Goal: Transaction & Acquisition: Book appointment/travel/reservation

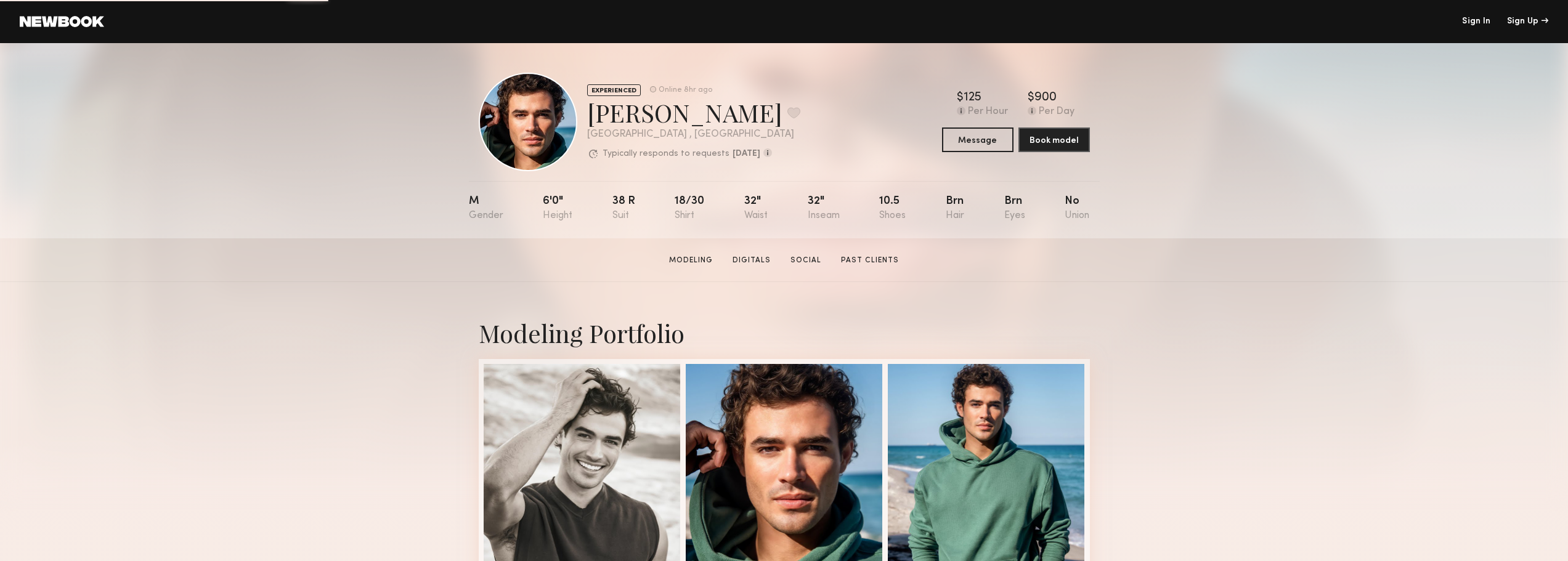
click at [51, 23] on link at bounding box center [62, 21] width 85 height 11
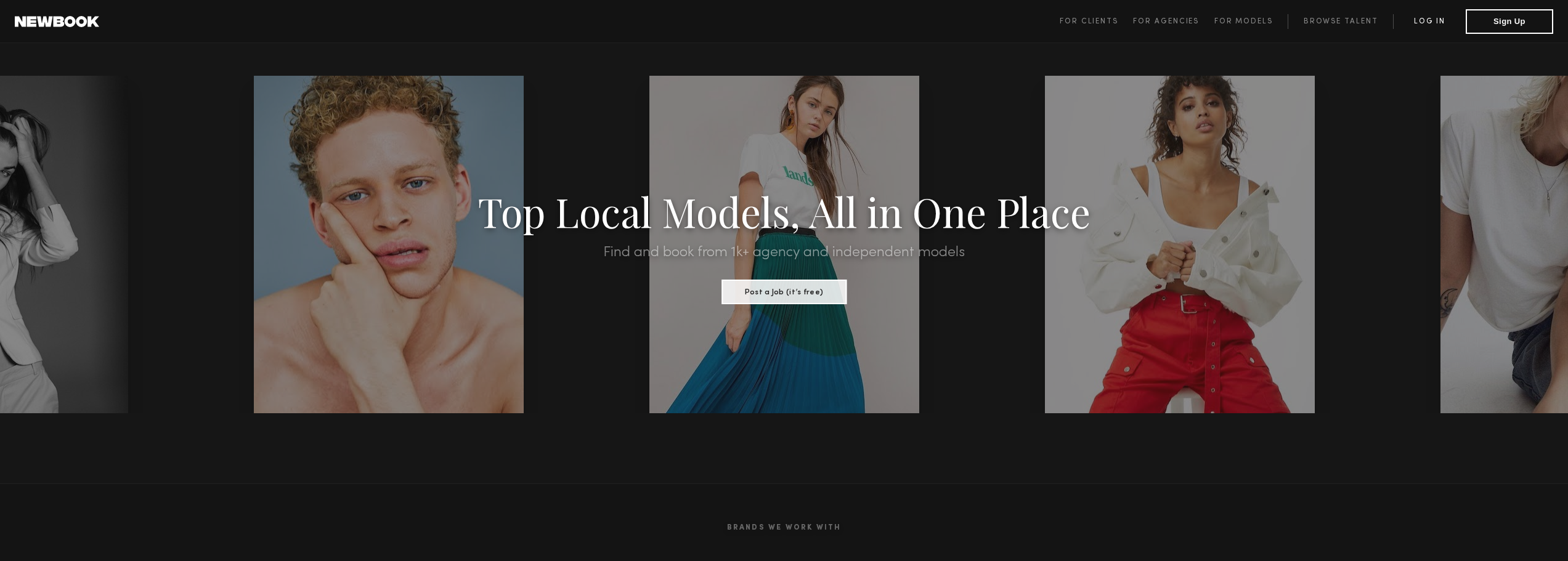
click at [1397, 25] on link "Log in" at bounding box center [1429, 21] width 72 height 15
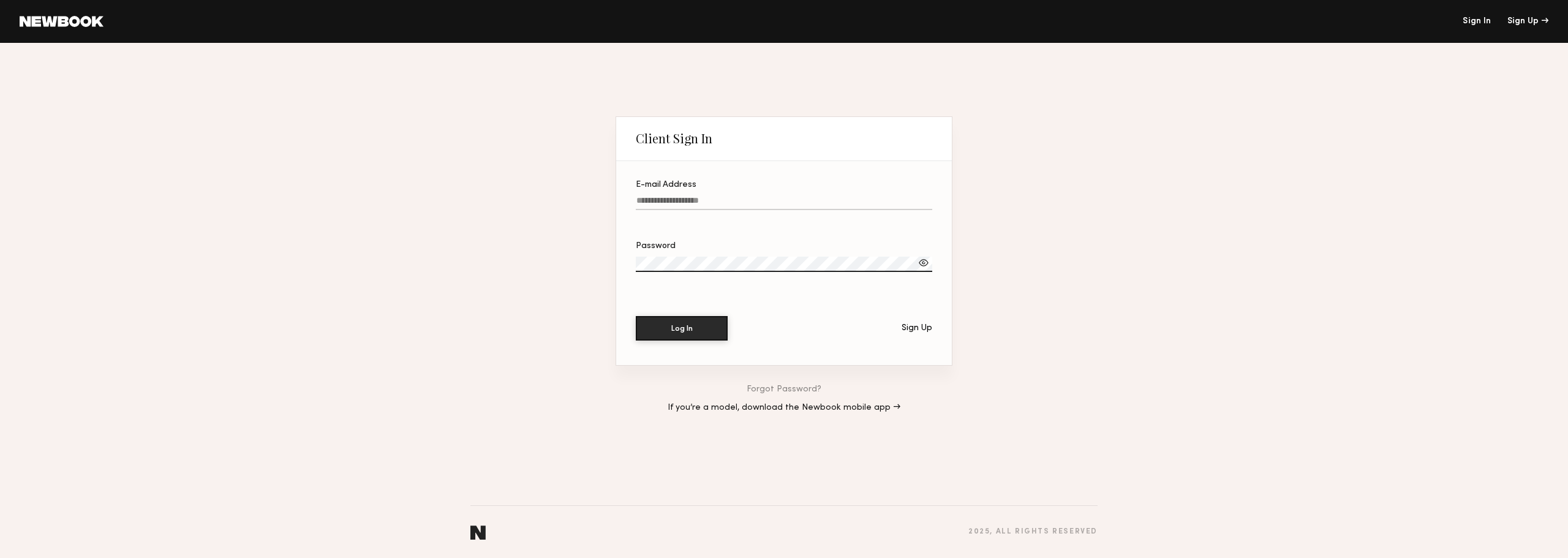
type input "**********"
click at [694, 316] on button "Log In" at bounding box center [682, 328] width 92 height 25
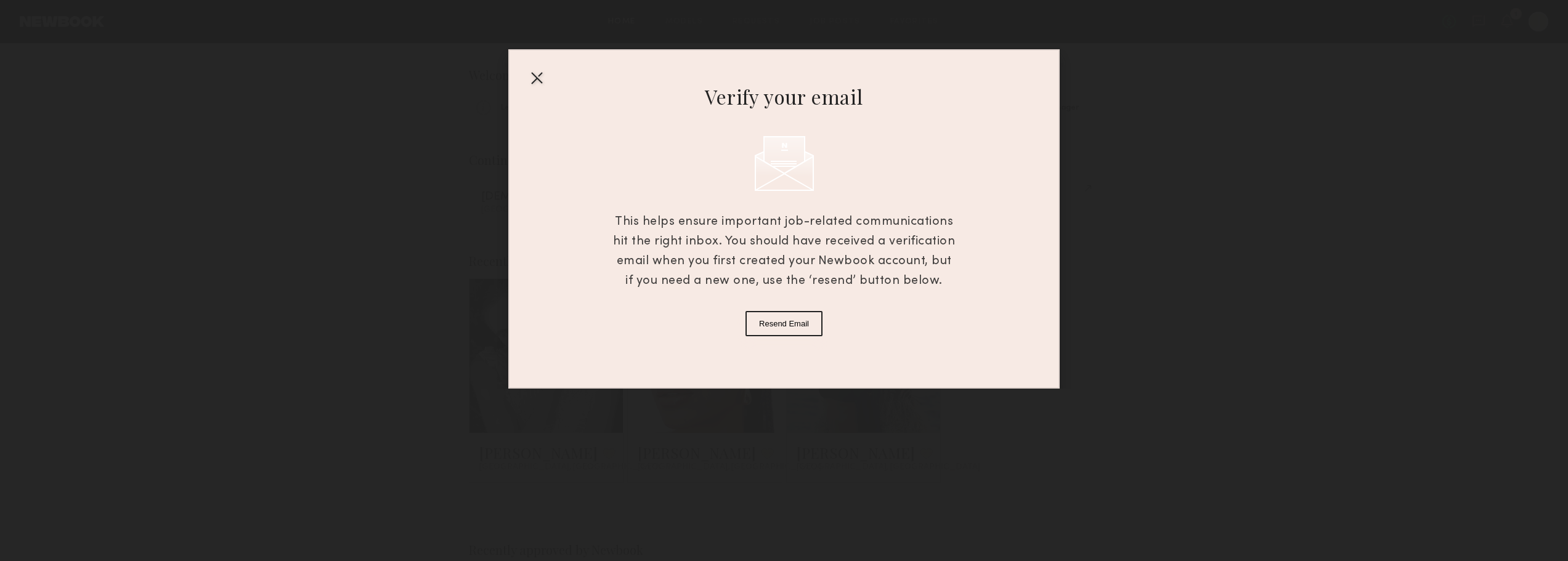
drag, startPoint x: 763, startPoint y: 240, endPoint x: 908, endPoint y: 292, distance: 154.0
click at [908, 292] on div "Verify your email This helps ensure important job-related communications hit th…" at bounding box center [784, 219] width 552 height 339
click at [808, 316] on button "Resend Email" at bounding box center [784, 324] width 77 height 25
click at [532, 75] on div at bounding box center [536, 78] width 20 height 20
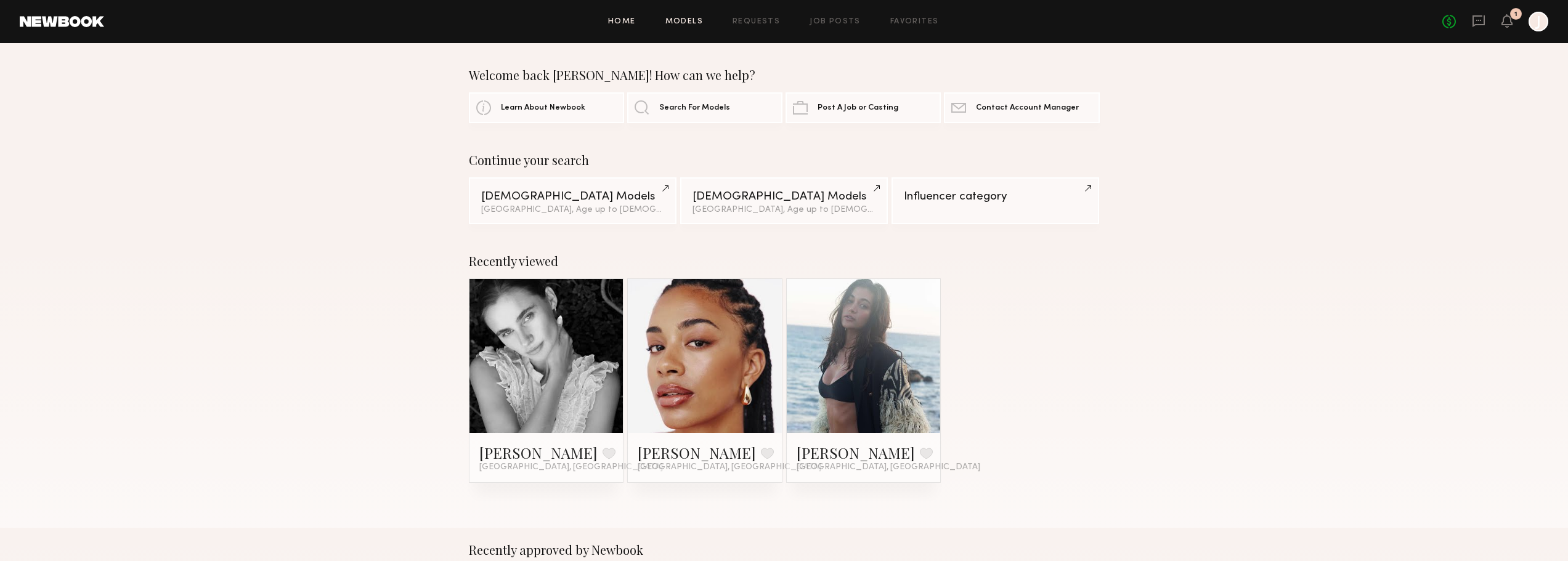
click at [682, 24] on link "Models" at bounding box center [684, 21] width 37 height 8
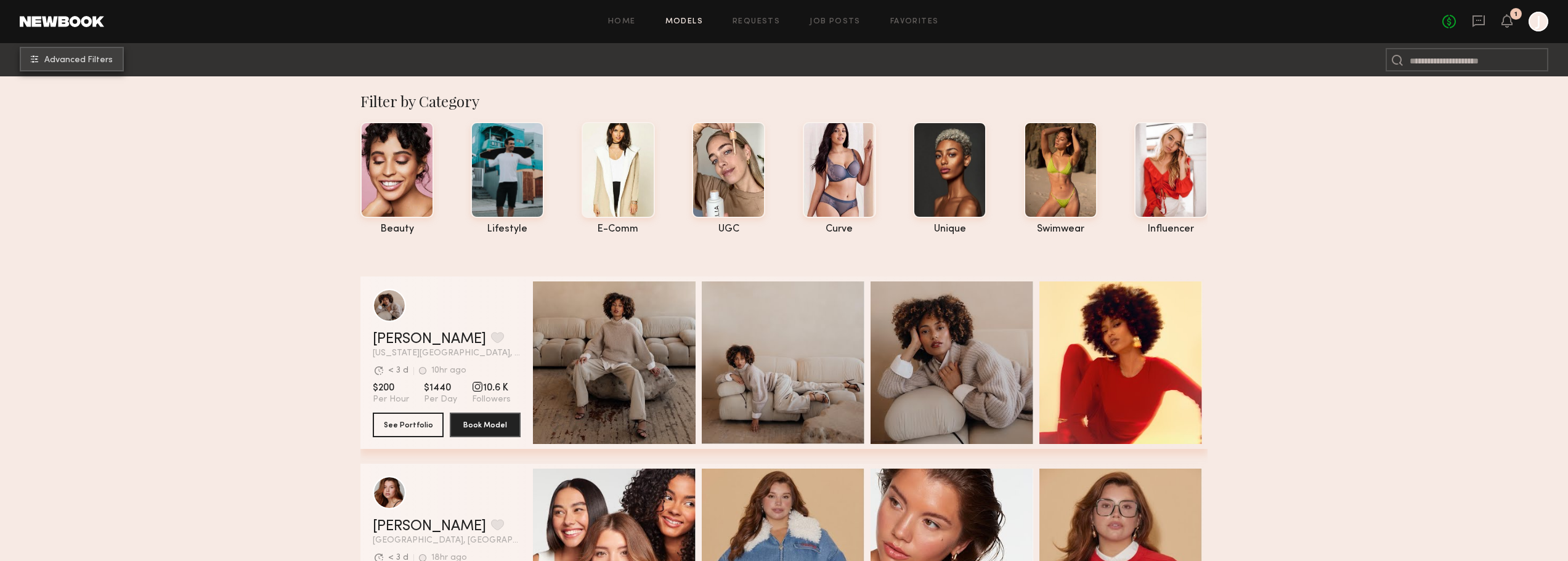
click at [115, 68] on button "Advanced Filters" at bounding box center [71, 59] width 104 height 25
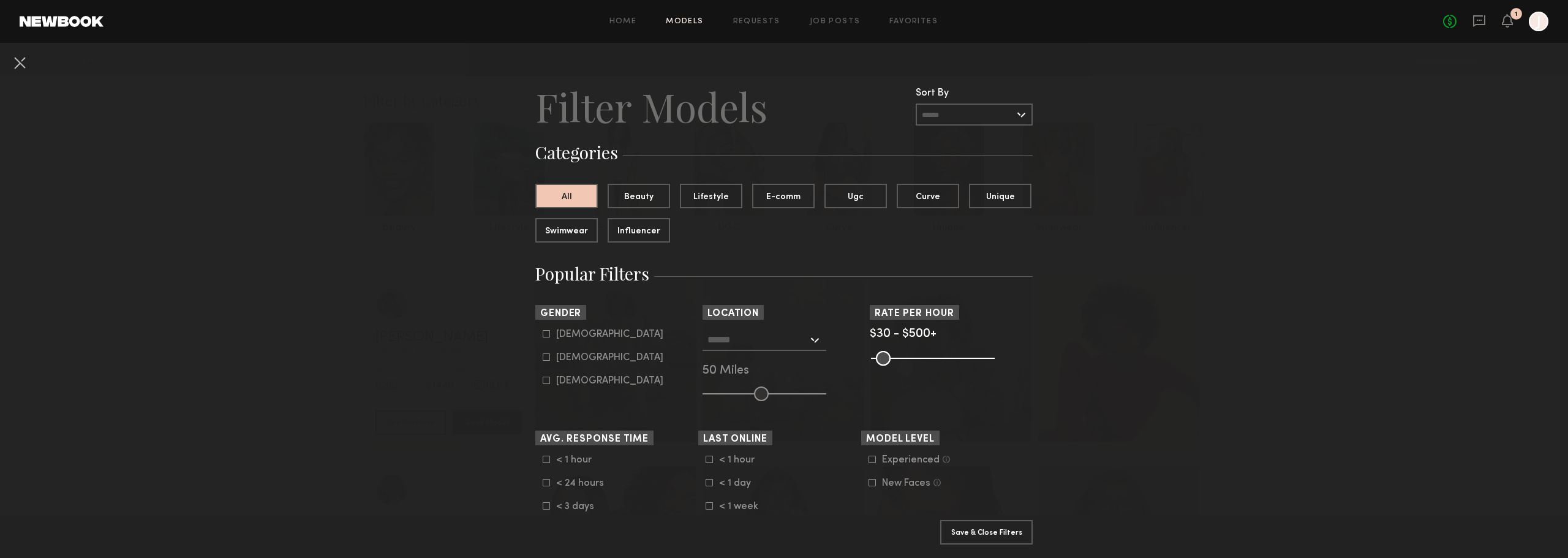
scroll to position [61, 0]
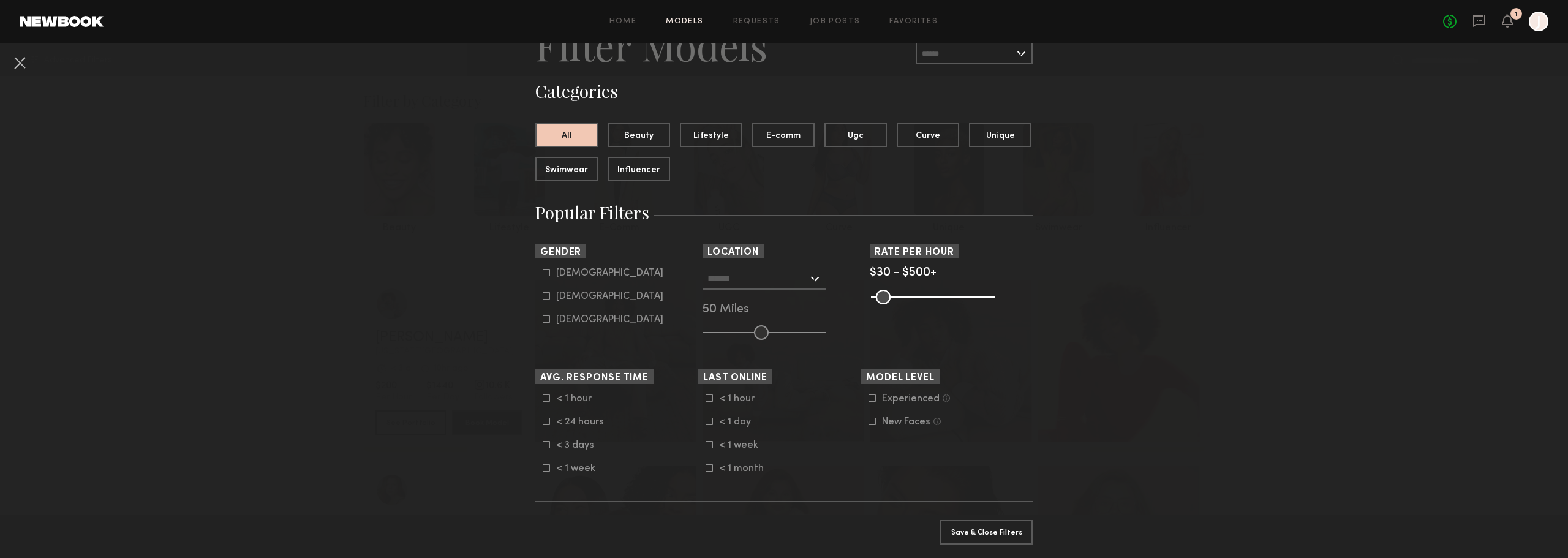
click at [792, 274] on input "text" at bounding box center [757, 278] width 100 height 20
click at [759, 302] on div "[GEOGRAPHIC_DATA], [GEOGRAPHIC_DATA]" at bounding box center [764, 306] width 122 height 32
type input "**********"
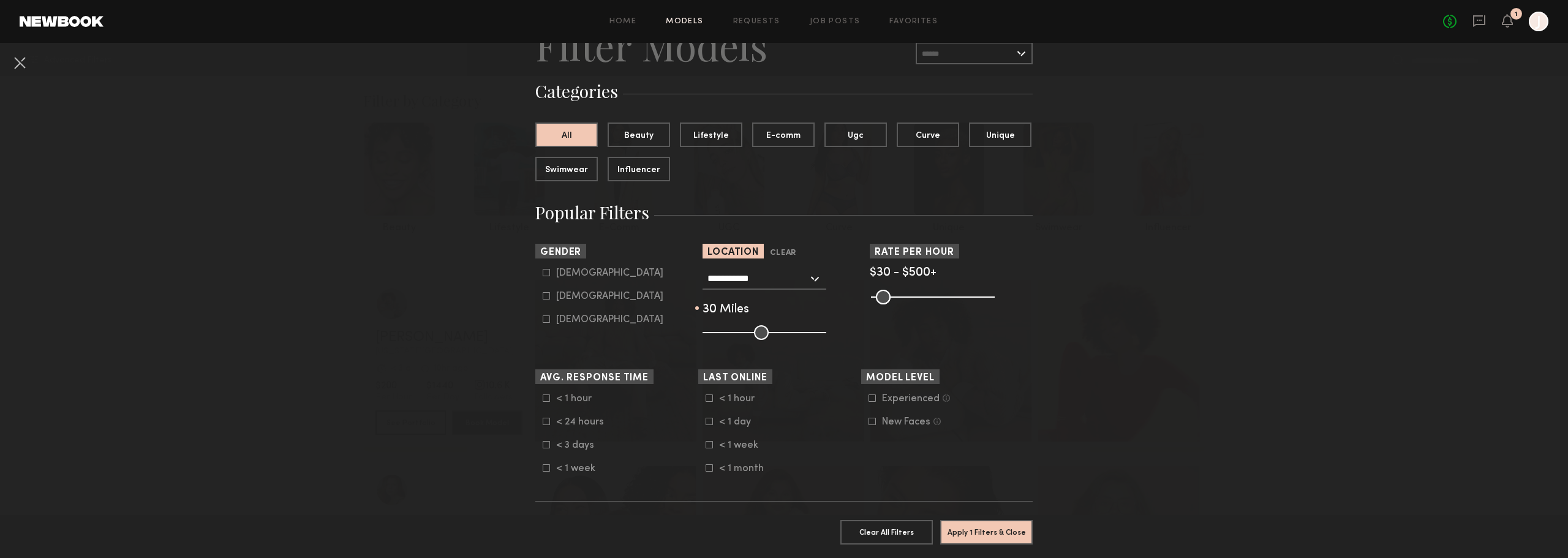
drag, startPoint x: 754, startPoint y: 331, endPoint x: 737, endPoint y: 329, distance: 17.1
type input "**"
click at [737, 329] on input "range" at bounding box center [764, 333] width 123 height 15
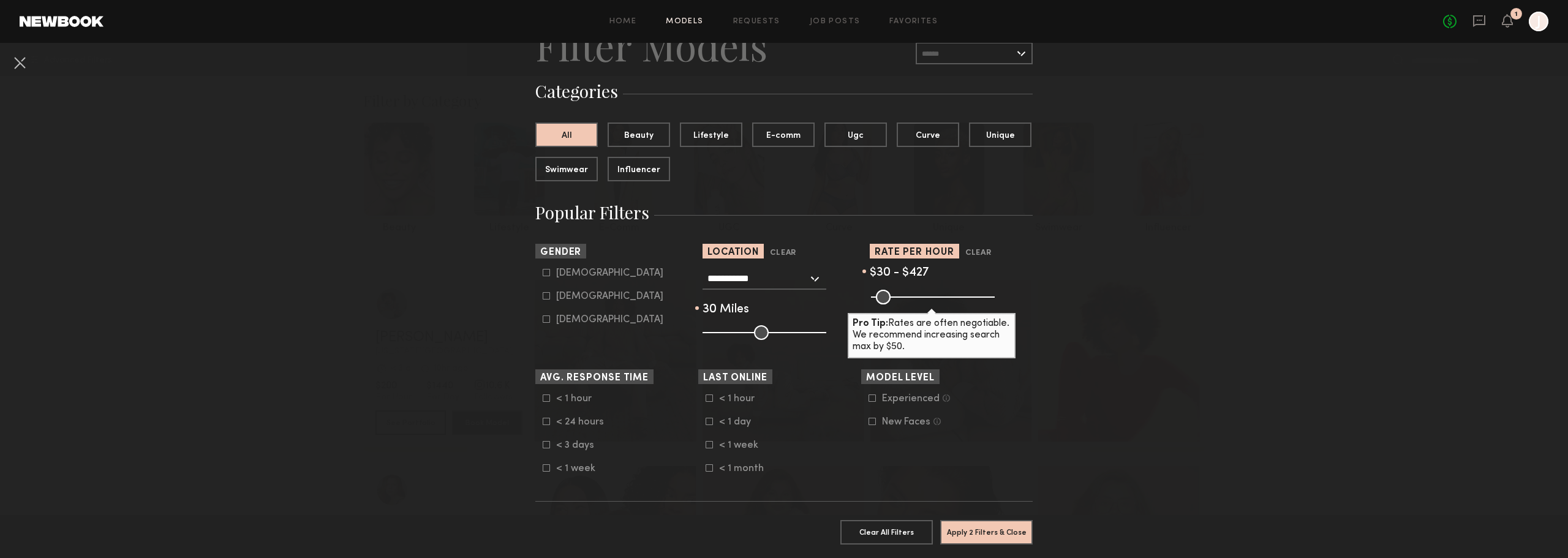
type input "***"
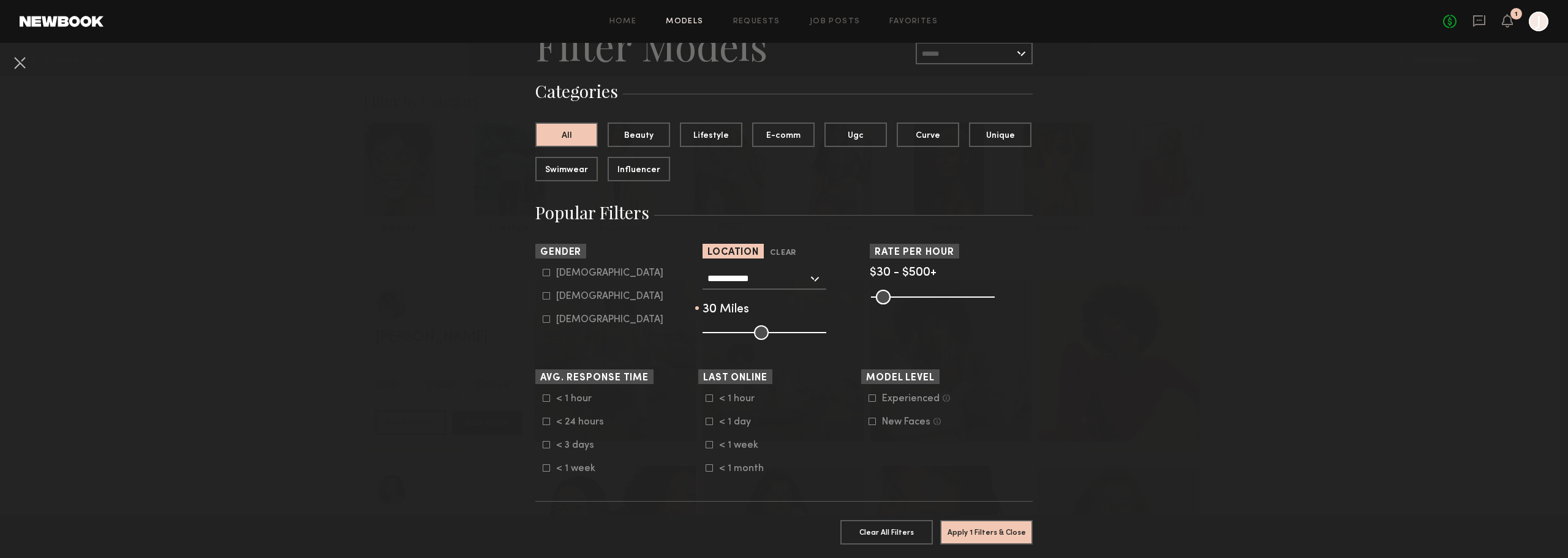
drag, startPoint x: 984, startPoint y: 294, endPoint x: 1018, endPoint y: 297, distance: 34.1
click at [995, 297] on input "range" at bounding box center [933, 297] width 123 height 15
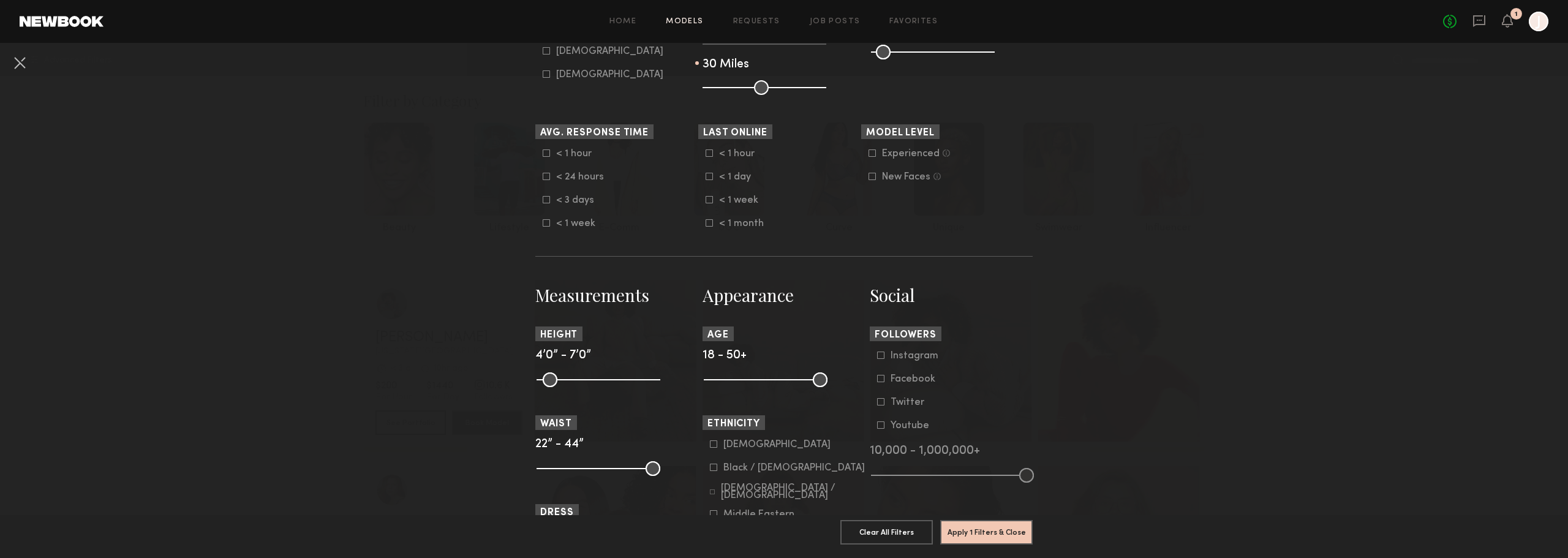
scroll to position [367, 0]
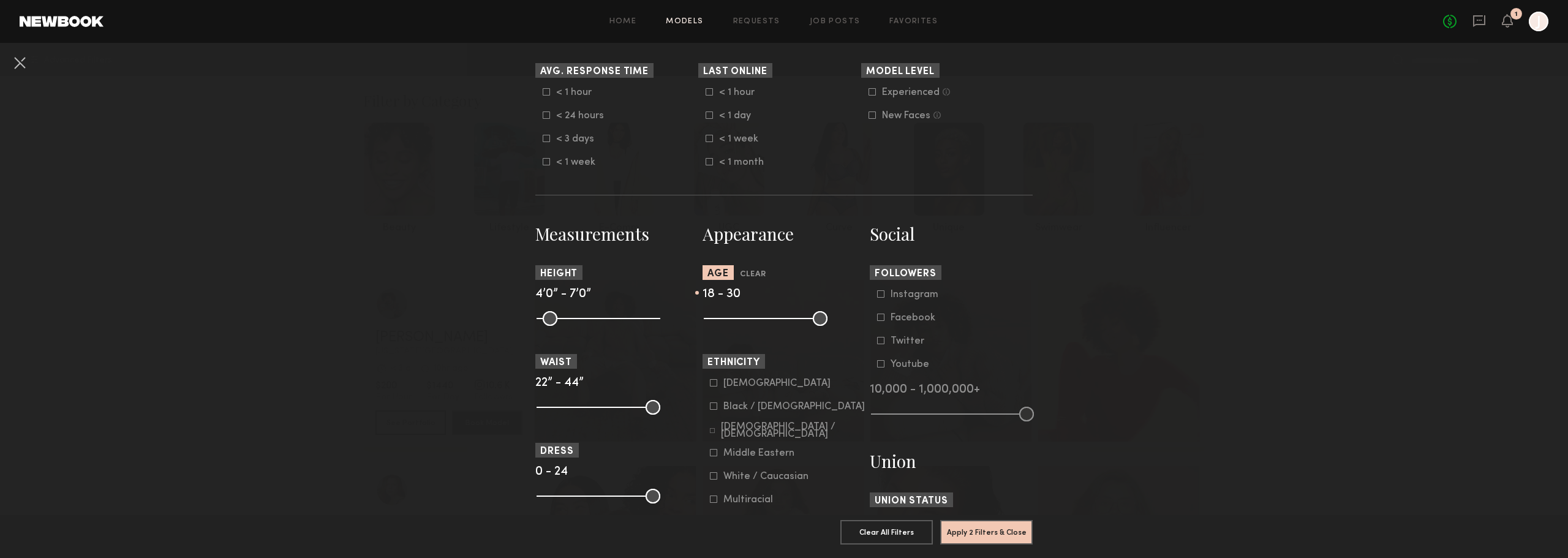
drag, startPoint x: 819, startPoint y: 319, endPoint x: 749, endPoint y: 318, distance: 70.0
type input "**"
click at [749, 318] on input "range" at bounding box center [765, 318] width 123 height 15
click at [390, 357] on nb-browse-filters "**********" at bounding box center [784, 464] width 1568 height 1577
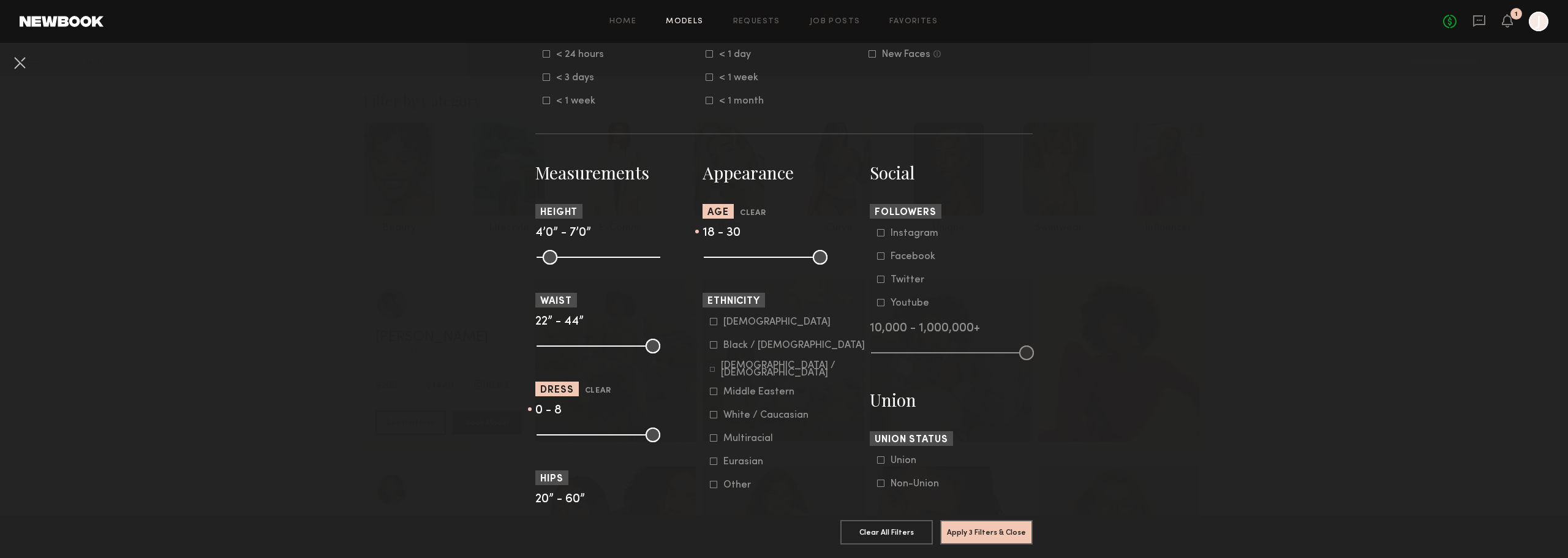
drag, startPoint x: 650, startPoint y: 435, endPoint x: 577, endPoint y: 436, distance: 73.0
type input "*"
click at [577, 436] on input "range" at bounding box center [598, 435] width 123 height 15
drag, startPoint x: 646, startPoint y: 258, endPoint x: 617, endPoint y: 257, distance: 29.0
type input "**"
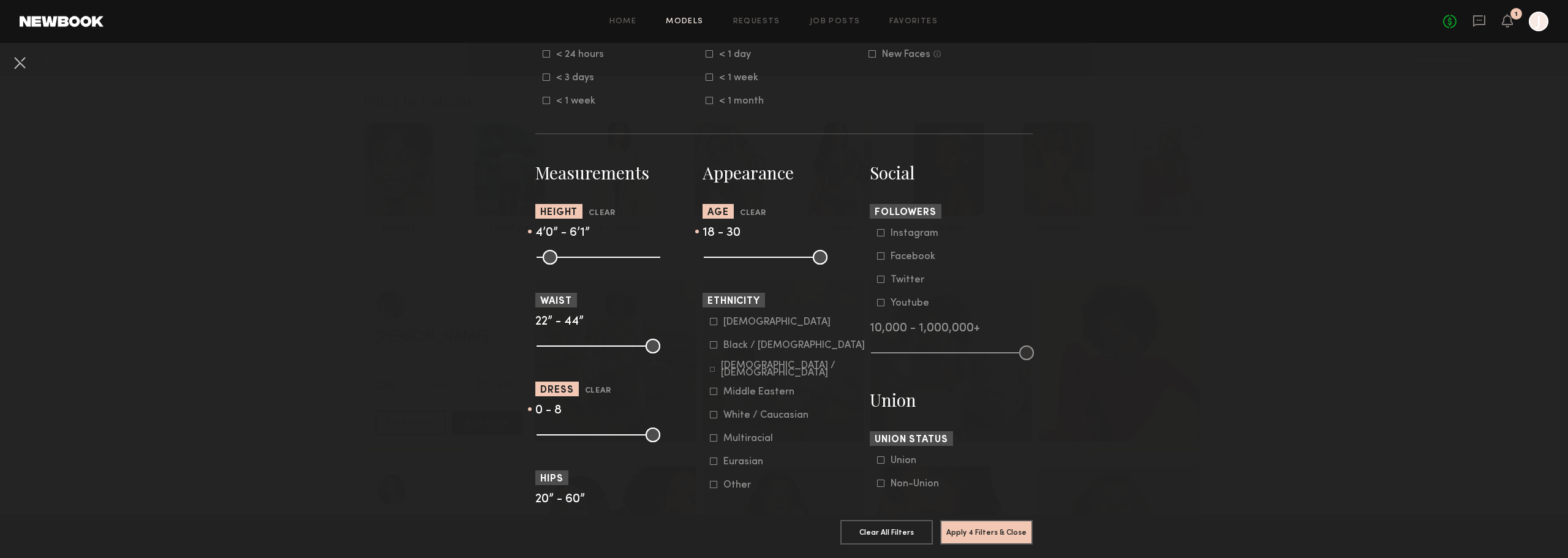
click at [617, 257] on input "range" at bounding box center [598, 257] width 123 height 15
drag, startPoint x: 541, startPoint y: 256, endPoint x: 577, endPoint y: 258, distance: 36.1
type input "**"
click at [577, 258] on input "range" at bounding box center [598, 257] width 123 height 15
click at [467, 286] on nb-browse-filters "**********" at bounding box center [784, 403] width 1568 height 1577
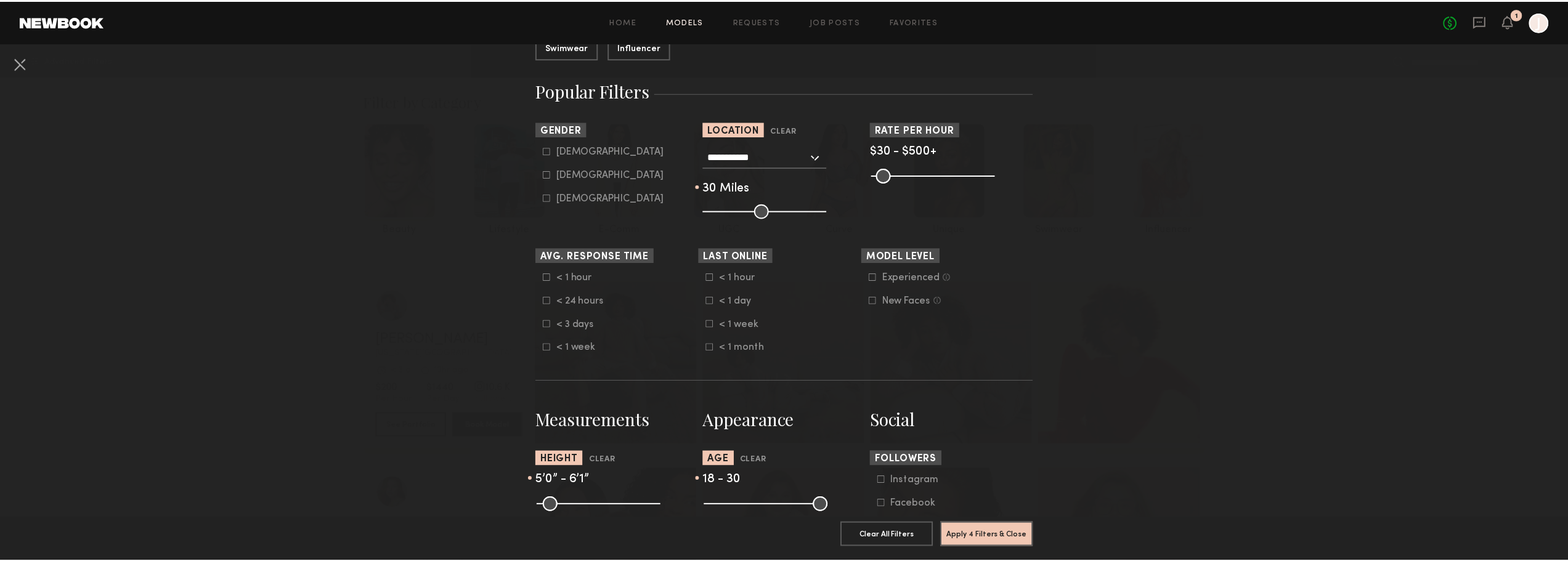
scroll to position [62, 0]
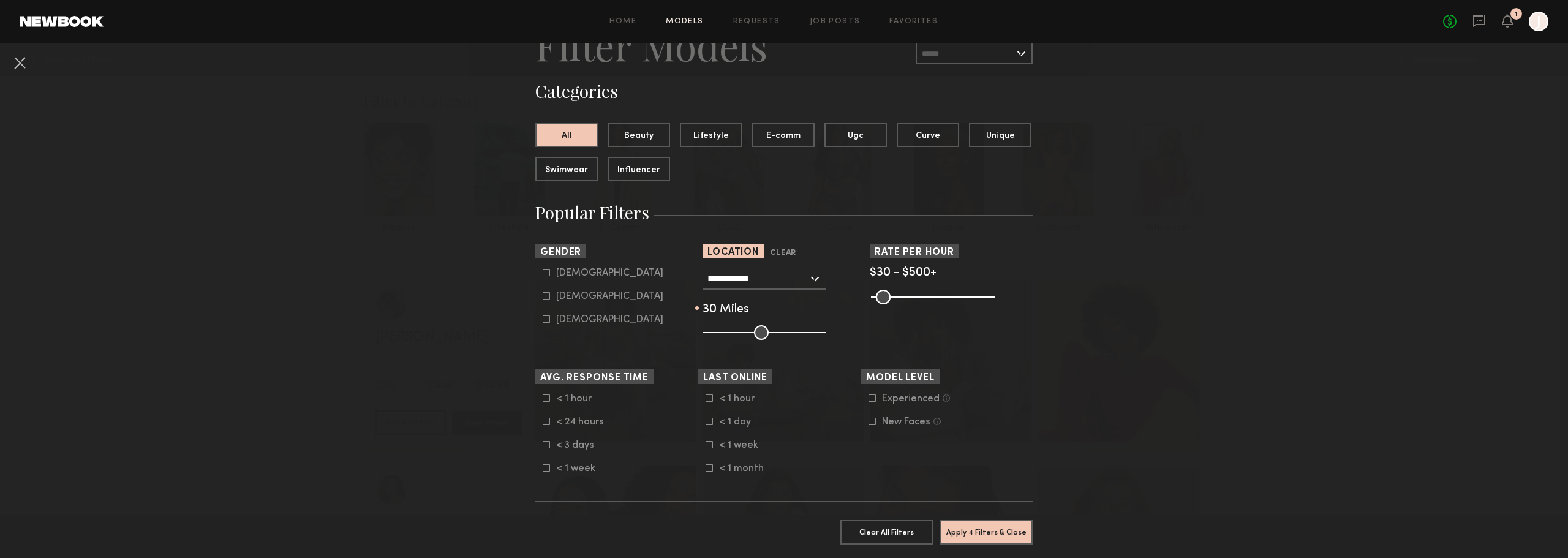
click at [583, 293] on div "Female" at bounding box center [610, 296] width 107 height 7
type input "**"
click at [974, 523] on button "Apply 5 Filters & Close" at bounding box center [987, 531] width 92 height 25
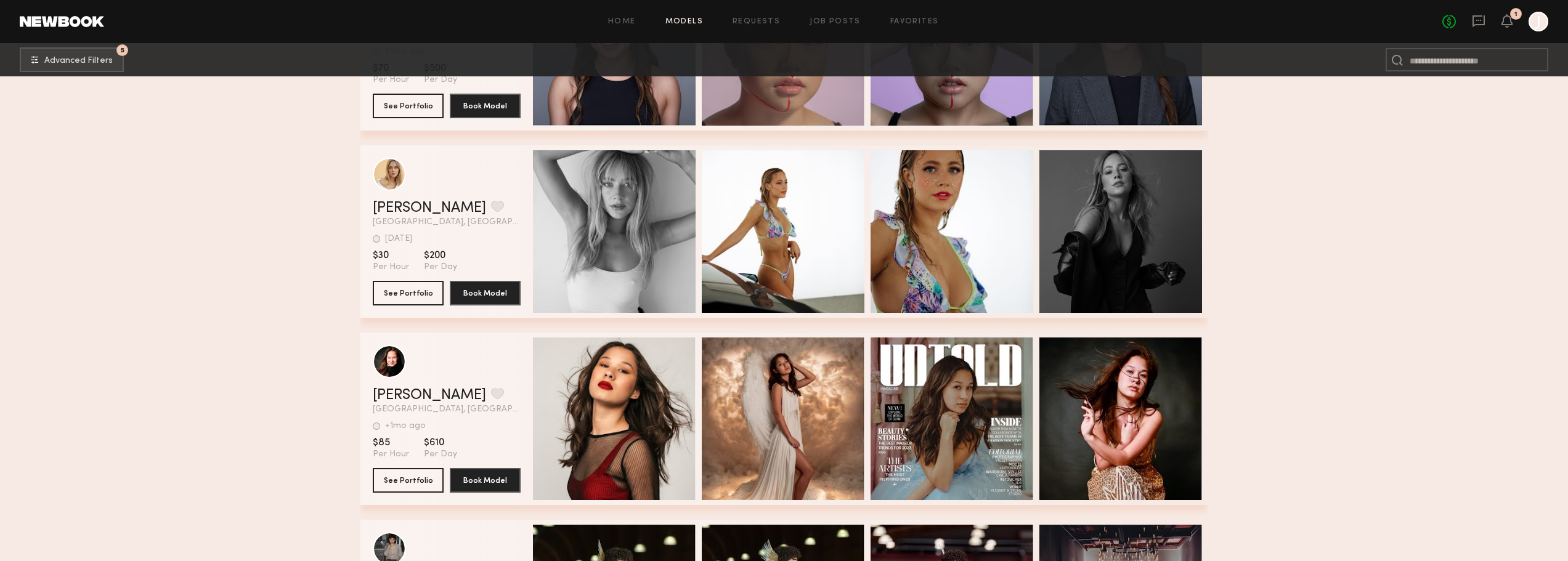
scroll to position [1455, 0]
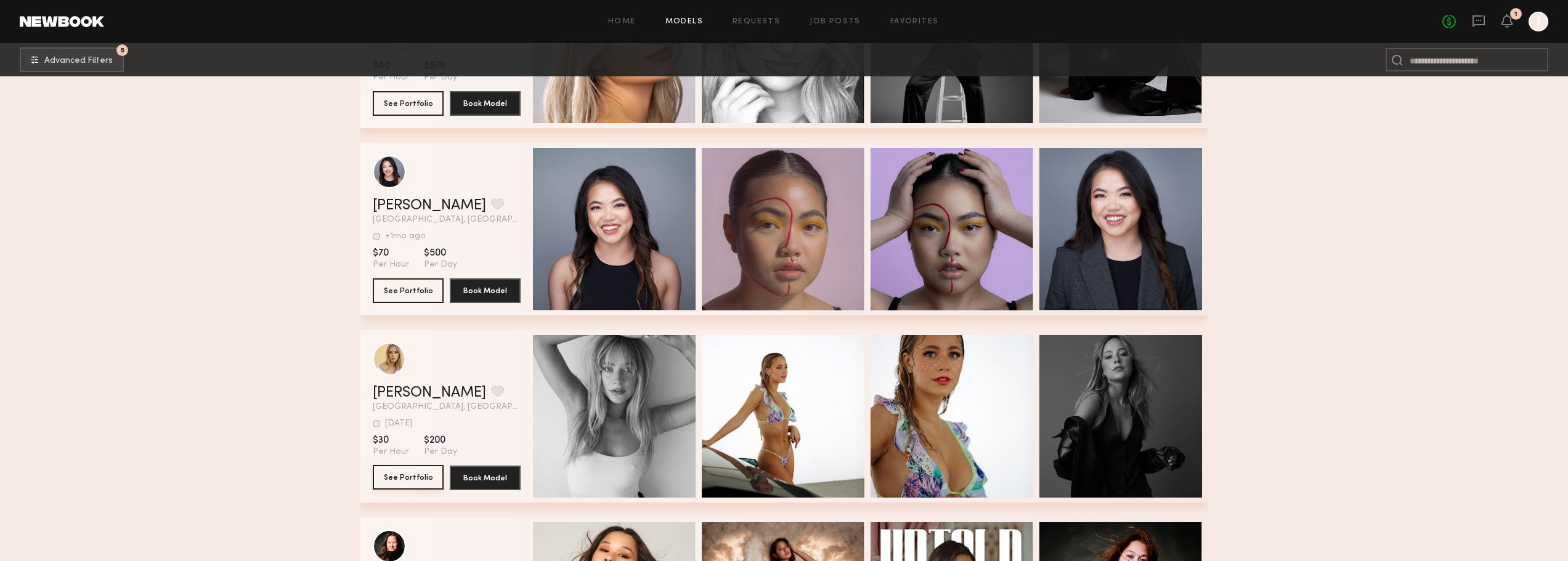
click at [420, 483] on button "See Portfolio" at bounding box center [408, 477] width 71 height 25
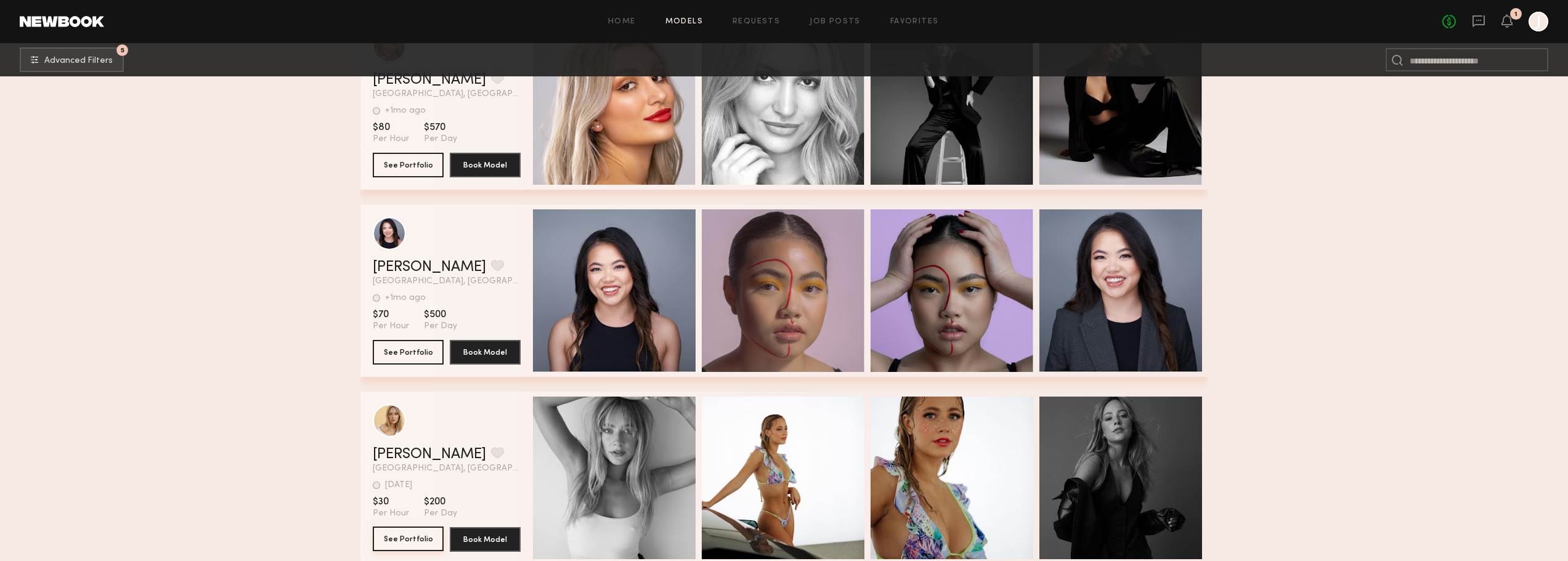
scroll to position [1270, 0]
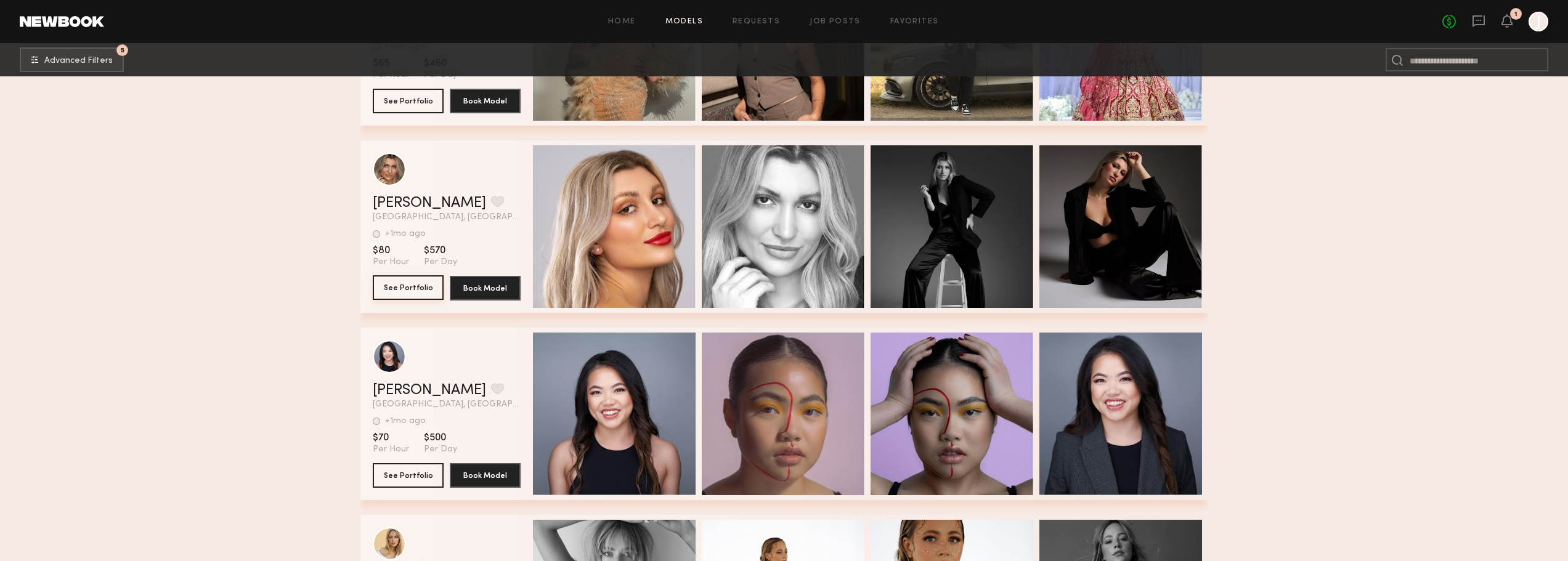
click at [413, 289] on button "See Portfolio" at bounding box center [408, 288] width 71 height 25
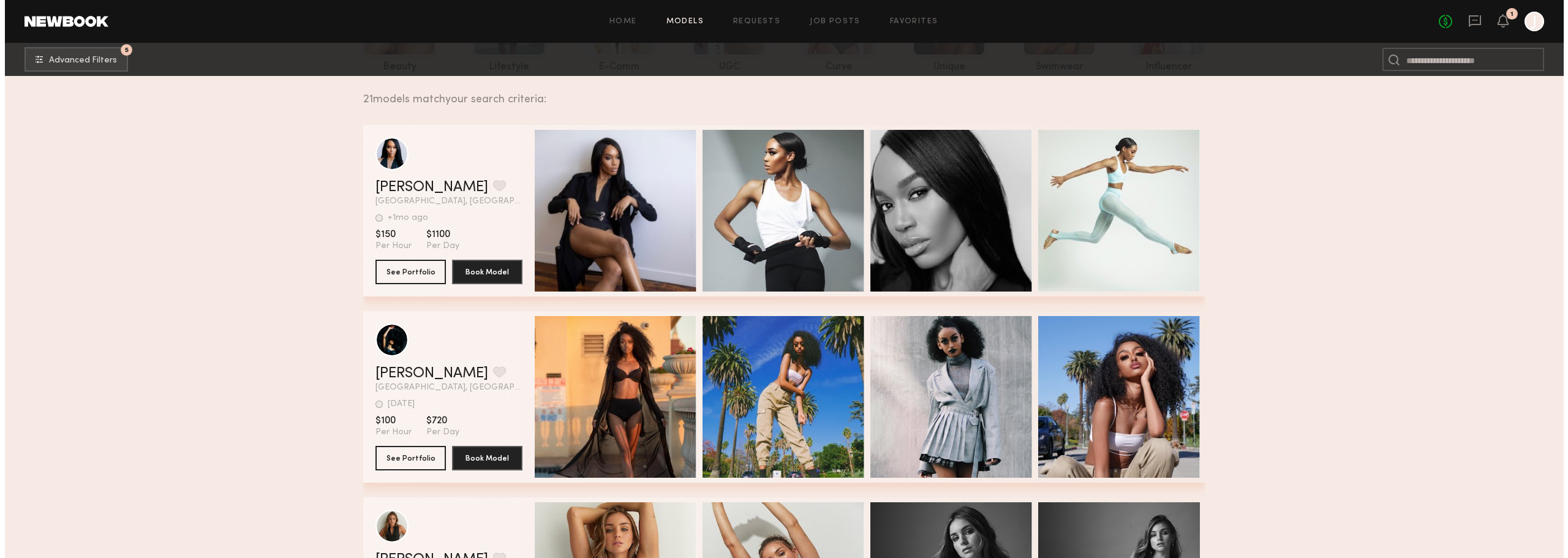
scroll to position [38, 0]
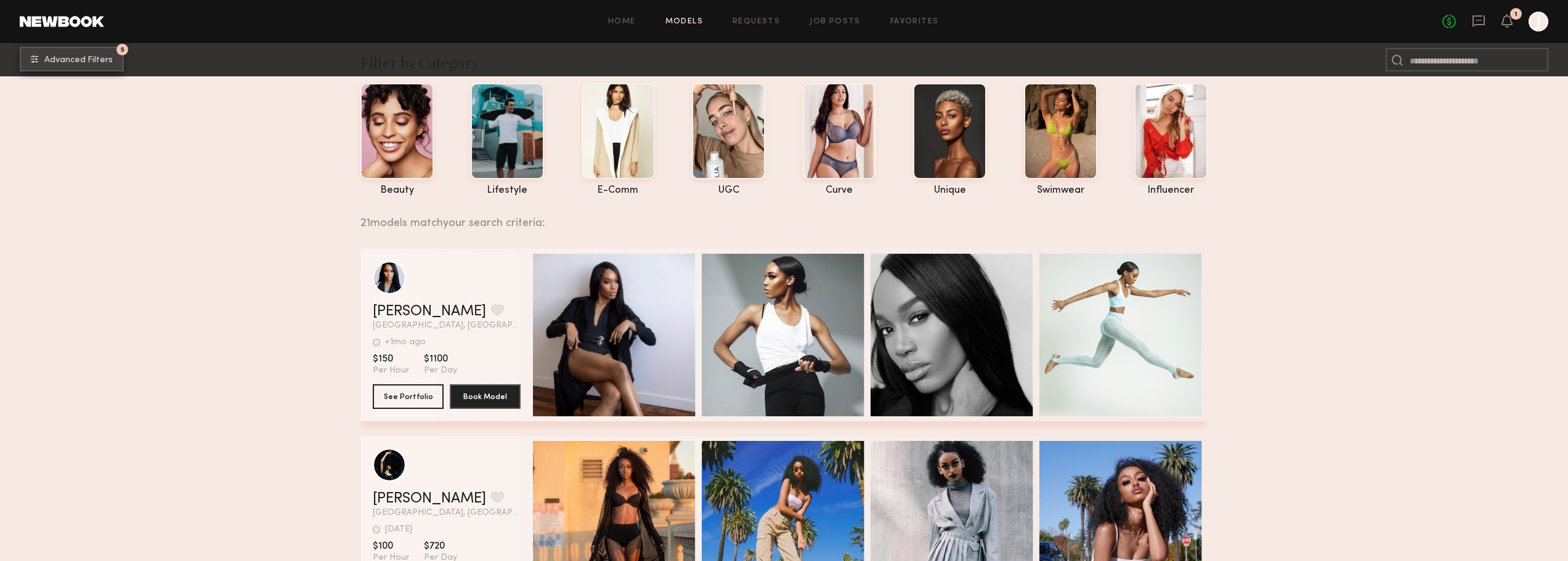
click at [79, 61] on span "Advanced Filters" at bounding box center [79, 61] width 69 height 9
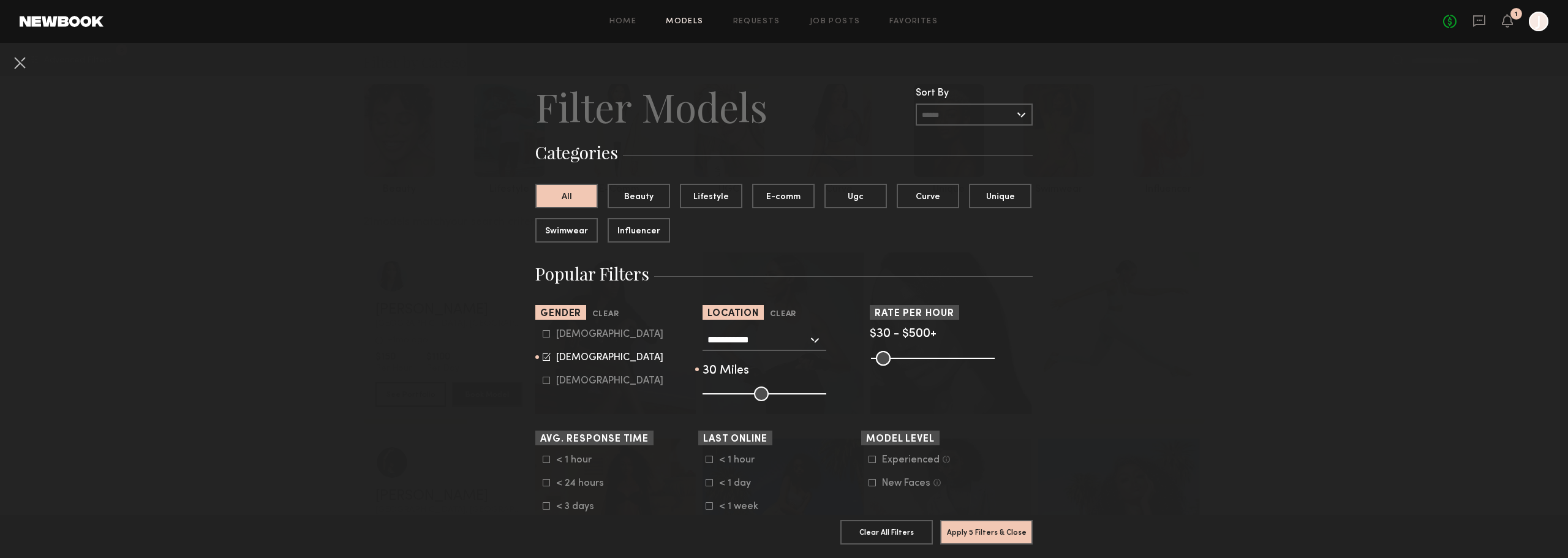
click at [543, 353] on icon at bounding box center [547, 357] width 8 height 8
type input "**"
click at [544, 381] on icon at bounding box center [547, 381] width 7 height 7
click at [543, 335] on icon at bounding box center [547, 334] width 7 height 7
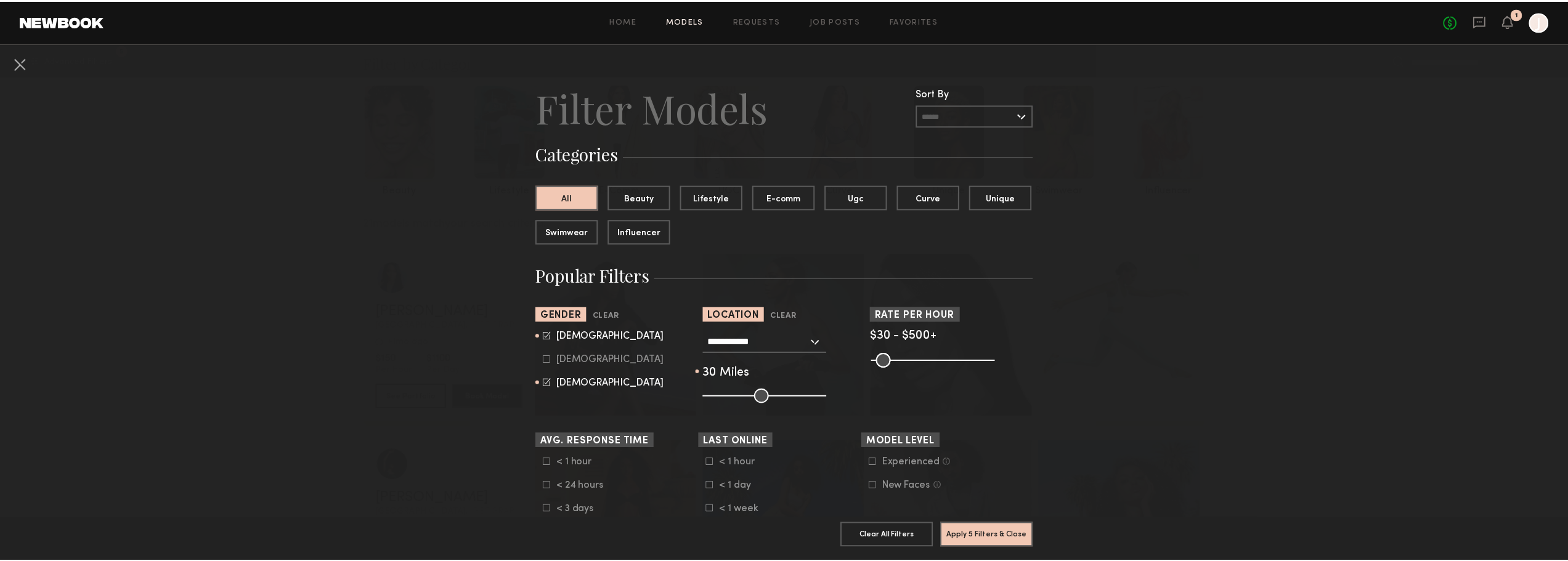
scroll to position [123, 0]
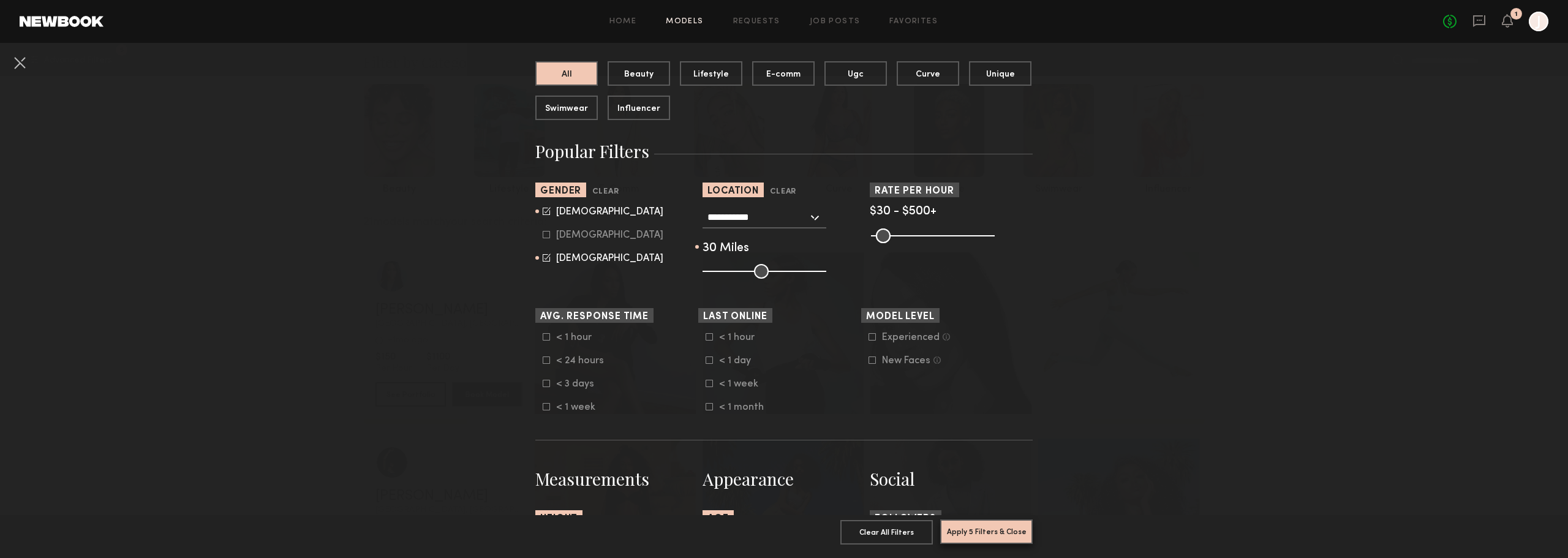
click at [973, 522] on button "Apply 5 Filters & Close" at bounding box center [987, 531] width 92 height 25
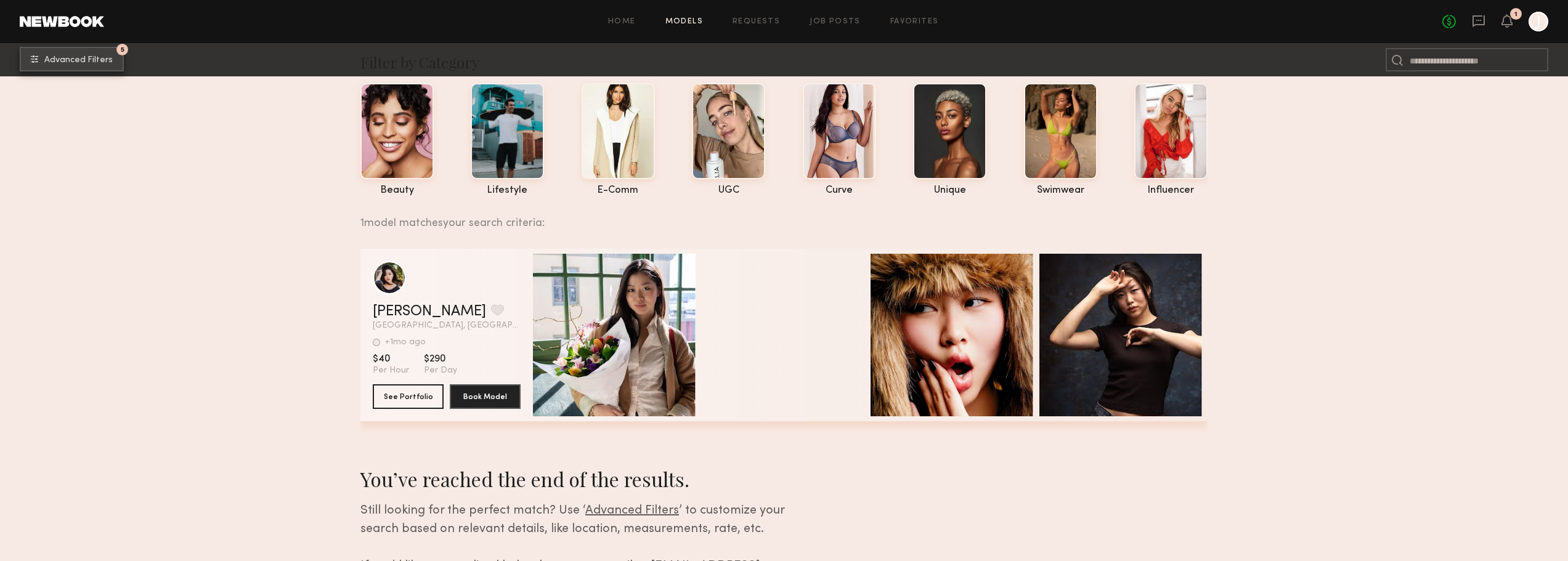
scroll to position [162, 0]
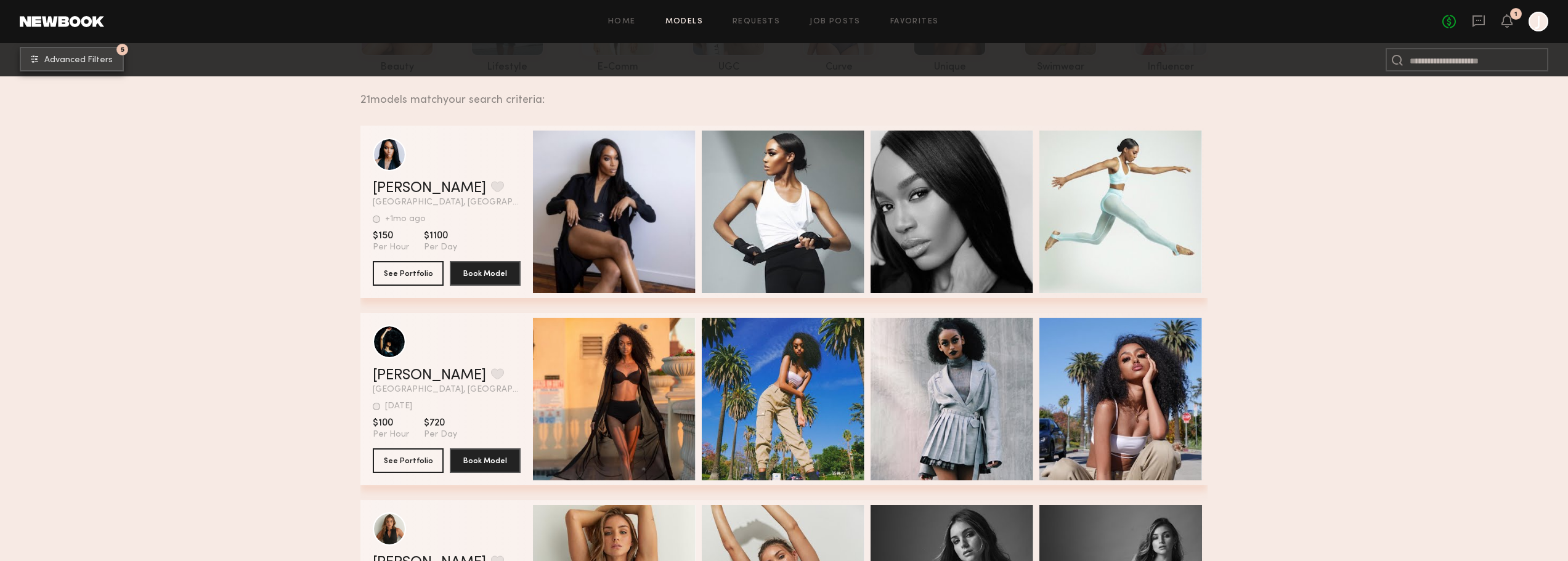
scroll to position [38, 0]
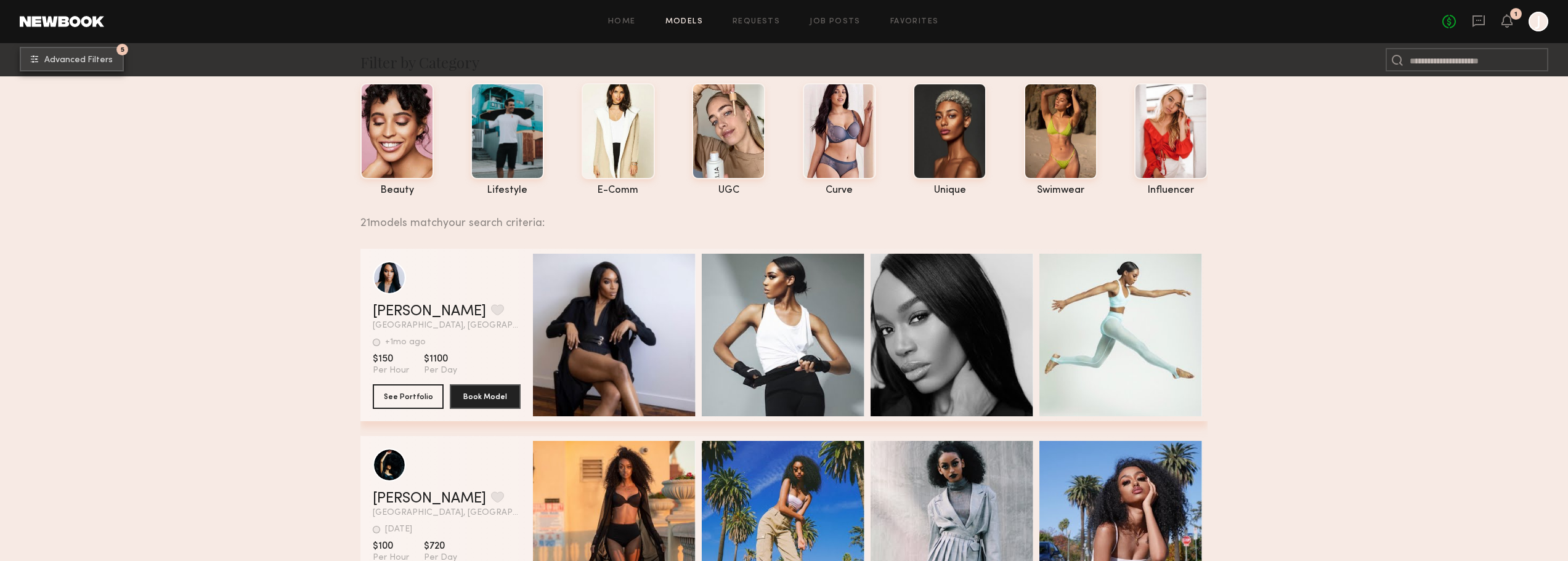
click at [88, 62] on span "Advanced Filters" at bounding box center [79, 61] width 69 height 9
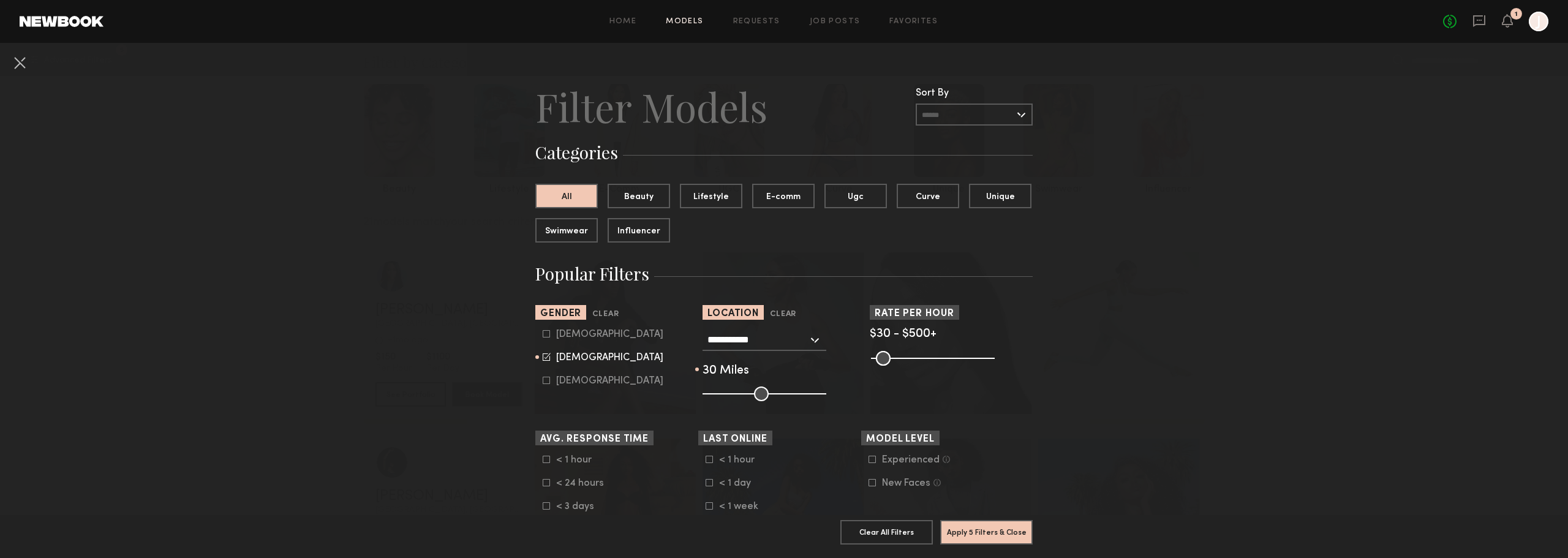
click at [543, 355] on icon at bounding box center [547, 357] width 8 height 8
type input "**"
click at [545, 334] on icon at bounding box center [547, 334] width 7 height 7
type input "*"
click at [969, 524] on button "Apply 4 Filters & Close" at bounding box center [987, 531] width 92 height 25
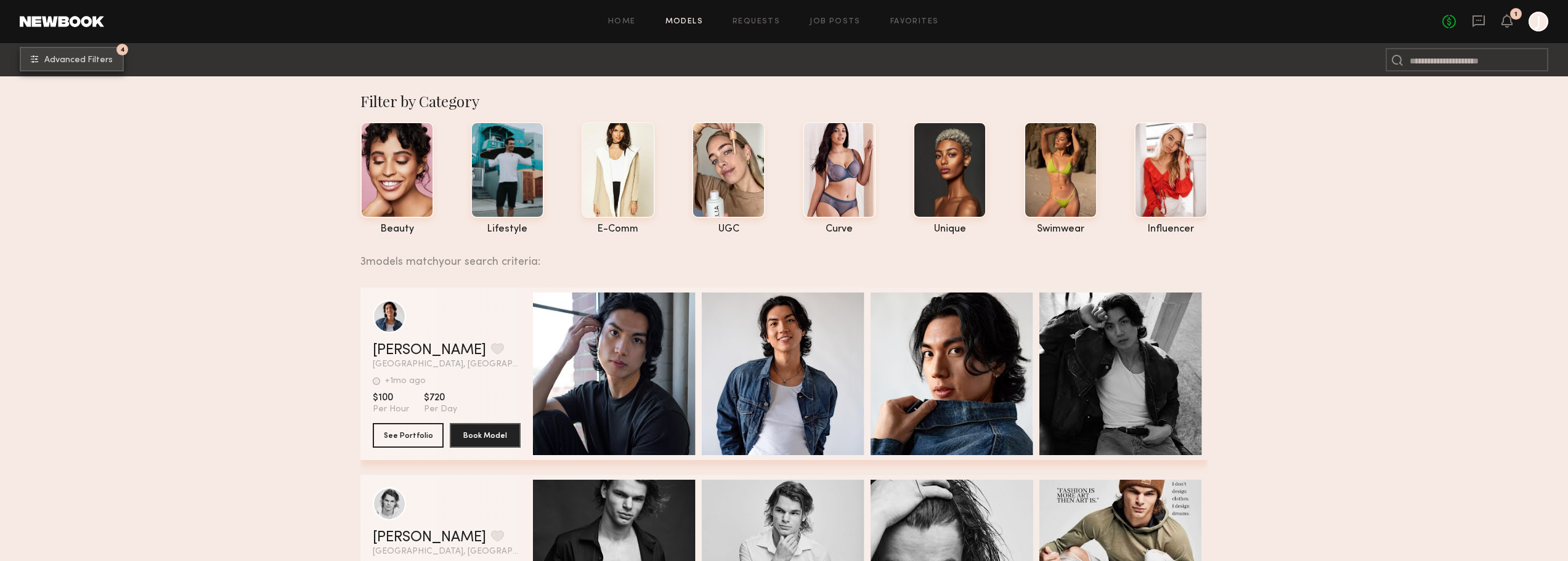
click at [79, 62] on span "Advanced Filters" at bounding box center [79, 61] width 69 height 9
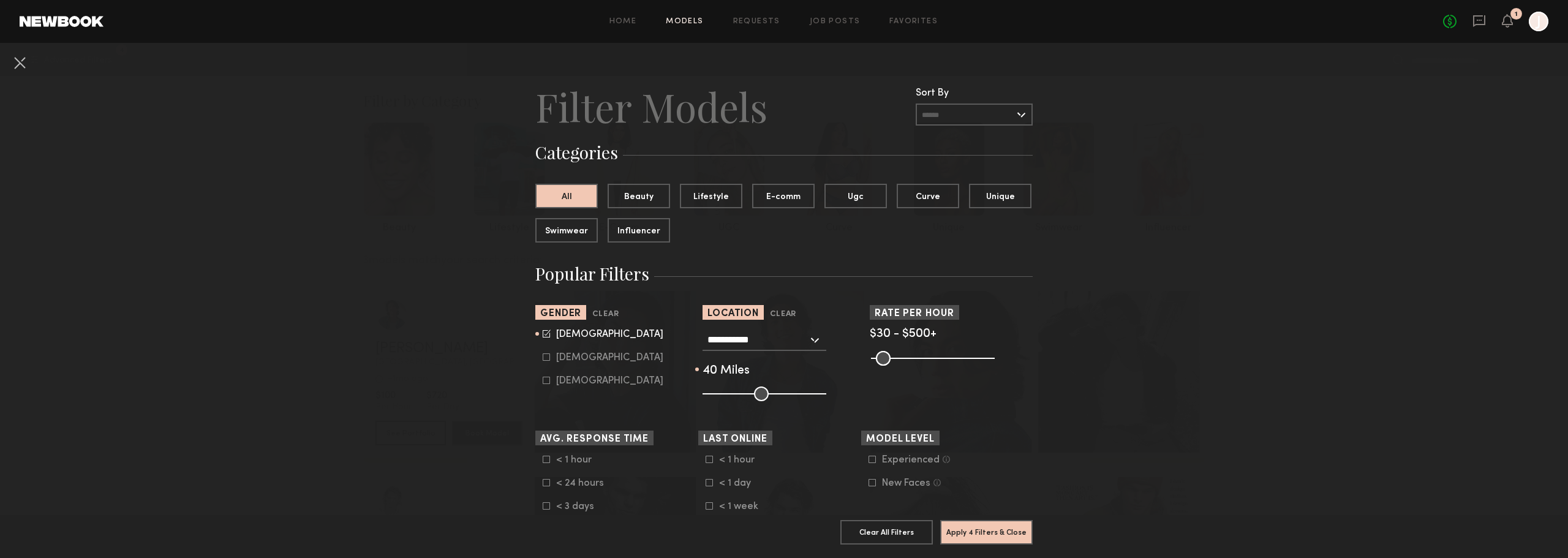
drag, startPoint x: 733, startPoint y: 394, endPoint x: 746, endPoint y: 393, distance: 13.0
click at [746, 393] on input "range" at bounding box center [764, 394] width 123 height 15
drag, startPoint x: 746, startPoint y: 393, endPoint x: 752, endPoint y: 392, distance: 6.1
type input "**"
click at [752, 392] on input "range" at bounding box center [764, 394] width 123 height 15
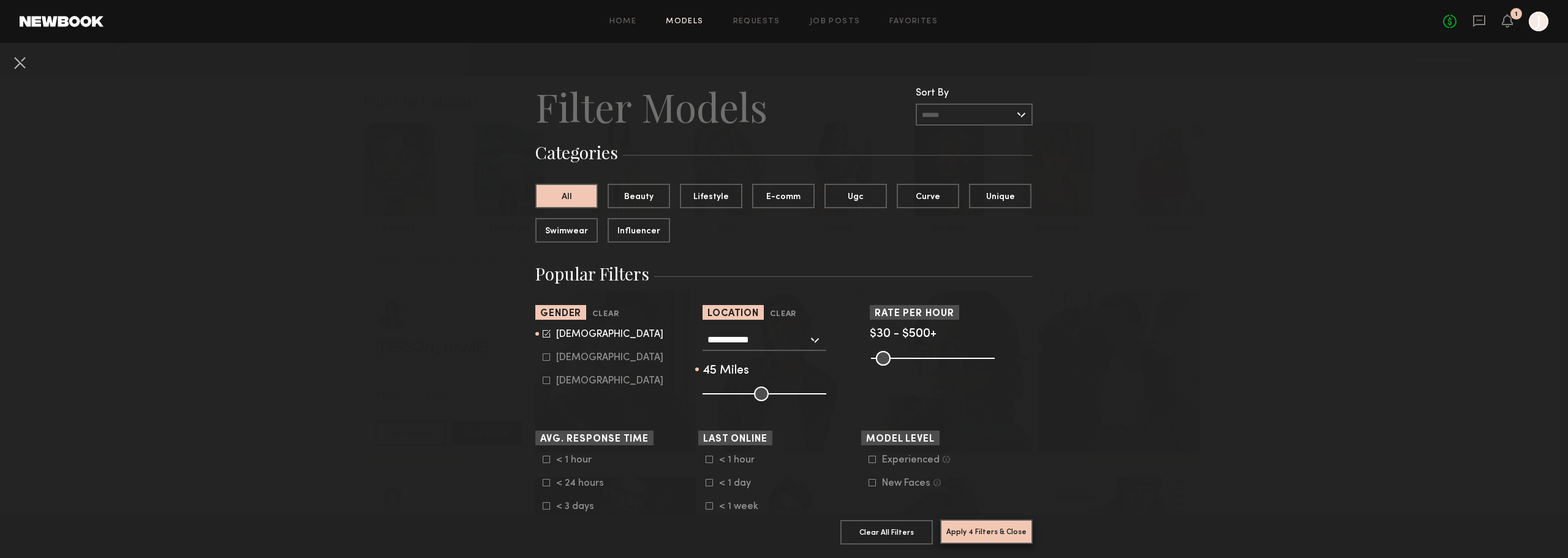
click at [958, 523] on button "Apply 4 Filters & Close" at bounding box center [987, 531] width 92 height 25
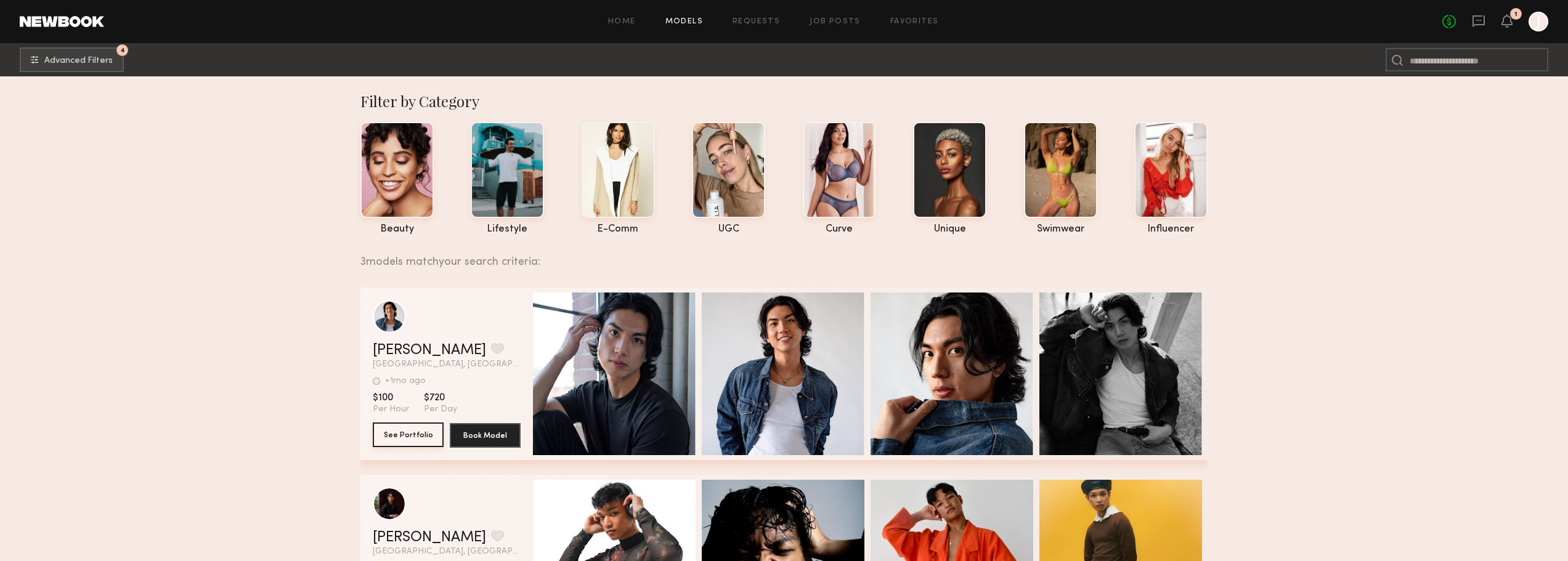
click at [413, 431] on button "See Portfolio" at bounding box center [408, 435] width 71 height 25
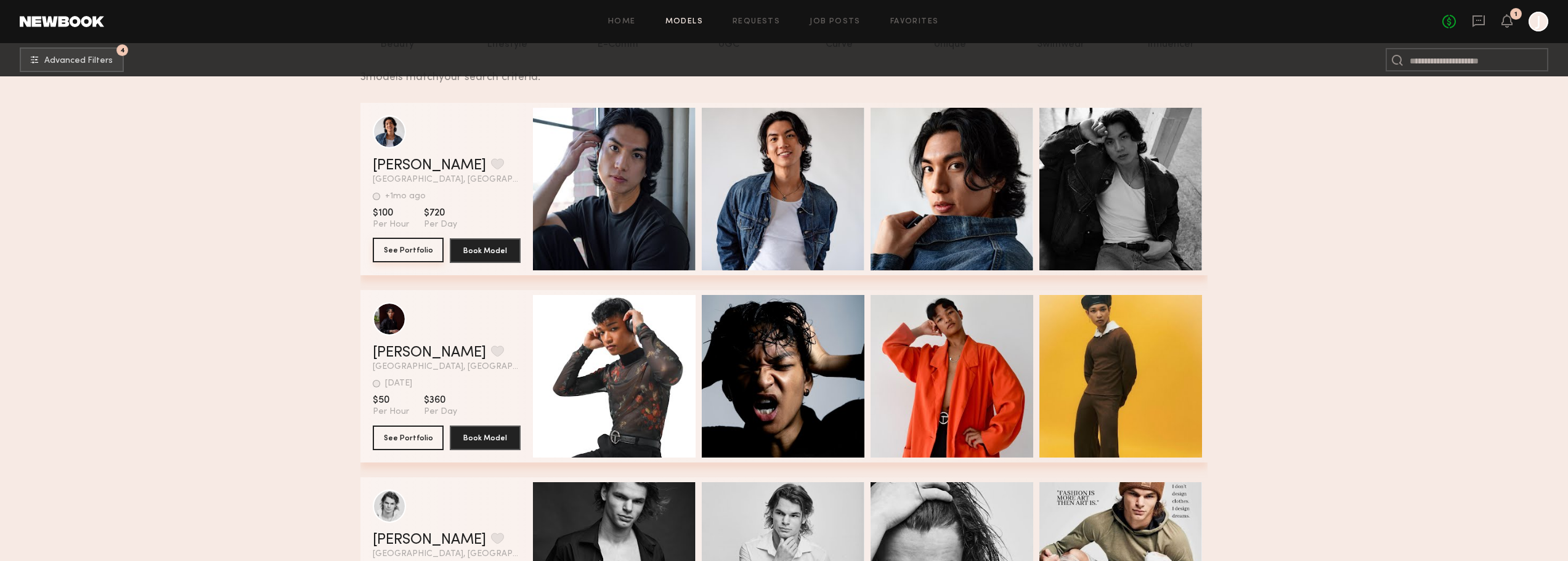
scroll to position [308, 0]
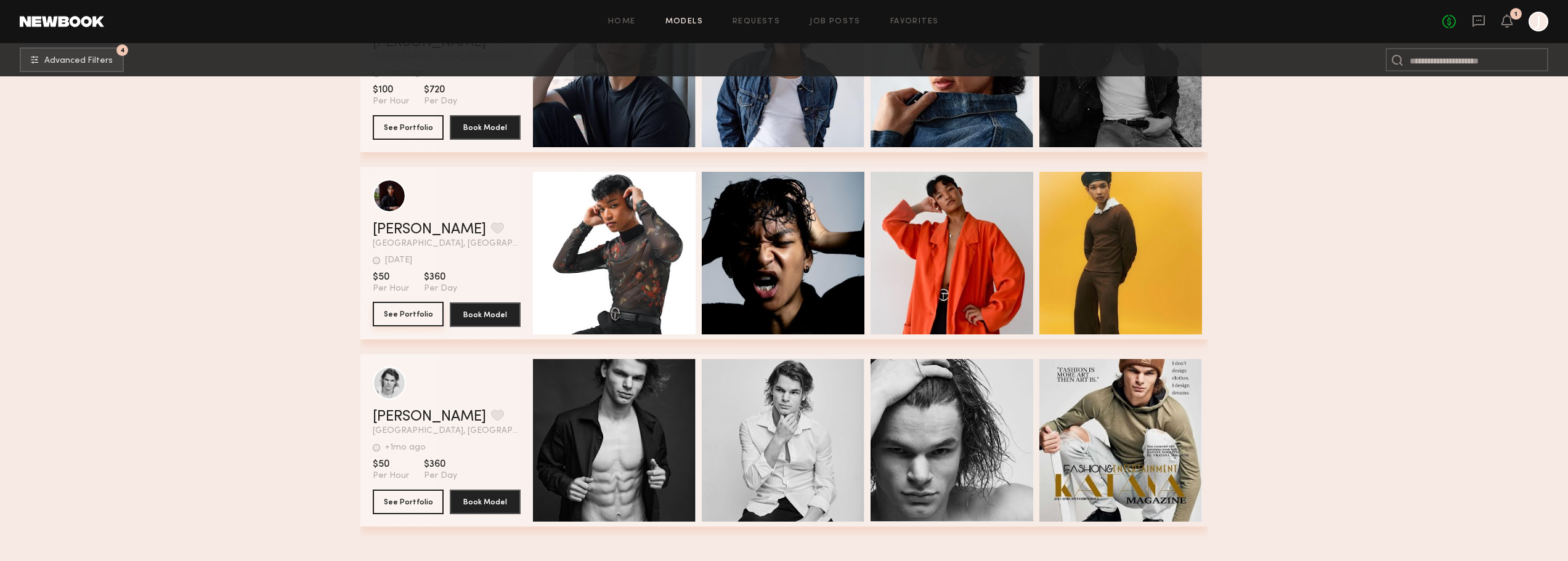
click at [411, 318] on button "See Portfolio" at bounding box center [408, 314] width 71 height 25
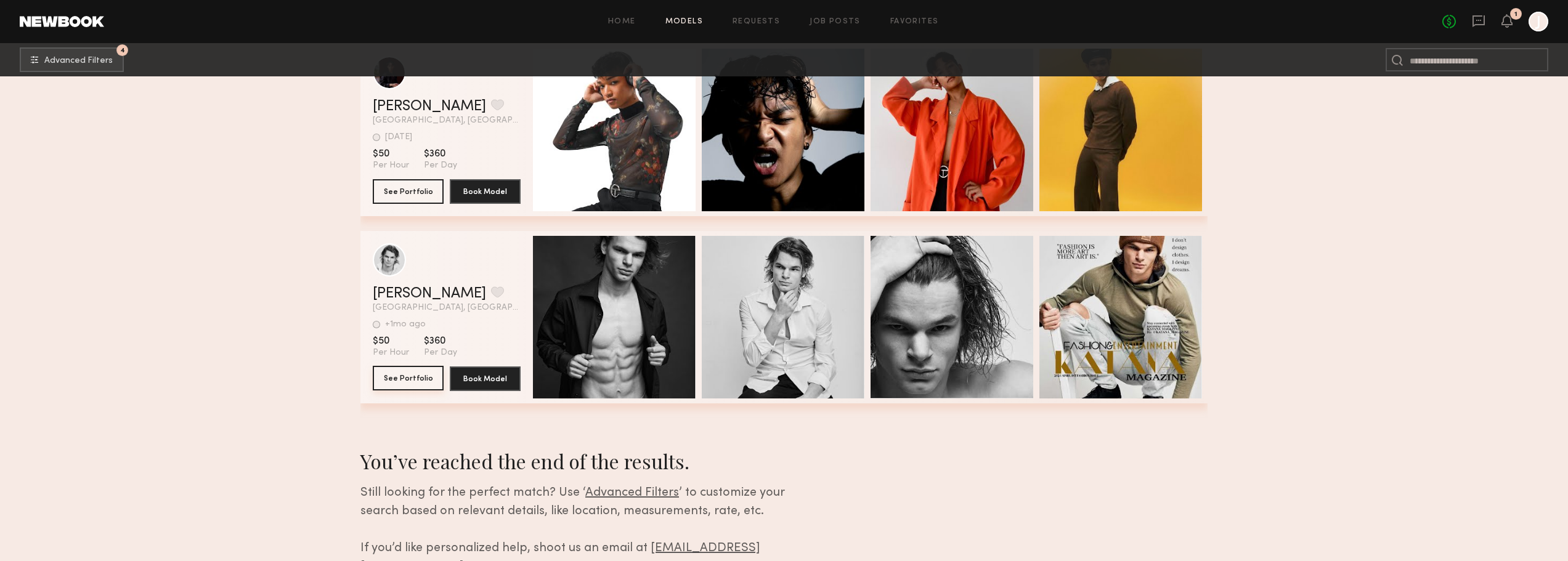
click at [386, 391] on button "See Portfolio" at bounding box center [408, 378] width 71 height 25
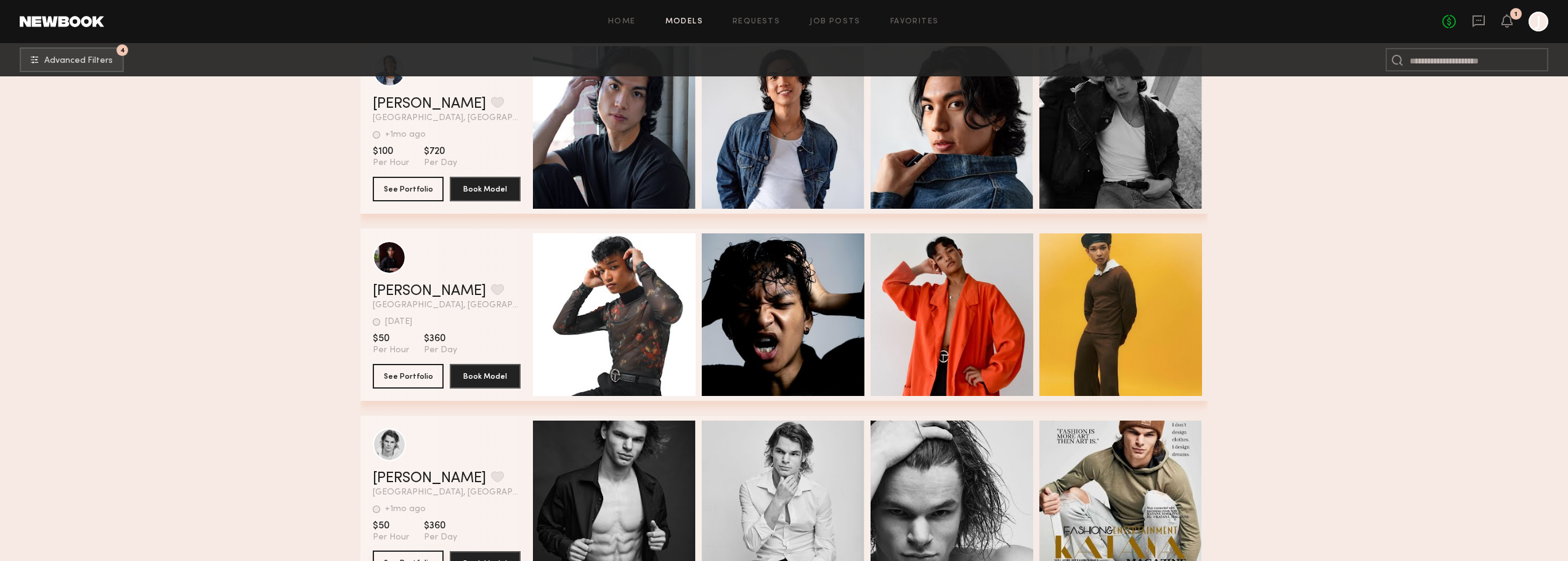
scroll to position [62, 0]
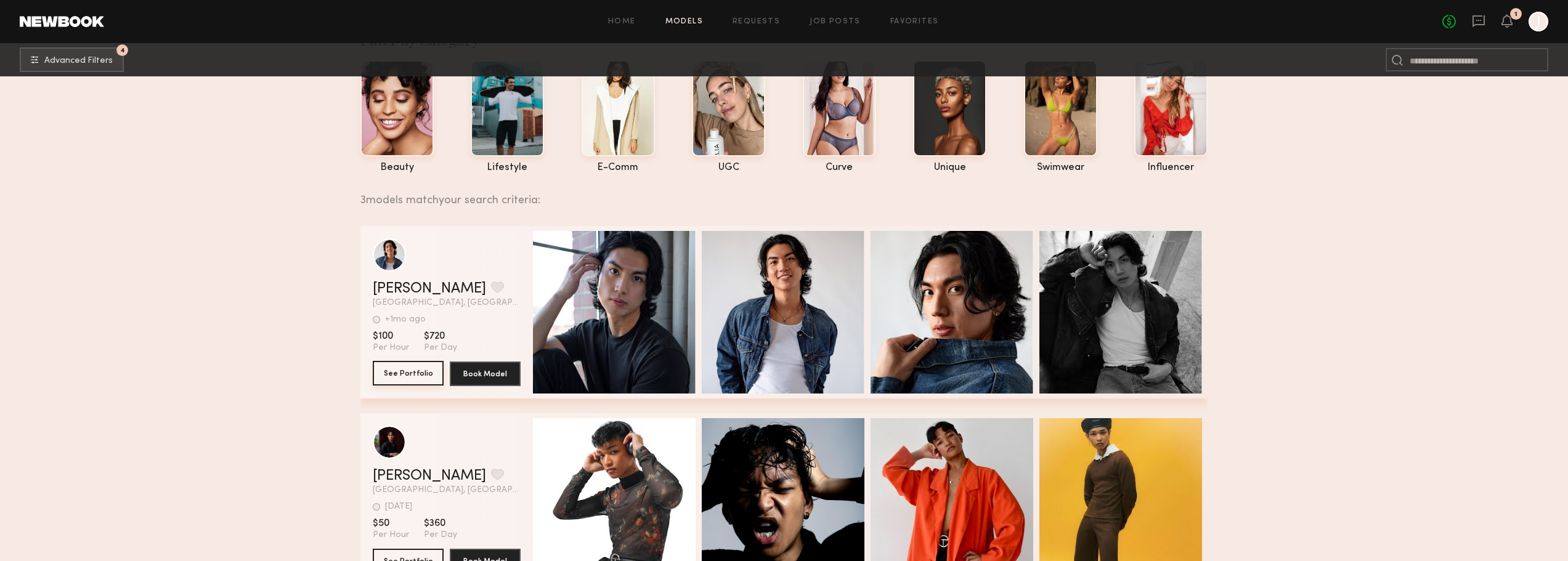
click at [419, 372] on button "See Portfolio" at bounding box center [408, 374] width 71 height 25
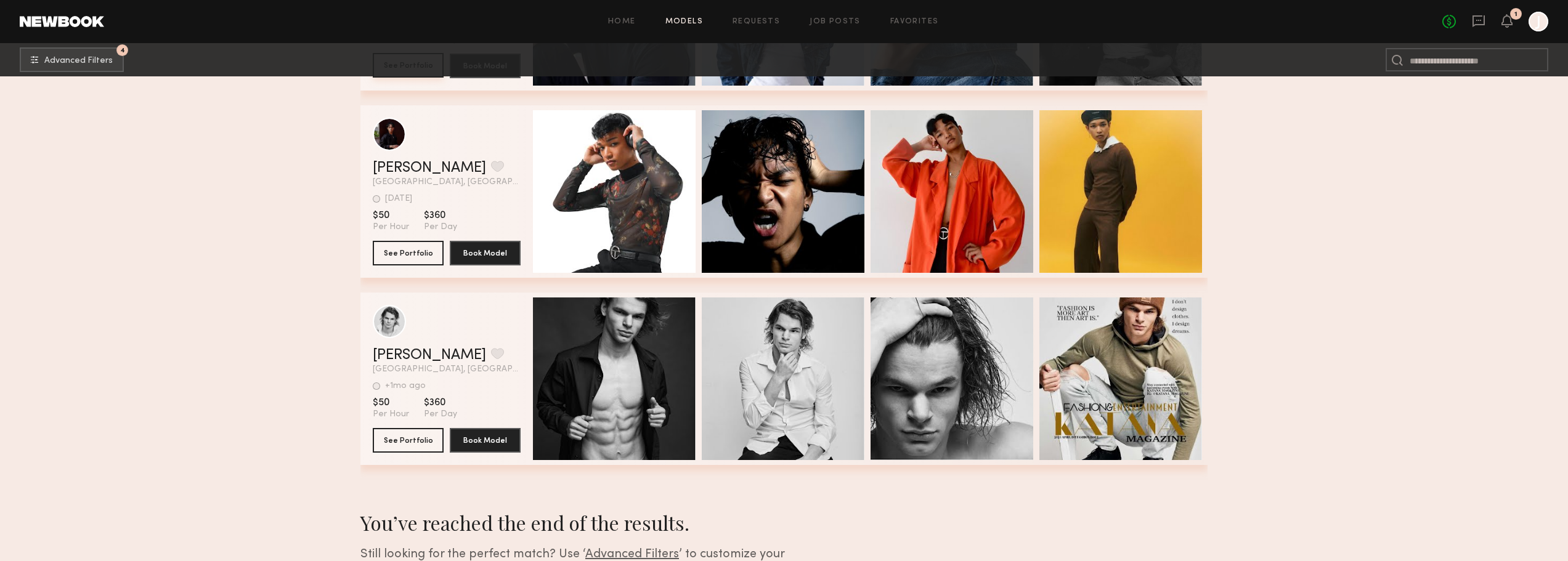
scroll to position [431, 0]
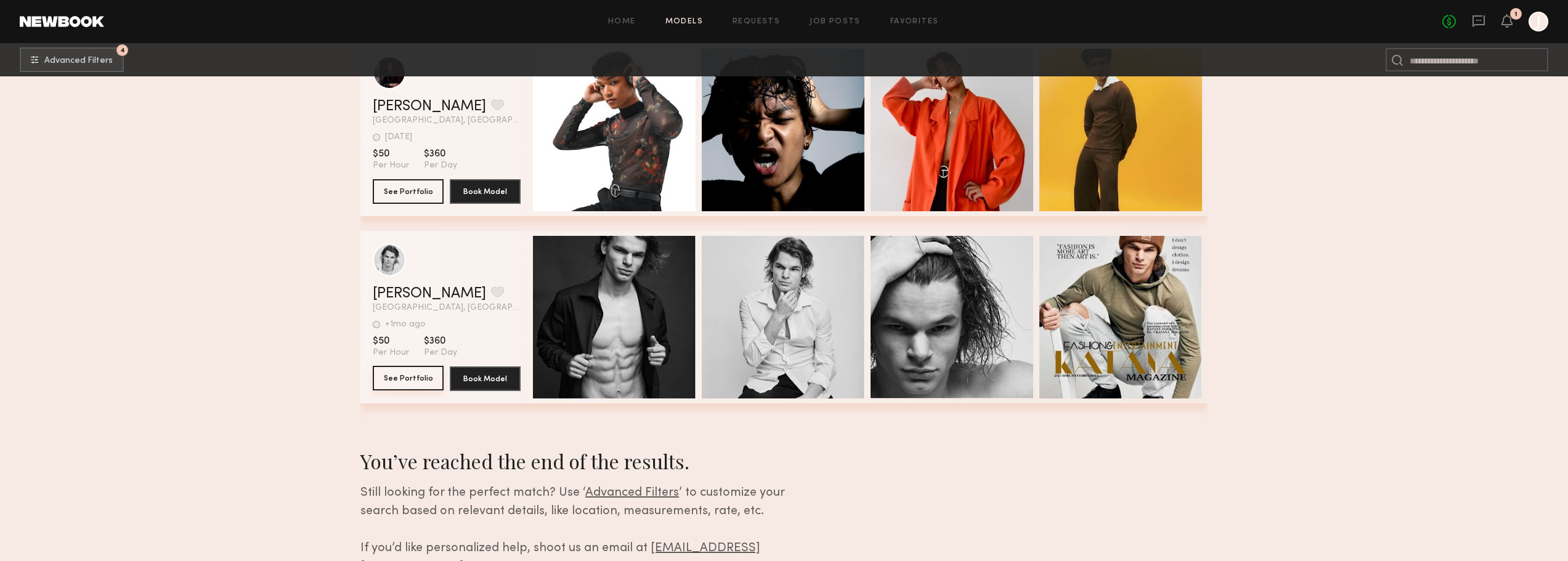
click at [409, 383] on button "See Portfolio" at bounding box center [408, 378] width 71 height 25
click at [1508, 17] on icon at bounding box center [1506, 21] width 10 height 9
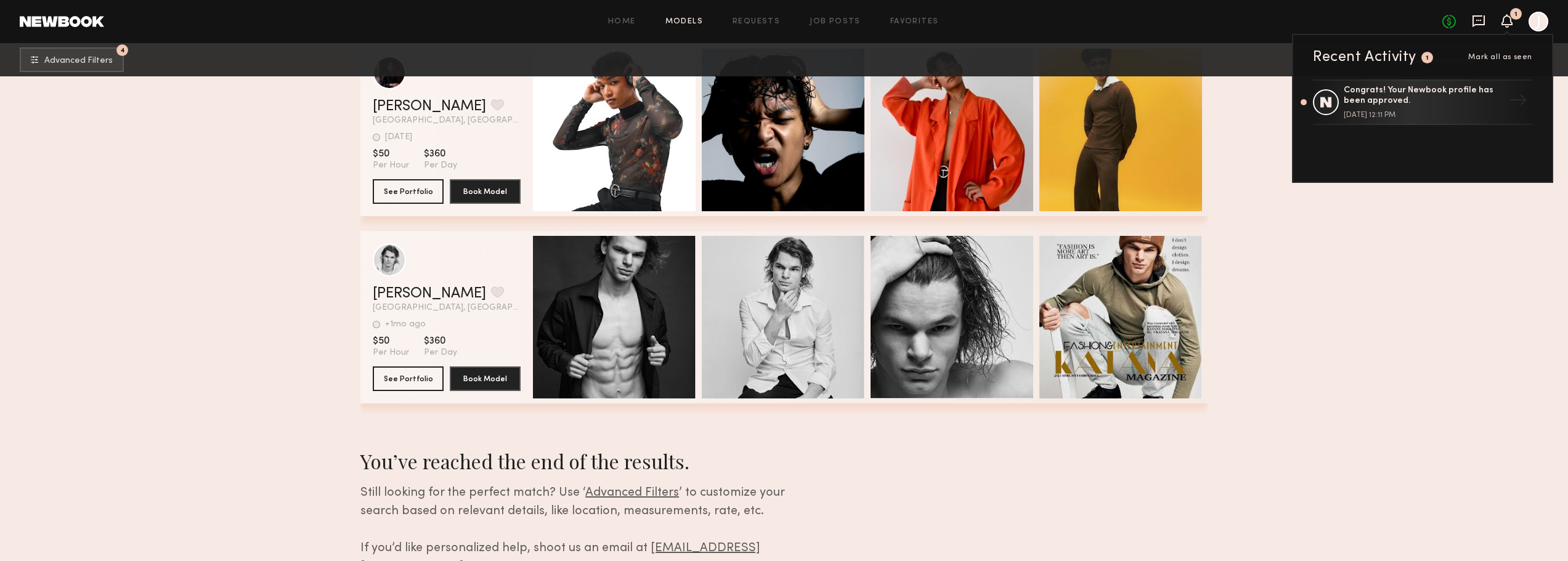
click at [1481, 15] on icon at bounding box center [1479, 21] width 12 height 12
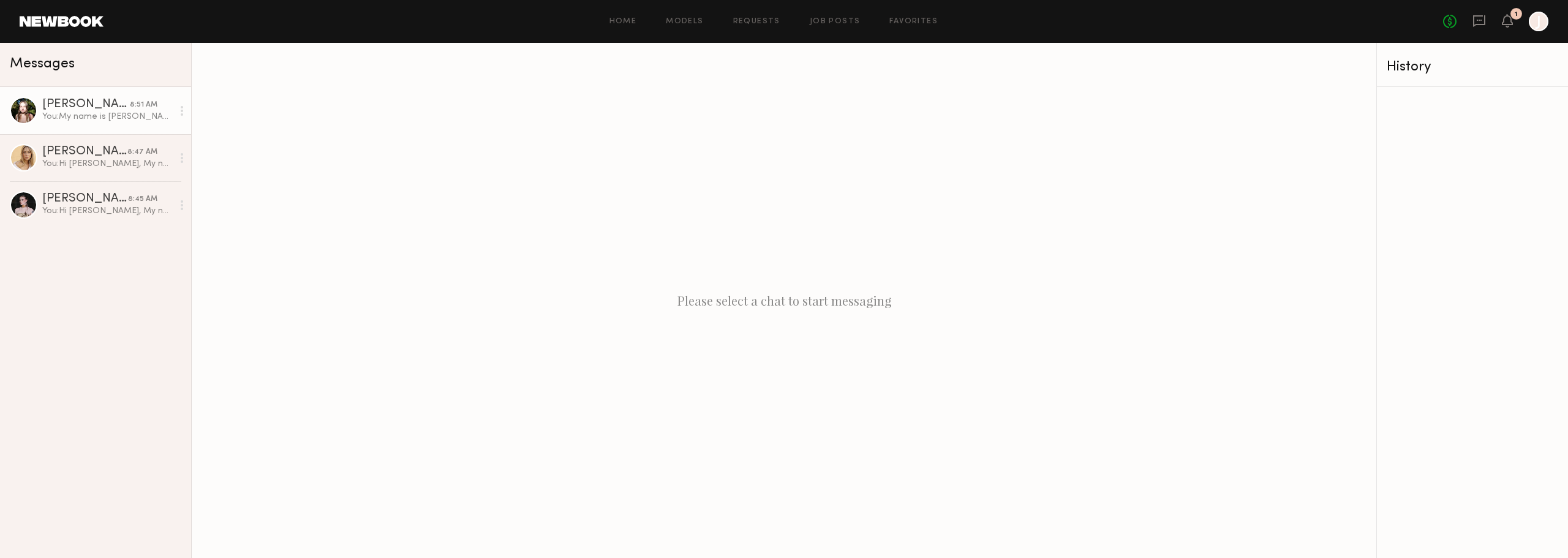
click at [75, 125] on link "Kira C. 8:51 AM You: My name is Jen May and I'm the VP of Marketing and Brand o…" at bounding box center [95, 110] width 191 height 47
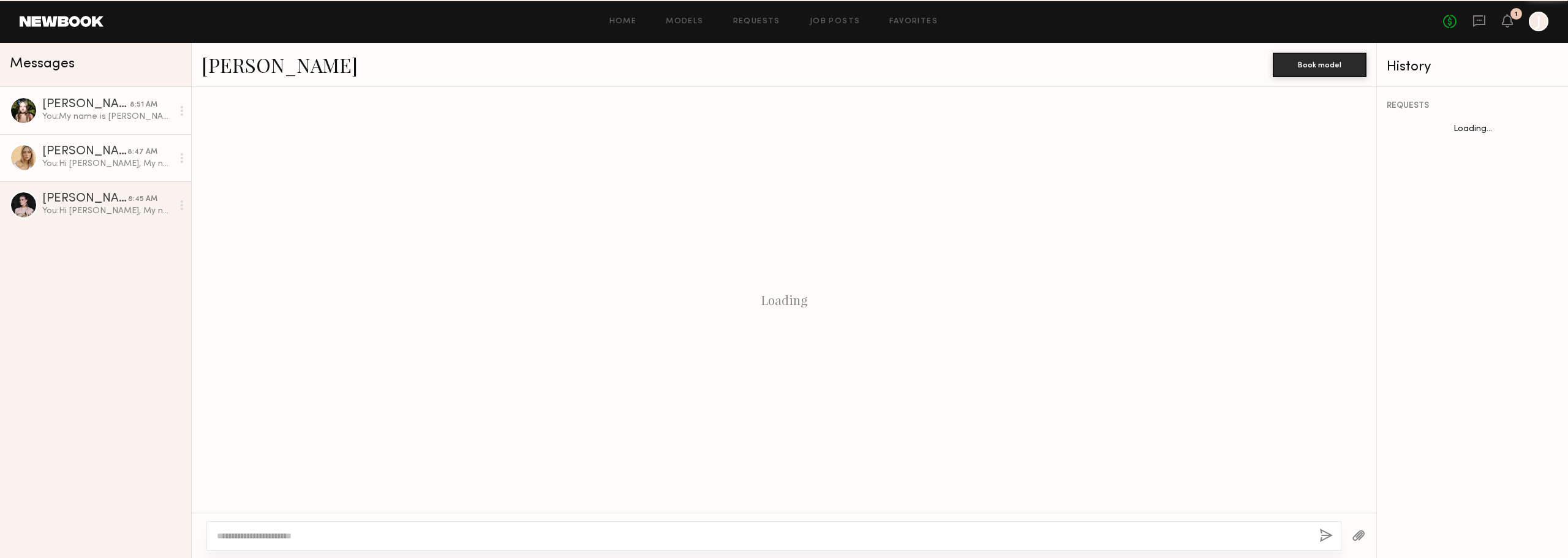
scroll to position [823, 0]
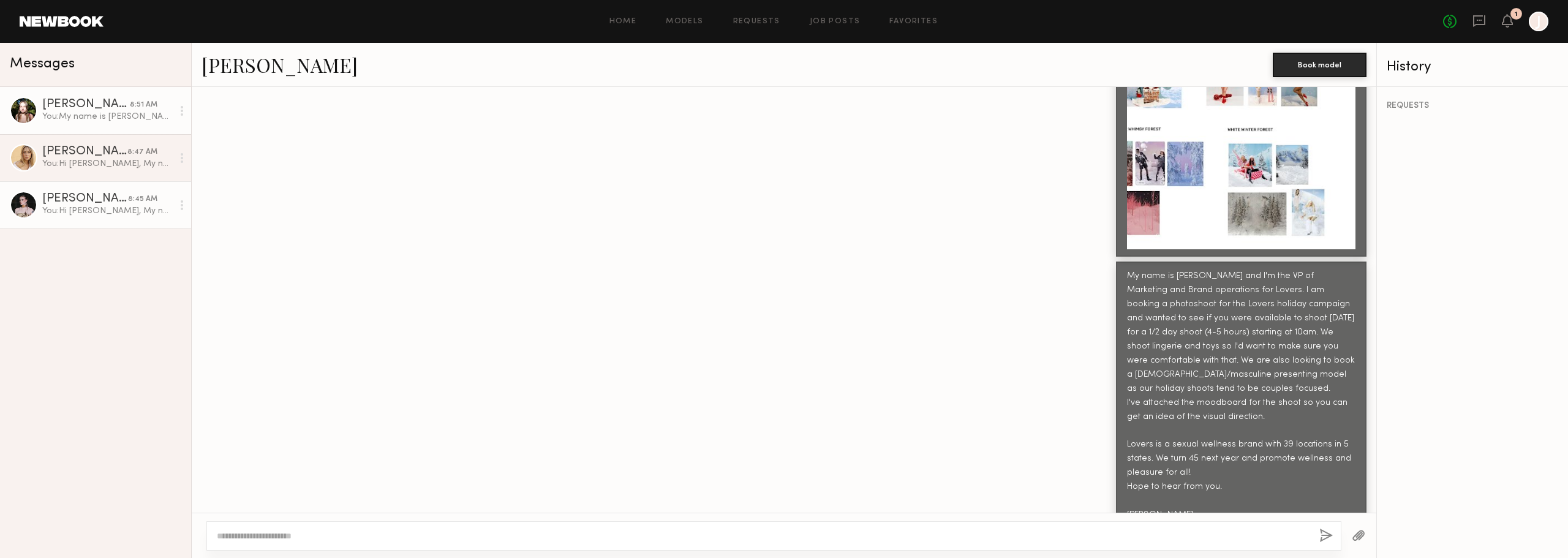
click at [90, 197] on div "Hailey M." at bounding box center [85, 199] width 86 height 12
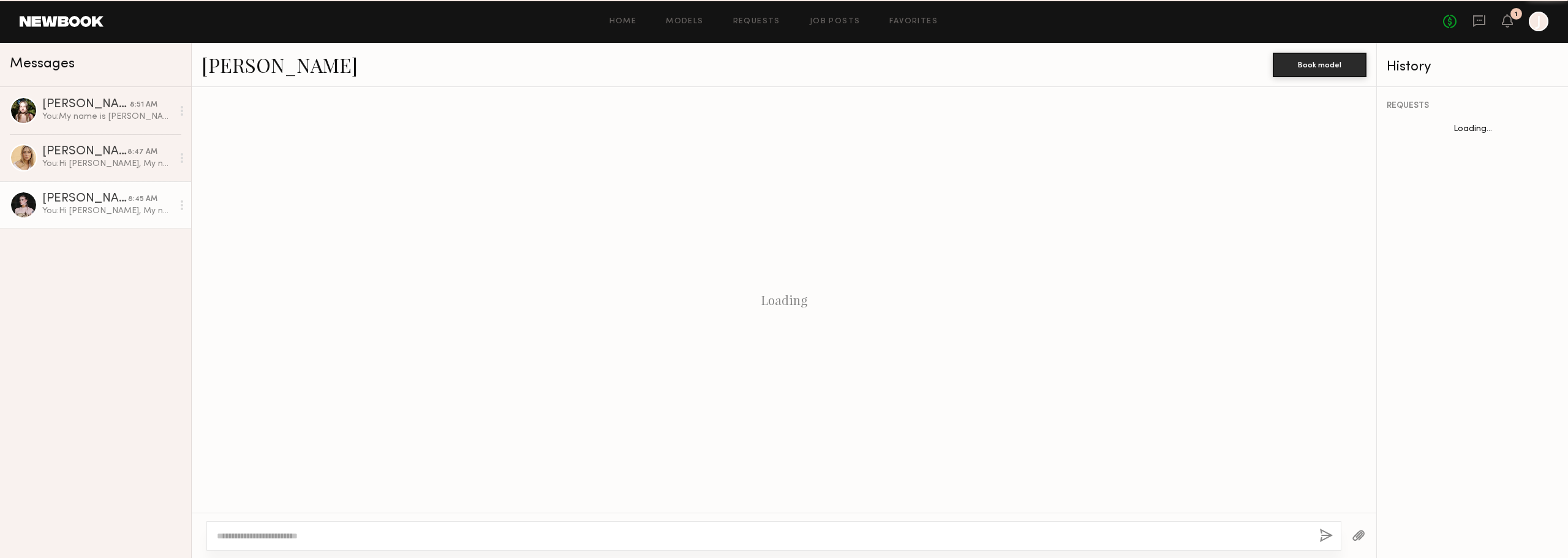
scroll to position [1348, 0]
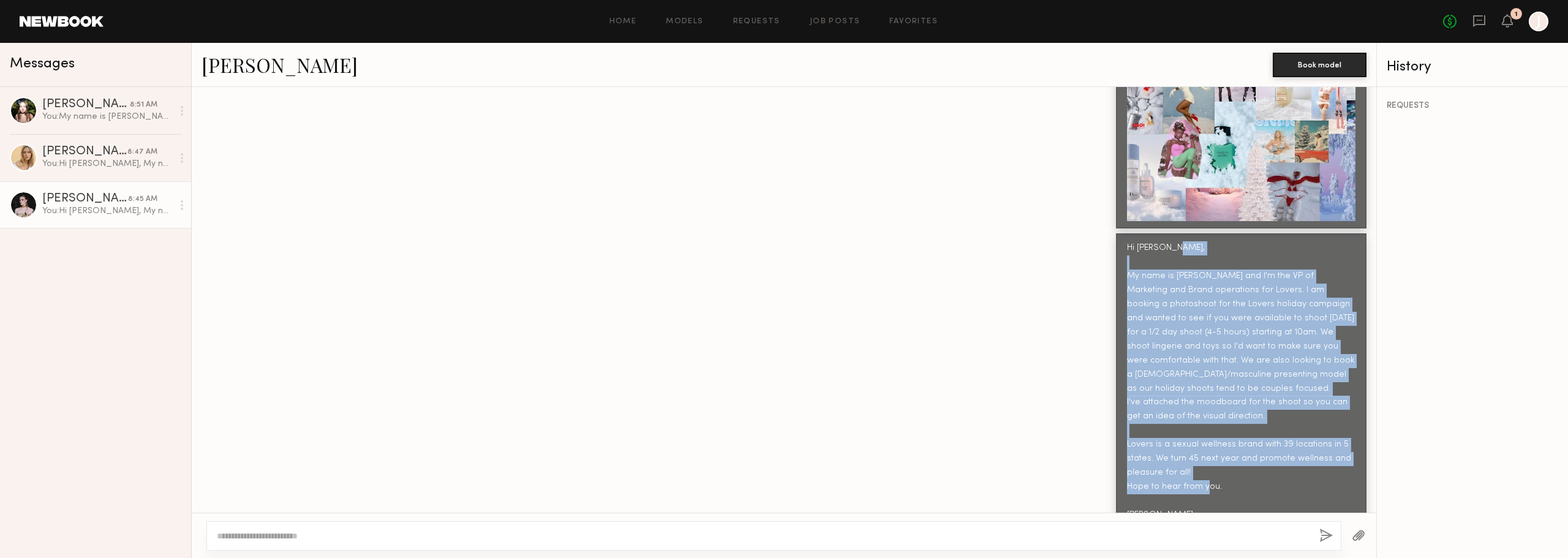
drag, startPoint x: 1118, startPoint y: 246, endPoint x: 1175, endPoint y: 488, distance: 248.6
click at [1175, 488] on div "Hi Hailey, My name is Jen May and I'm the VP of Marketing and Brand operations …" at bounding box center [1241, 381] width 229 height 281
copy div "My name is Jen May and I'm the VP of Marketing and Brand operations for Lovers.…"
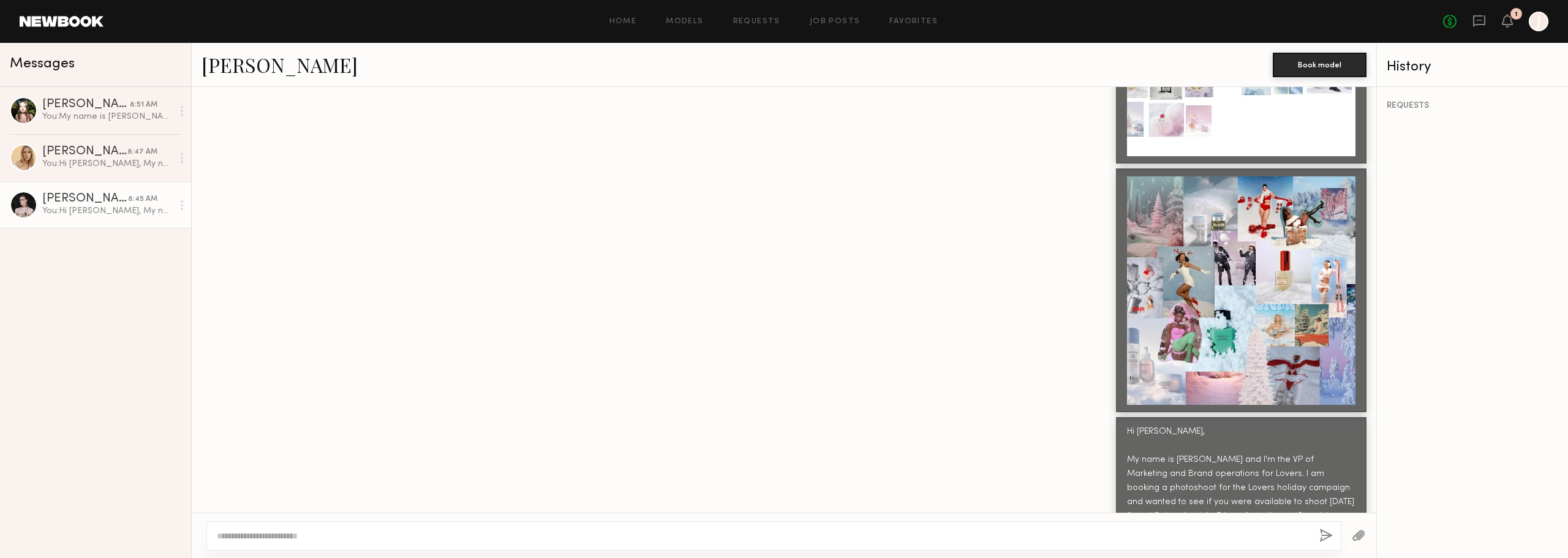
click at [59, 64] on span "Messages" at bounding box center [42, 64] width 65 height 14
click at [66, 34] on header "Home Models Requests Job Posts Favorites Sign Out No fees up to $5,000 1 J" at bounding box center [784, 21] width 1568 height 43
click at [697, 23] on link "Models" at bounding box center [684, 21] width 37 height 8
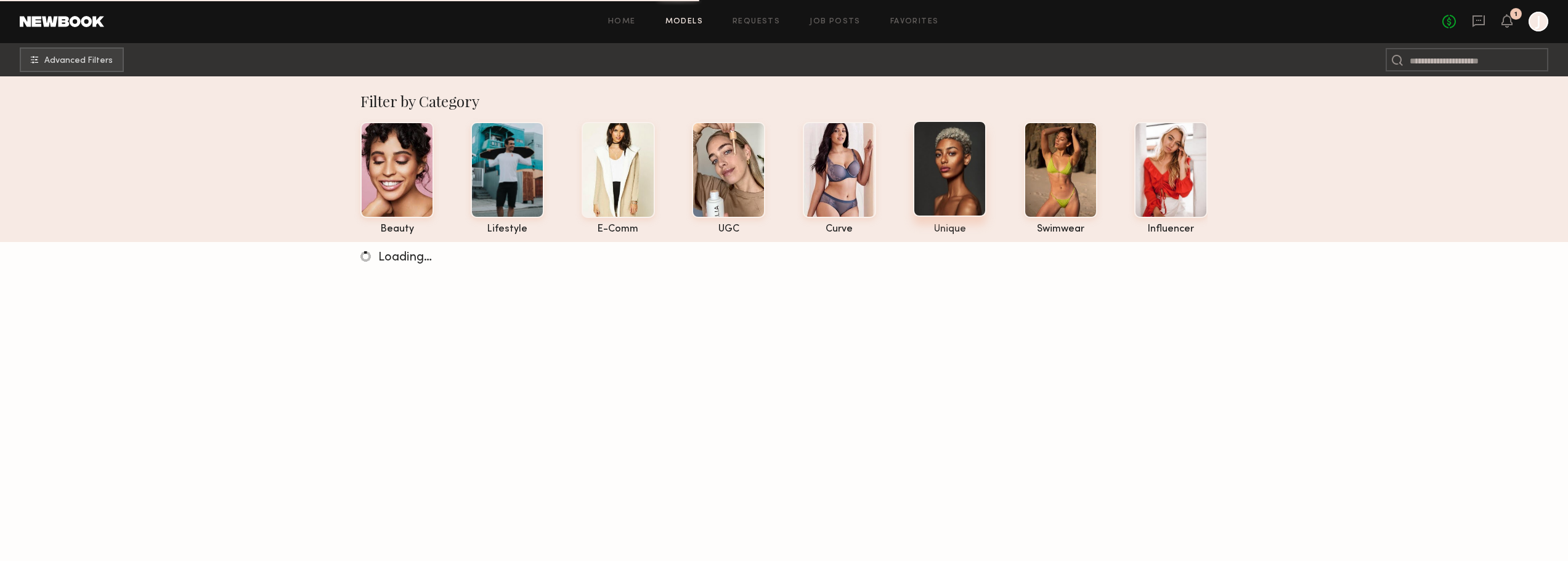
click at [969, 156] on div at bounding box center [950, 169] width 73 height 96
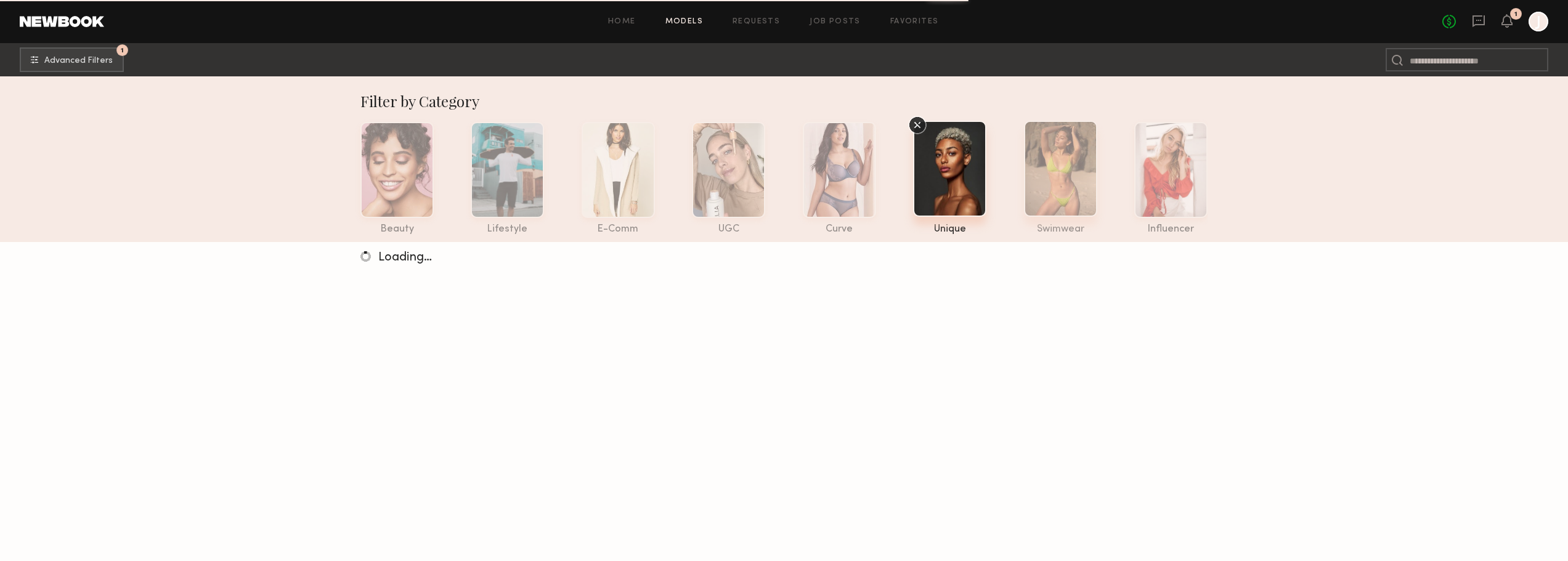
click at [1035, 140] on div at bounding box center [1060, 169] width 73 height 96
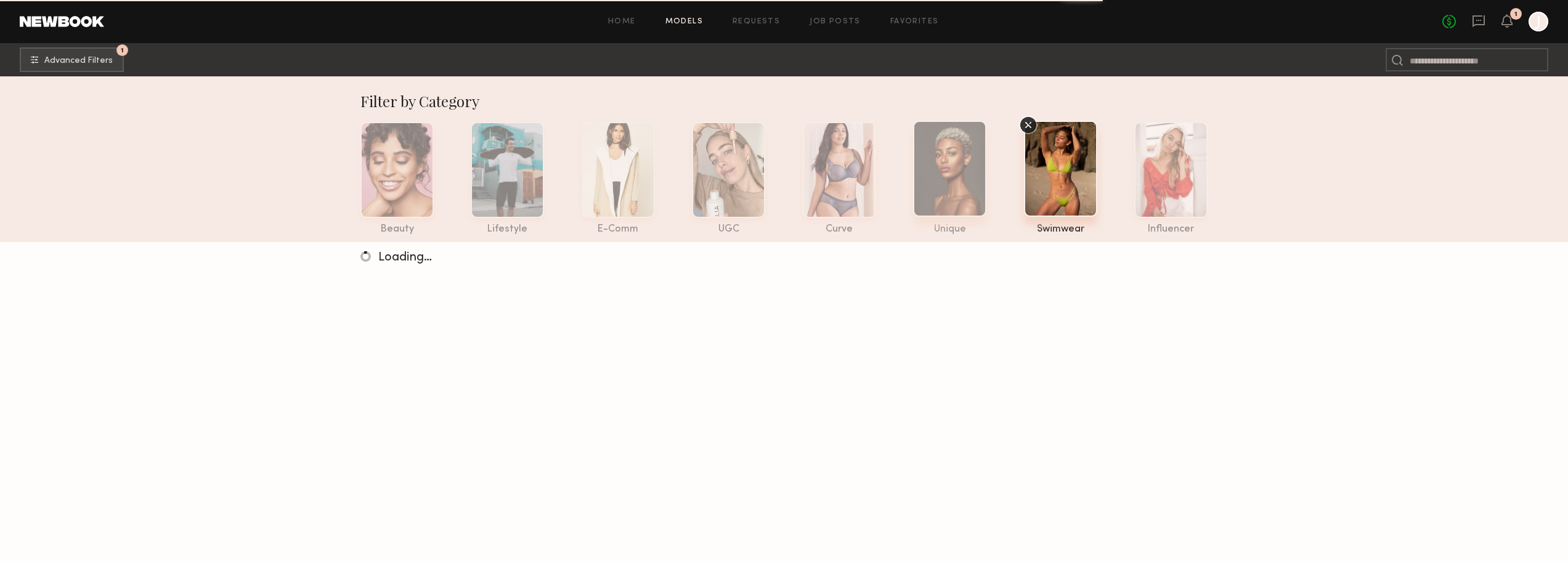
click at [956, 157] on div at bounding box center [950, 169] width 73 height 96
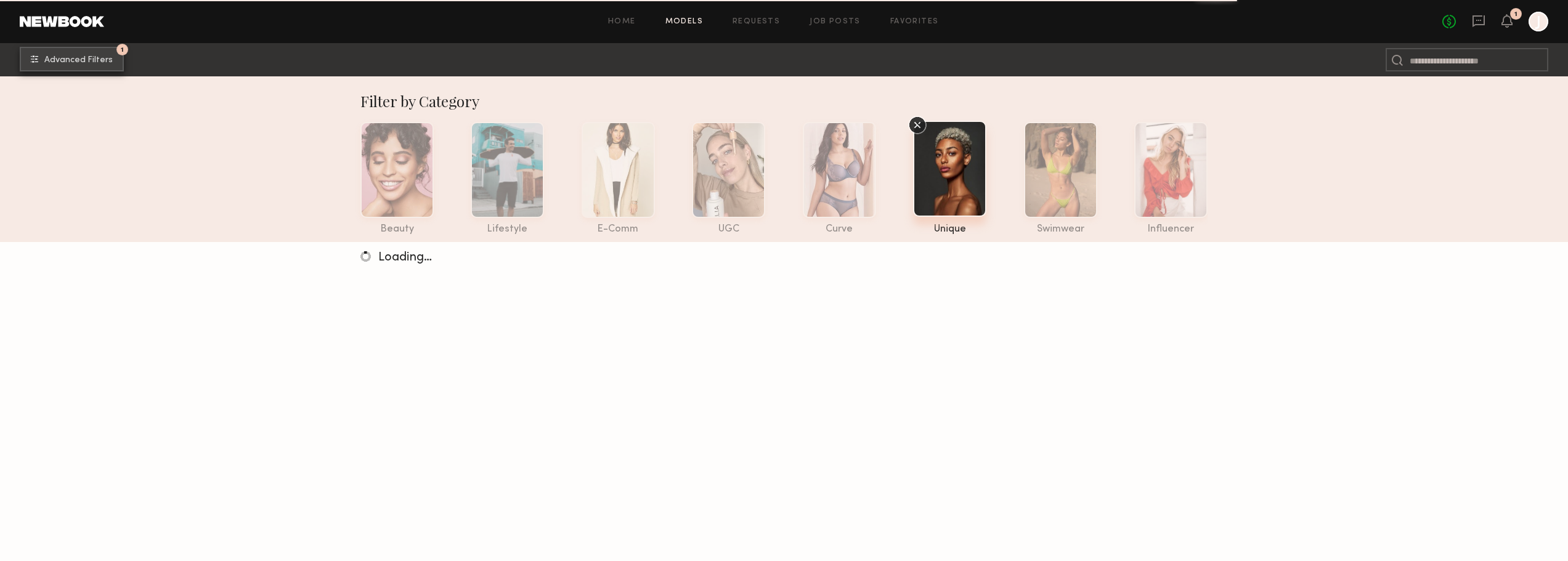
click at [84, 66] on button "1 Advanced Filters" at bounding box center [71, 59] width 104 height 25
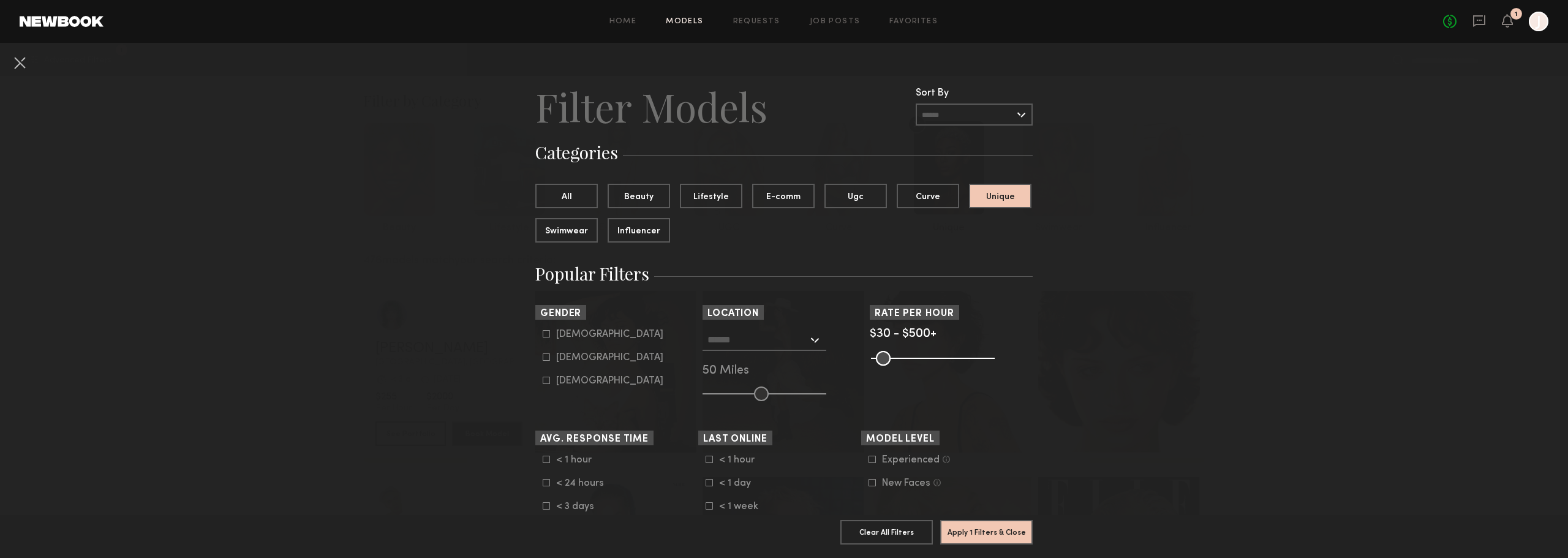
click at [543, 357] on icon at bounding box center [547, 357] width 7 height 7
type input "**"
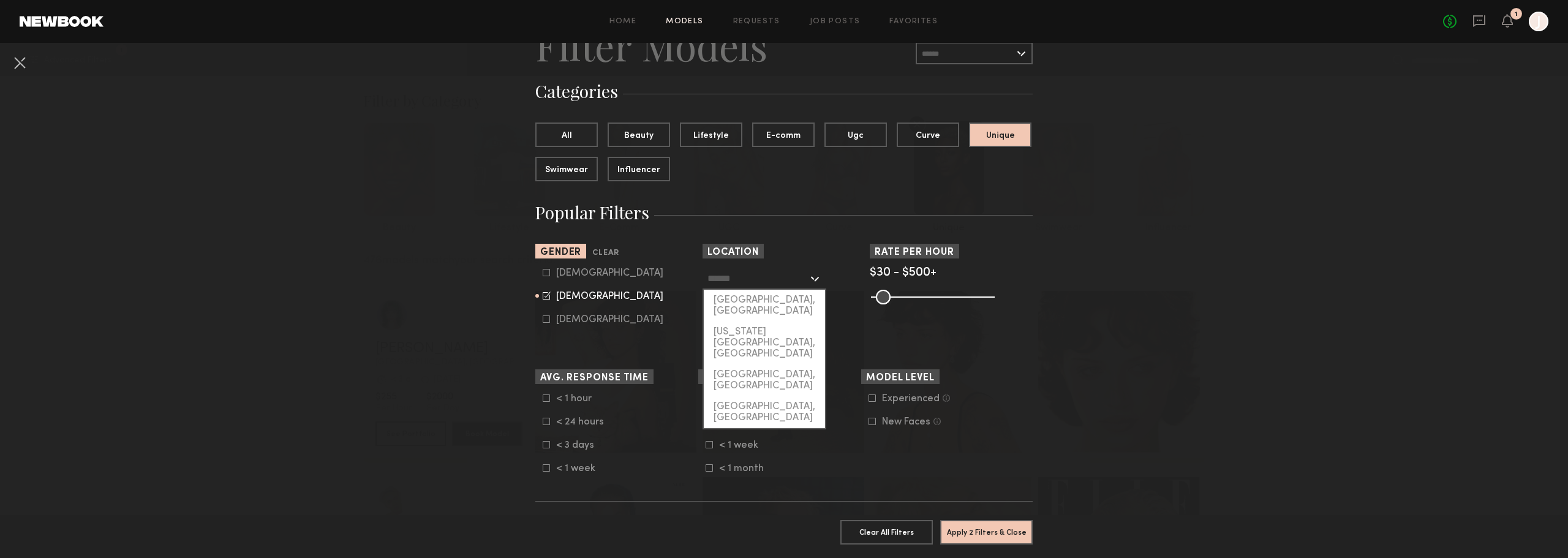
click at [797, 280] on input "text" at bounding box center [757, 278] width 100 height 20
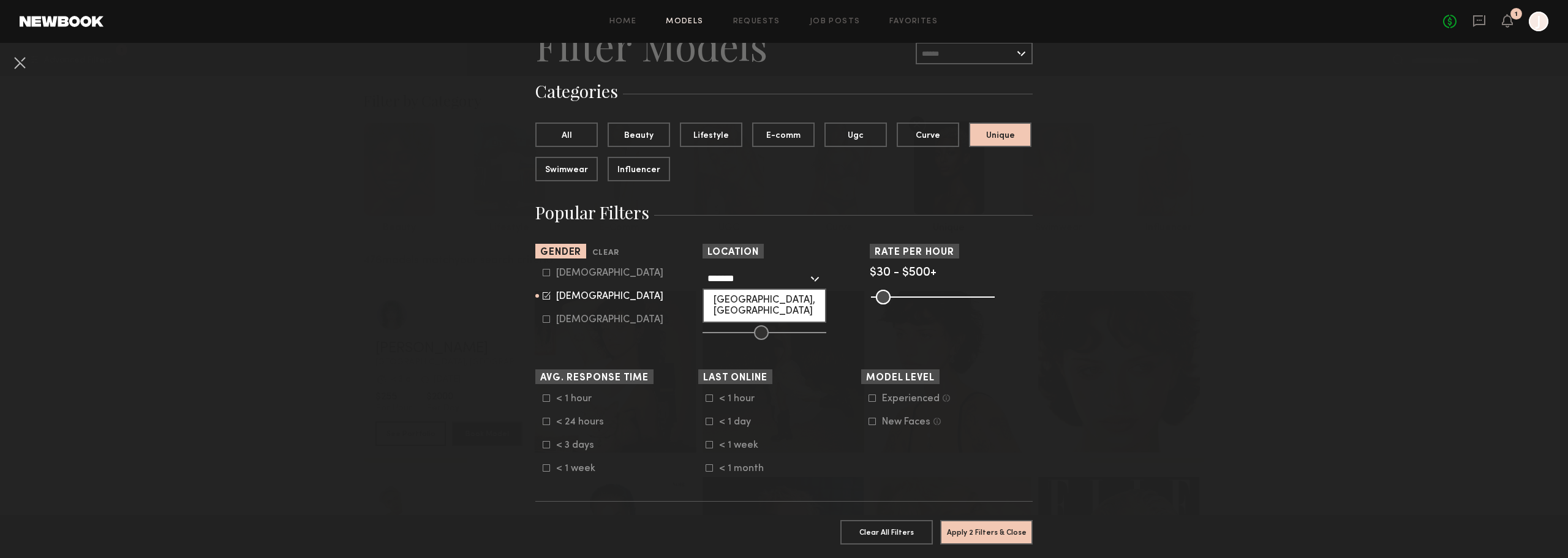
click at [781, 295] on div "[GEOGRAPHIC_DATA], [GEOGRAPHIC_DATA]" at bounding box center [764, 306] width 122 height 32
type input "**********"
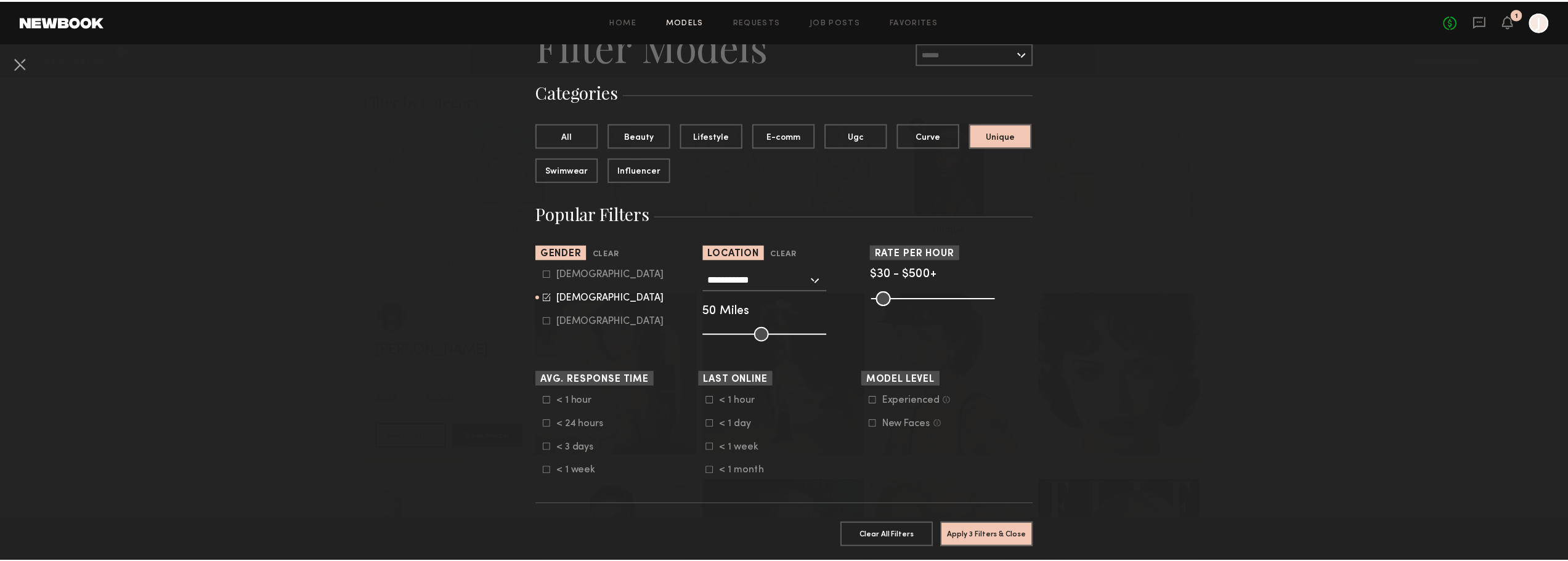
scroll to position [123, 0]
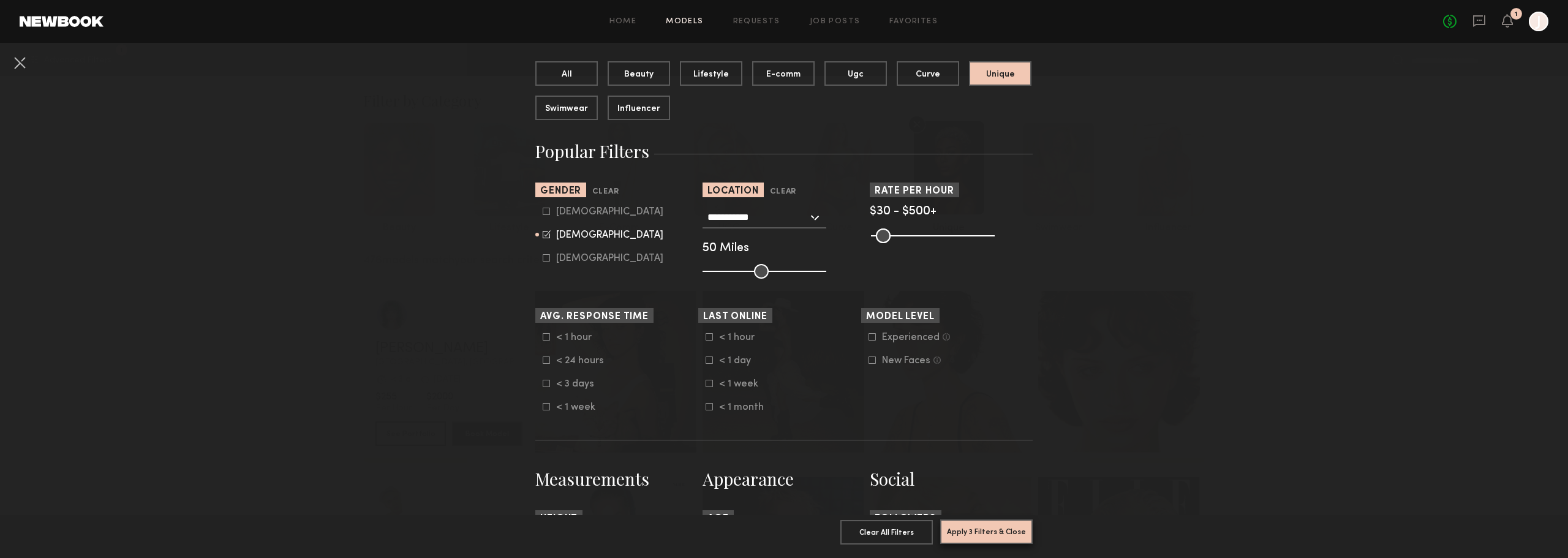
click at [976, 525] on button "Apply 3 Filters & Close" at bounding box center [987, 531] width 92 height 25
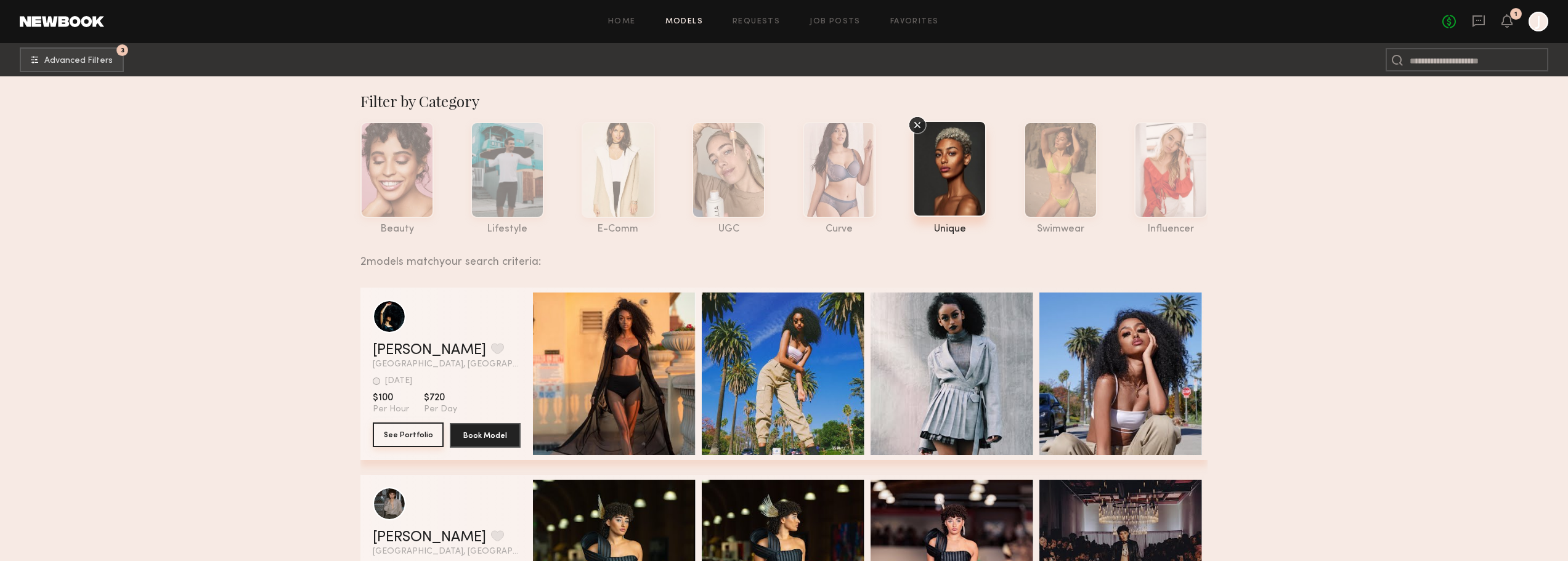
click at [411, 433] on button "See Portfolio" at bounding box center [408, 435] width 71 height 25
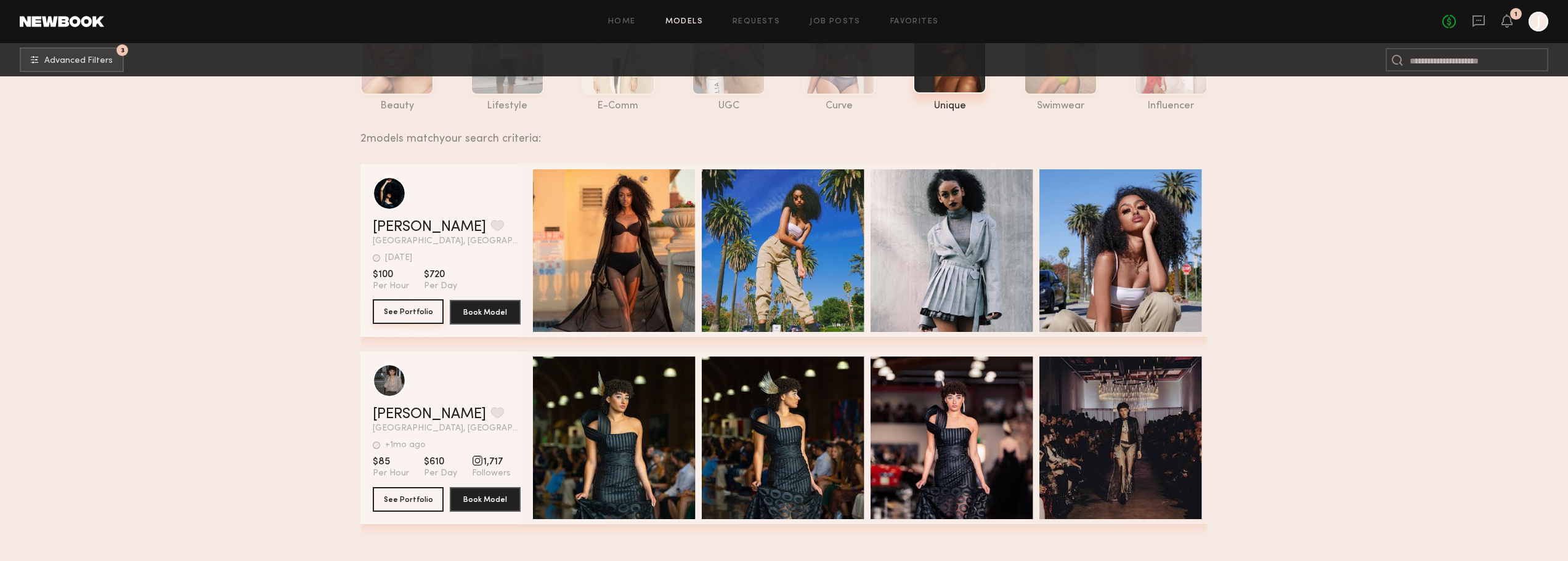
scroll to position [185, 0]
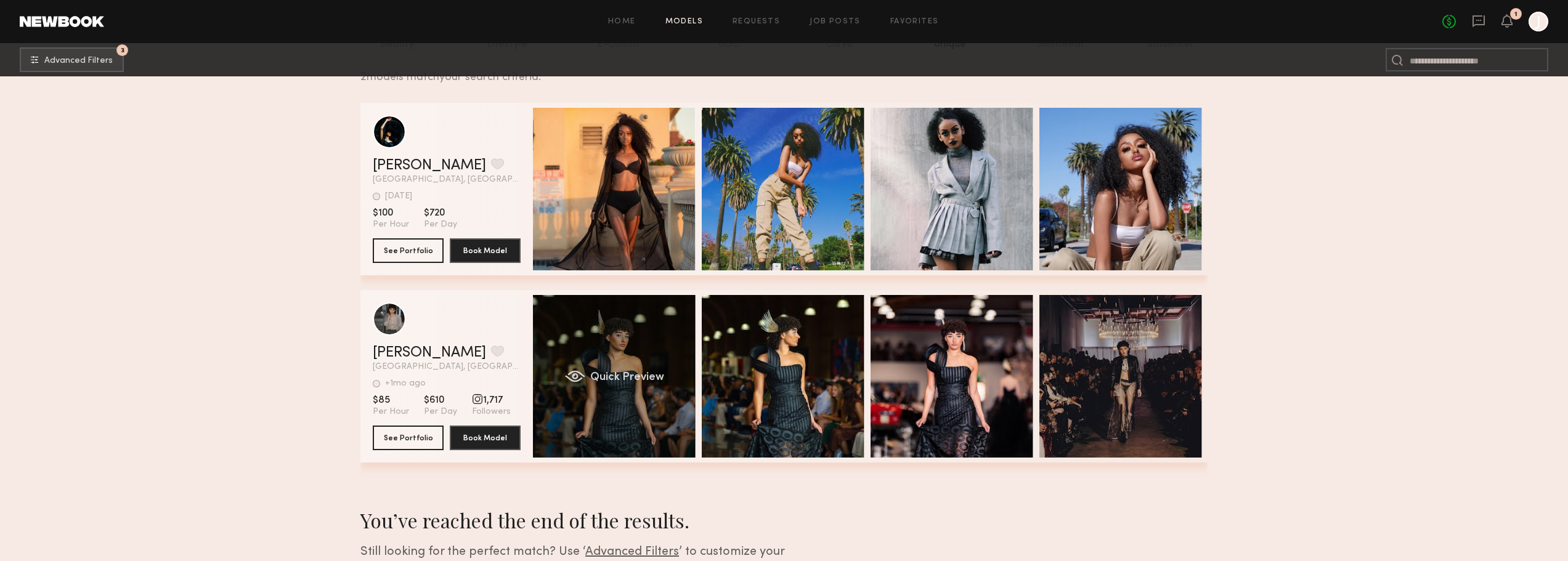
click at [595, 378] on span "Quick Preview" at bounding box center [626, 377] width 74 height 11
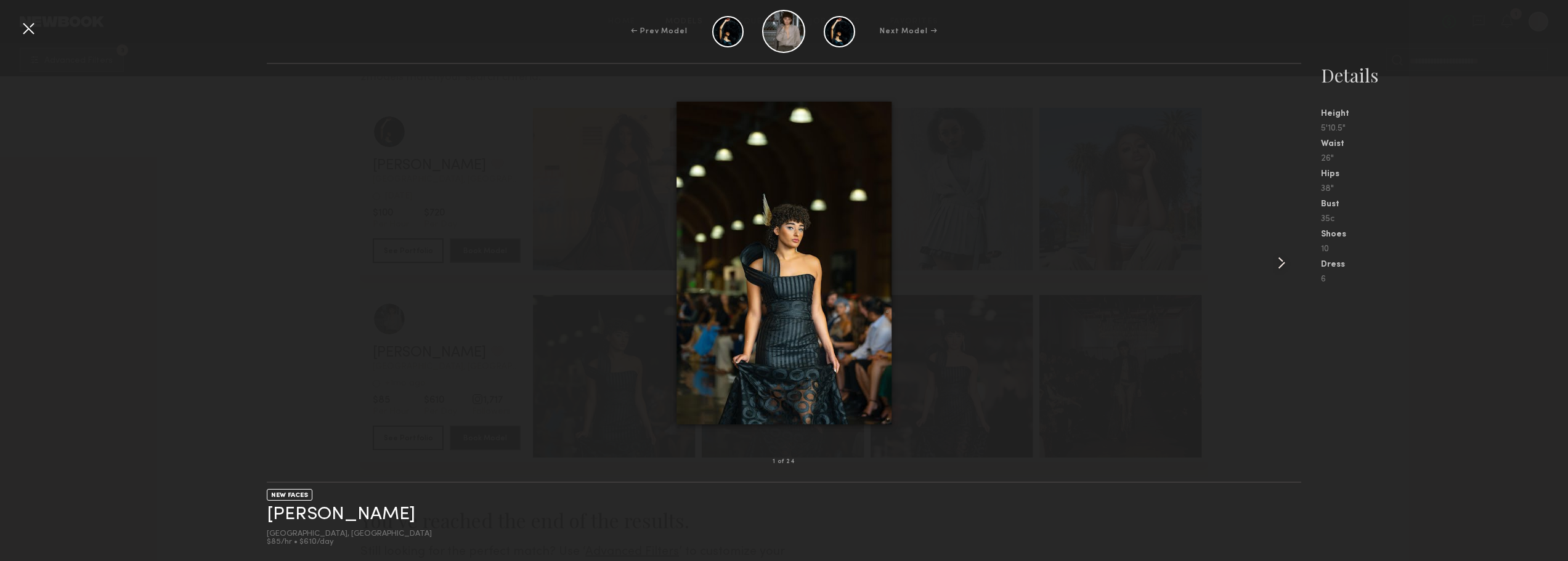
click at [1288, 261] on common-icon at bounding box center [1282, 263] width 20 height 20
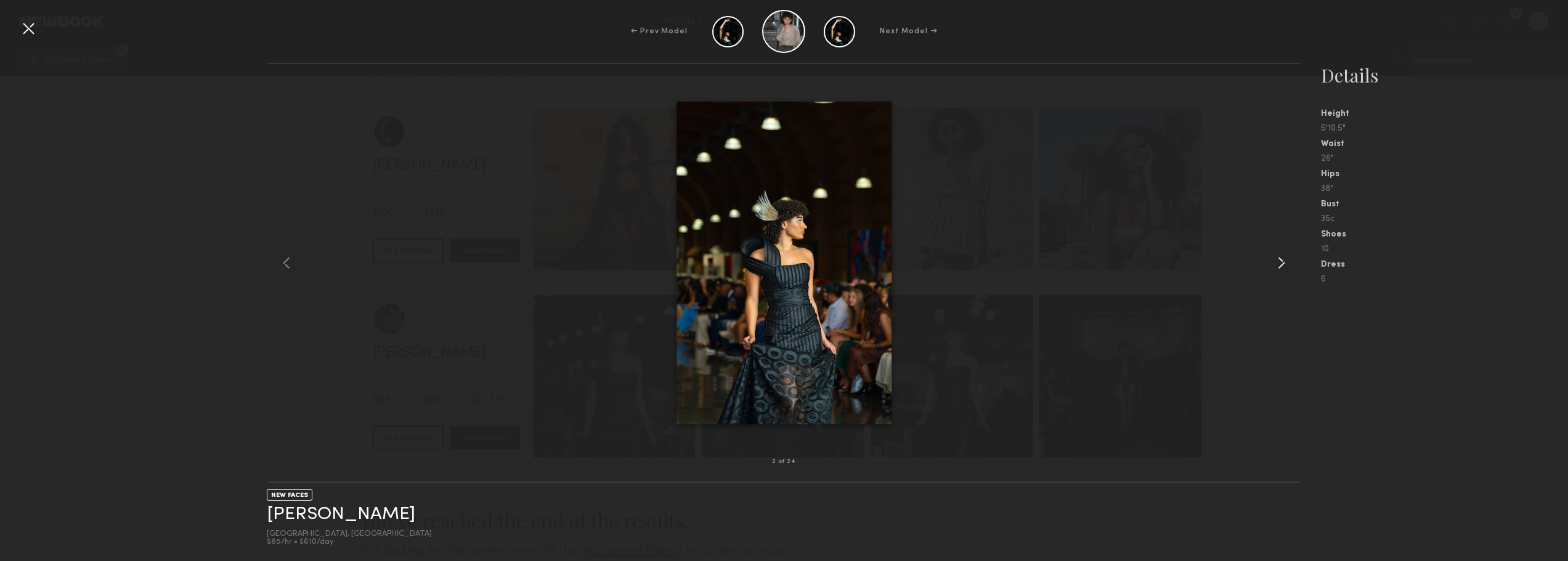
click at [1284, 260] on common-icon at bounding box center [1282, 263] width 20 height 20
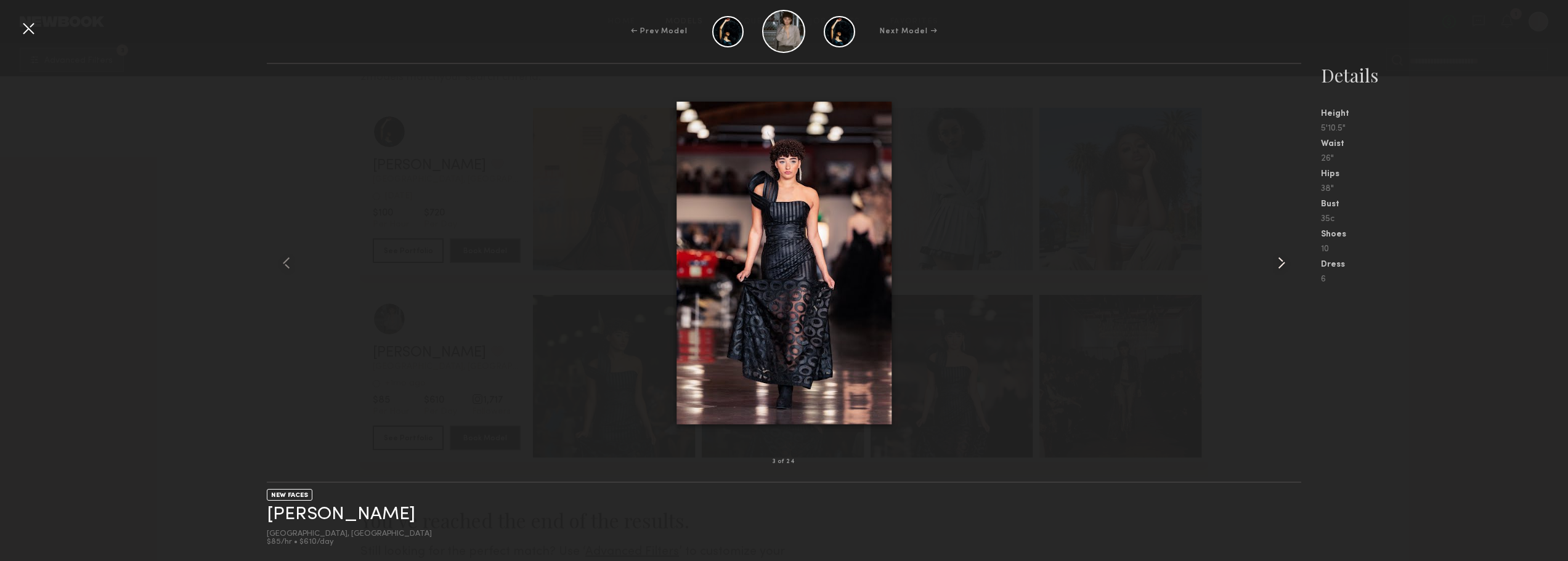
click at [1284, 260] on common-icon at bounding box center [1282, 263] width 20 height 20
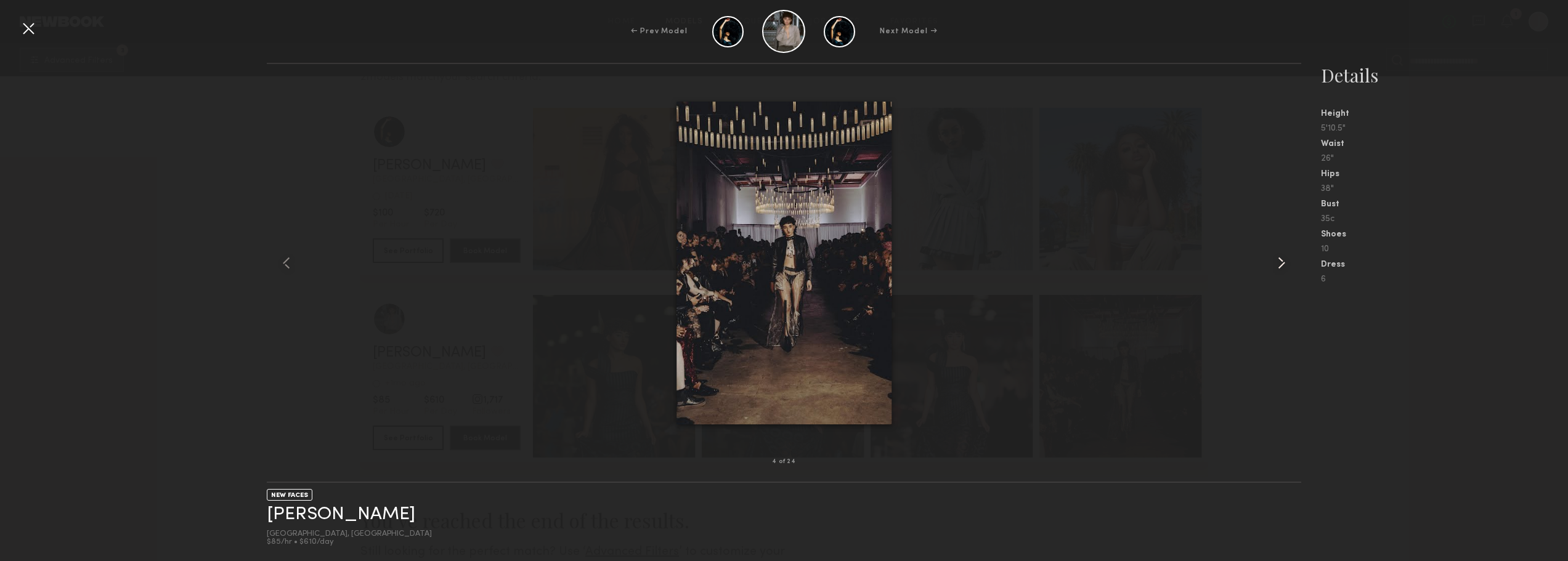
click at [1284, 260] on common-icon at bounding box center [1282, 263] width 20 height 20
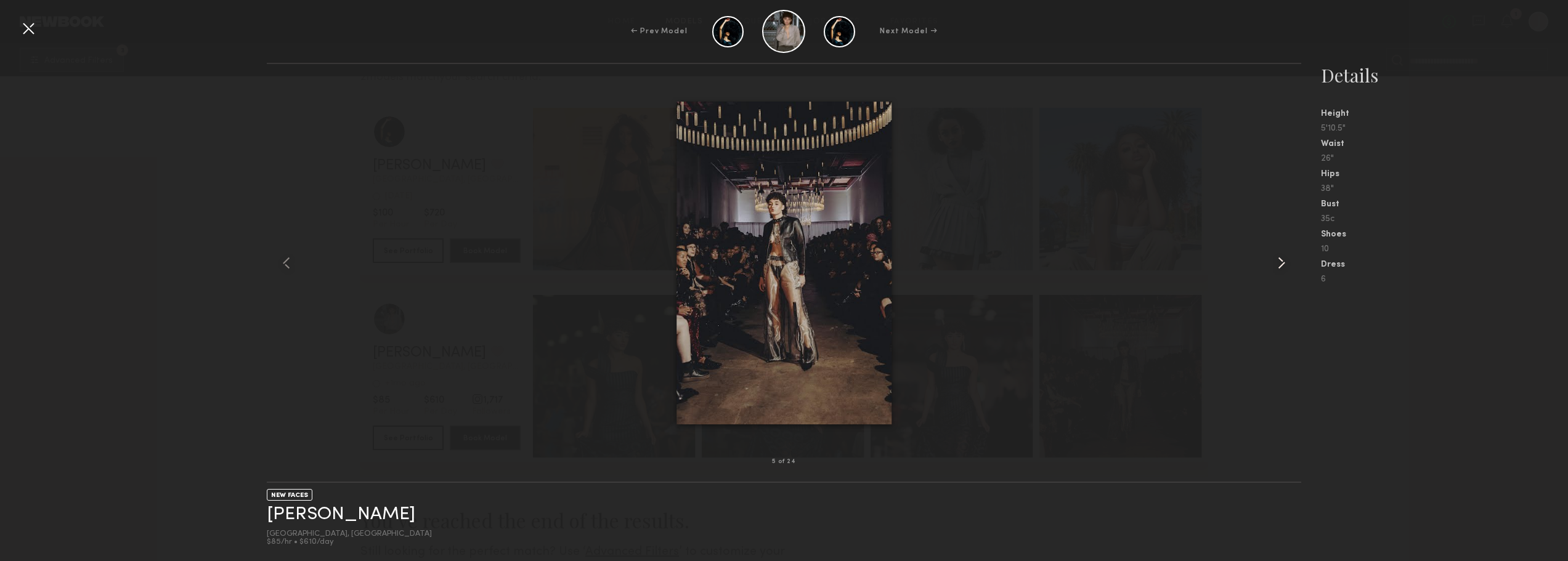
click at [1284, 260] on common-icon at bounding box center [1282, 263] width 20 height 20
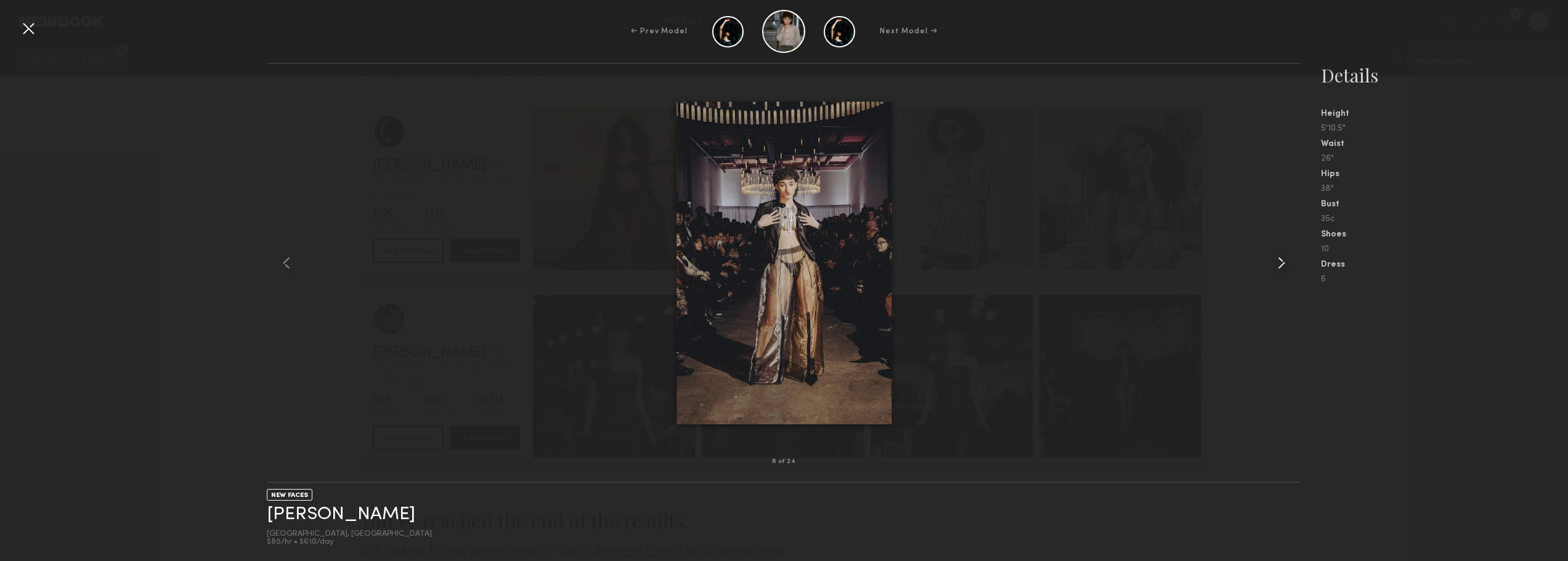
click at [1284, 260] on common-icon at bounding box center [1282, 263] width 20 height 20
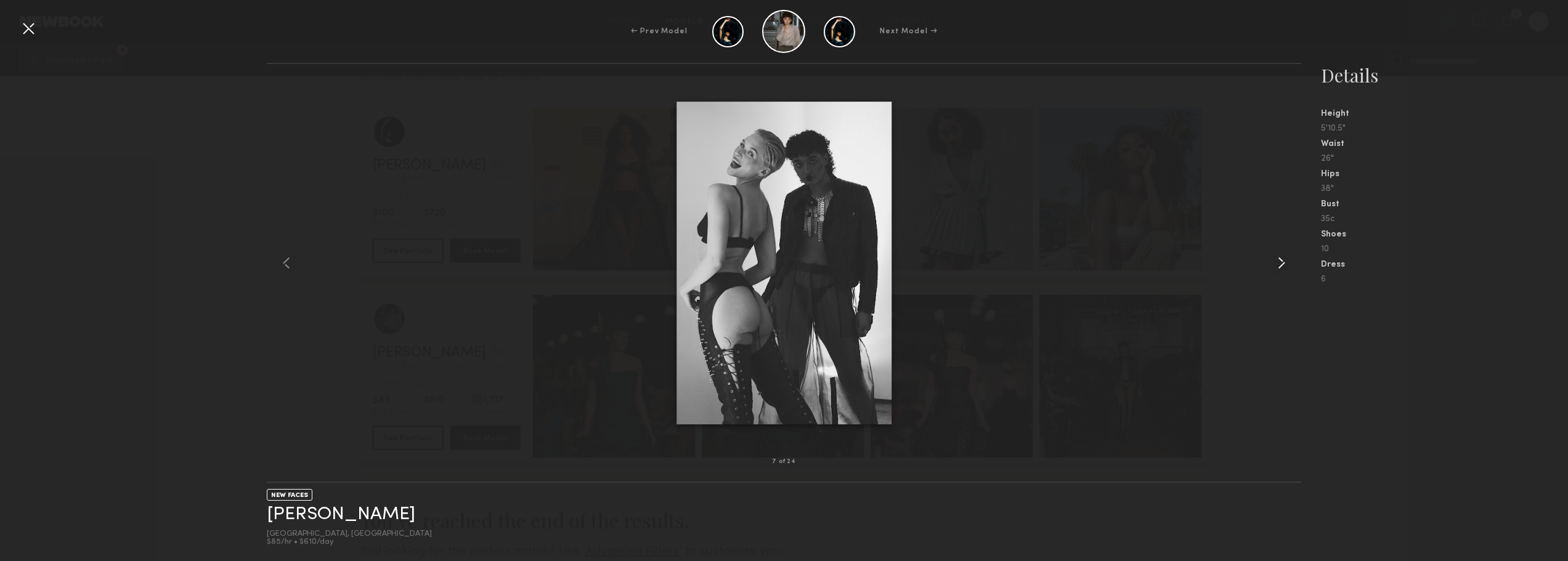
click at [1284, 260] on common-icon at bounding box center [1282, 263] width 20 height 20
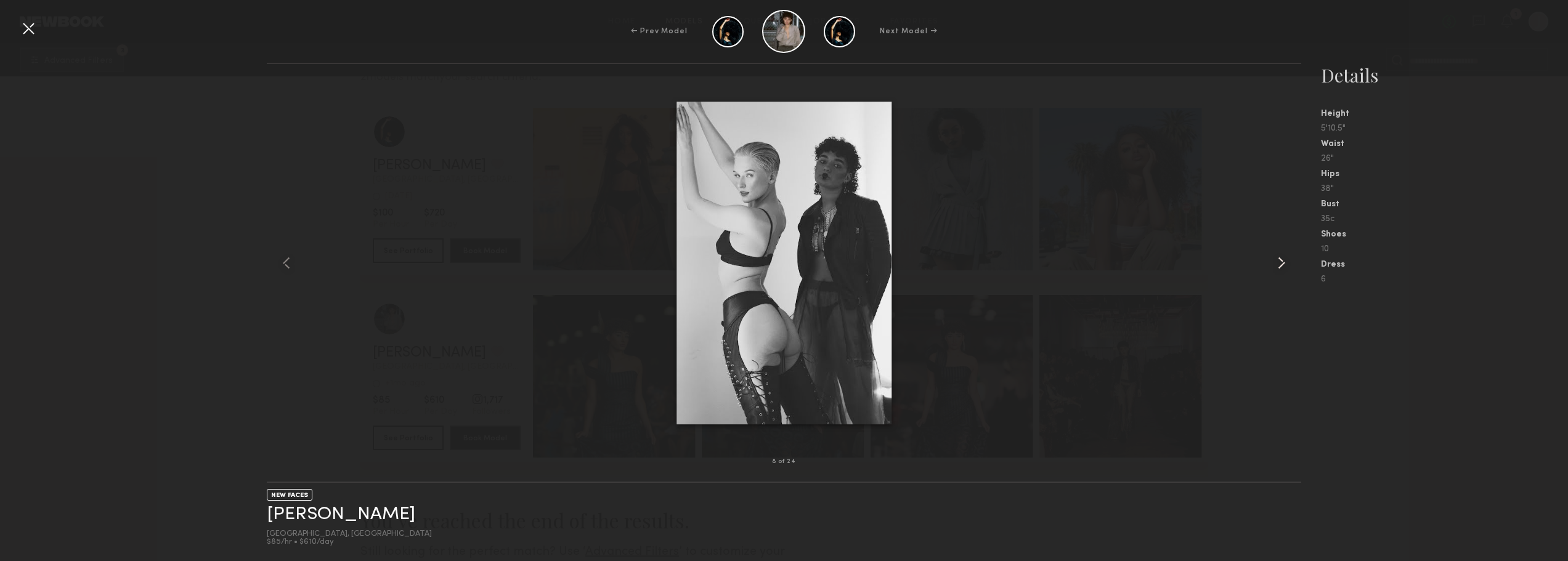
click at [1284, 260] on common-icon at bounding box center [1282, 263] width 20 height 20
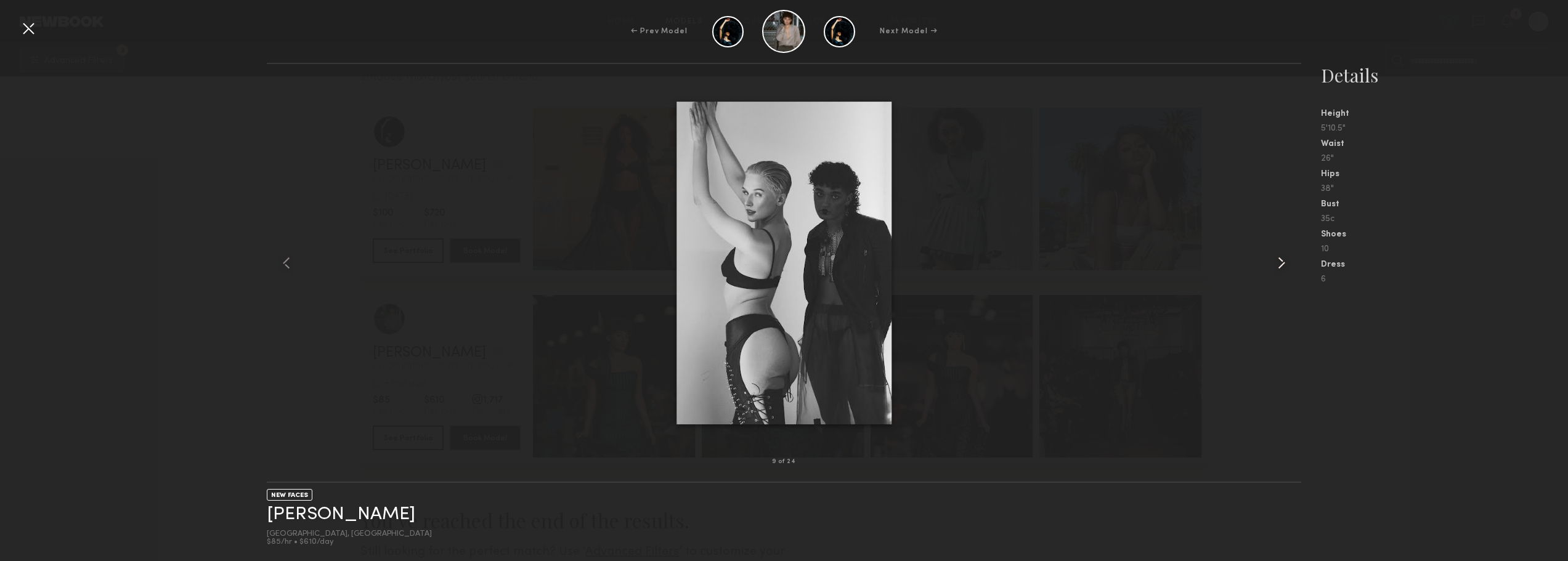
click at [1284, 260] on common-icon at bounding box center [1282, 263] width 20 height 20
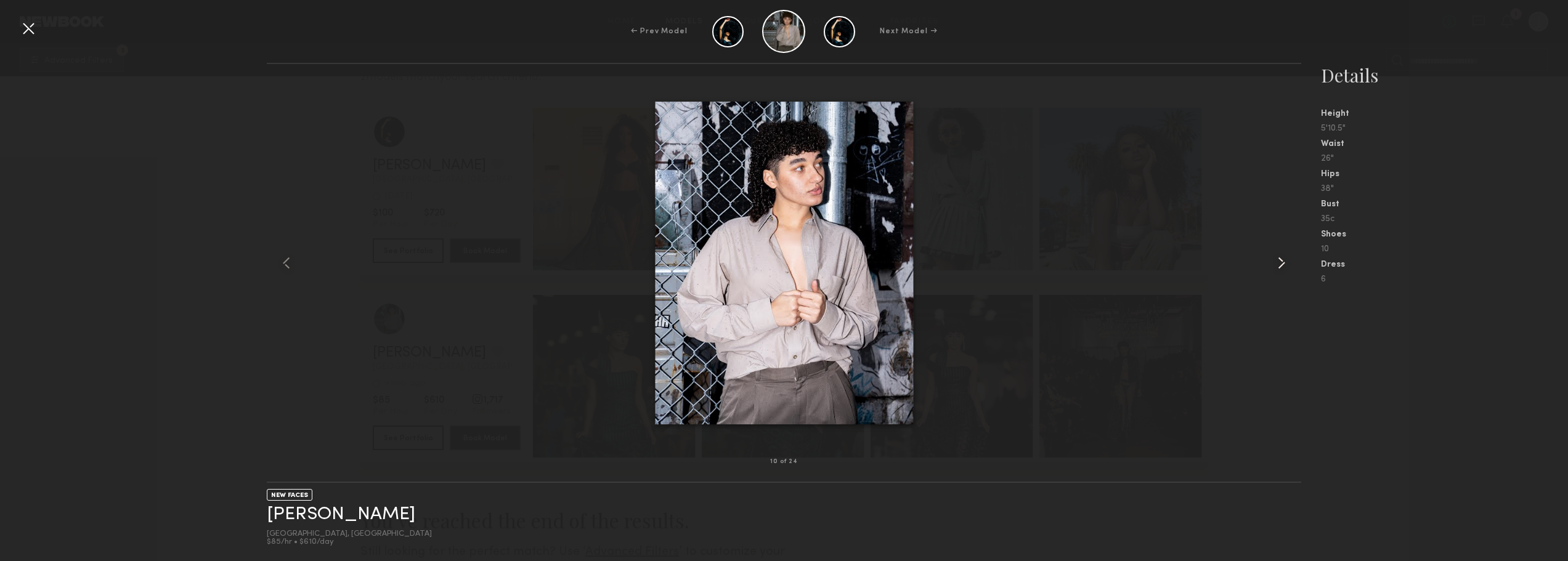
click at [1284, 260] on common-icon at bounding box center [1282, 263] width 20 height 20
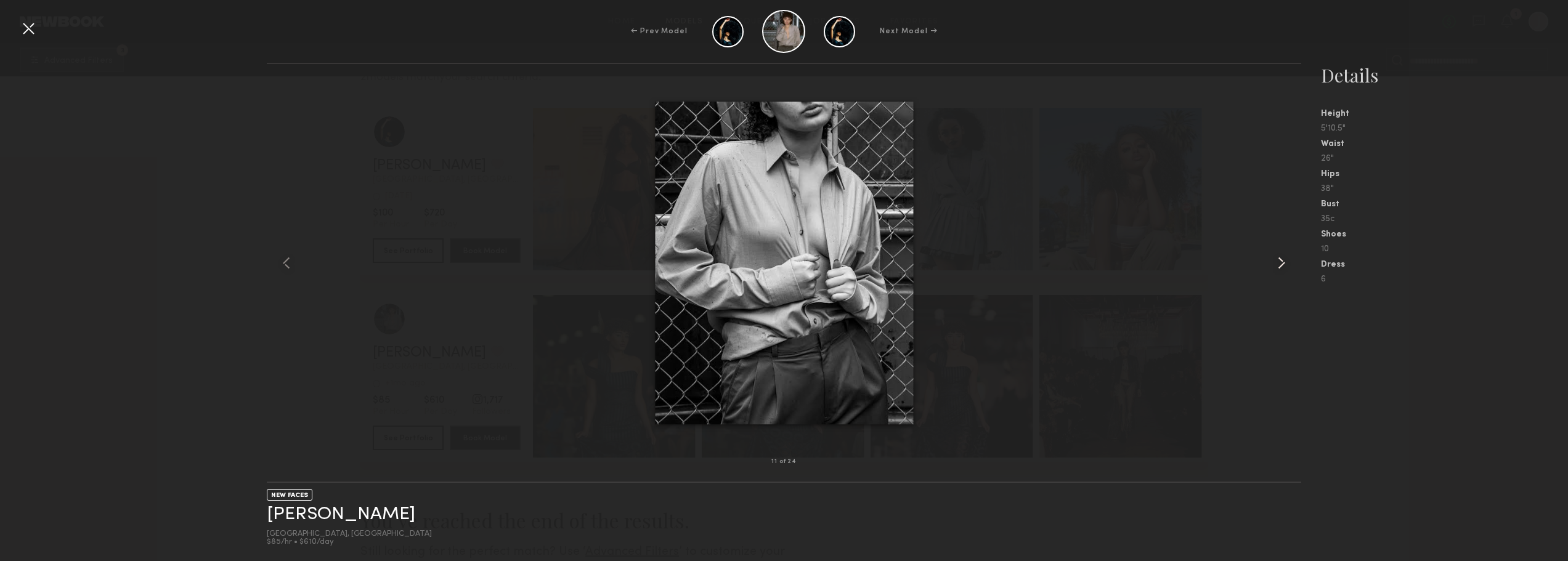
click at [1284, 260] on common-icon at bounding box center [1282, 263] width 20 height 20
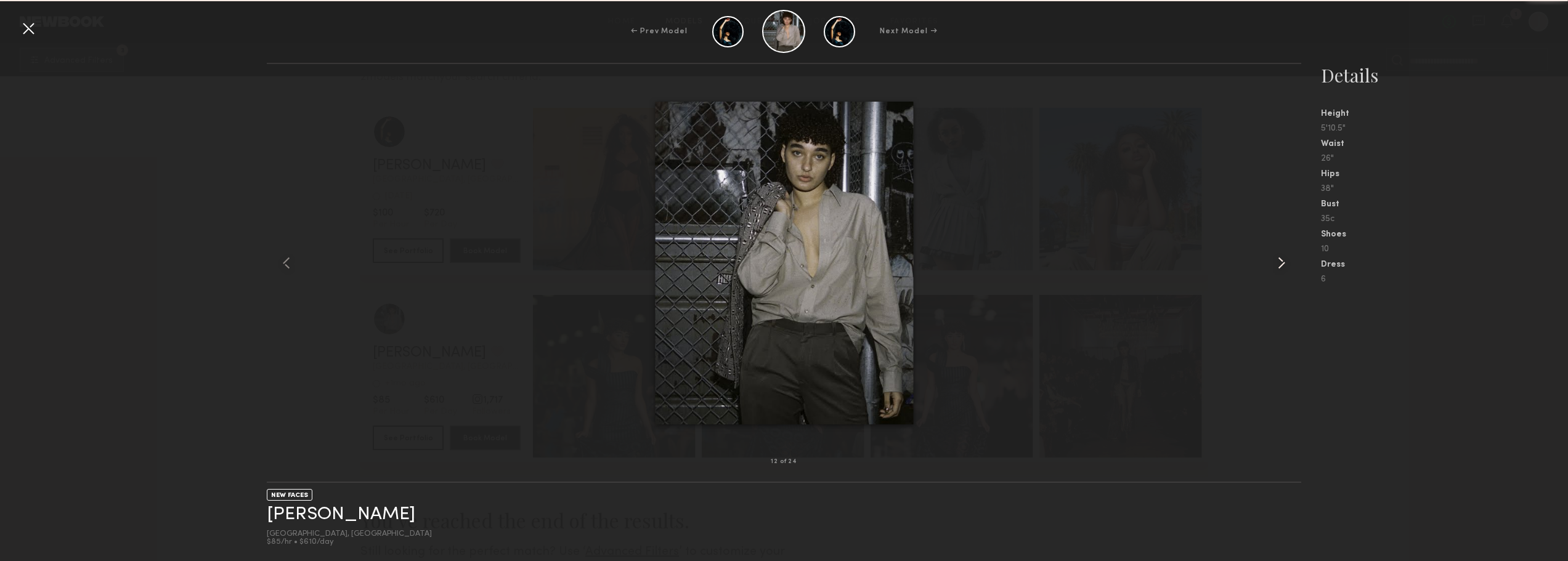
click at [1284, 260] on common-icon at bounding box center [1282, 263] width 20 height 20
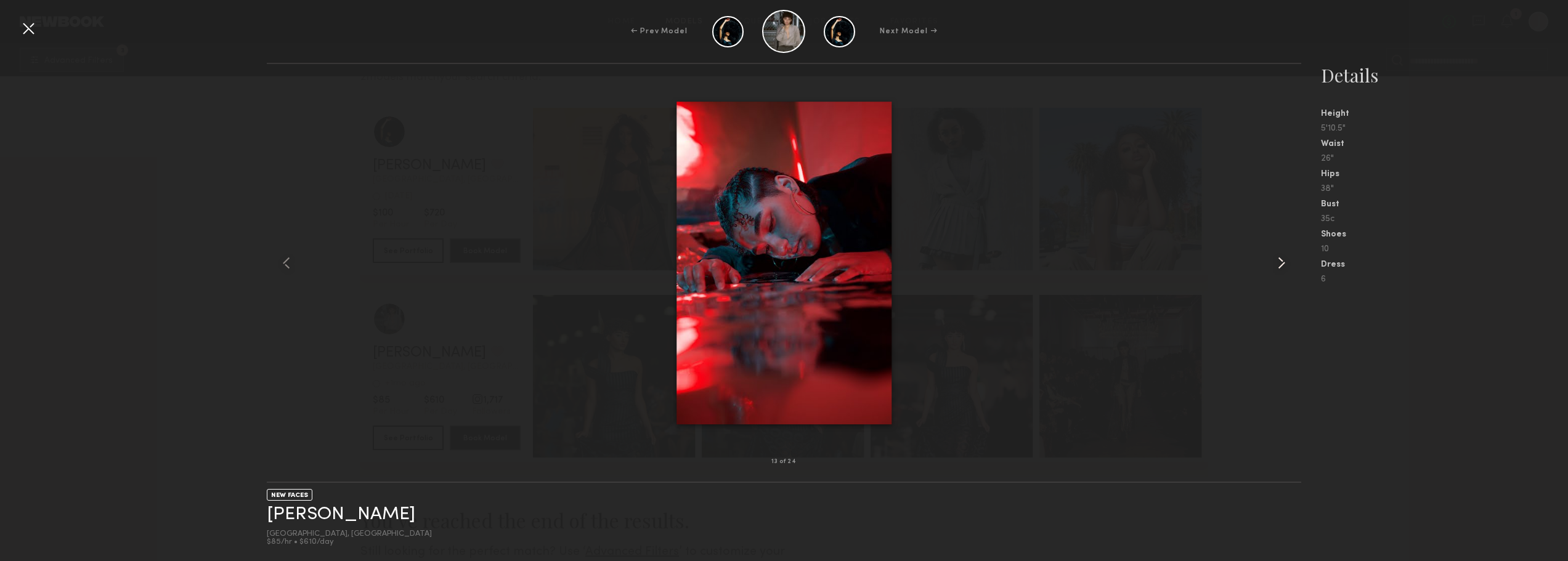
click at [1284, 260] on common-icon at bounding box center [1282, 263] width 20 height 20
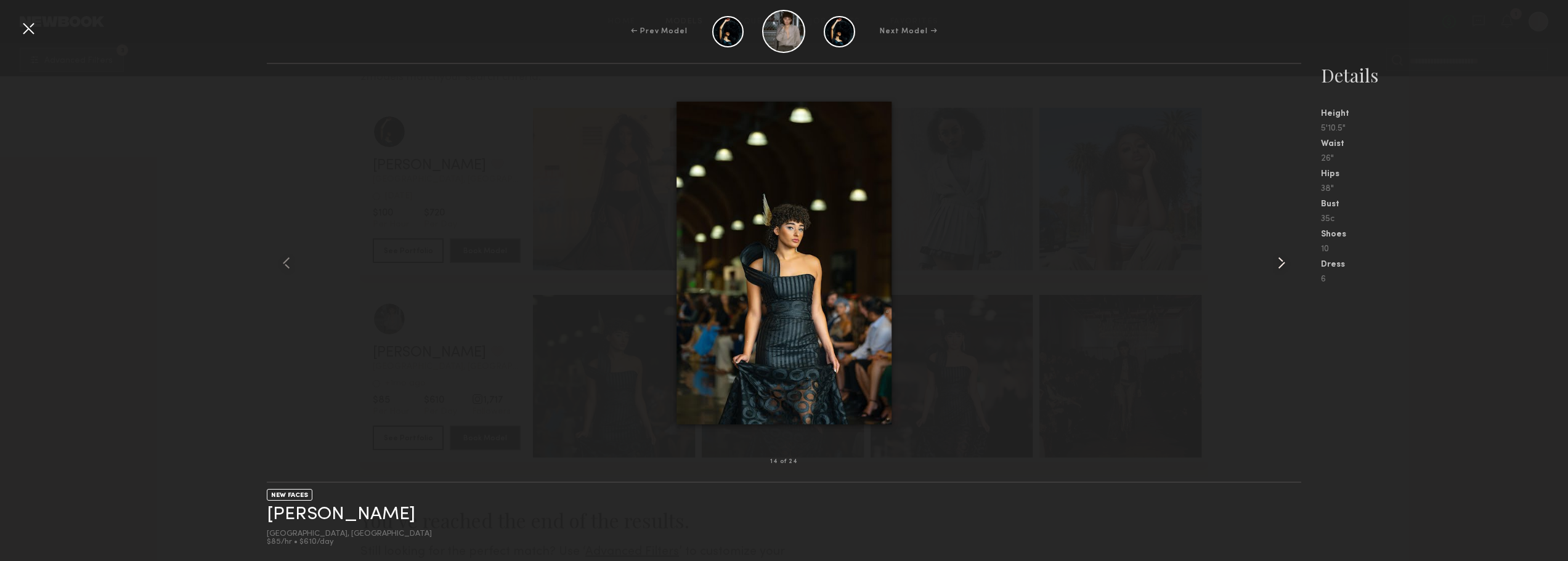
click at [1284, 260] on common-icon at bounding box center [1282, 263] width 20 height 20
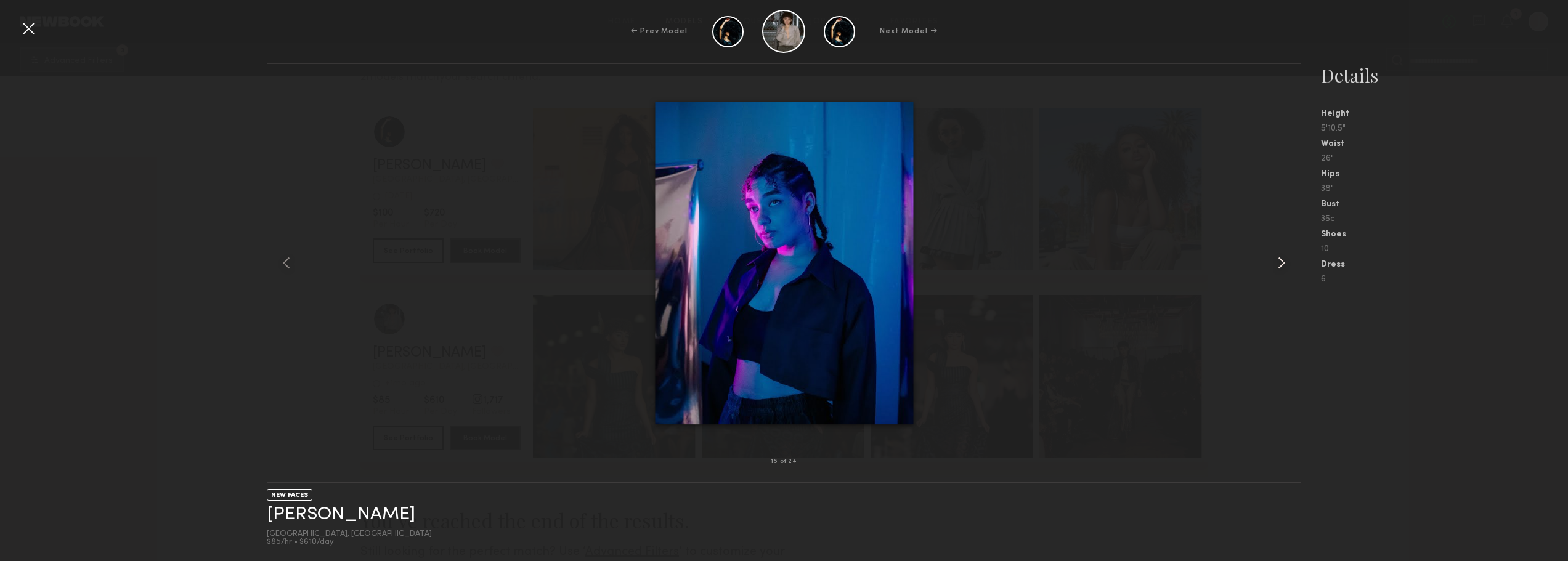
click at [1284, 260] on common-icon at bounding box center [1282, 263] width 20 height 20
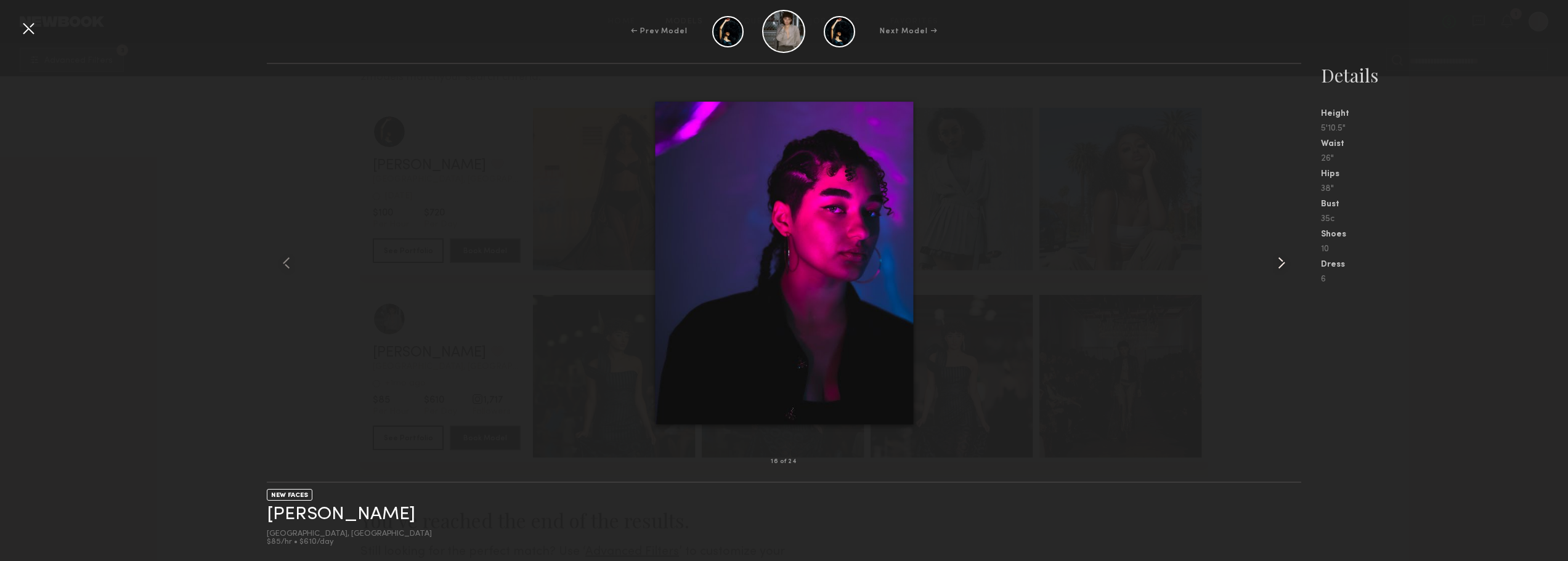
click at [1284, 260] on common-icon at bounding box center [1282, 263] width 20 height 20
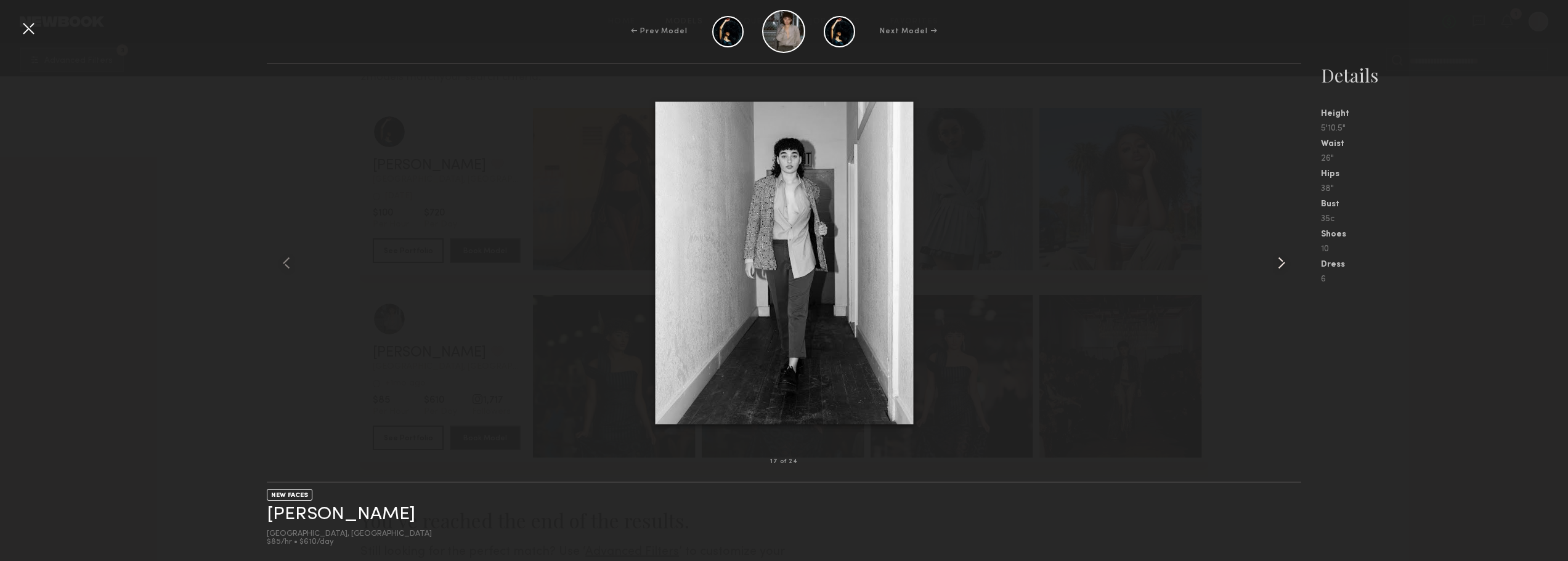
click at [1284, 260] on common-icon at bounding box center [1282, 263] width 20 height 20
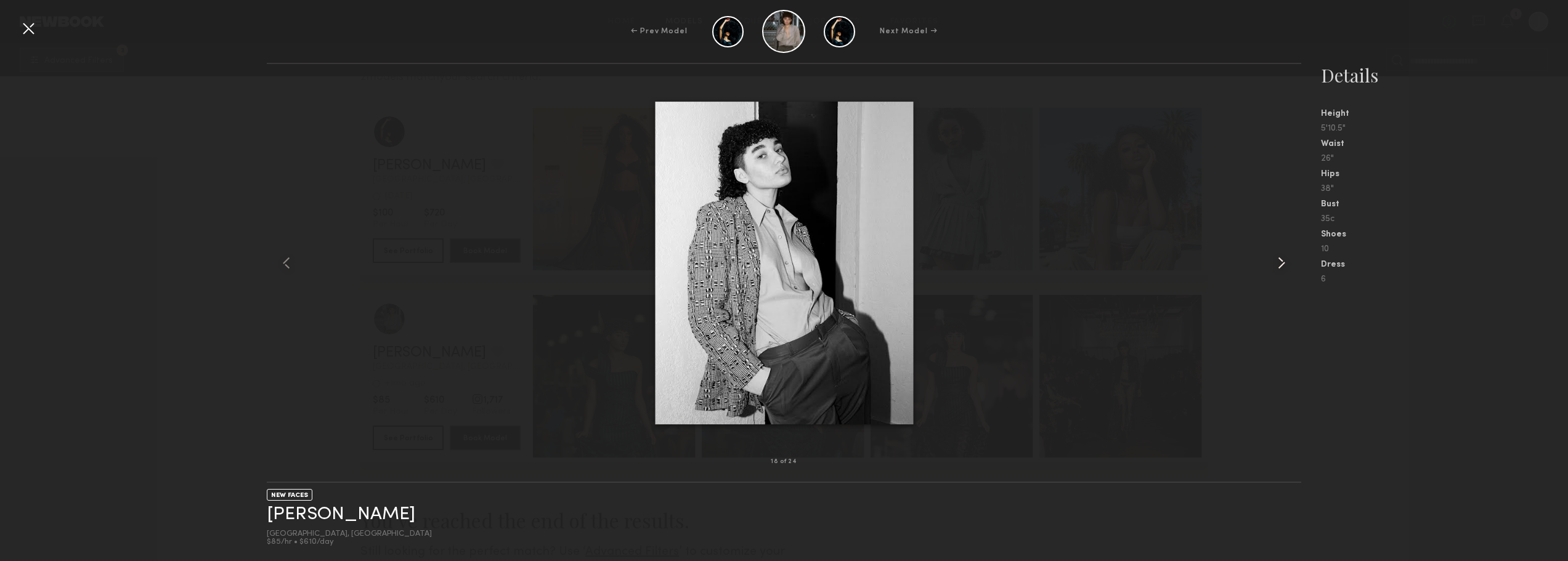
click at [1284, 260] on common-icon at bounding box center [1282, 263] width 20 height 20
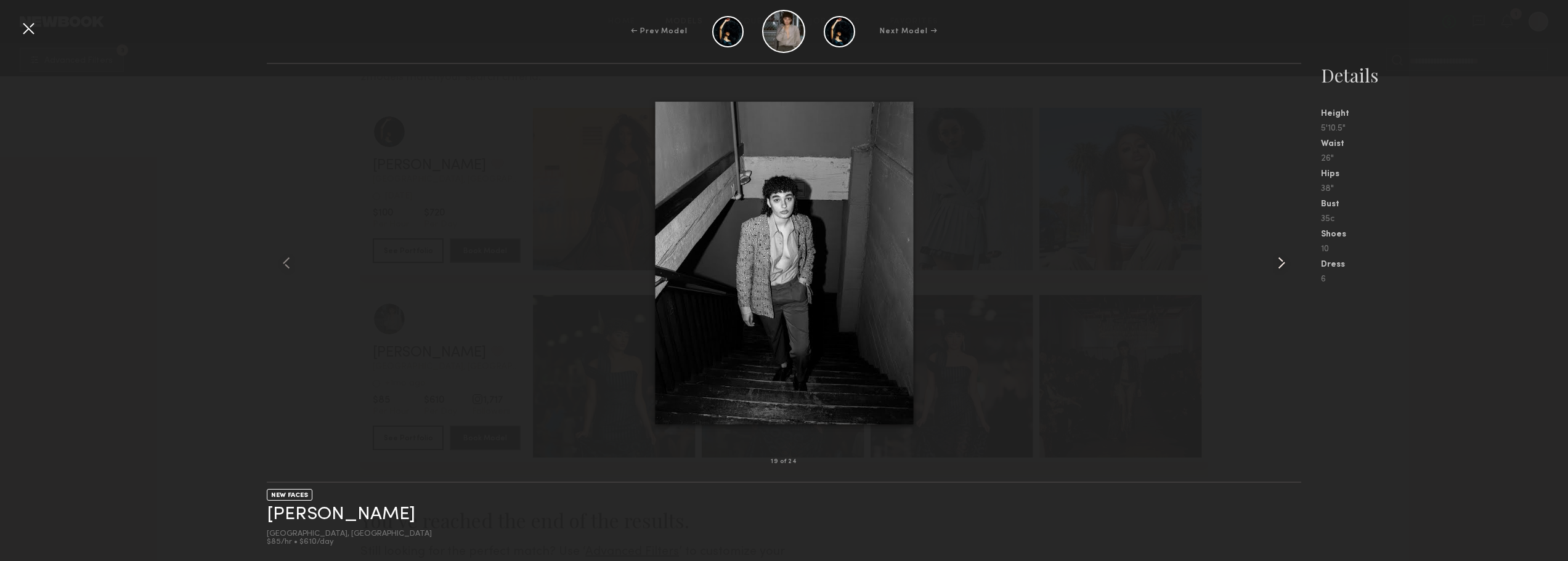
click at [1284, 260] on common-icon at bounding box center [1282, 263] width 20 height 20
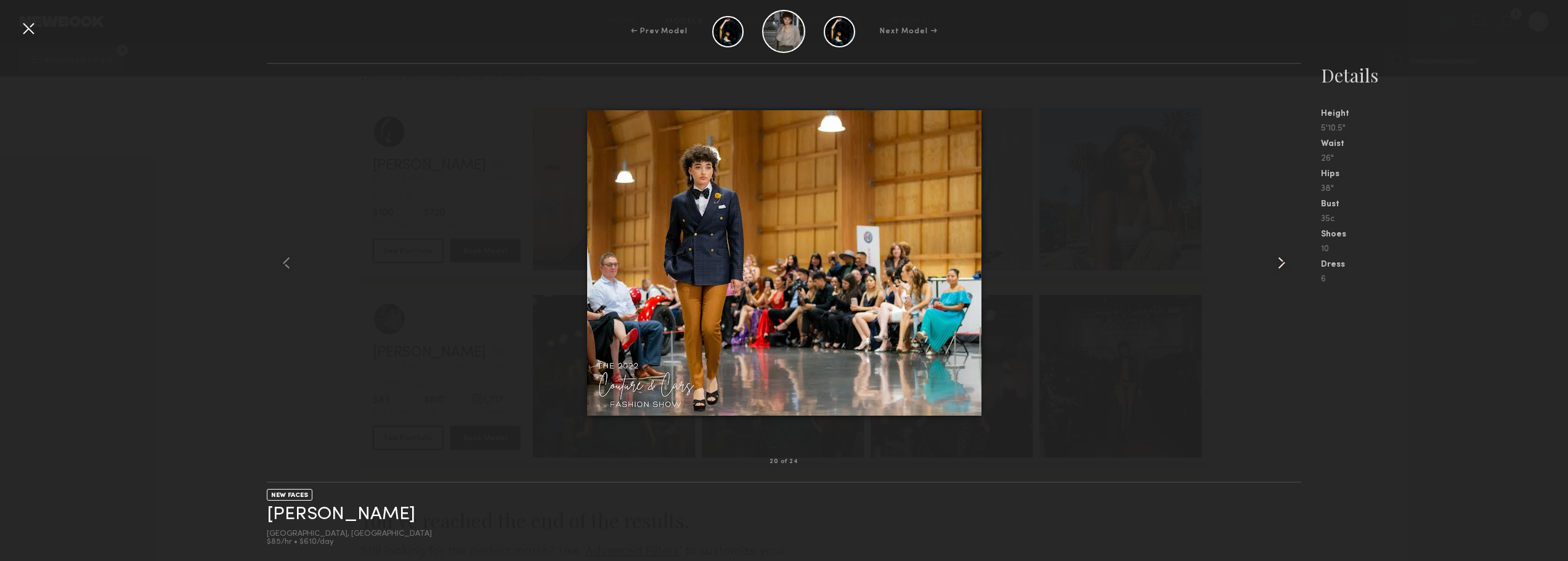
click at [1284, 260] on common-icon at bounding box center [1282, 263] width 20 height 20
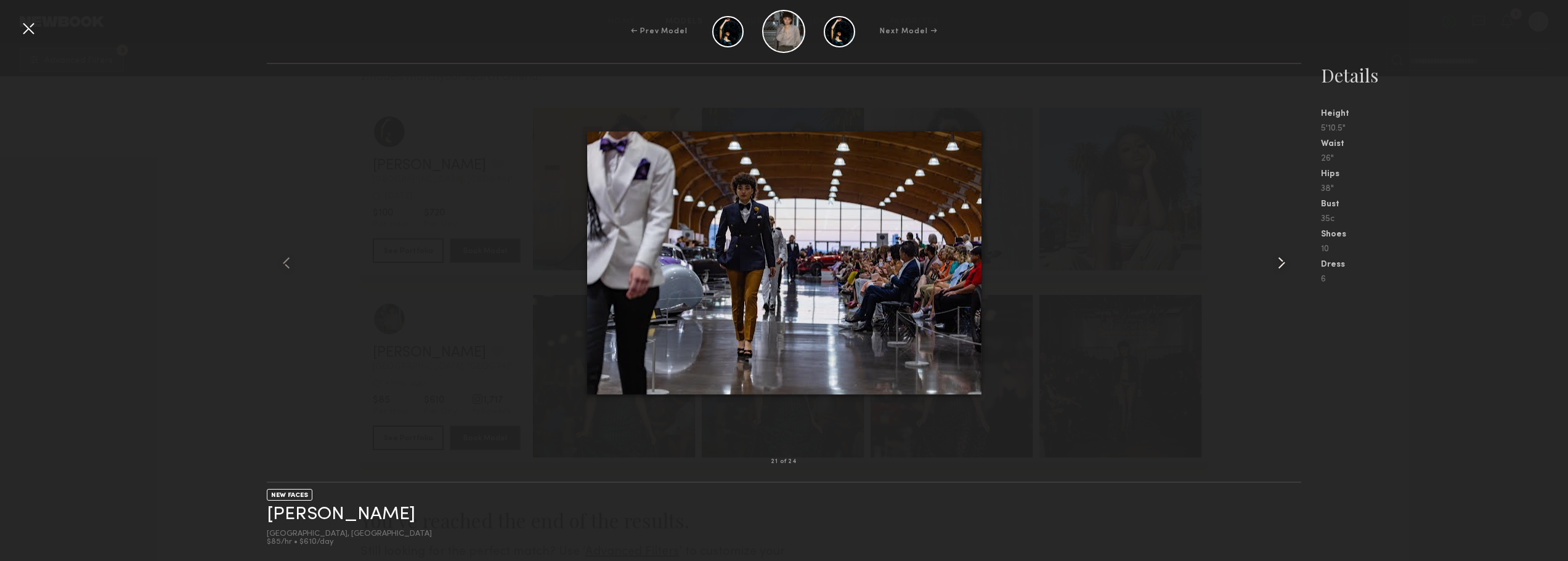
click at [1284, 260] on common-icon at bounding box center [1282, 263] width 20 height 20
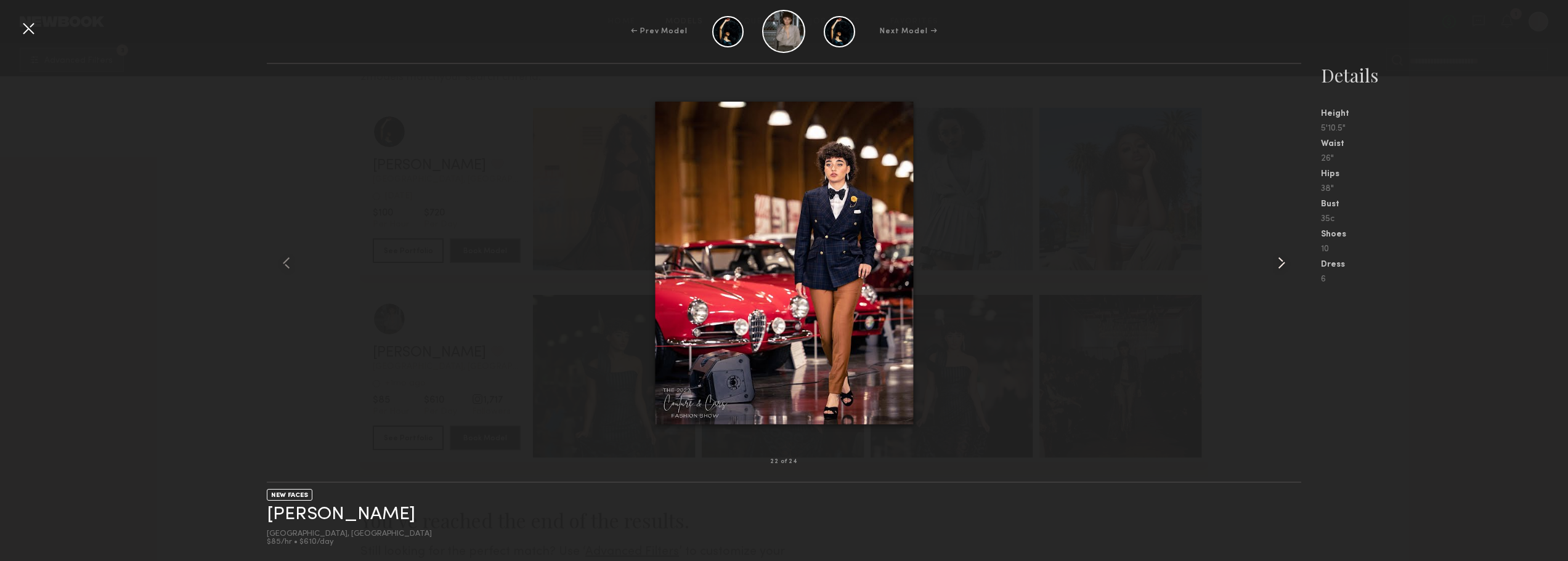
click at [1284, 260] on common-icon at bounding box center [1282, 263] width 20 height 20
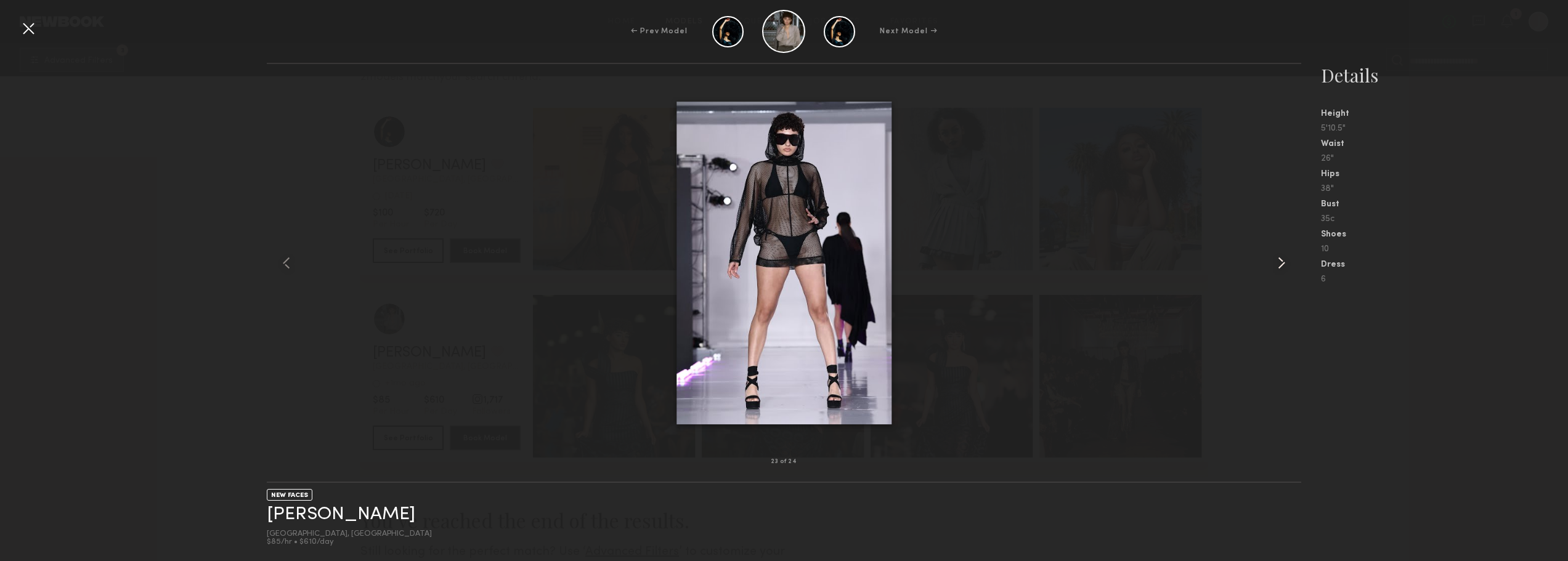
click at [1284, 260] on common-icon at bounding box center [1282, 263] width 20 height 20
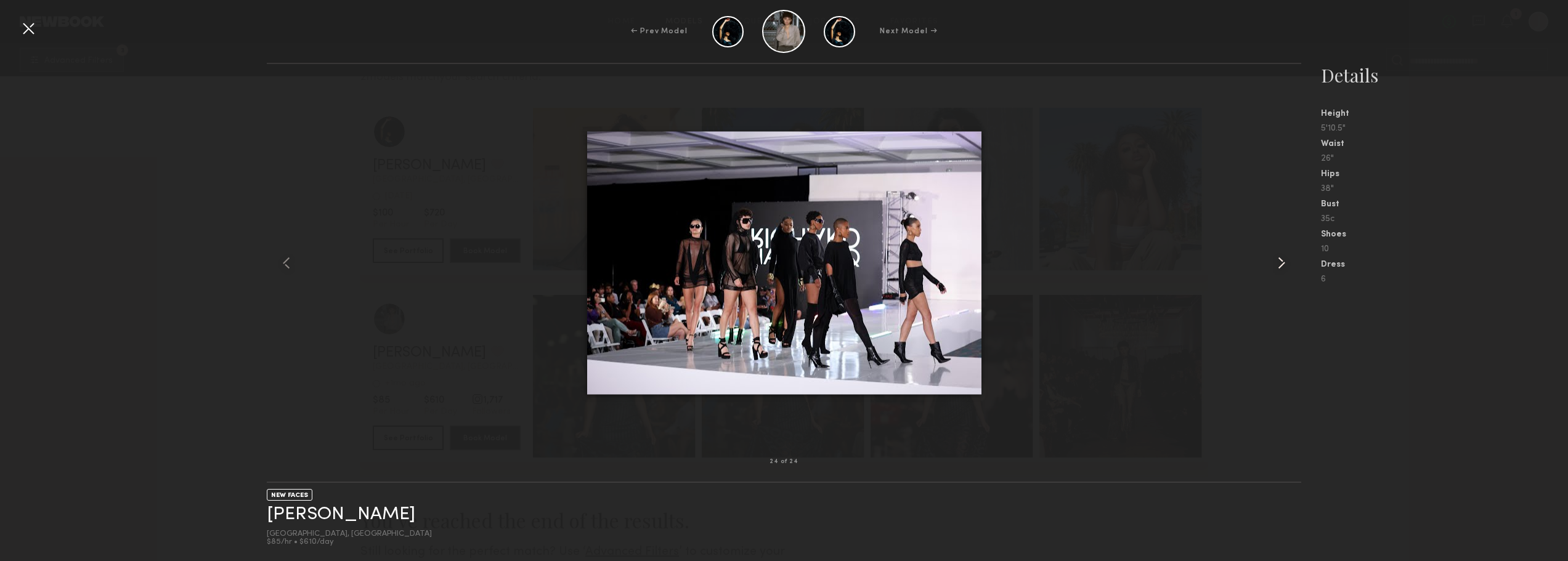
click at [1284, 260] on common-icon at bounding box center [1282, 263] width 20 height 20
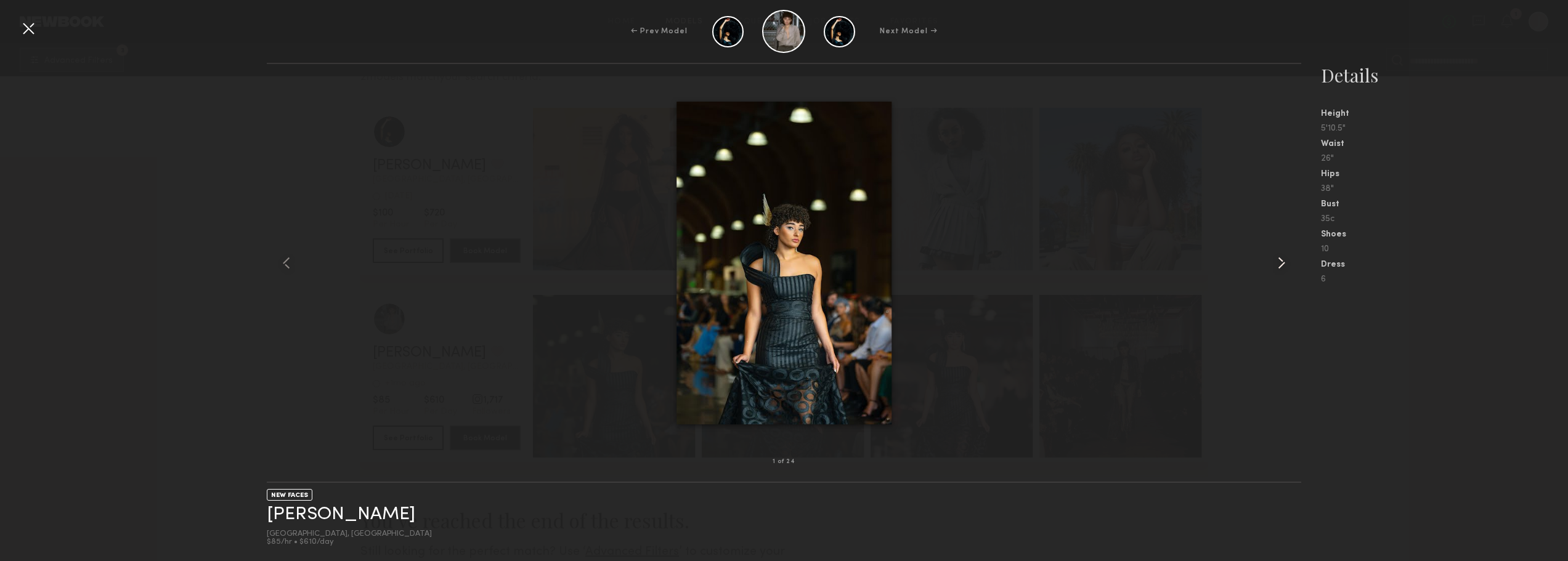
click at [1284, 260] on common-icon at bounding box center [1282, 263] width 20 height 20
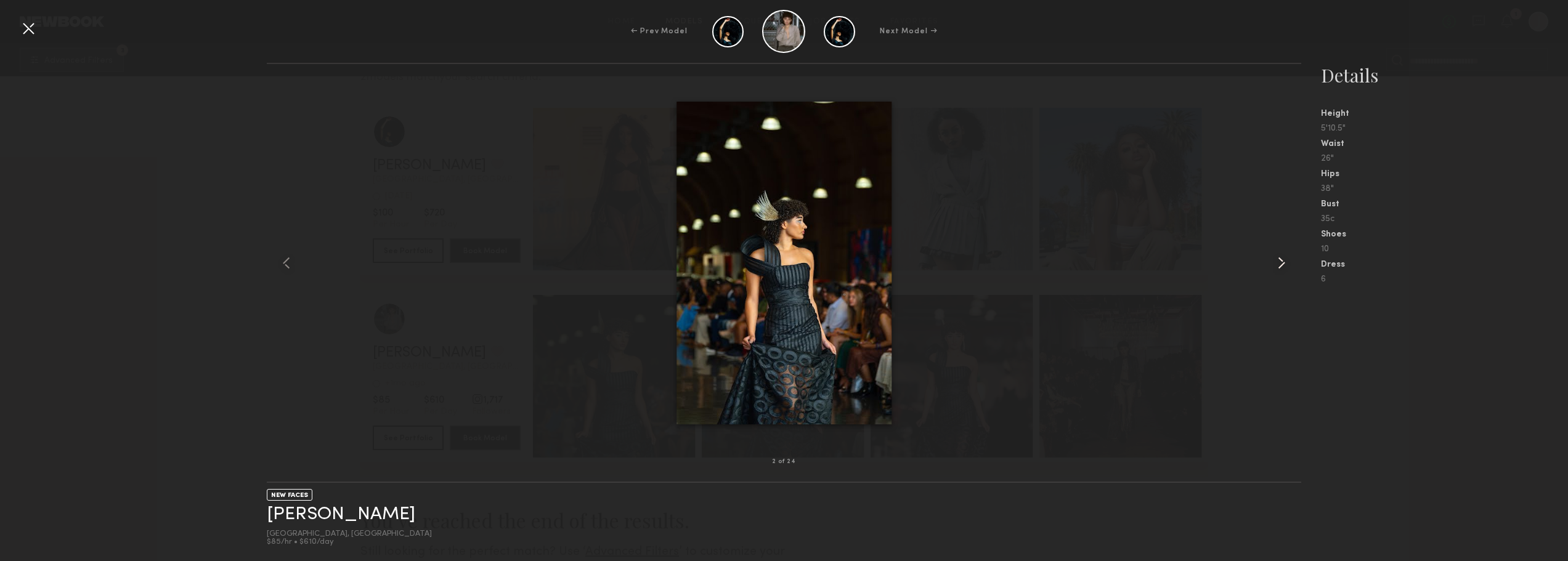
click at [1284, 260] on common-icon at bounding box center [1282, 263] width 20 height 20
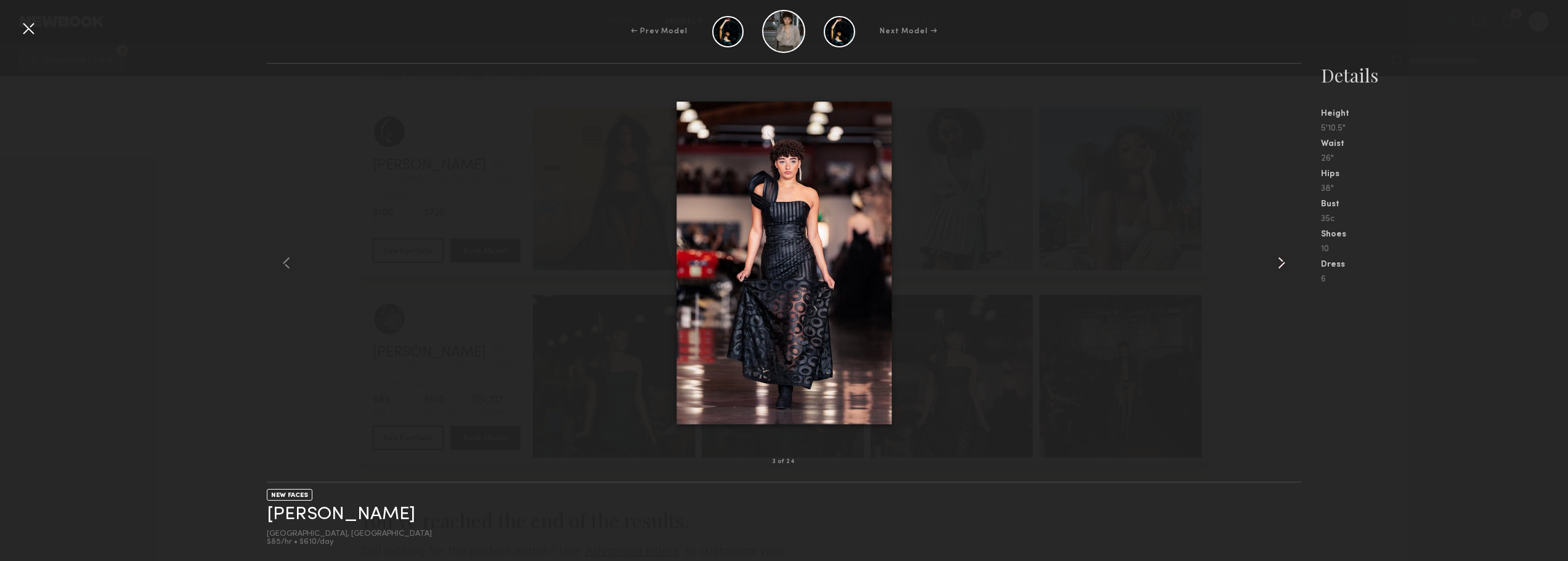
click at [1284, 260] on common-icon at bounding box center [1282, 263] width 20 height 20
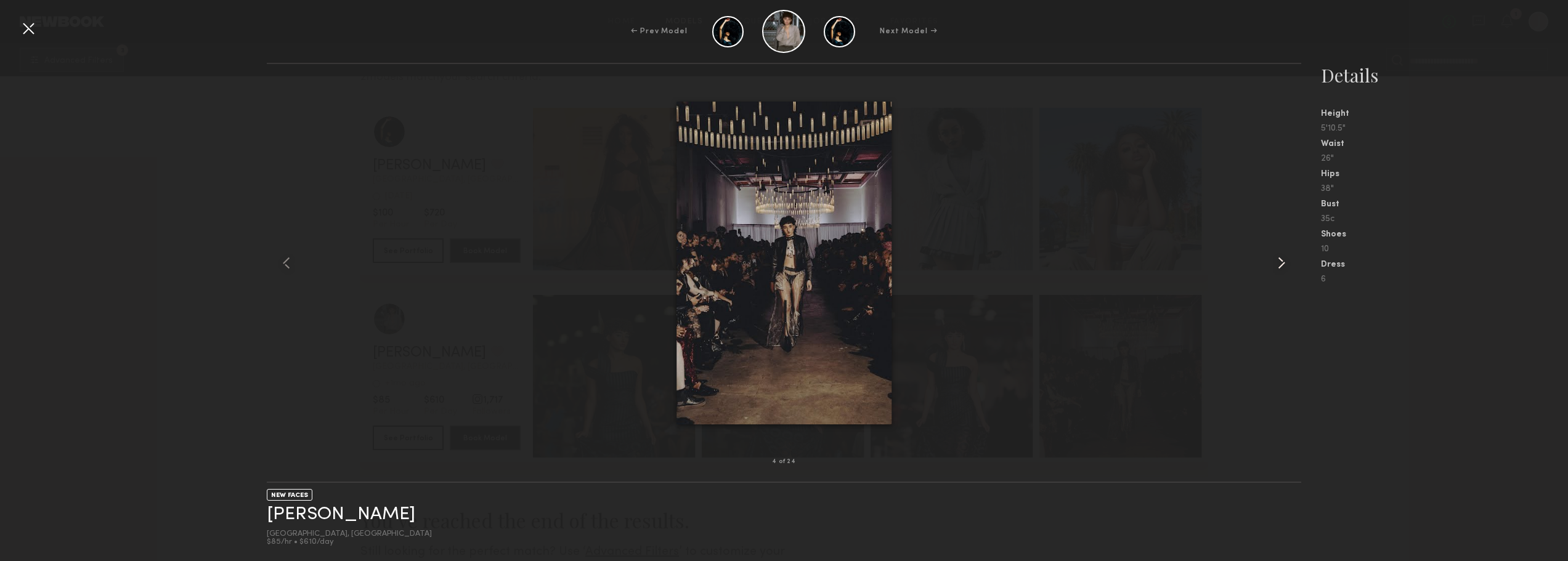
click at [1284, 260] on common-icon at bounding box center [1282, 263] width 20 height 20
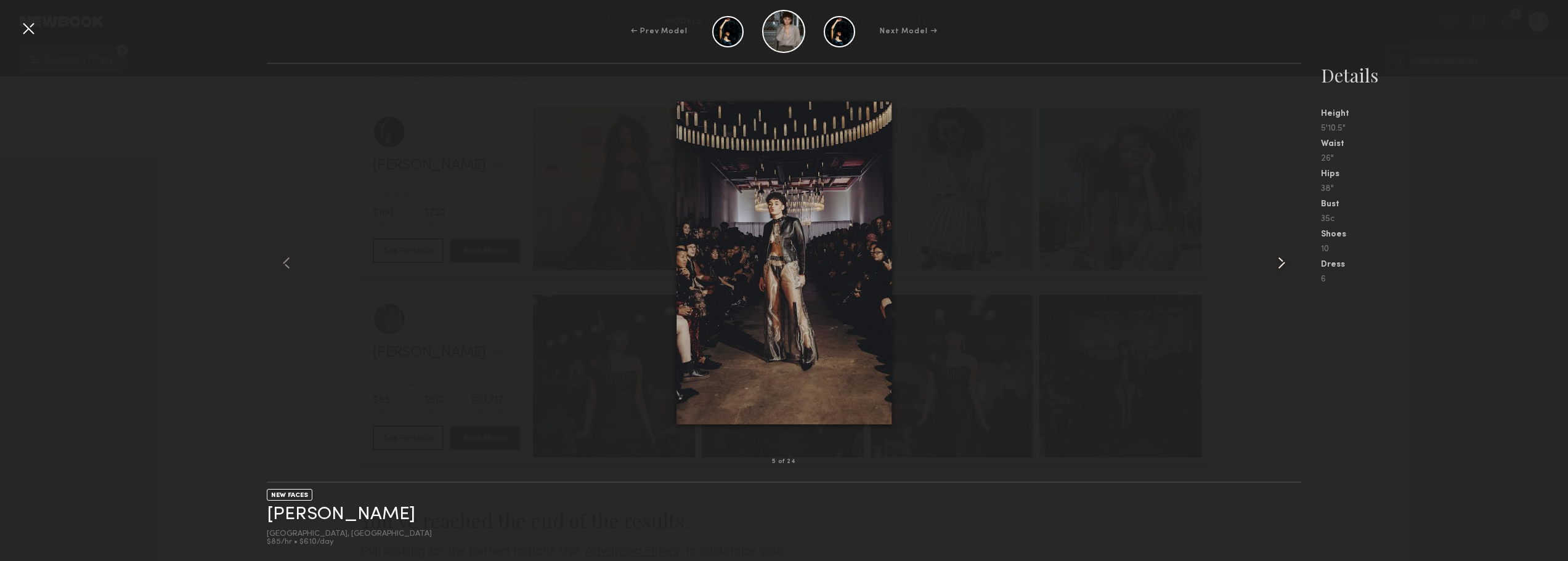
click at [1284, 260] on common-icon at bounding box center [1282, 263] width 20 height 20
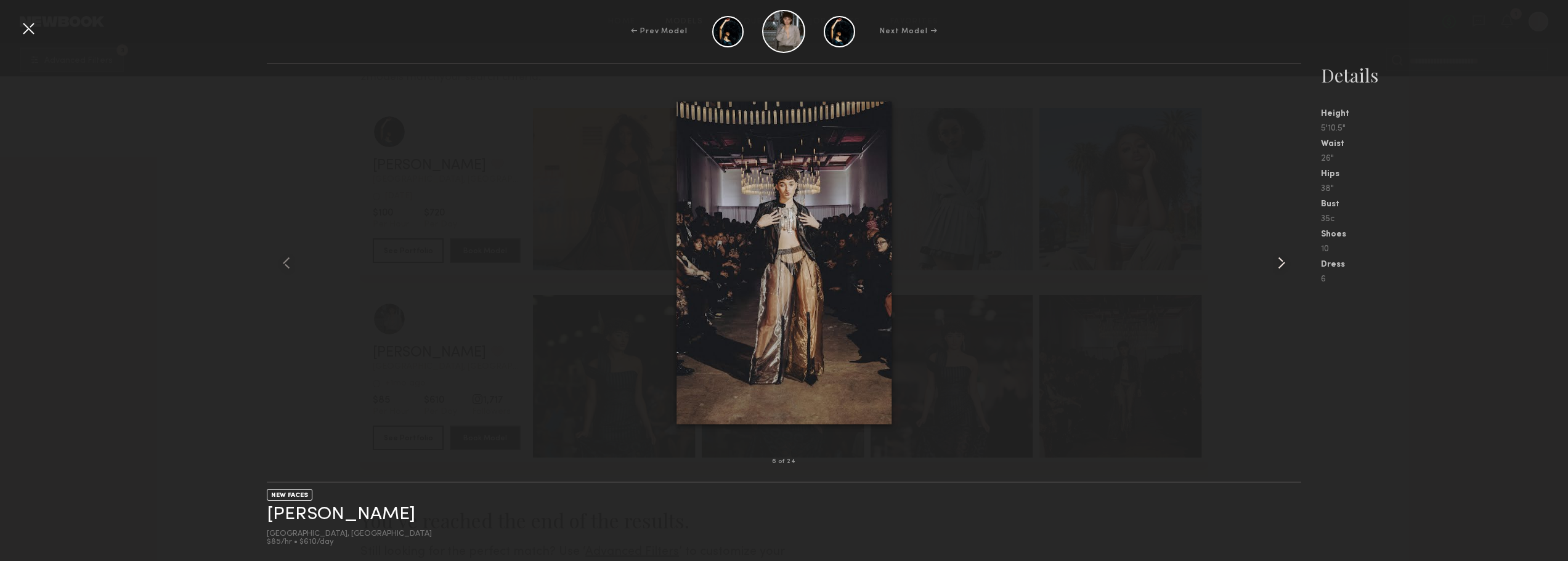
click at [1284, 260] on common-icon at bounding box center [1282, 263] width 20 height 20
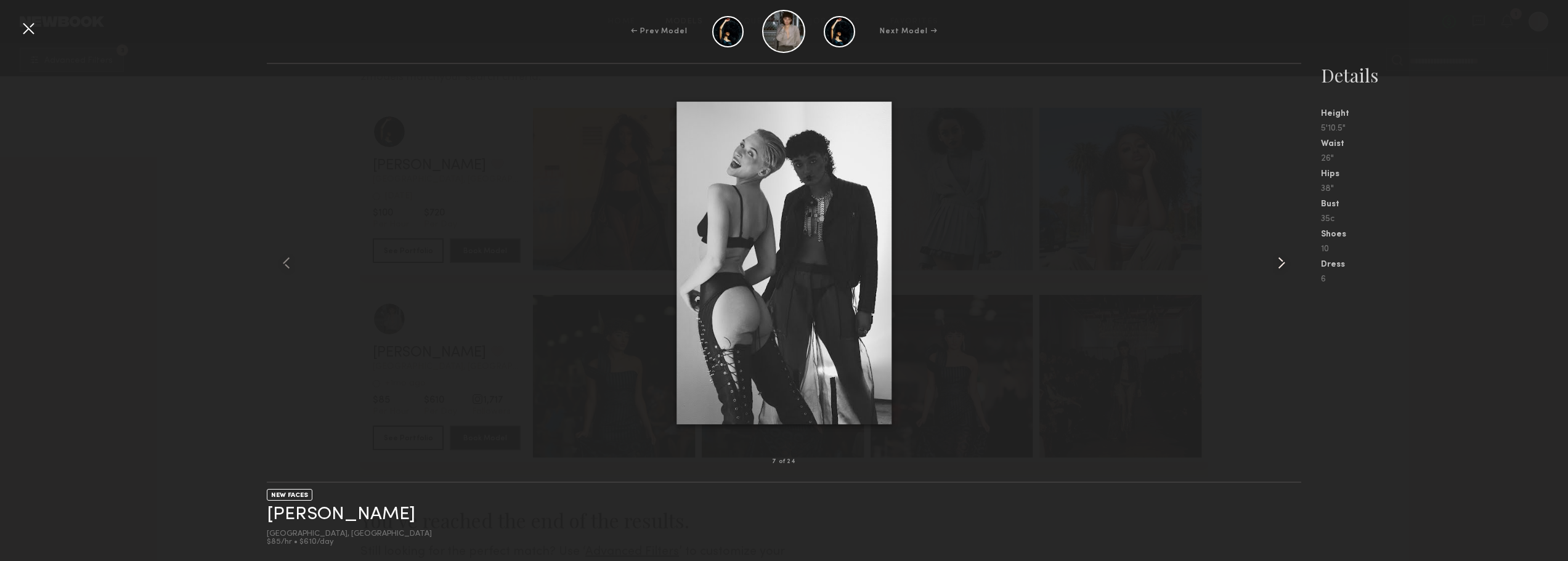
click at [1284, 260] on common-icon at bounding box center [1282, 263] width 20 height 20
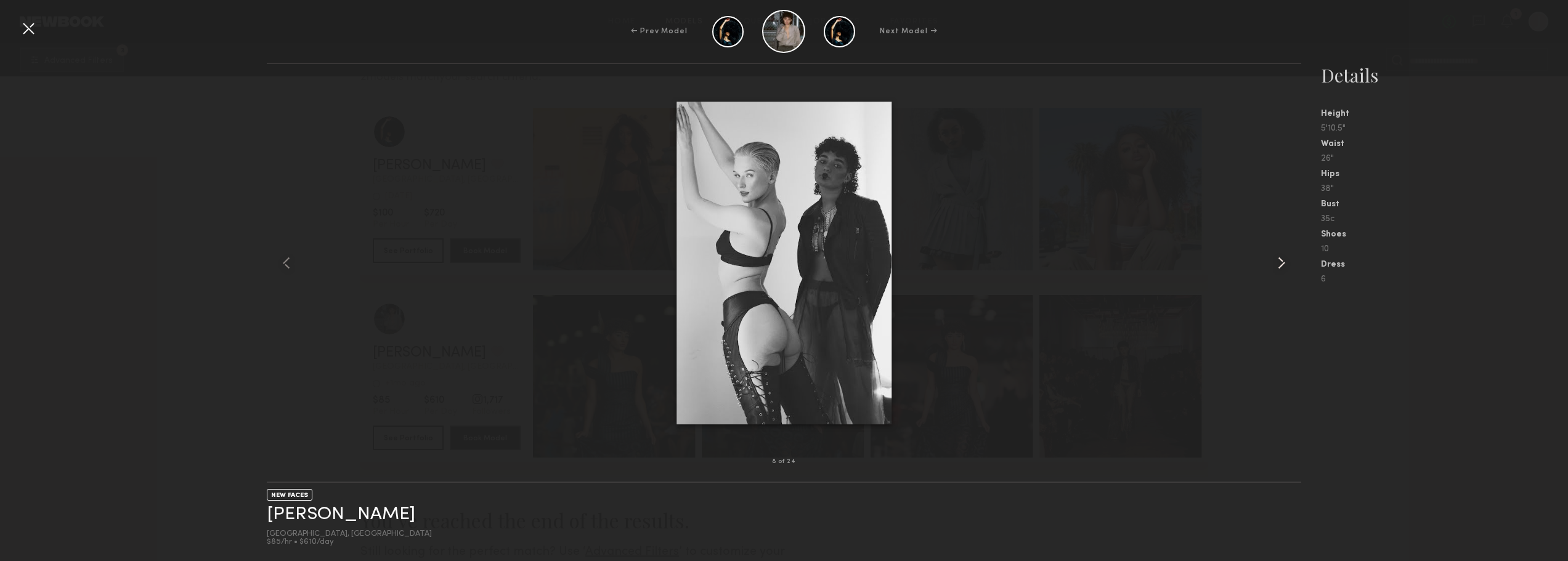
click at [1284, 260] on common-icon at bounding box center [1282, 263] width 20 height 20
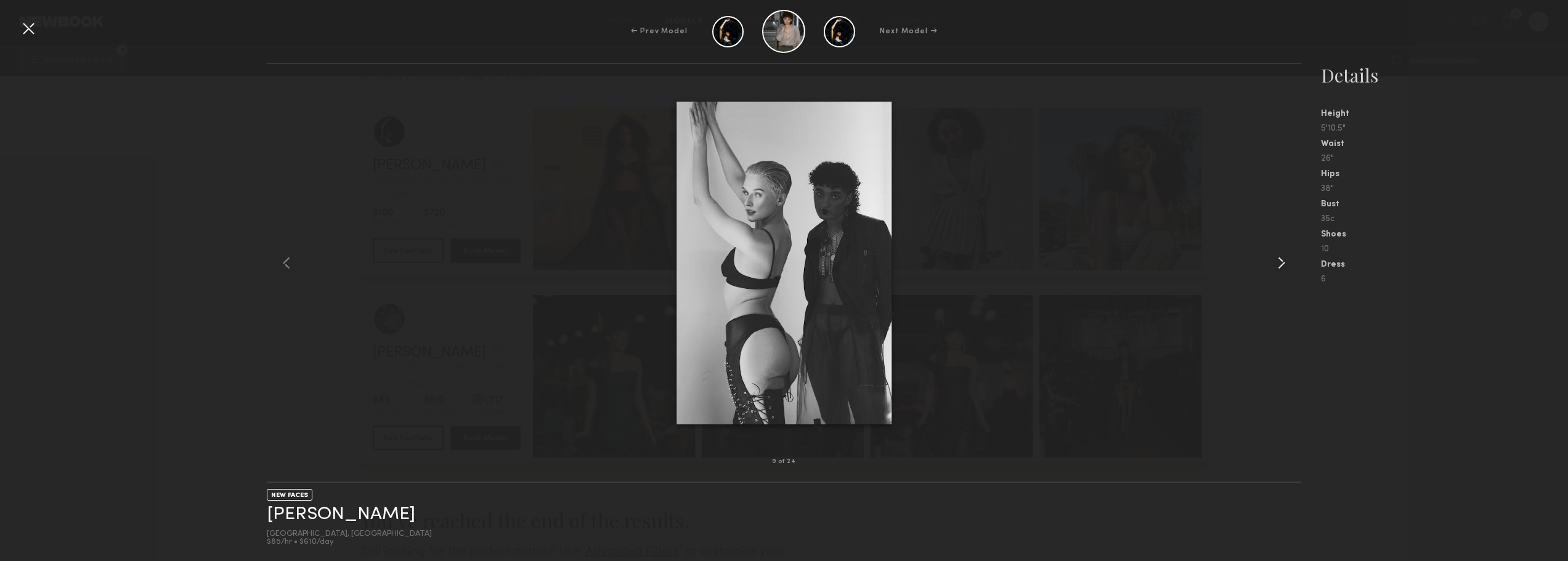
click at [1284, 260] on common-icon at bounding box center [1282, 263] width 20 height 20
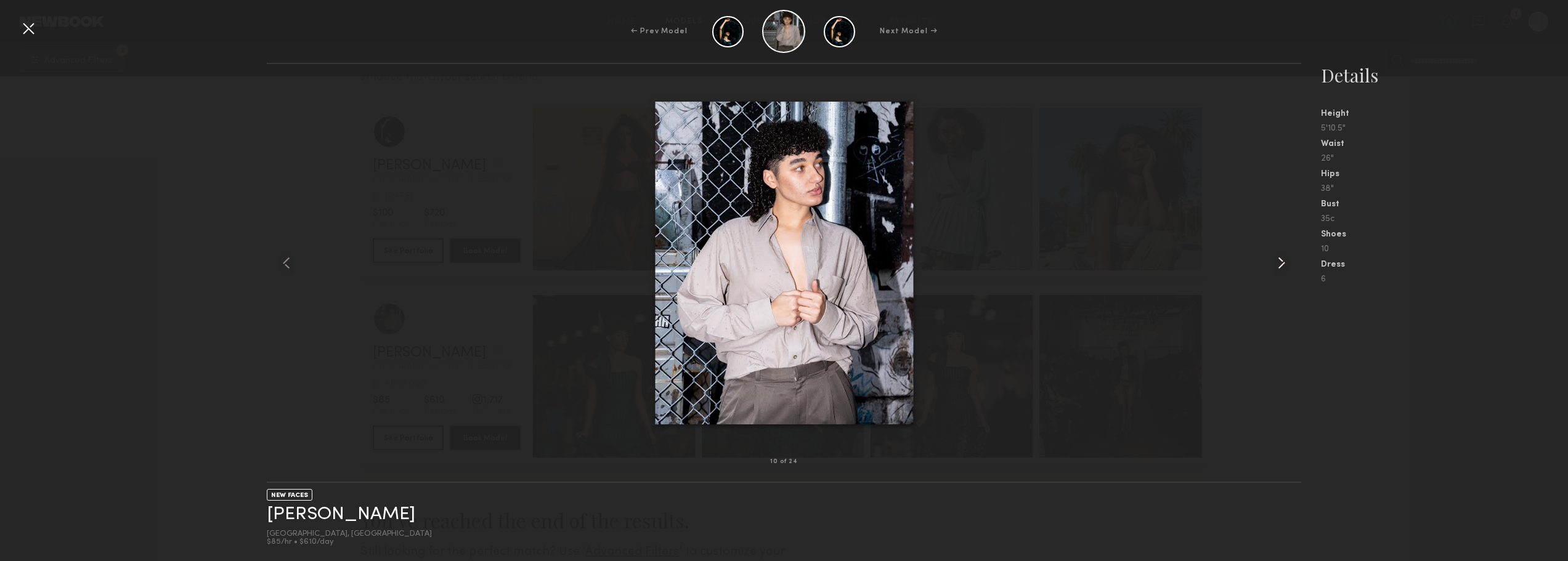
click at [1284, 260] on common-icon at bounding box center [1282, 263] width 20 height 20
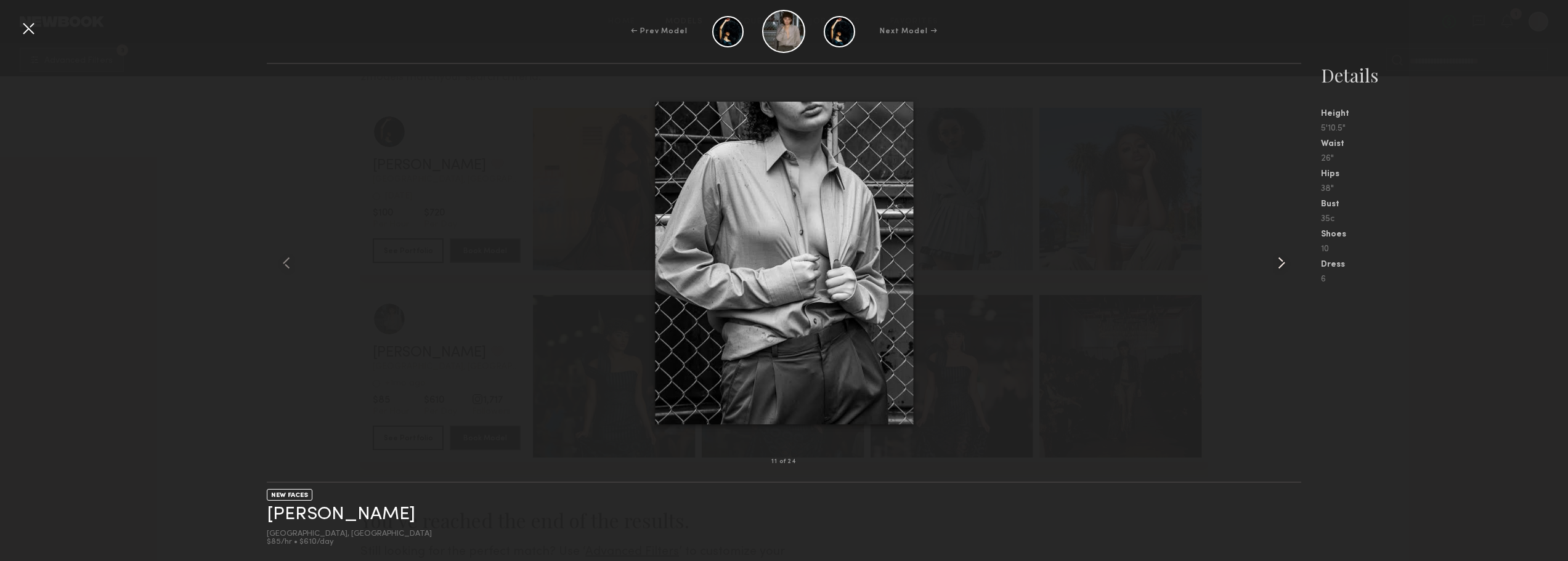
click at [1284, 260] on common-icon at bounding box center [1282, 263] width 20 height 20
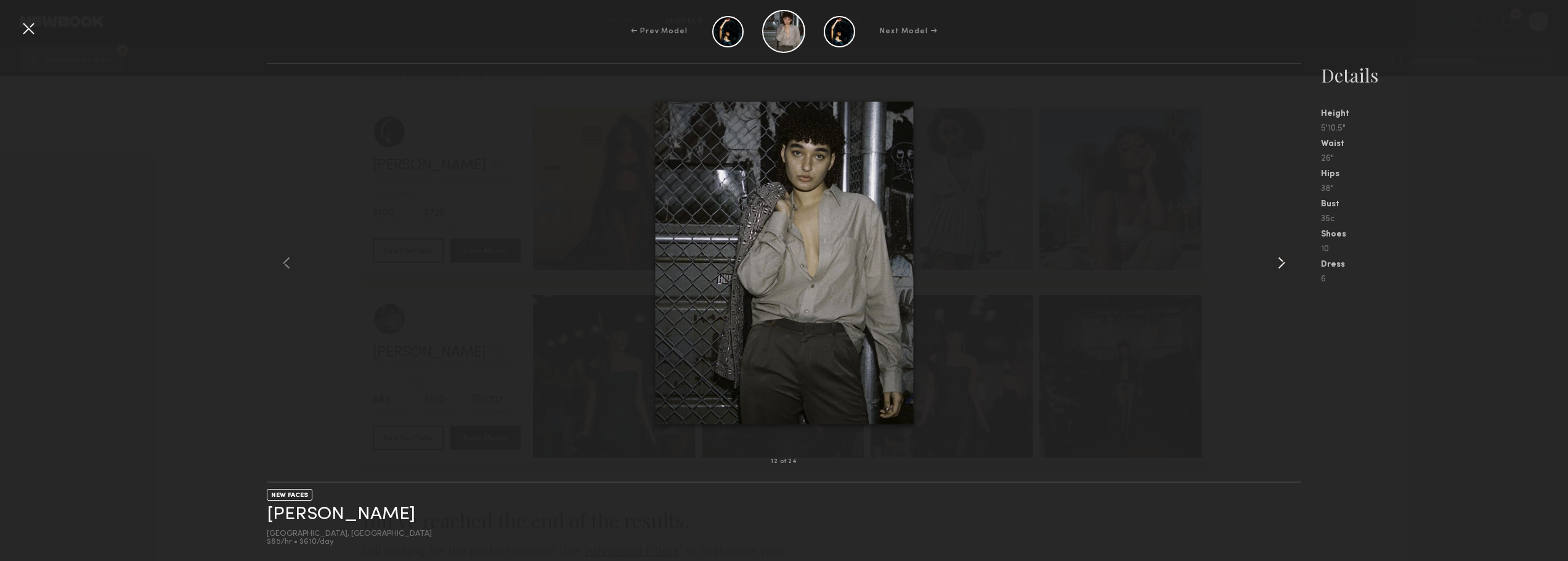
click at [1284, 260] on common-icon at bounding box center [1282, 263] width 20 height 20
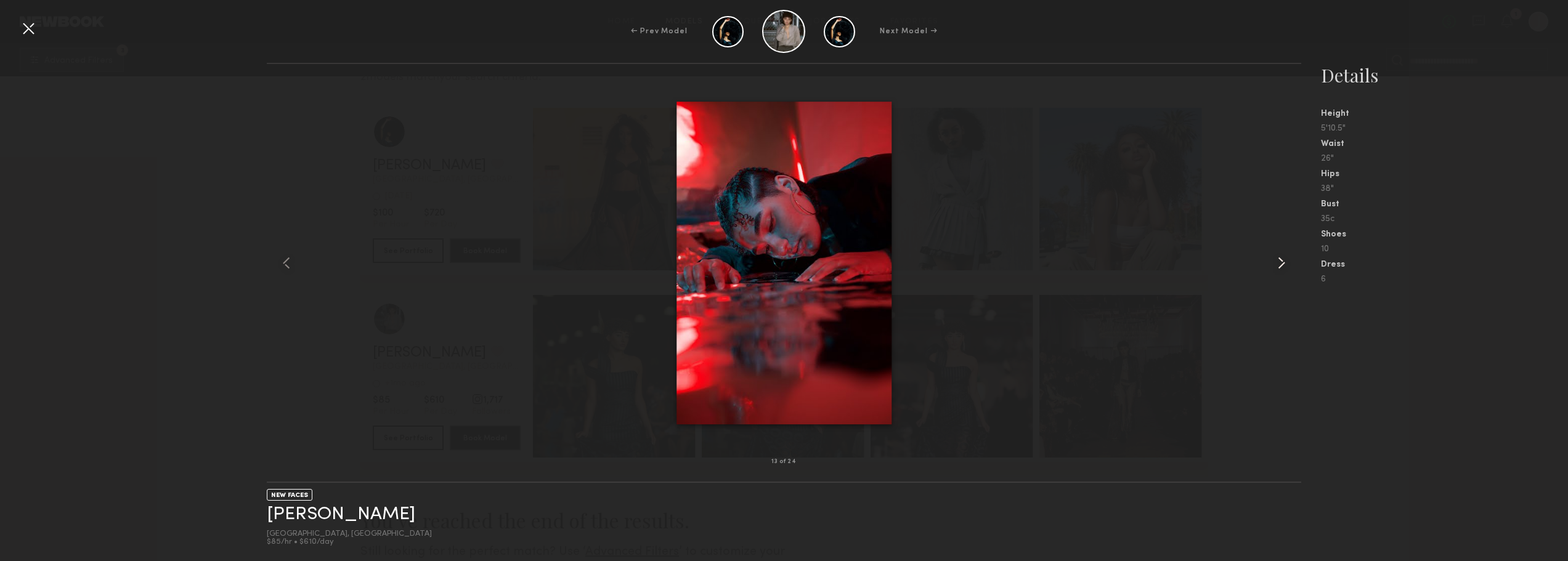
click at [1284, 260] on common-icon at bounding box center [1282, 263] width 20 height 20
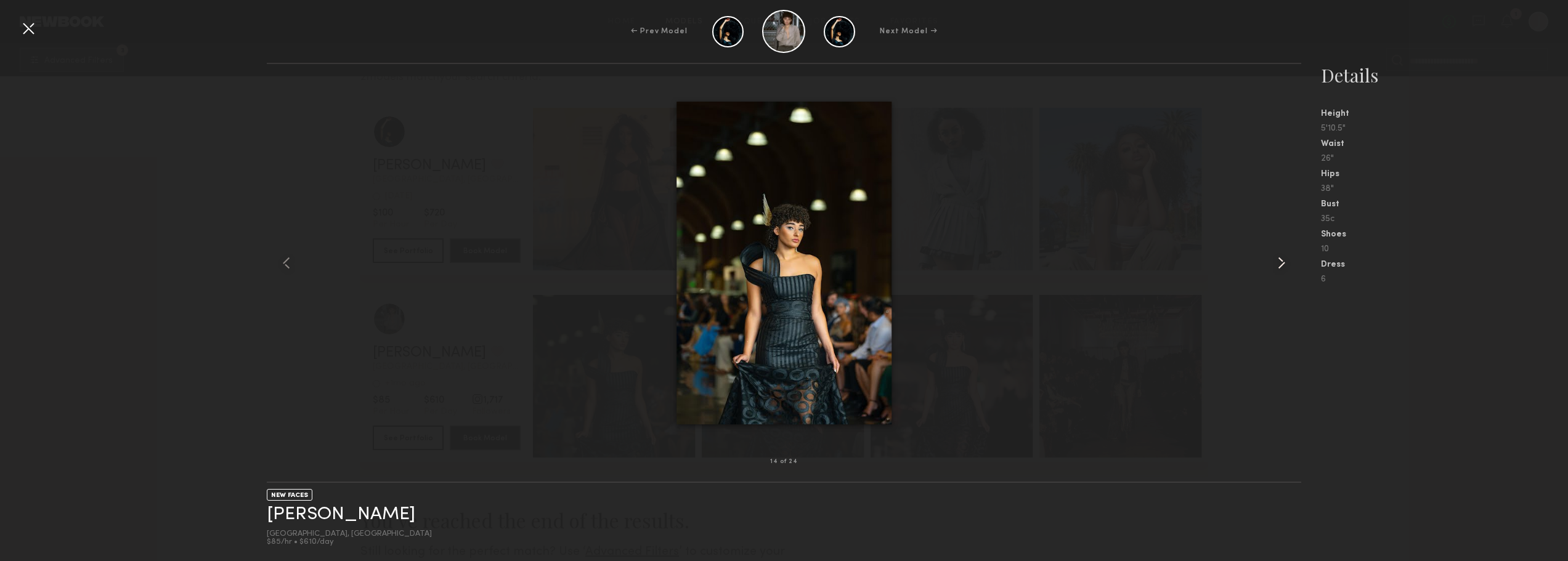
click at [1284, 260] on common-icon at bounding box center [1282, 263] width 20 height 20
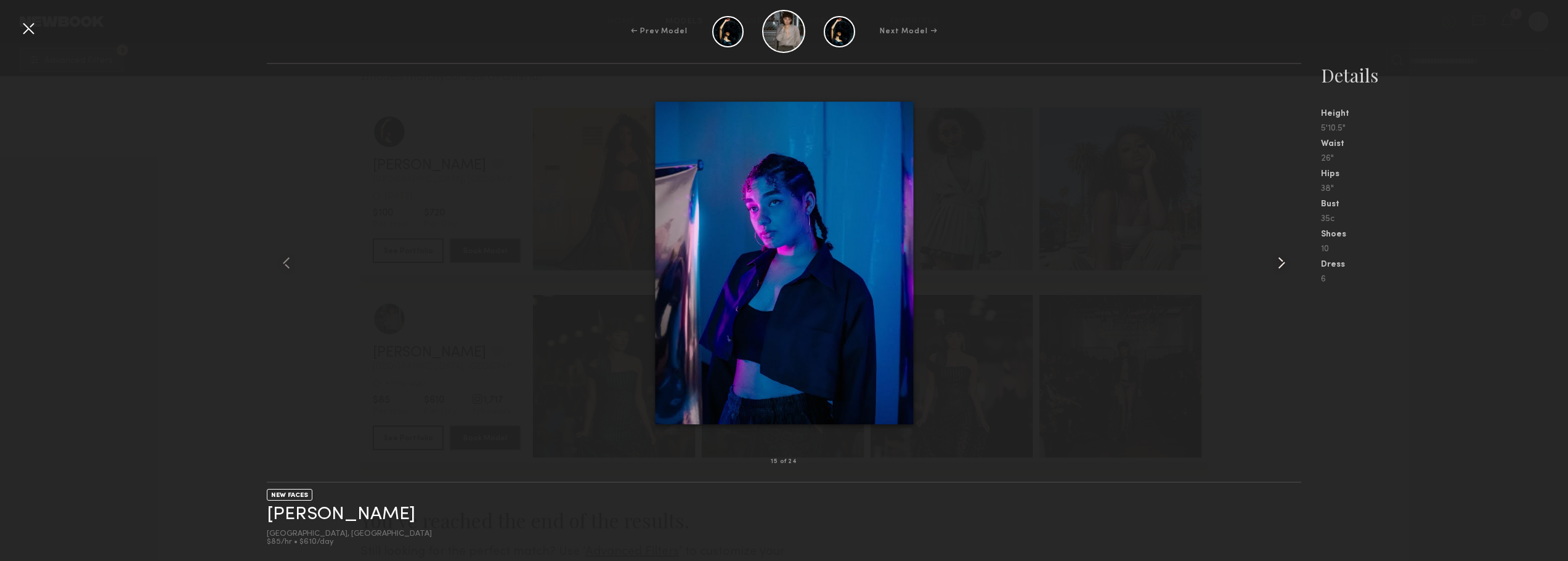
click at [1284, 260] on common-icon at bounding box center [1282, 263] width 20 height 20
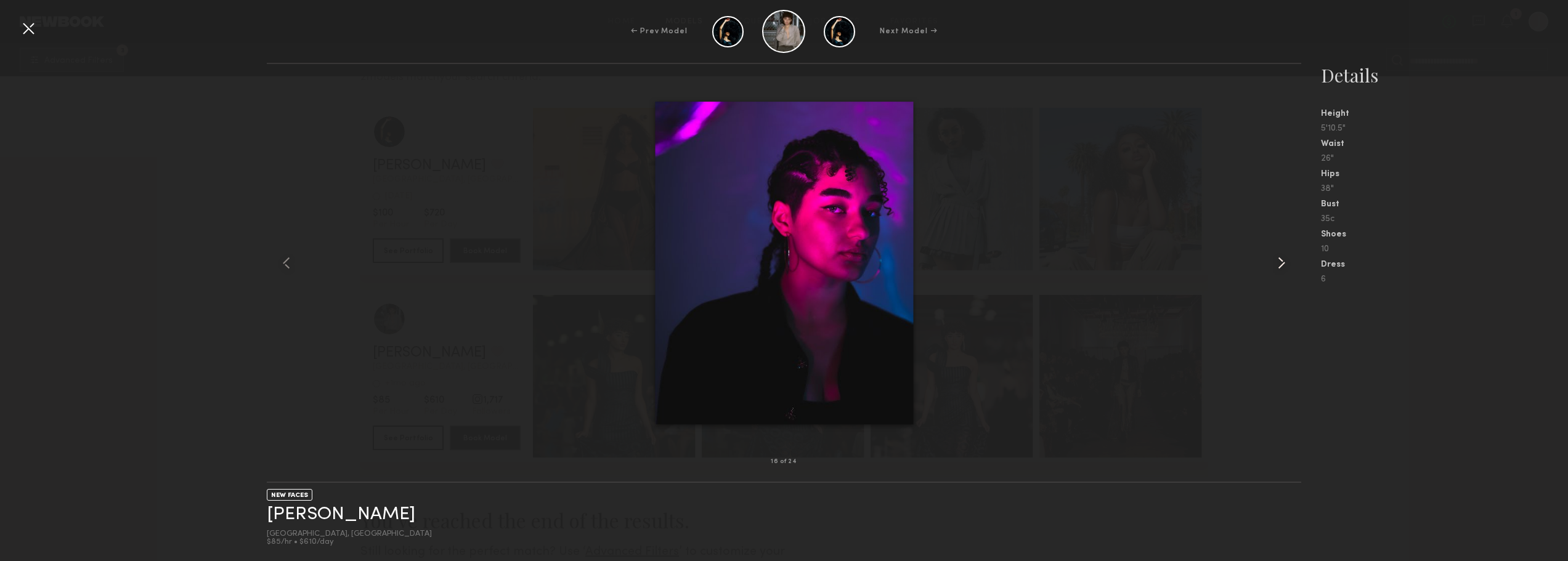
click at [1284, 260] on common-icon at bounding box center [1282, 263] width 20 height 20
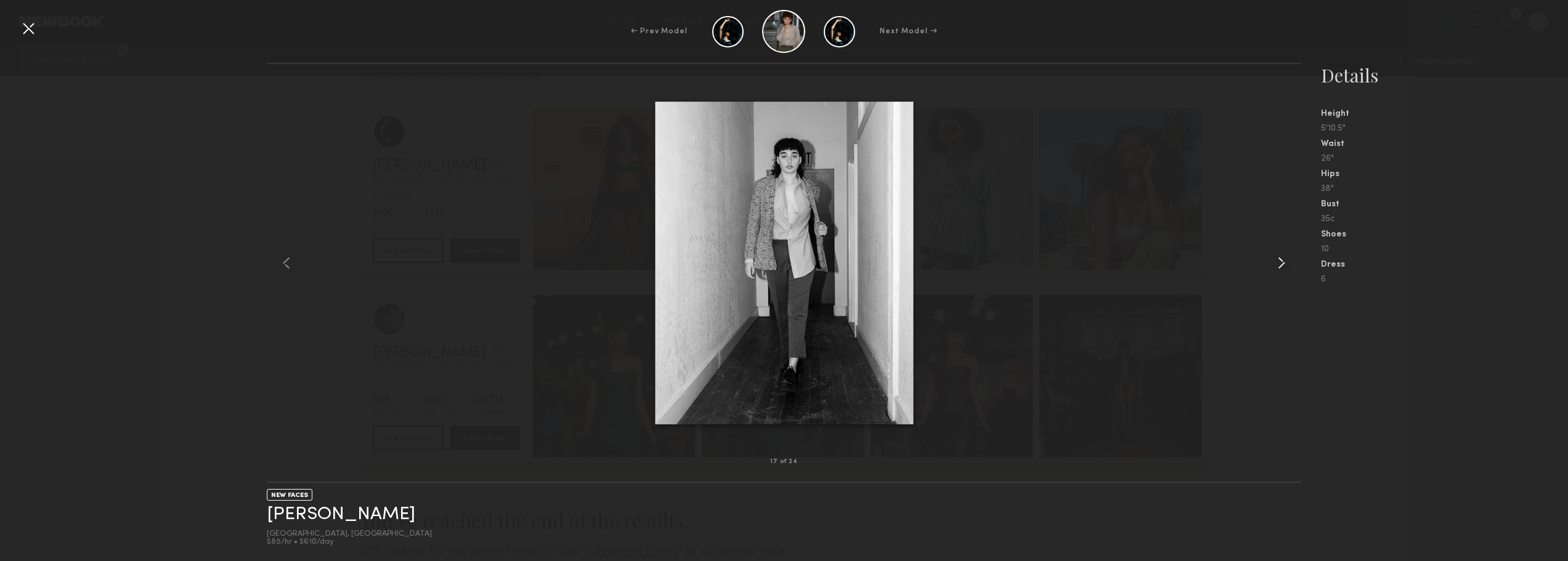
click at [1284, 260] on common-icon at bounding box center [1282, 263] width 20 height 20
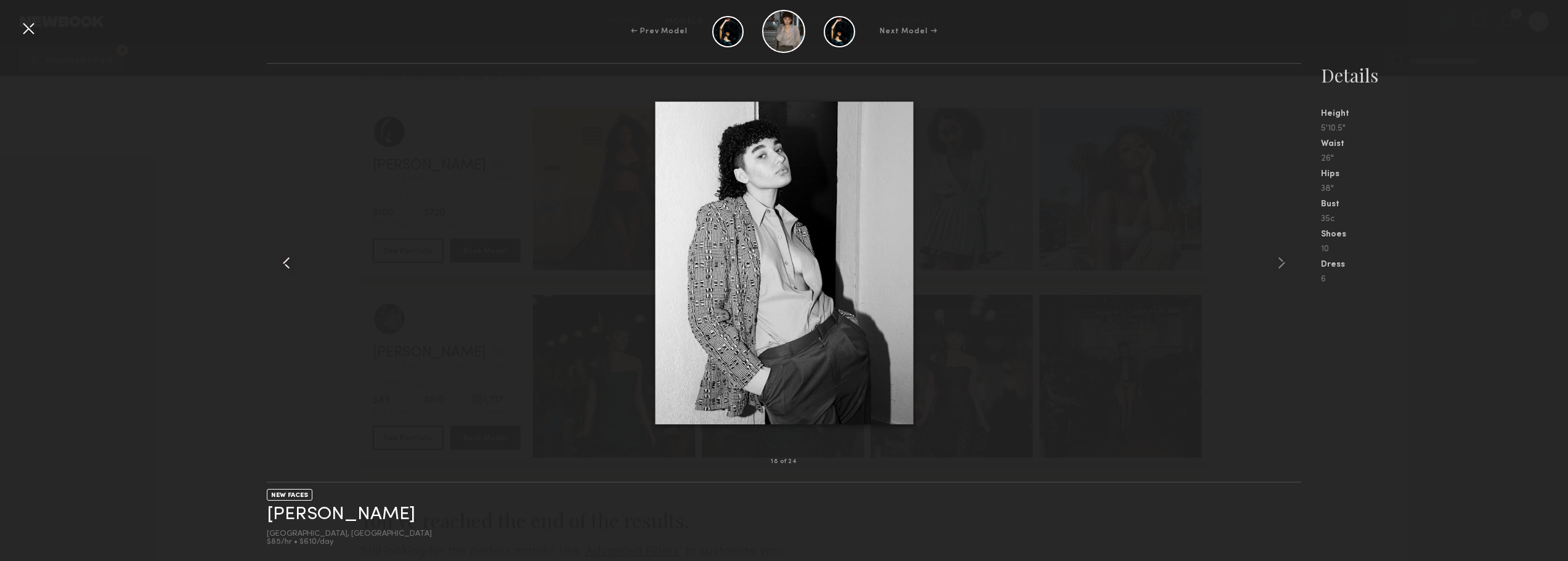
click at [291, 263] on common-icon at bounding box center [286, 263] width 20 height 20
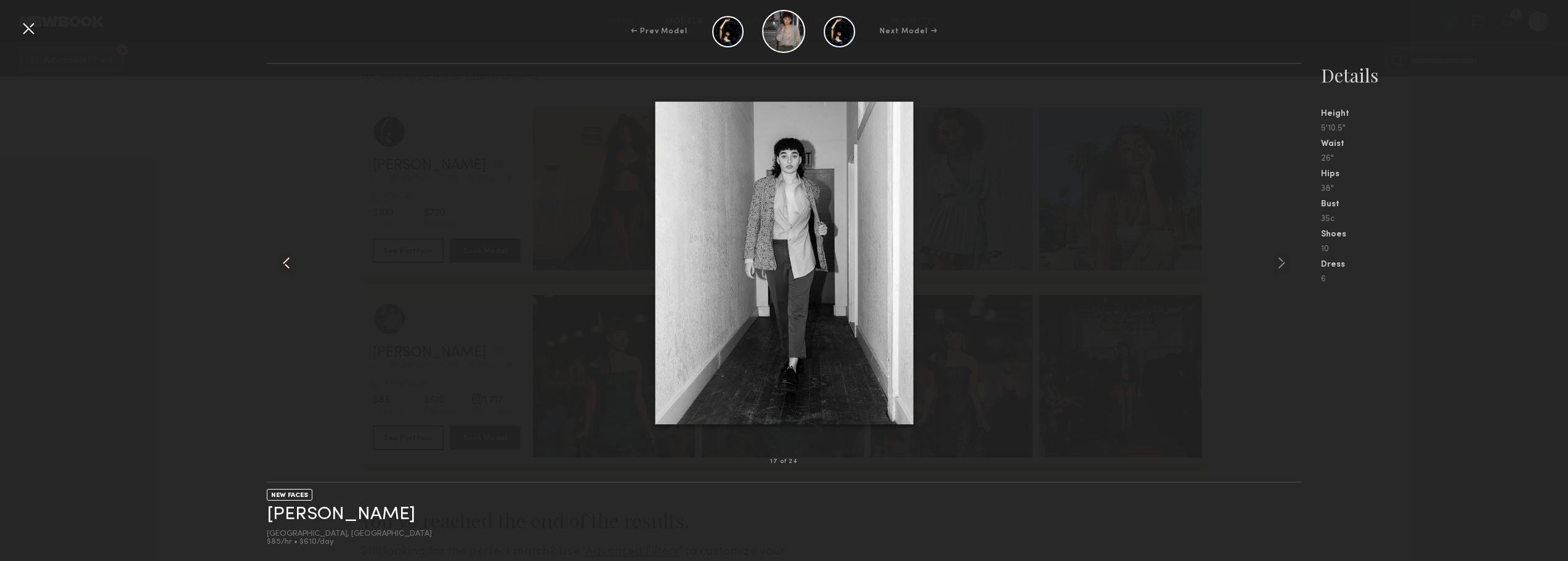
click at [291, 263] on common-icon at bounding box center [286, 263] width 20 height 20
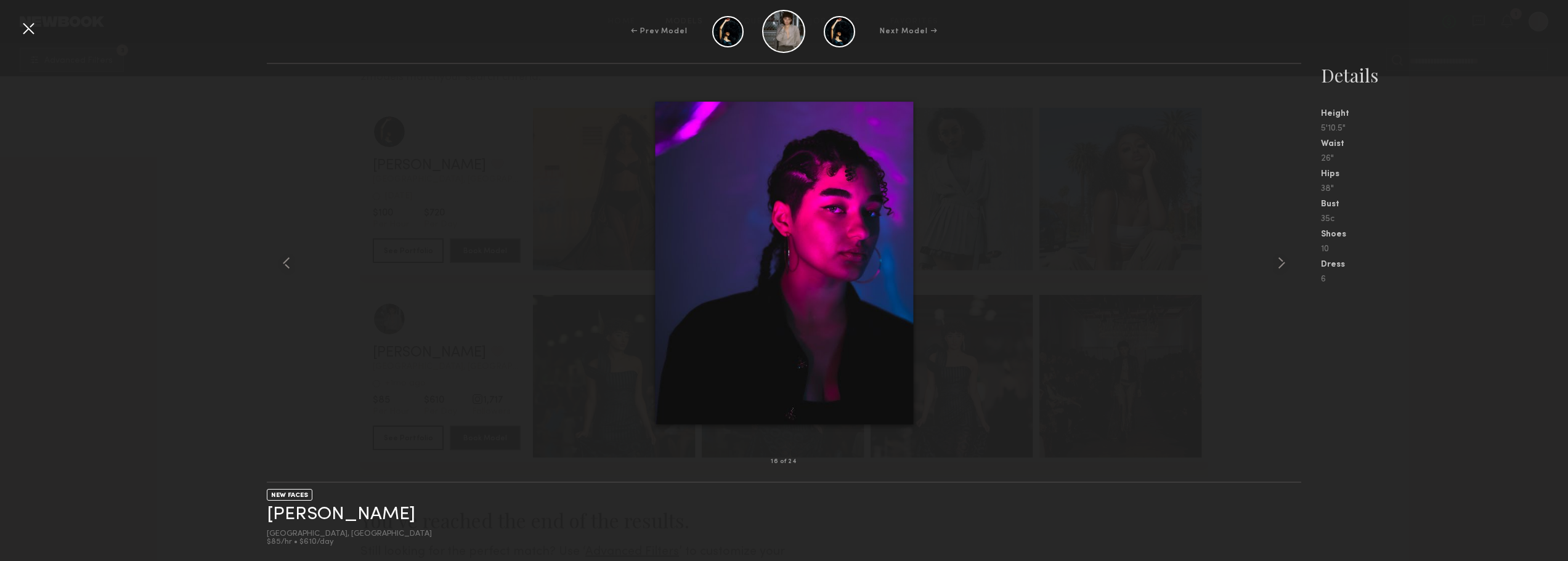
click at [28, 26] on div at bounding box center [29, 29] width 20 height 20
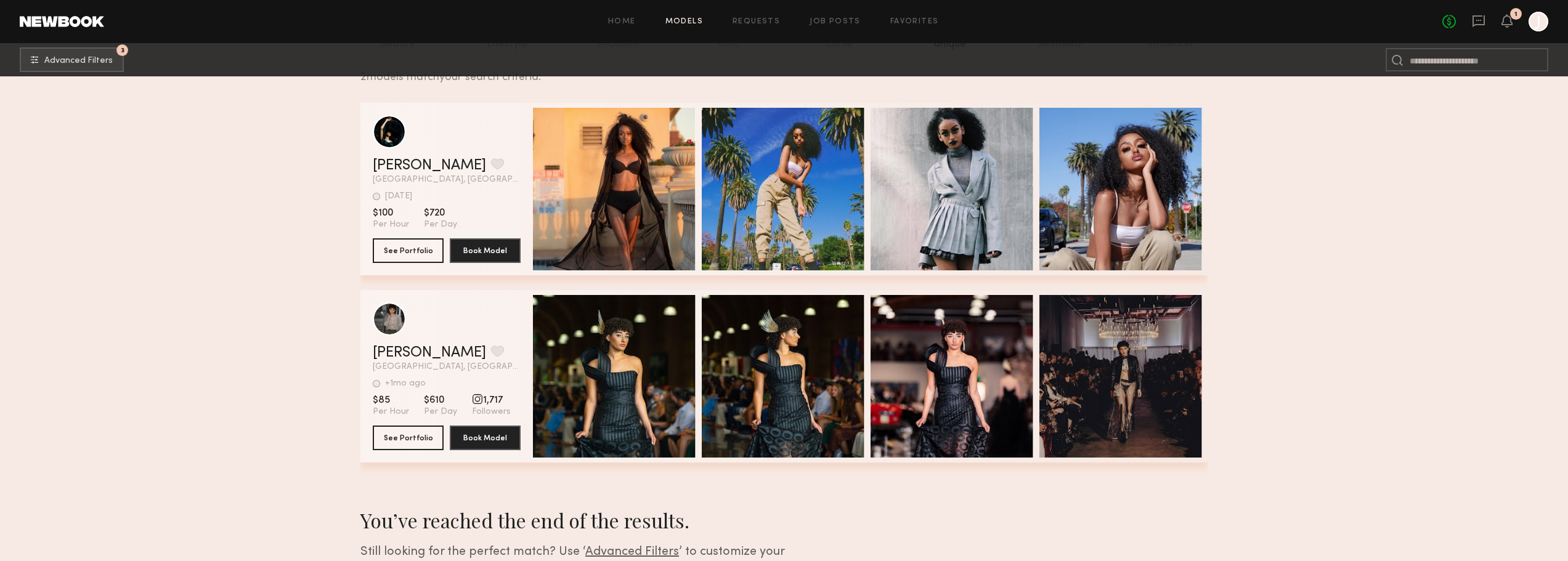
scroll to position [0, 0]
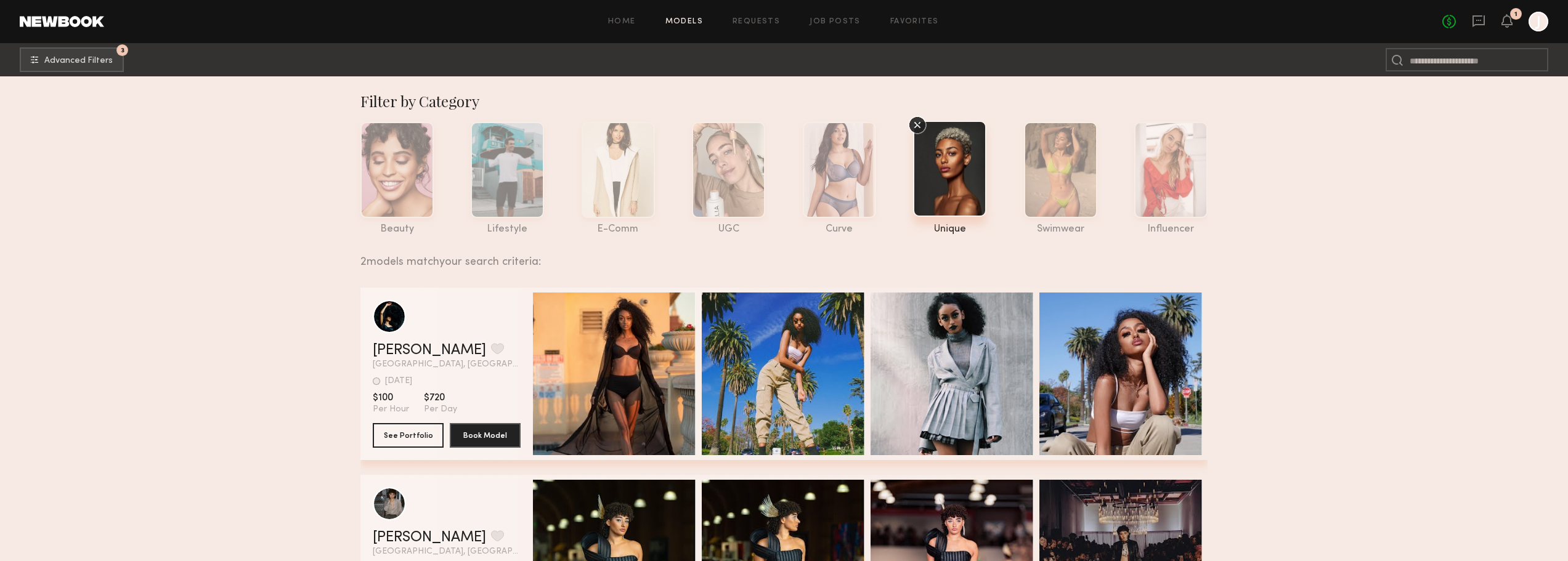
click at [915, 122] on icon at bounding box center [917, 125] width 5 height 5
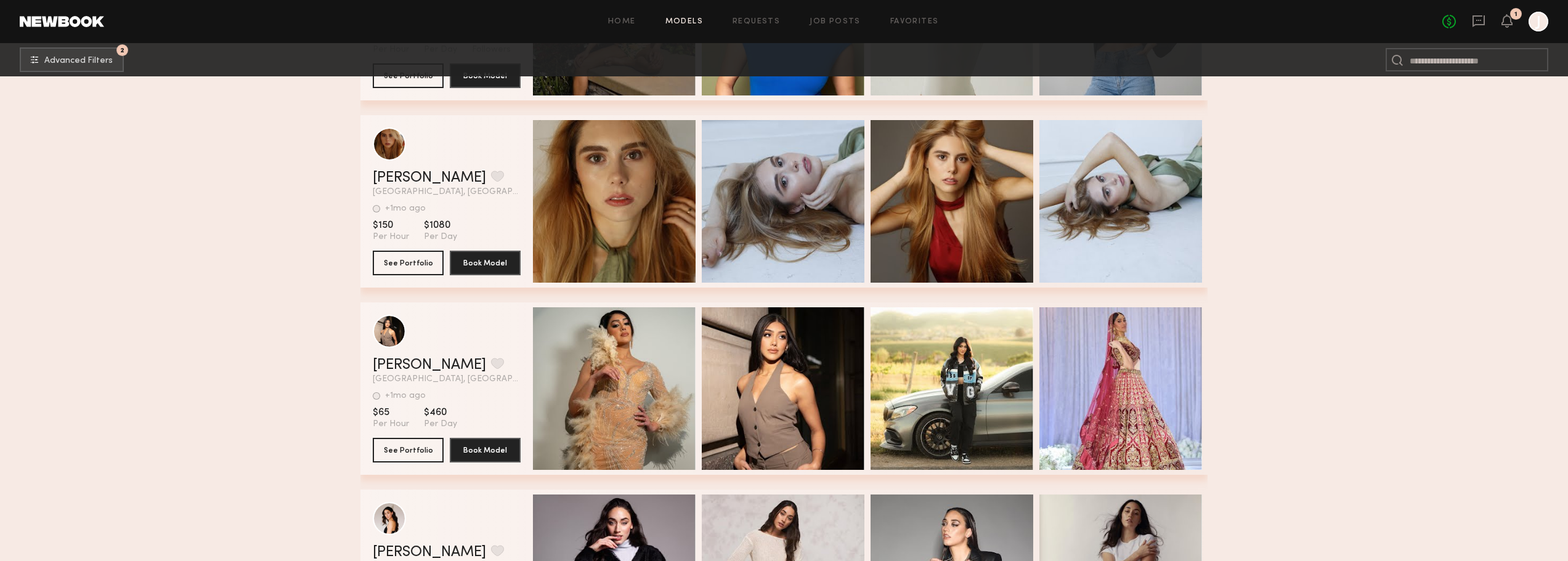
scroll to position [1170, 0]
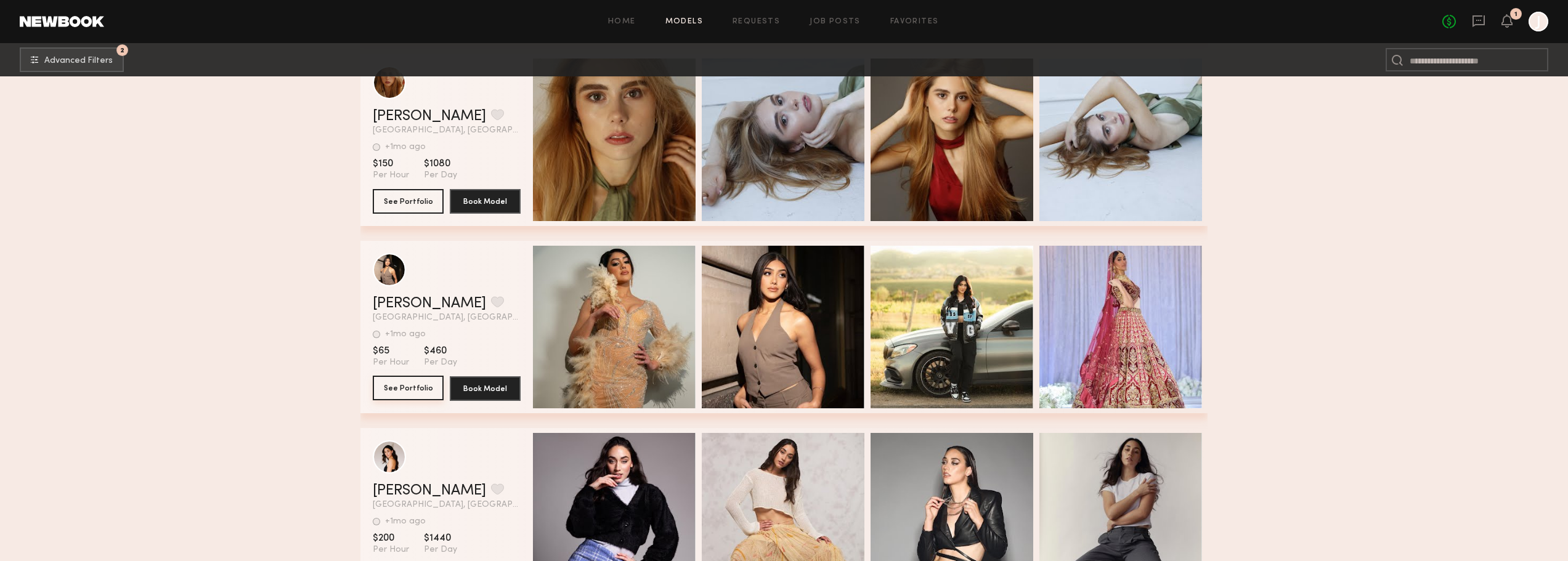
click at [410, 394] on button "See Portfolio" at bounding box center [408, 388] width 71 height 25
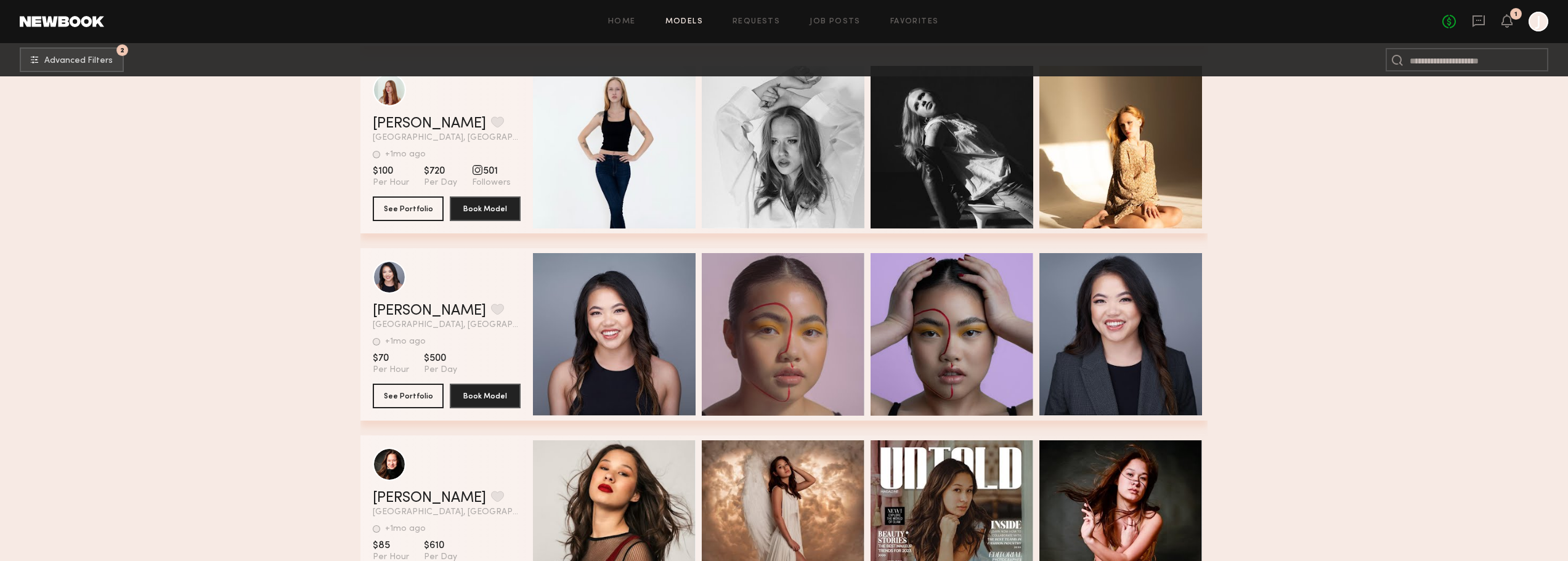
scroll to position [1909, 0]
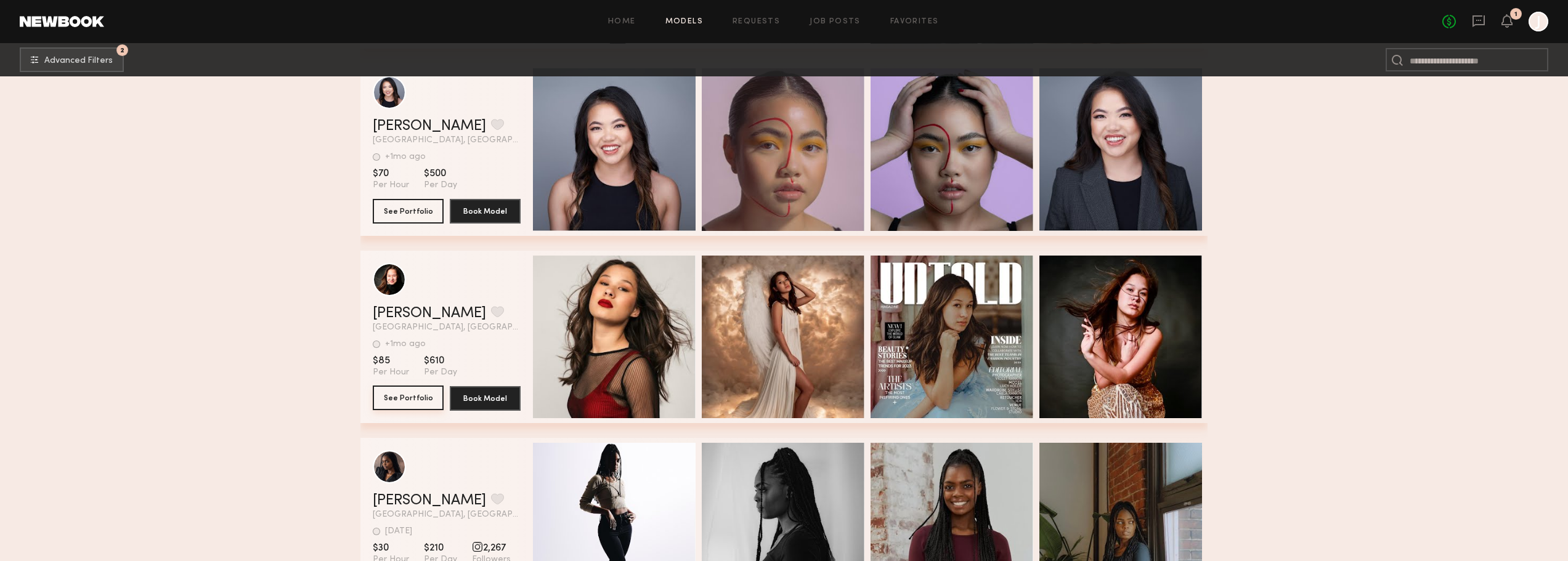
click at [413, 403] on button "See Portfolio" at bounding box center [408, 398] width 71 height 25
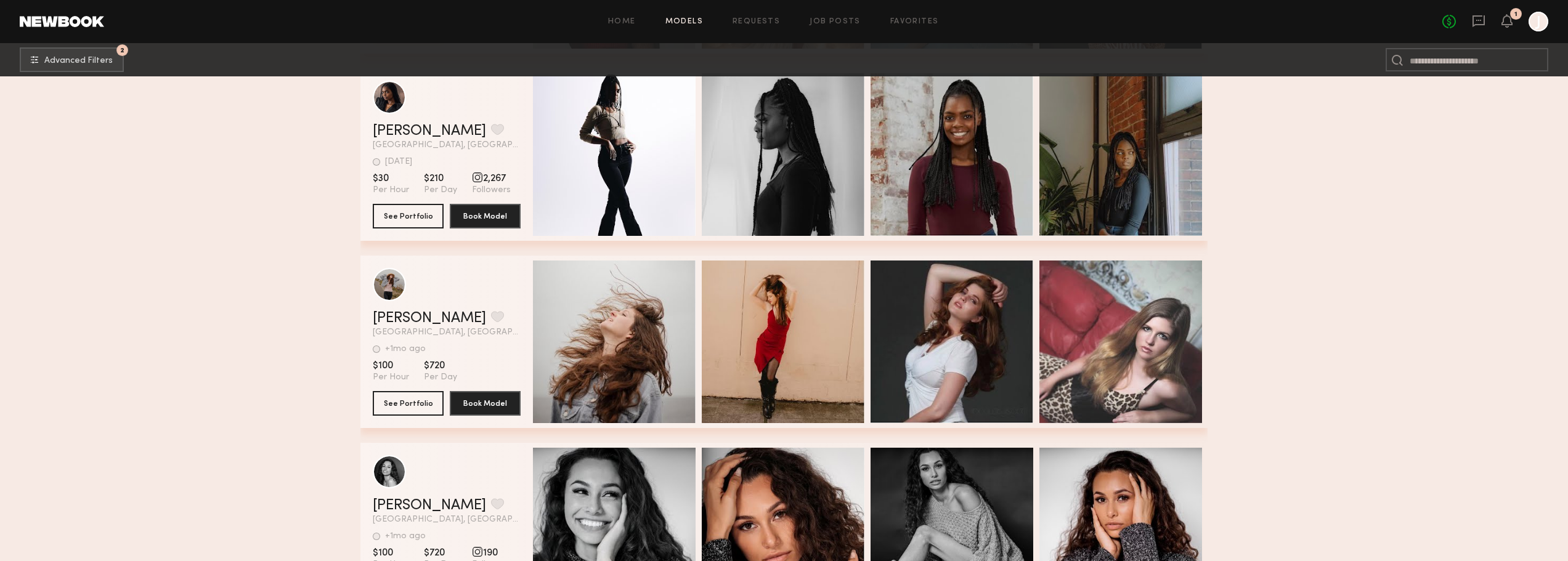
scroll to position [2339, 0]
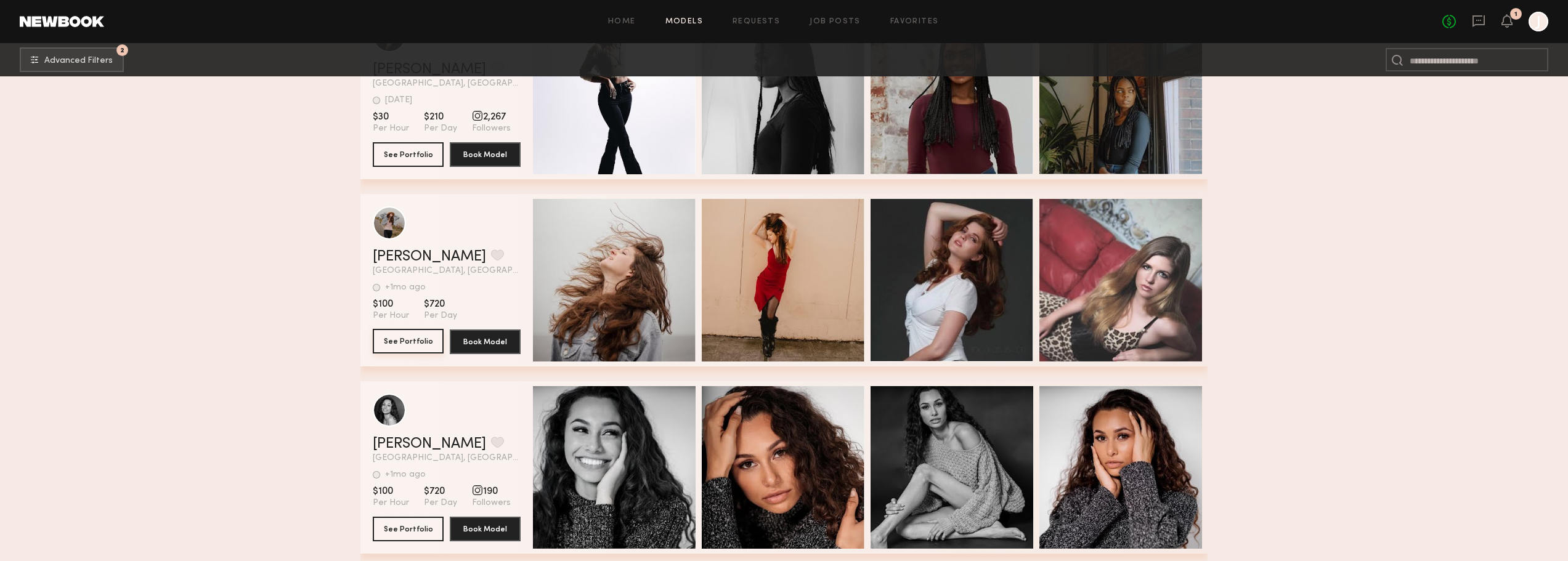
click at [395, 338] on button "See Portfolio" at bounding box center [408, 342] width 71 height 25
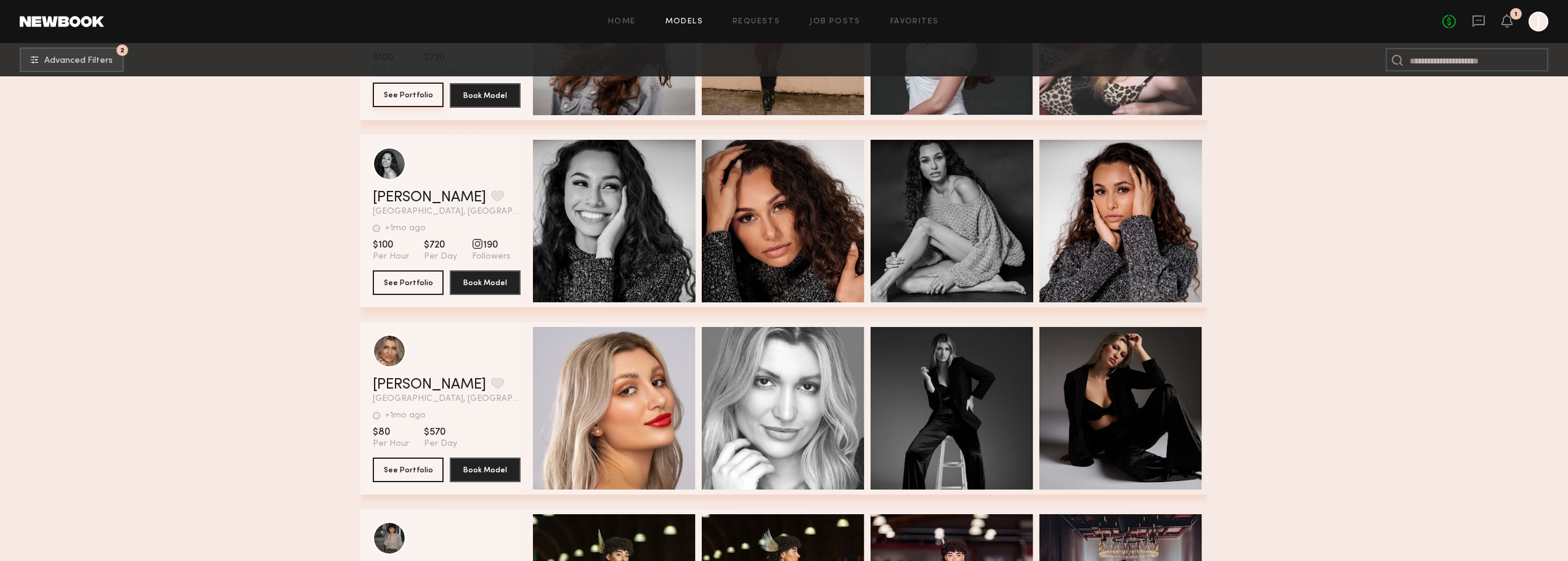
scroll to position [2710, 0]
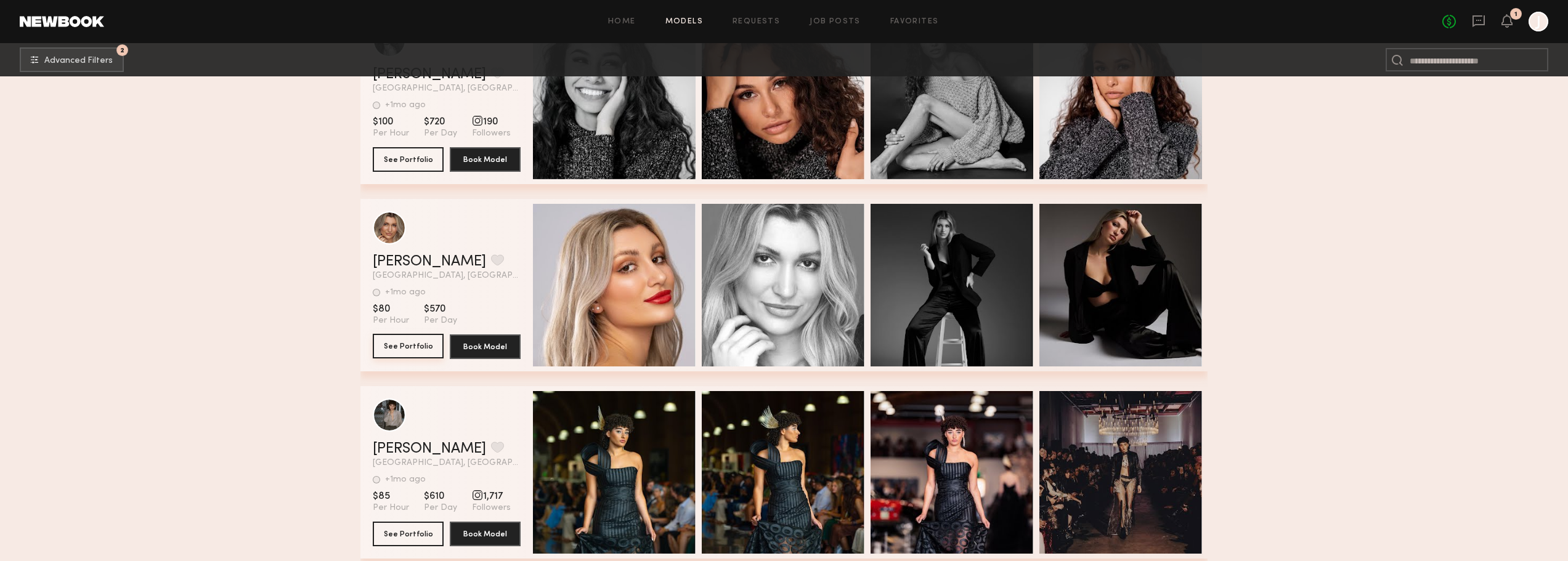
click at [413, 359] on button "See Portfolio" at bounding box center [408, 346] width 71 height 25
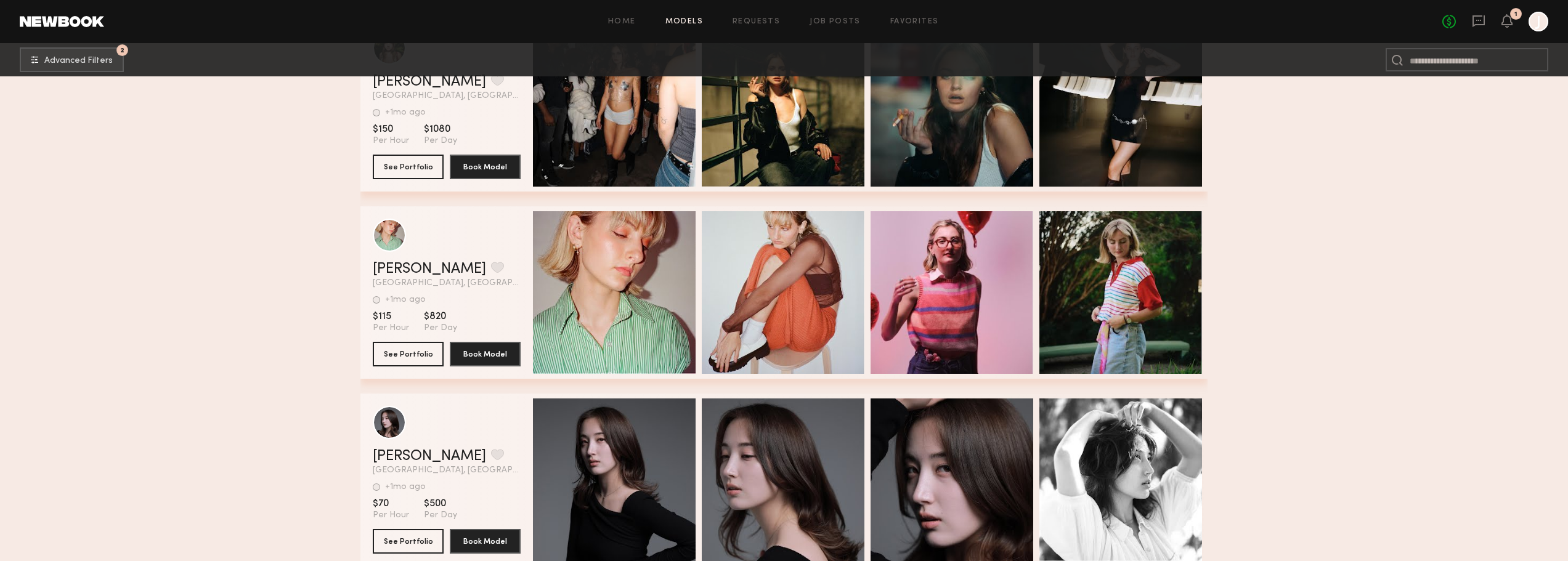
scroll to position [3325, 0]
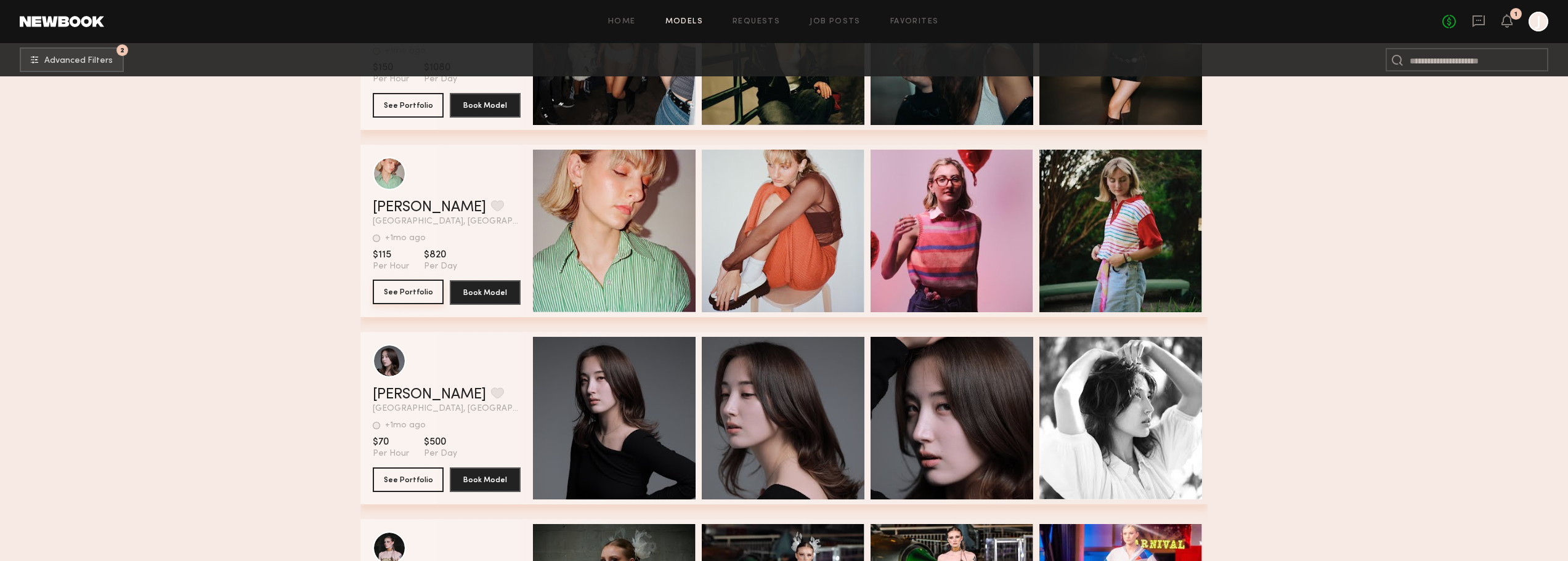
click at [413, 304] on button "See Portfolio" at bounding box center [408, 292] width 71 height 25
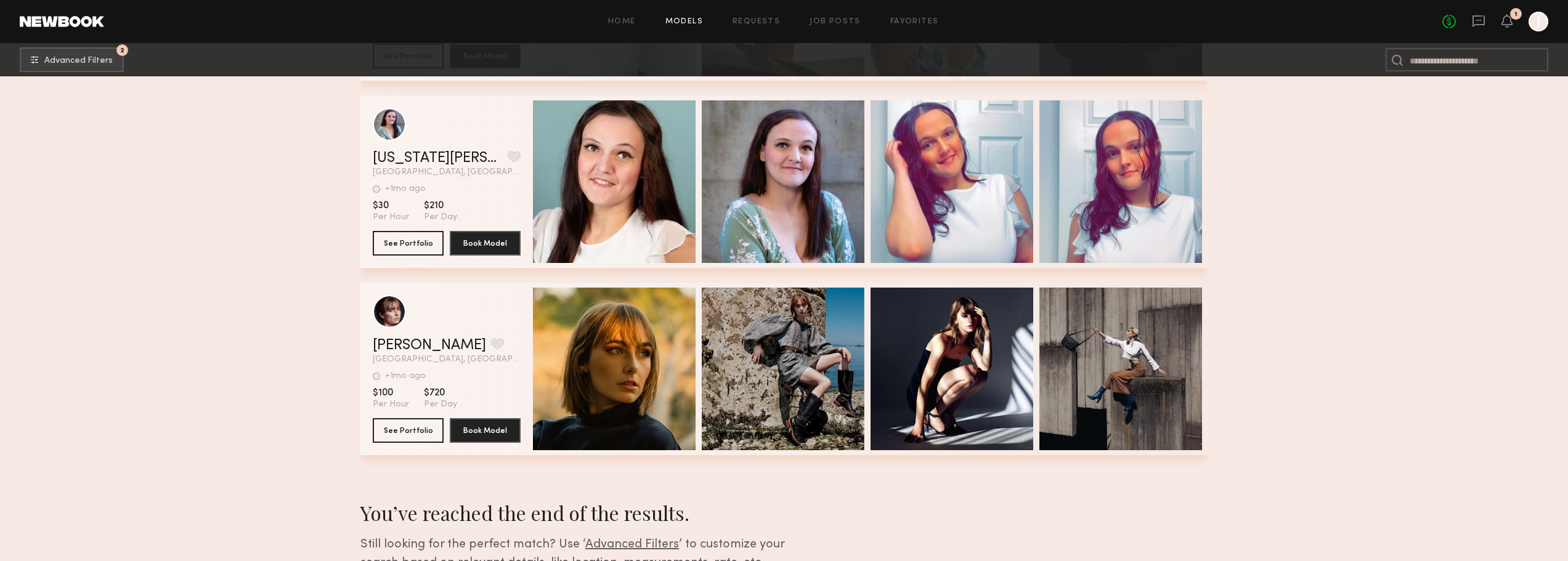
scroll to position [4372, 0]
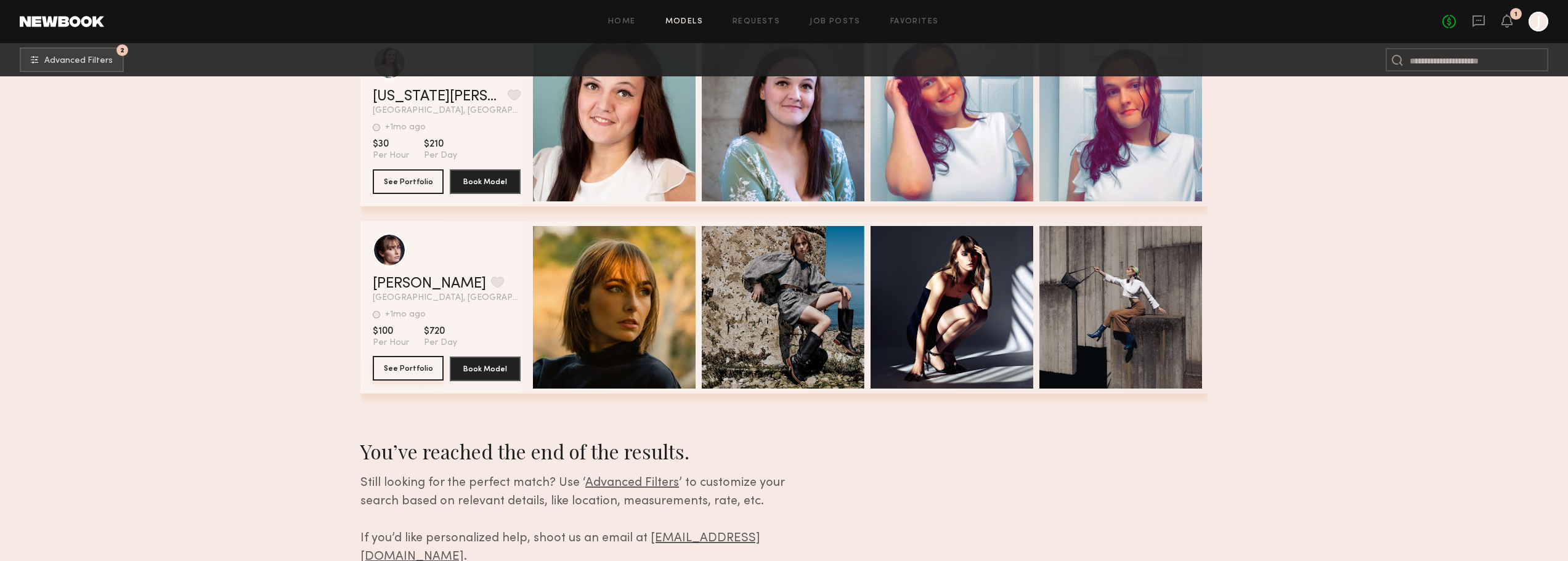
click at [423, 367] on button "See Portfolio" at bounding box center [408, 368] width 71 height 25
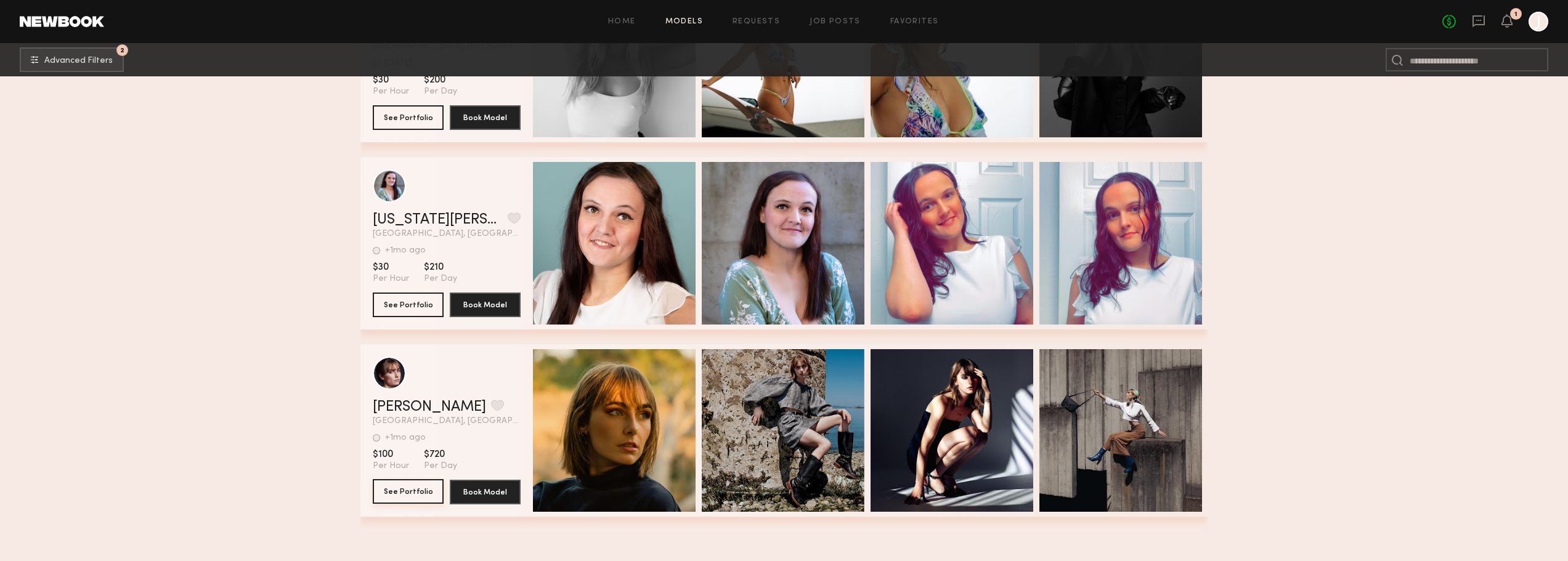
scroll to position [4187, 0]
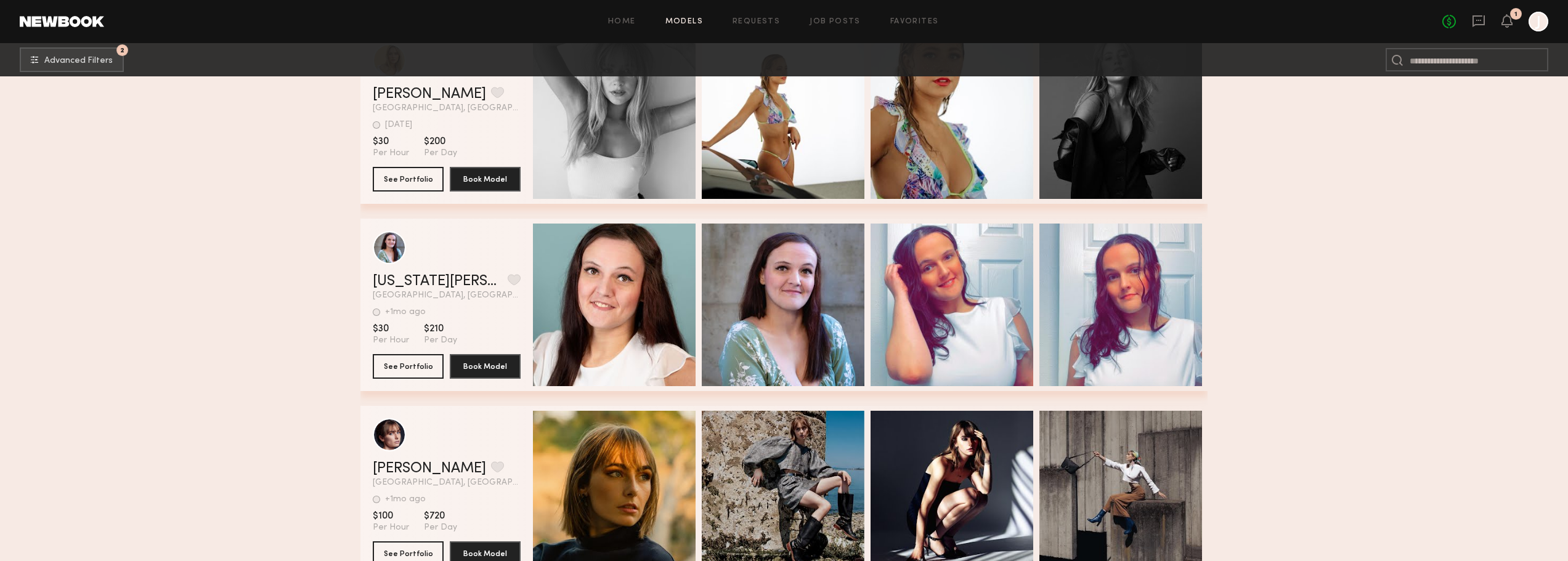
click at [1514, 20] on div "No fees up to $5,000 1 J" at bounding box center [1495, 21] width 106 height 20
click at [1507, 21] on icon at bounding box center [1506, 21] width 10 height 9
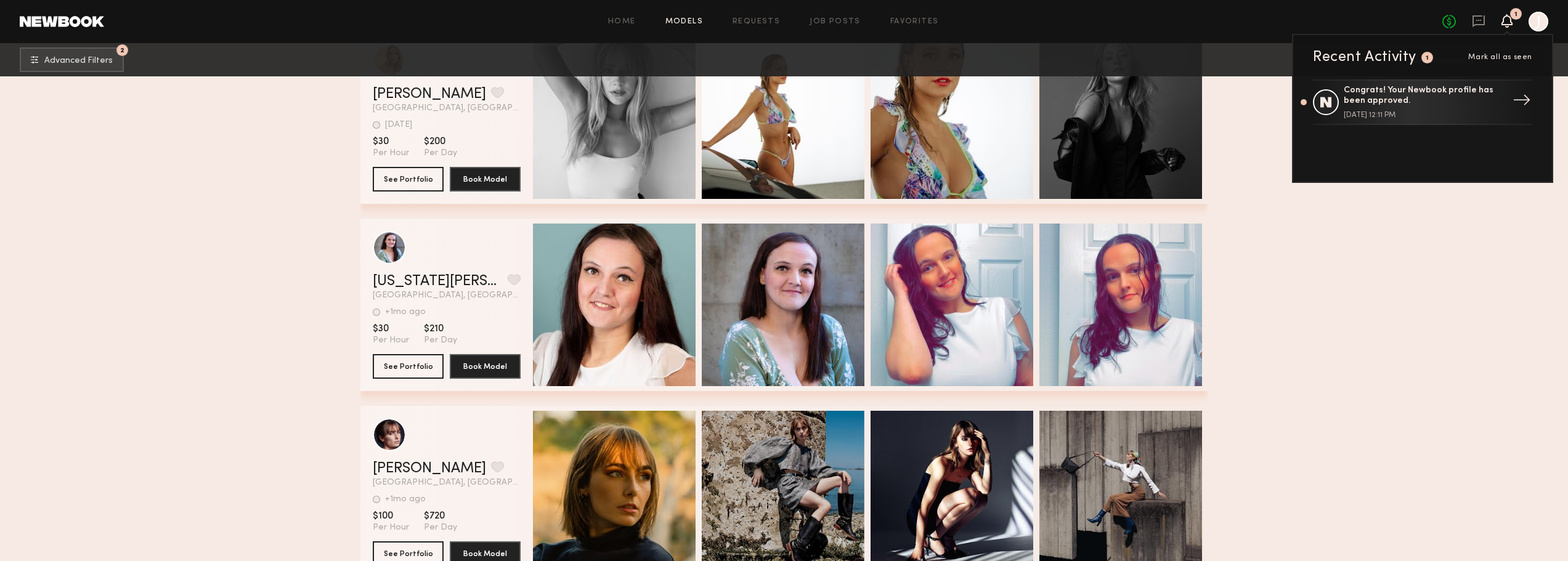
click at [1484, 95] on div "Congrats! Your Newbook profile has been approved." at bounding box center [1423, 95] width 160 height 21
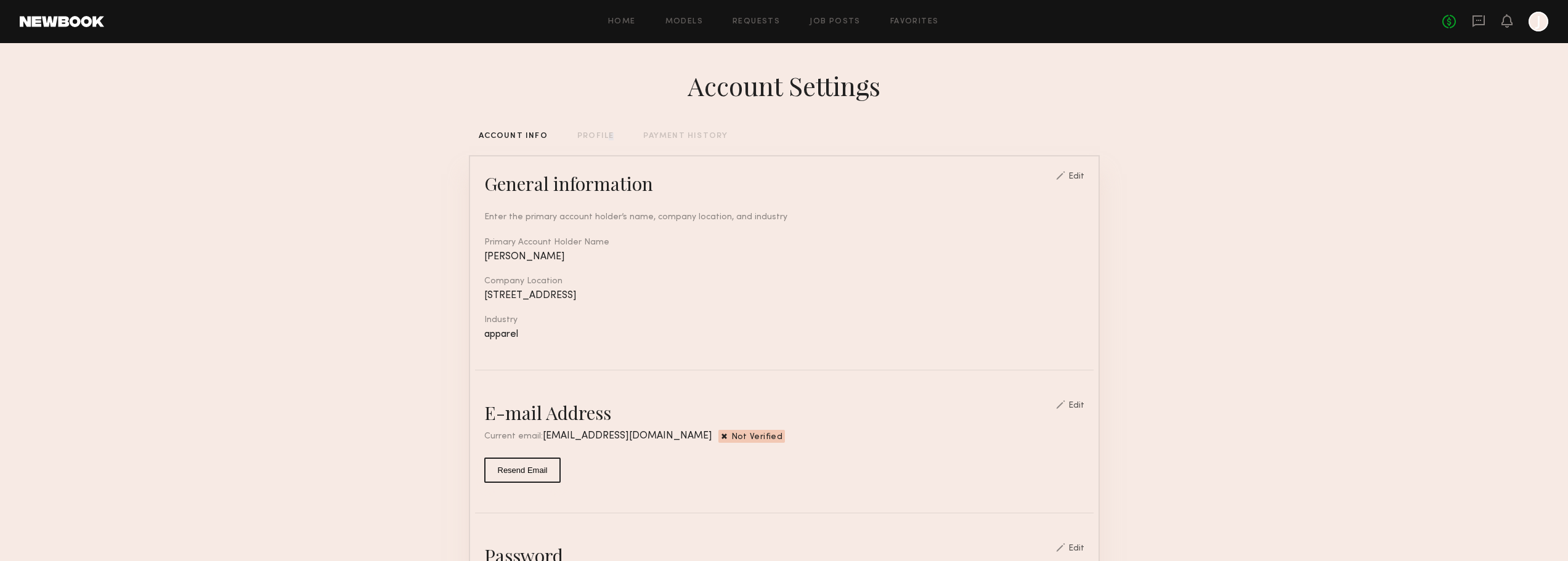
click at [603, 135] on div "PROFILE" at bounding box center [595, 136] width 37 height 8
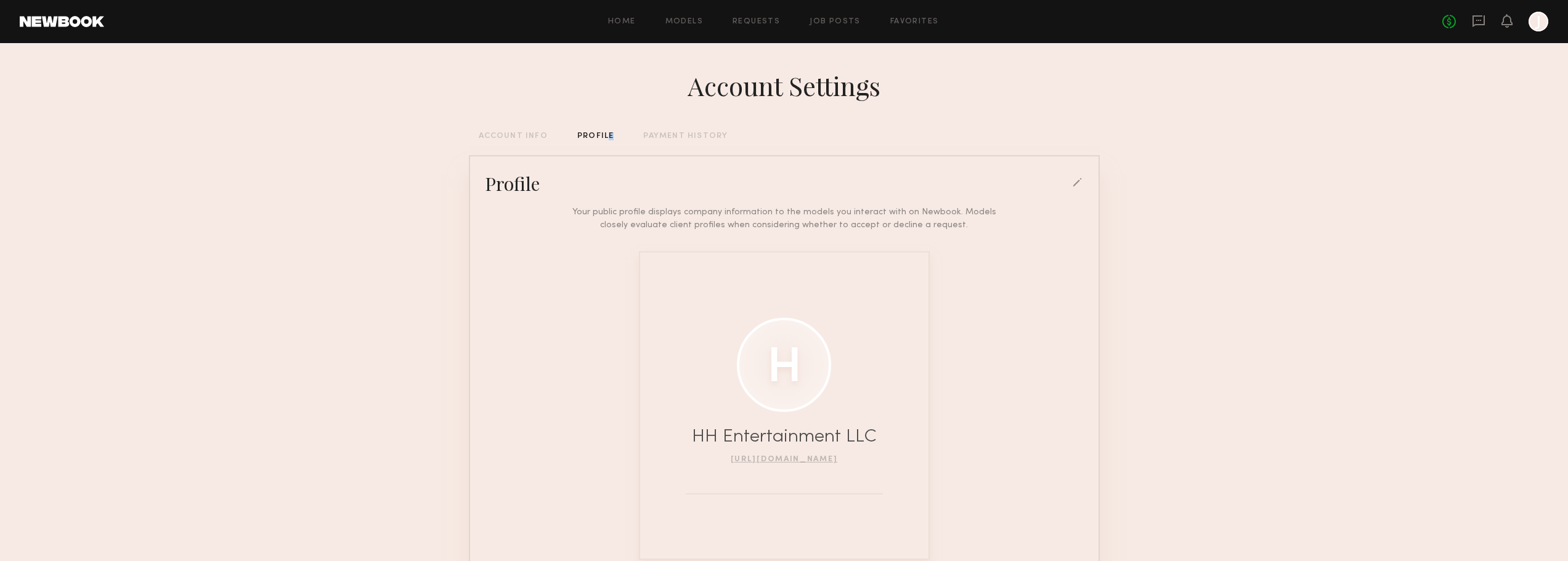
scroll to position [62, 0]
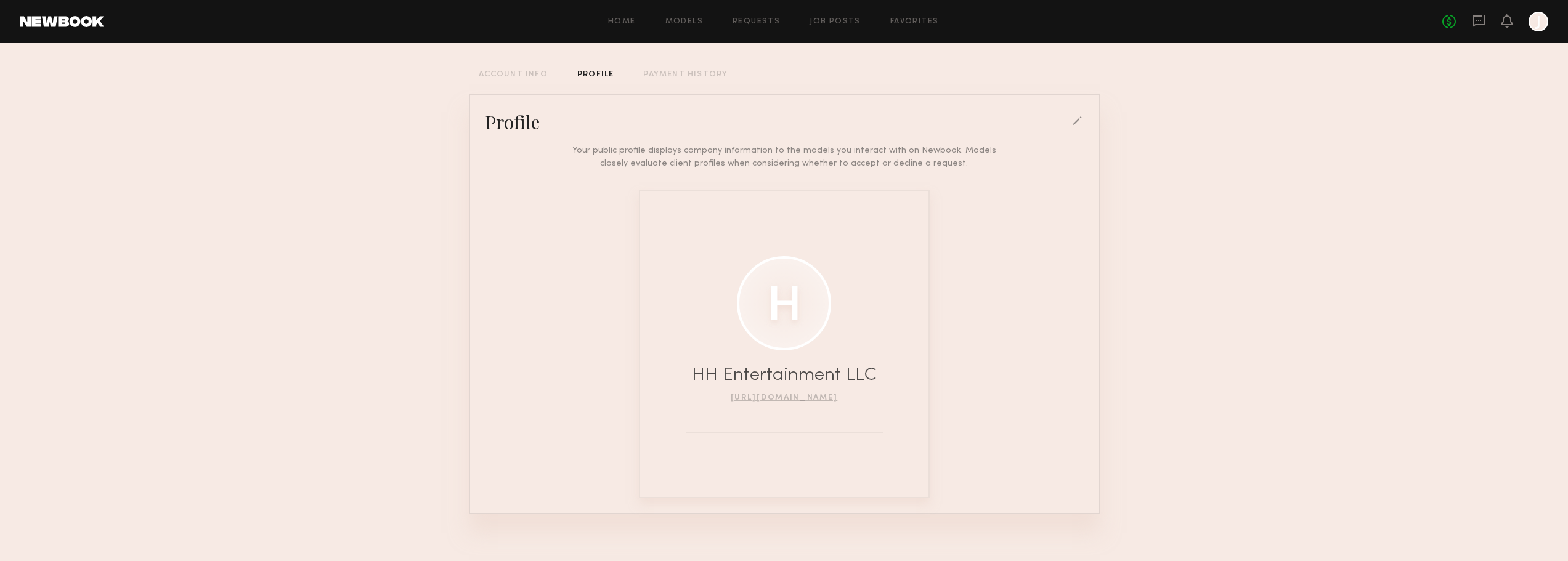
click at [1078, 121] on div at bounding box center [1078, 121] width 11 height 11
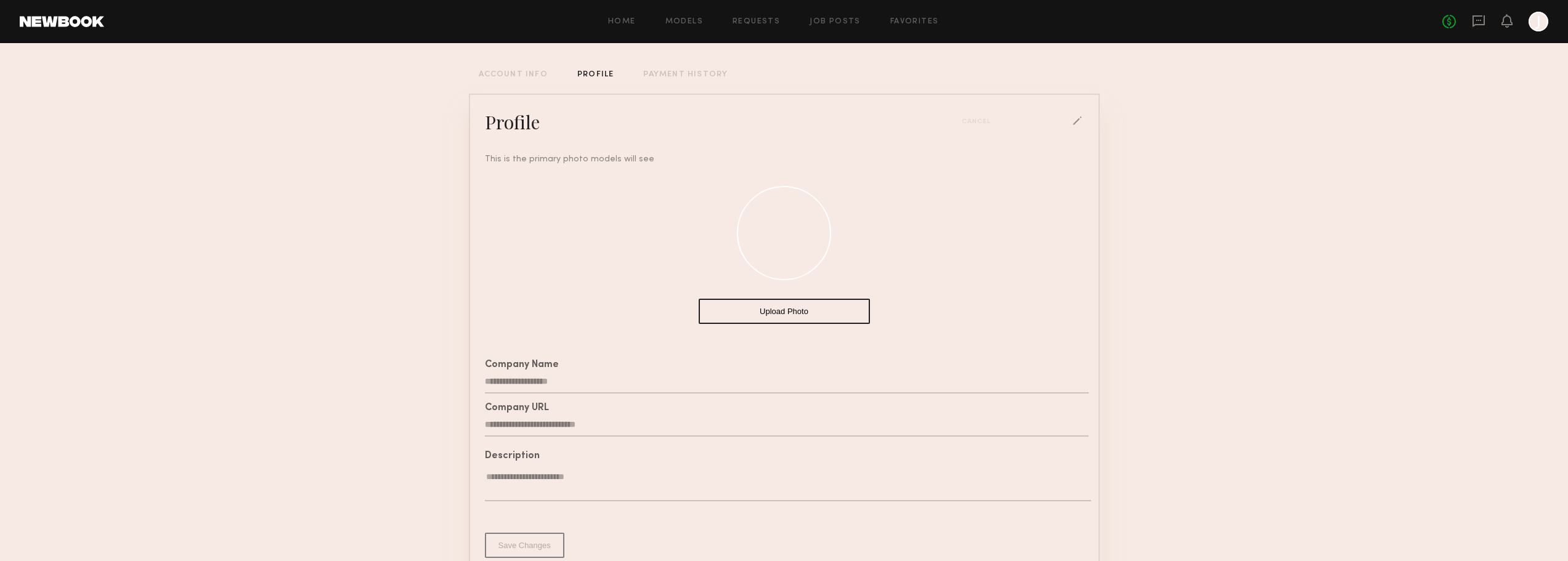
scroll to position [123, 0]
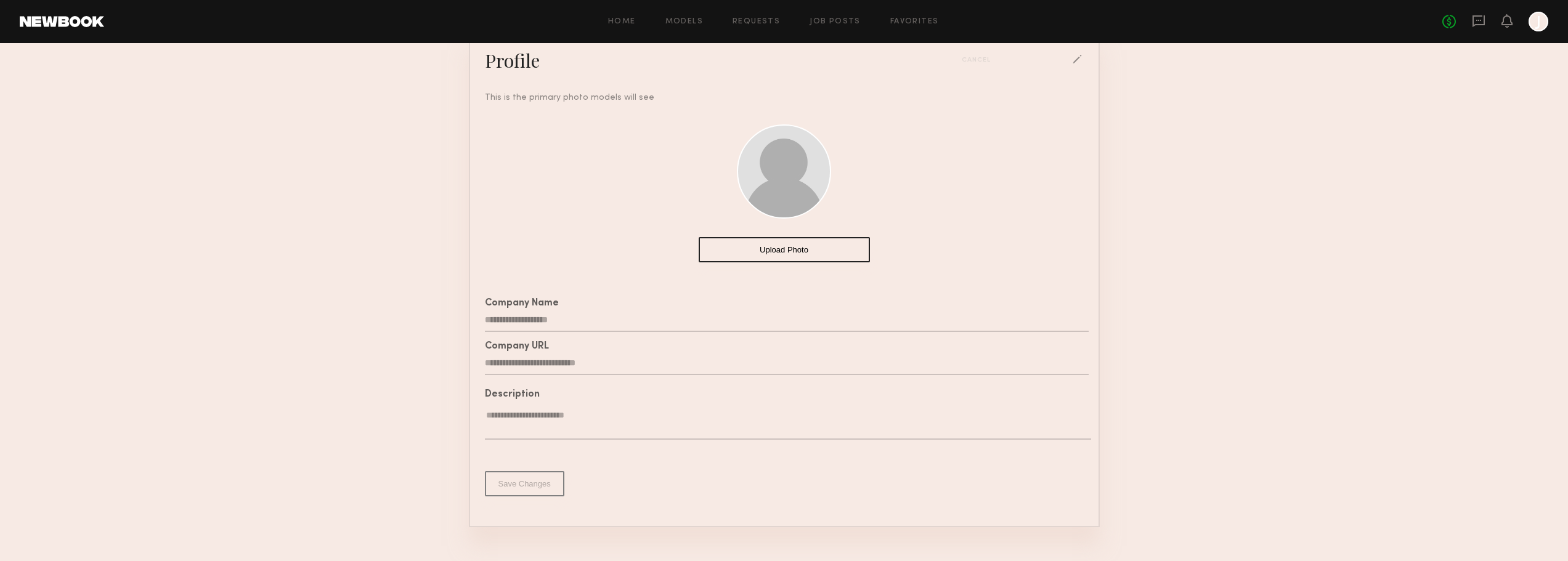
click at [626, 366] on input "**********" at bounding box center [786, 363] width 604 height 23
paste input "**********"
type input "**********"
click at [556, 434] on textarea at bounding box center [787, 425] width 606 height 30
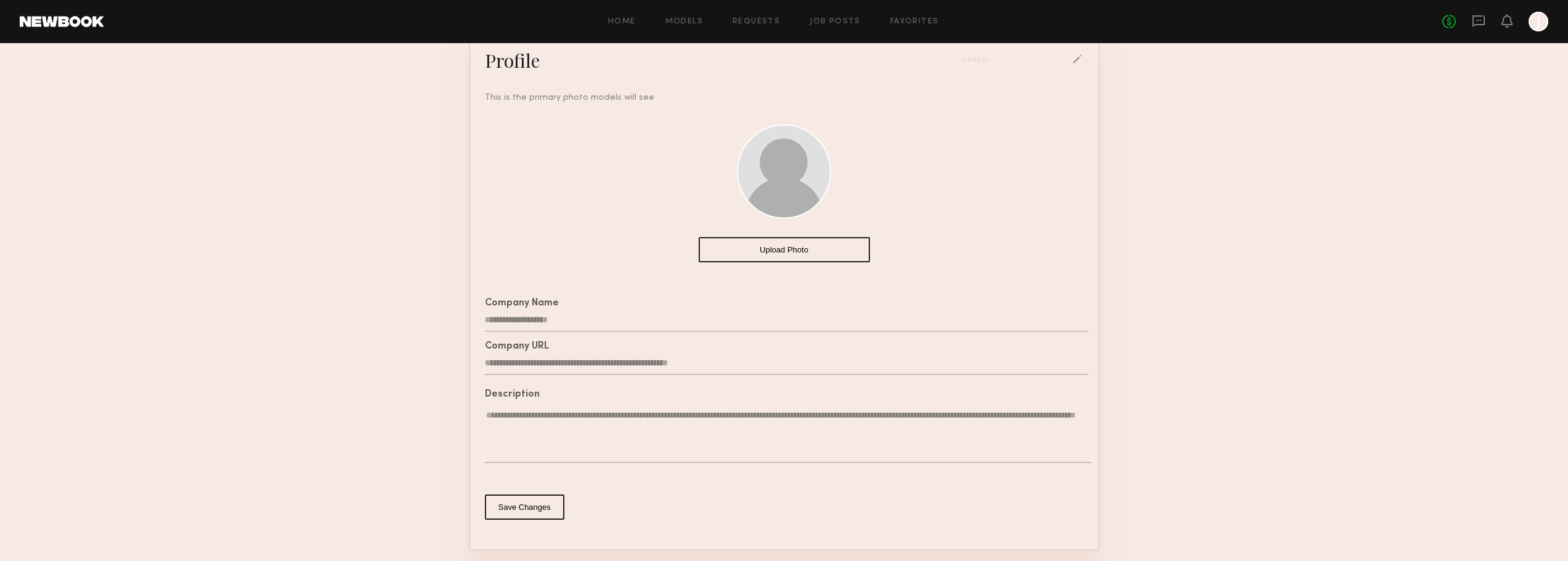
type textarea "**********"
click at [504, 518] on button "Save Changes" at bounding box center [524, 507] width 79 height 25
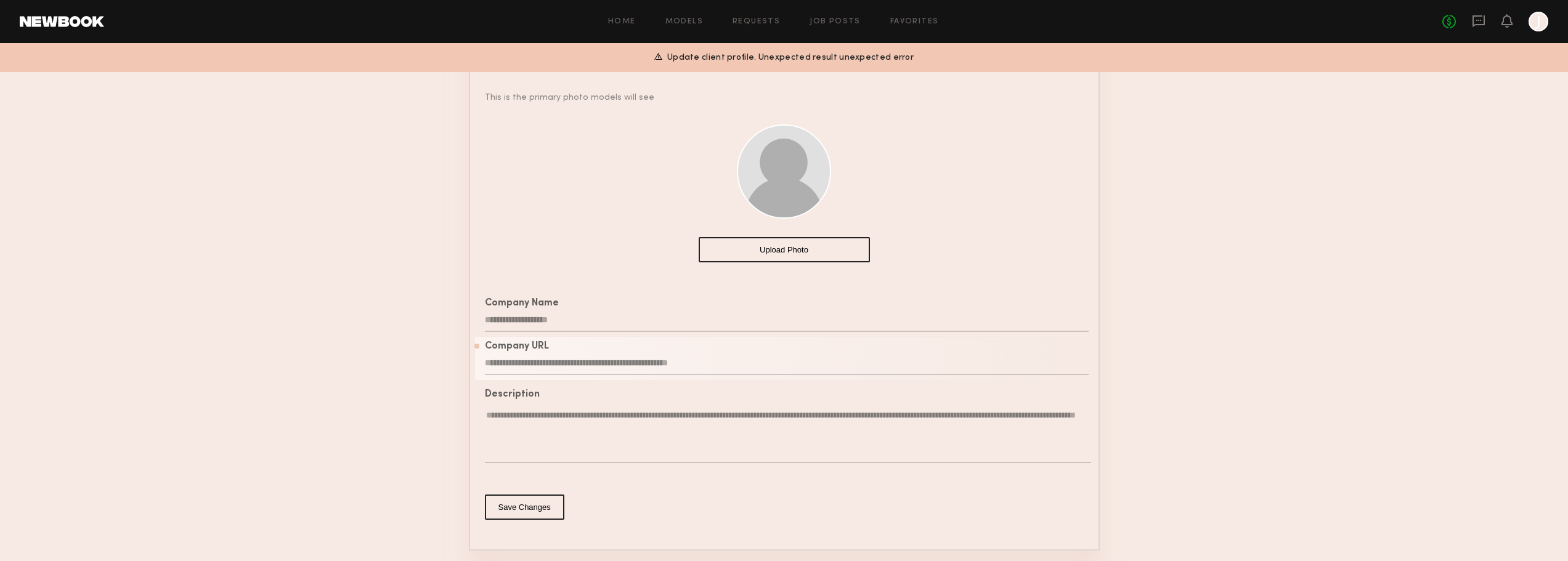
click at [582, 325] on input "**********" at bounding box center [786, 320] width 604 height 23
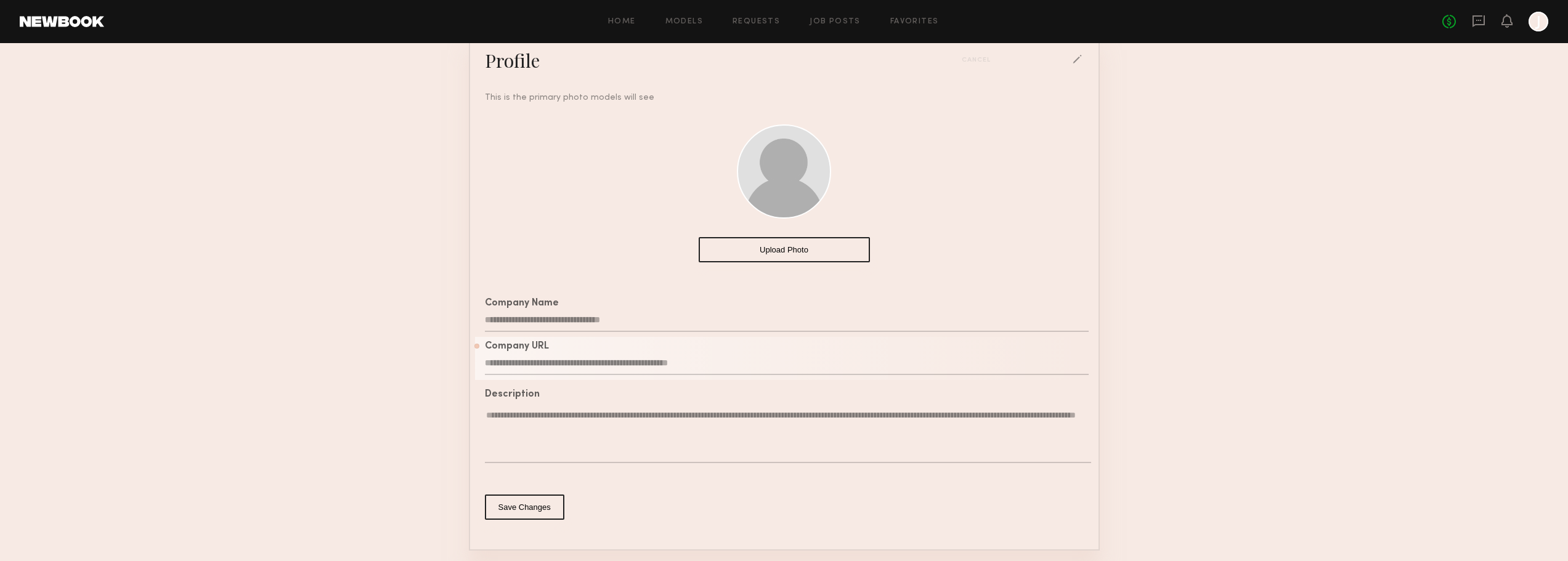
type input "**********"
click at [540, 516] on button "Save Changes" at bounding box center [524, 507] width 79 height 25
click at [509, 510] on button "Save Changes" at bounding box center [524, 507] width 79 height 25
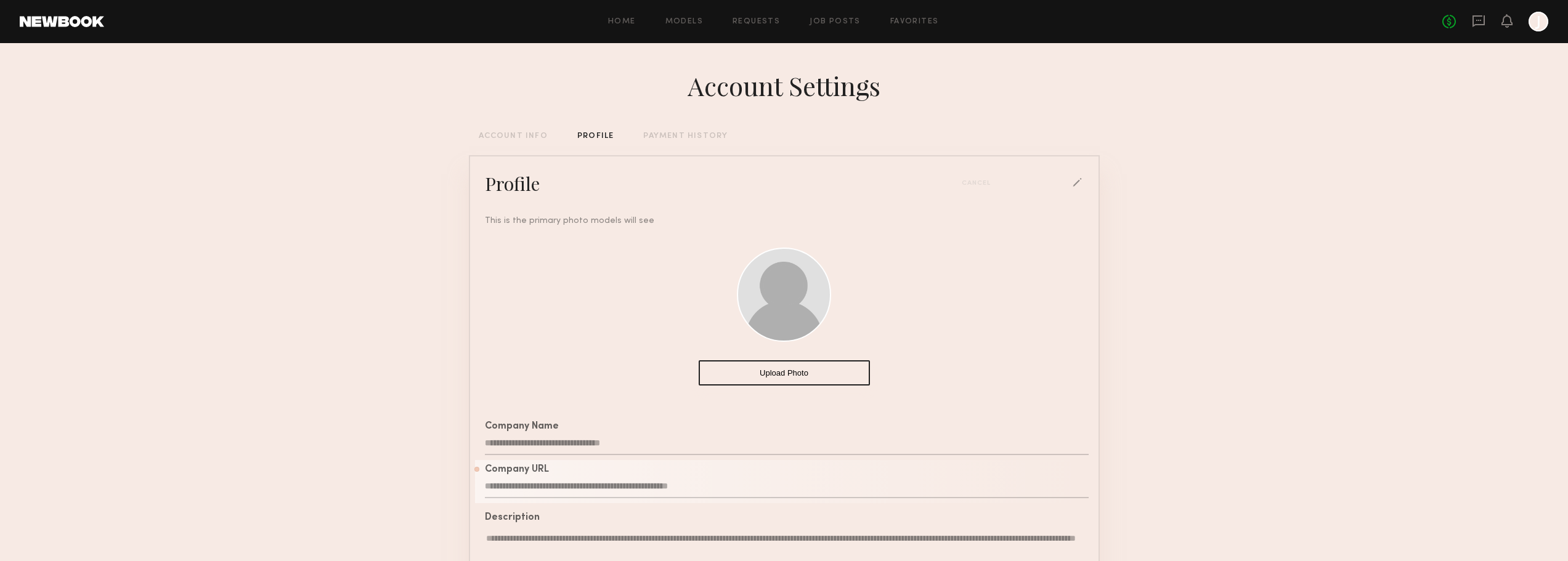
scroll to position [184, 0]
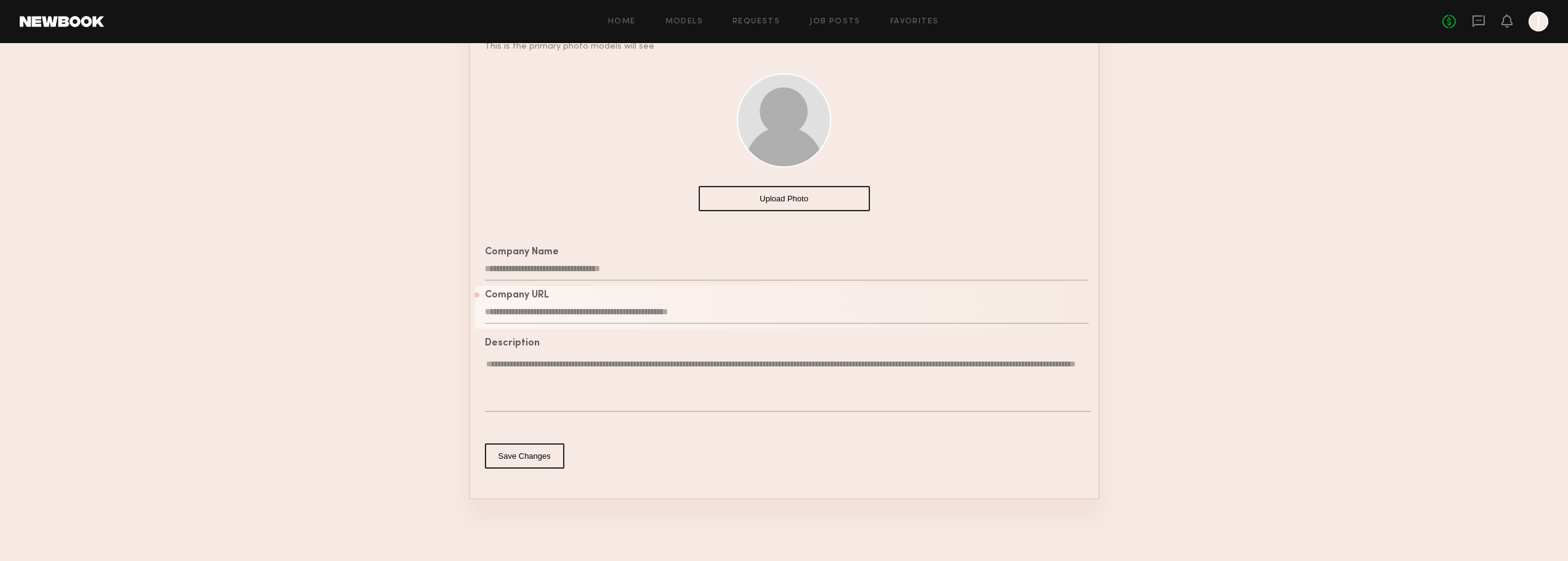
click at [611, 307] on input "**********" at bounding box center [786, 312] width 604 height 23
click at [537, 451] on button "Save Changes" at bounding box center [524, 456] width 79 height 25
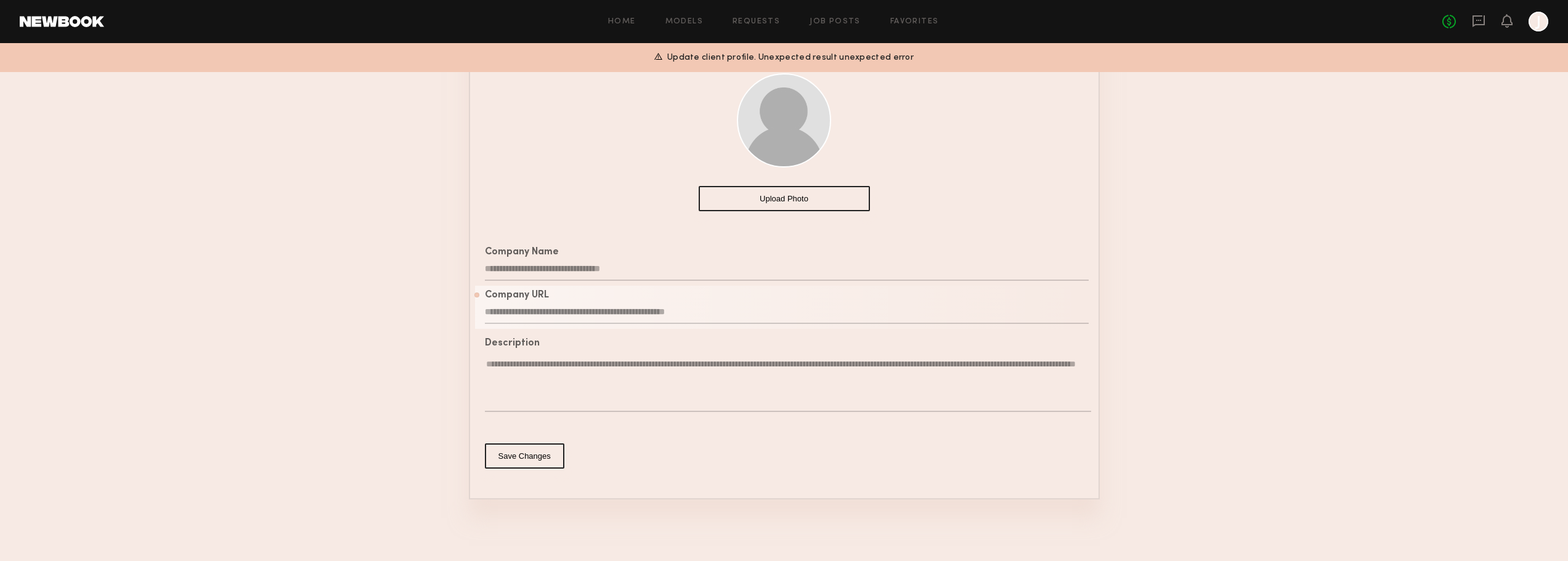
click at [611, 312] on input "**********" at bounding box center [786, 312] width 604 height 23
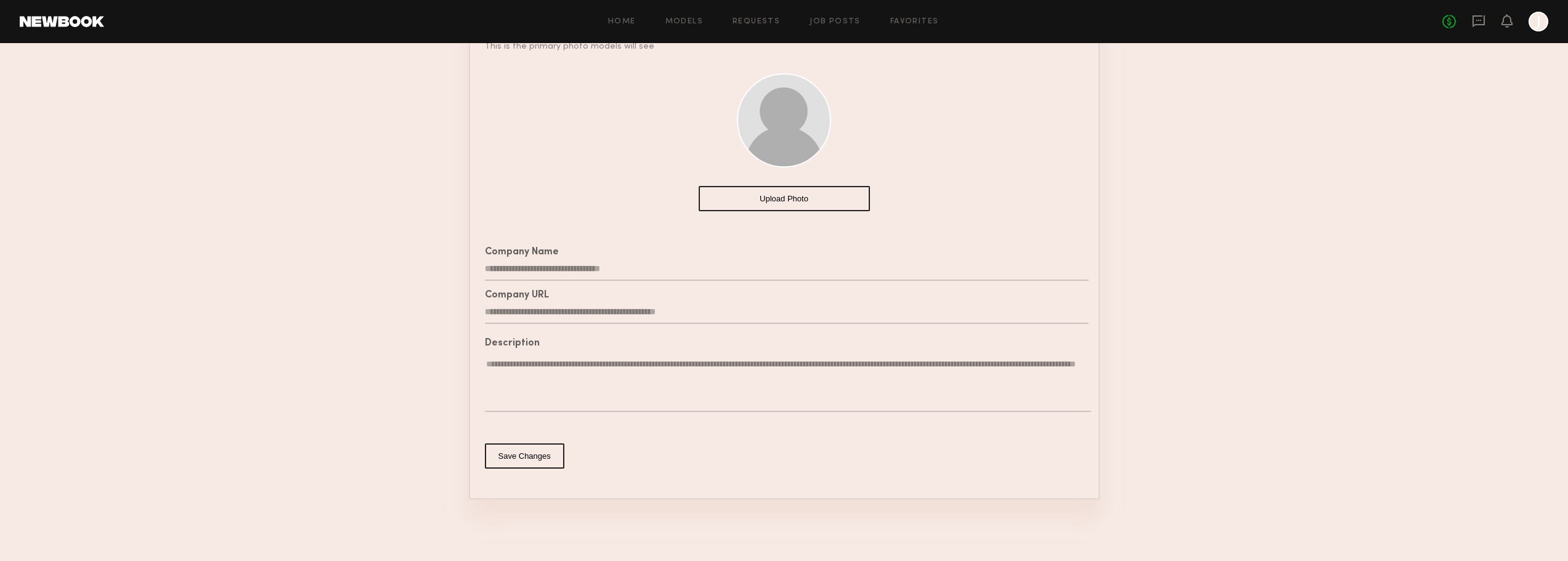
drag, startPoint x: 637, startPoint y: 309, endPoint x: 603, endPoint y: 309, distance: 34.0
click at [603, 309] on input "**********" at bounding box center [786, 312] width 604 height 23
click at [672, 306] on input "**********" at bounding box center [786, 312] width 604 height 23
drag, startPoint x: 516, startPoint y: 308, endPoint x: 473, endPoint y: 309, distance: 43.0
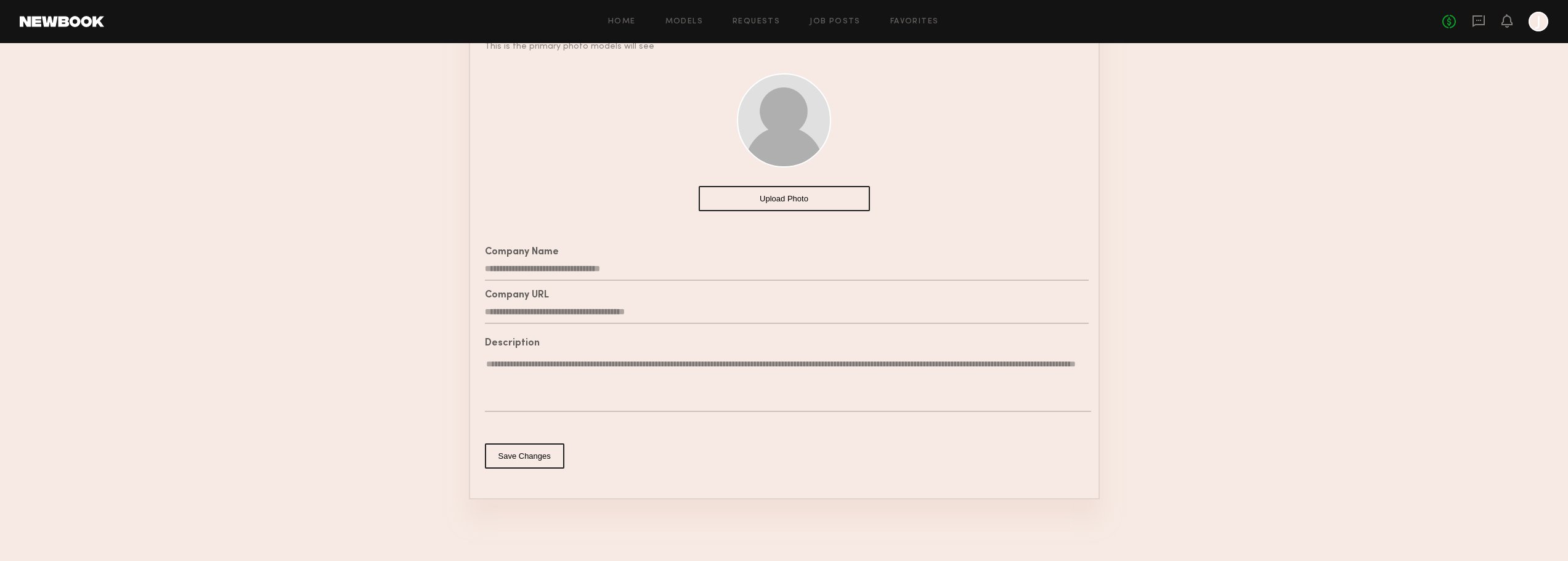
click at [473, 309] on common-border "**********" at bounding box center [784, 240] width 631 height 518
click at [553, 454] on button "Save Changes" at bounding box center [524, 456] width 79 height 25
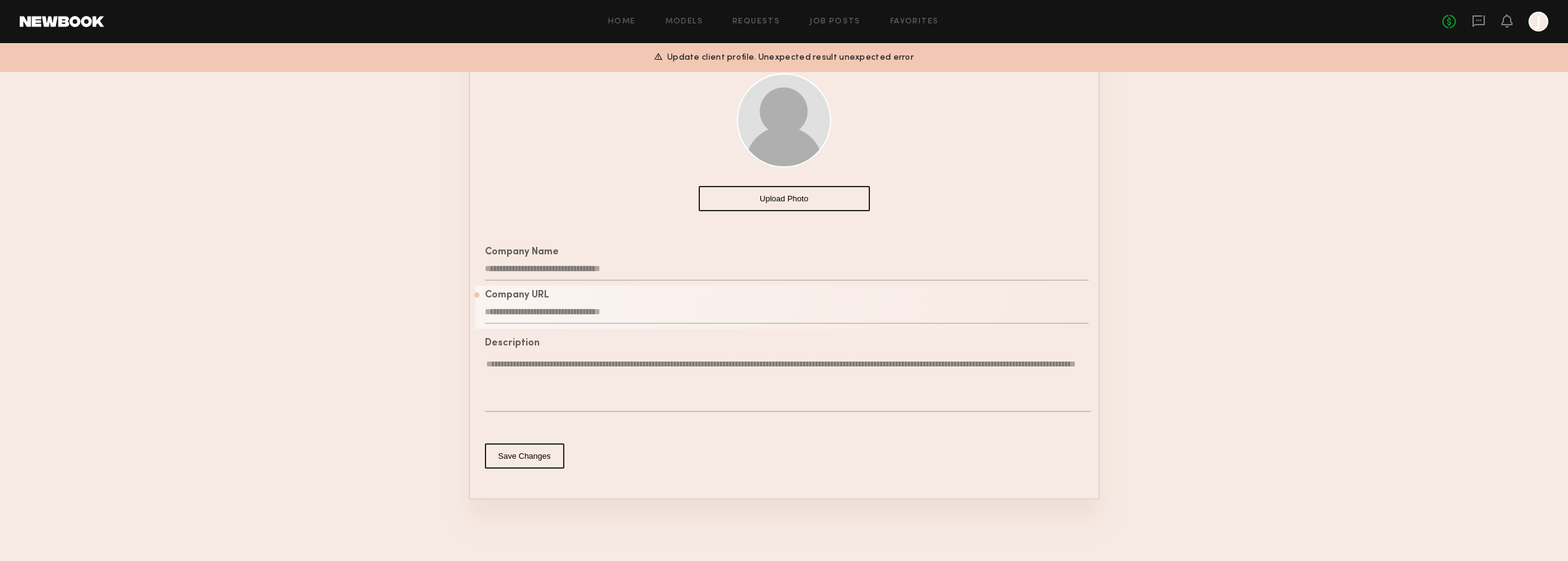
click at [641, 307] on input "**********" at bounding box center [786, 312] width 604 height 23
drag, startPoint x: 574, startPoint y: 308, endPoint x: 422, endPoint y: 311, distance: 152.0
click at [422, 311] on section "**********" at bounding box center [784, 215] width 1568 height 692
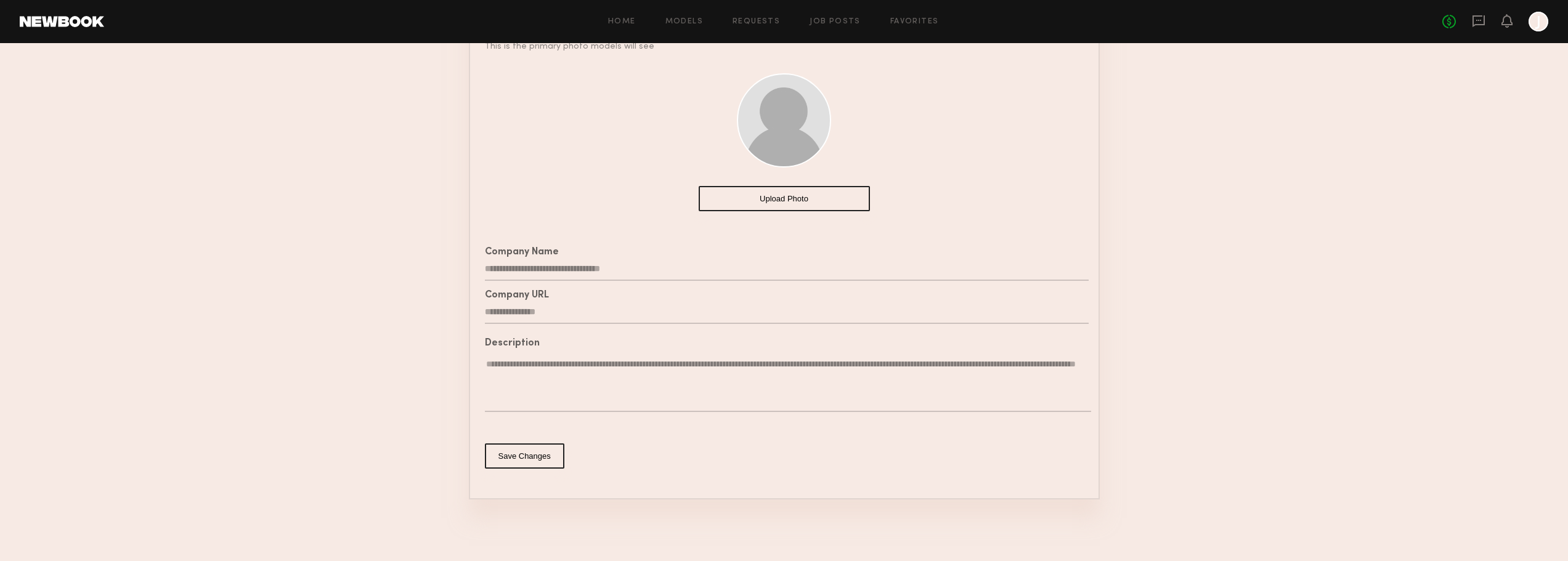
type input "**********"
click at [536, 459] on button "Save Changes" at bounding box center [524, 456] width 79 height 25
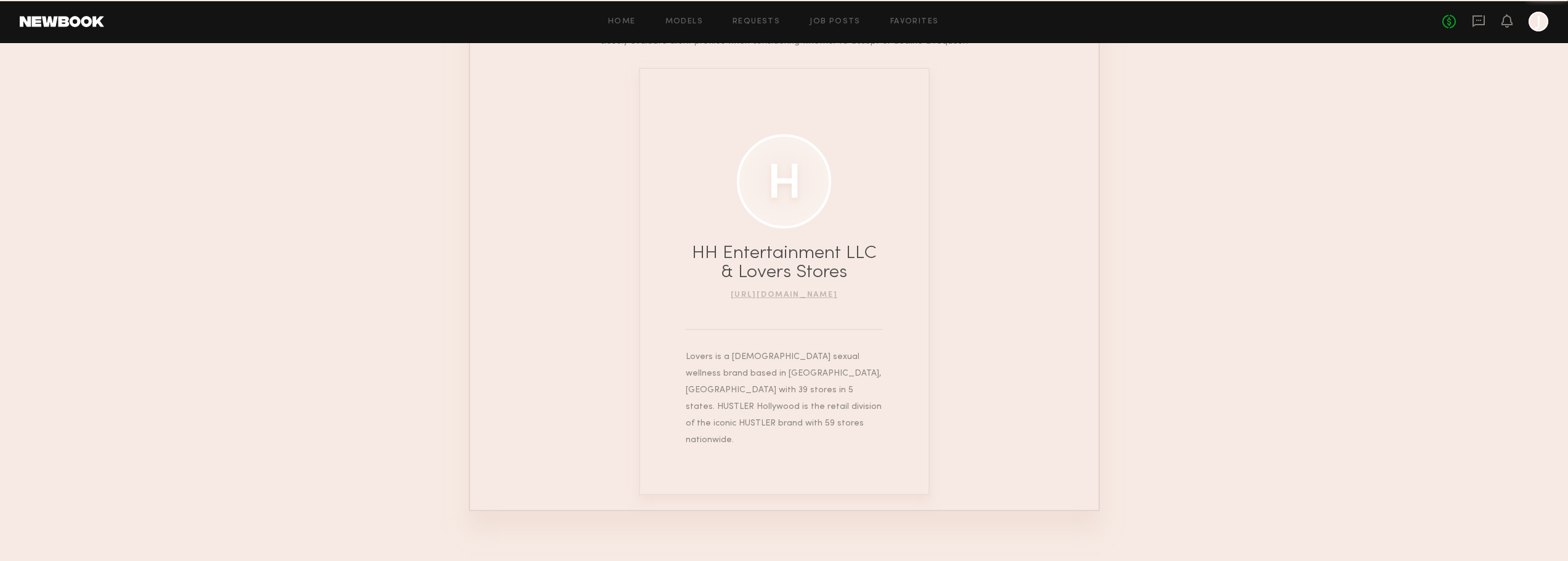
scroll to position [170, 0]
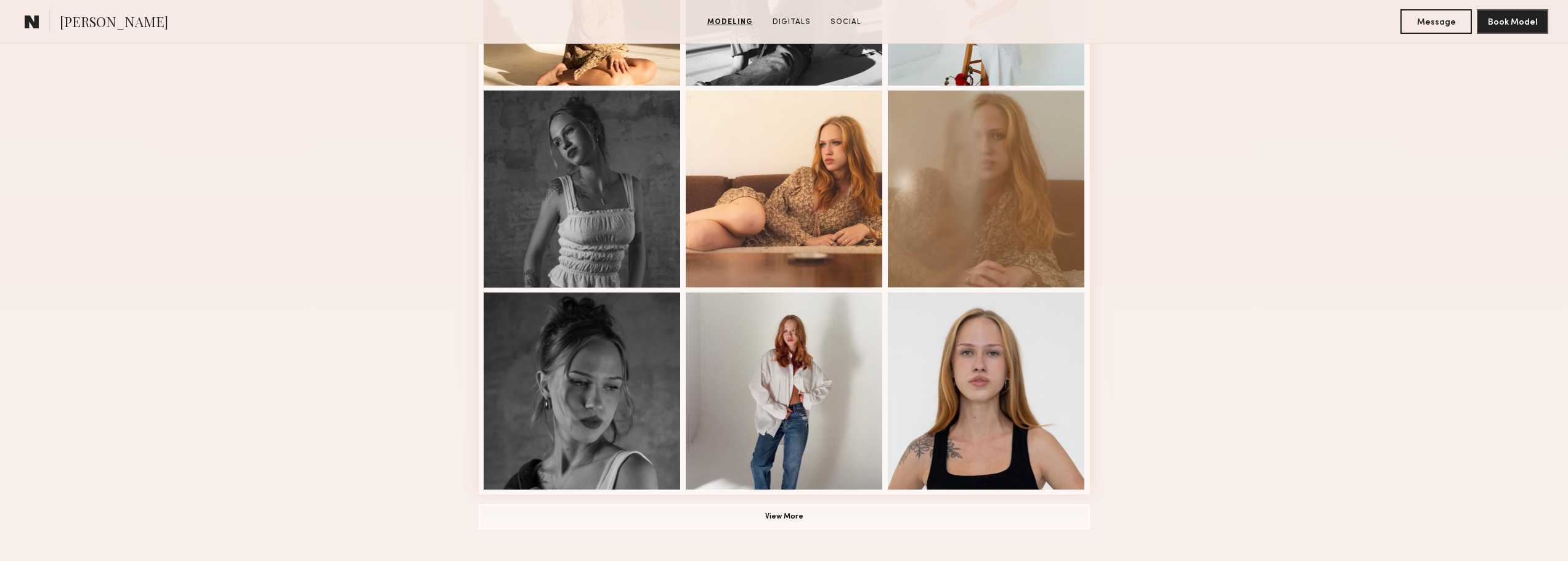
scroll to position [738, 0]
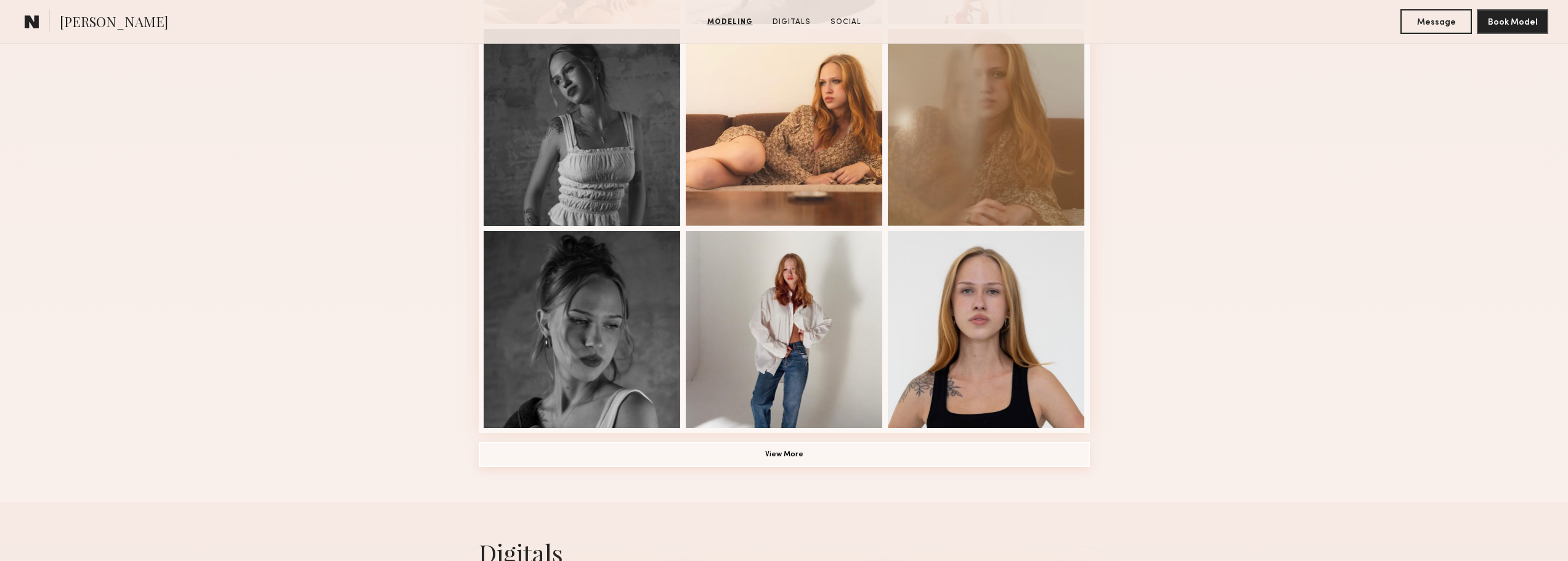
click at [800, 459] on button "View More" at bounding box center [784, 455] width 611 height 25
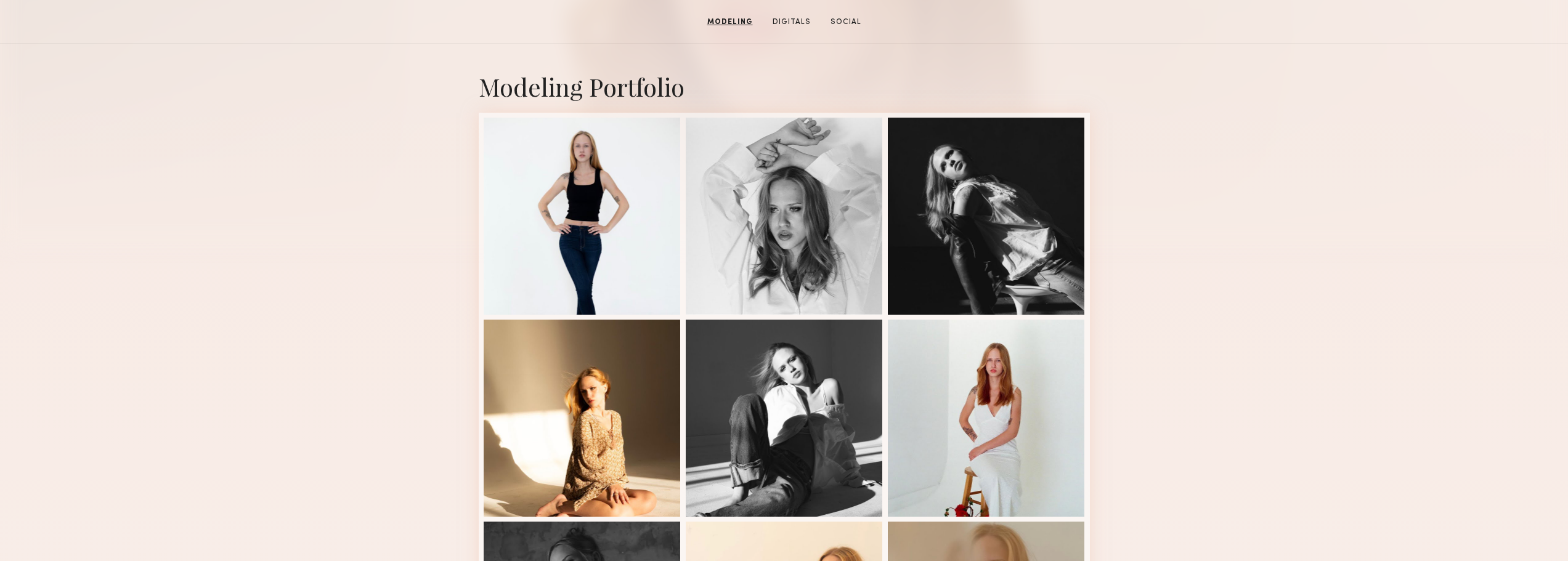
scroll to position [62, 0]
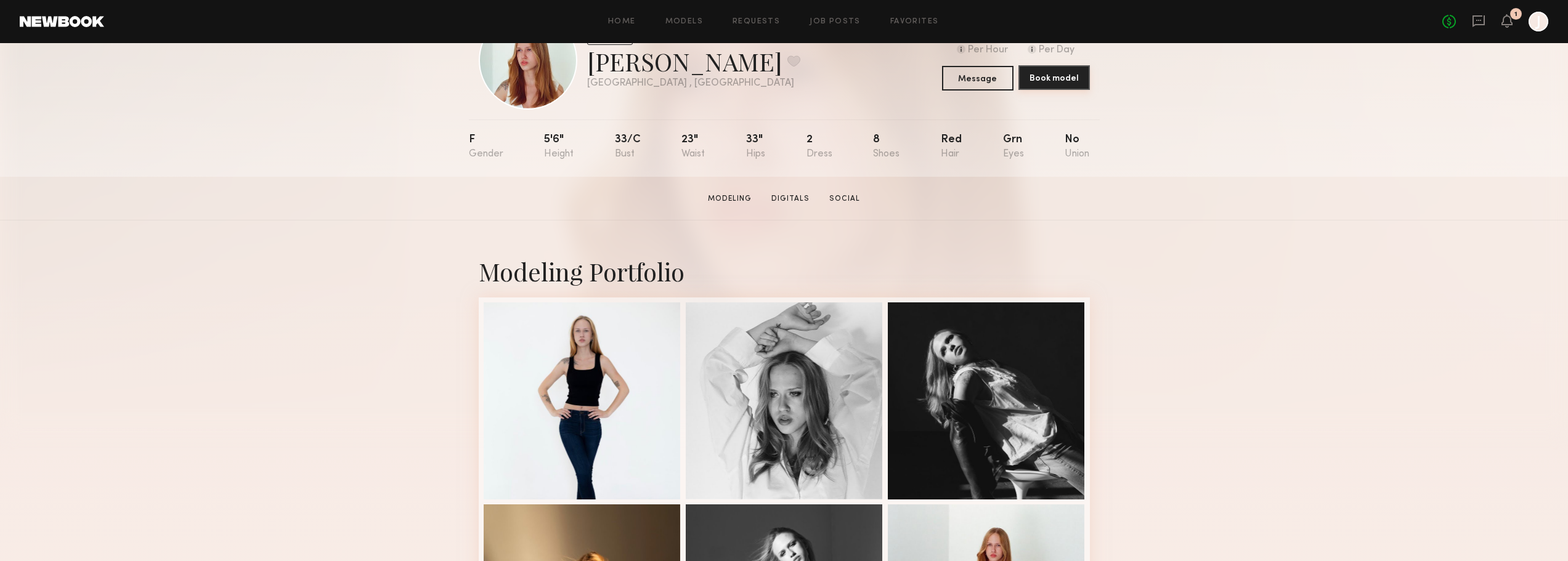
click at [1073, 85] on button "Book model" at bounding box center [1054, 78] width 71 height 25
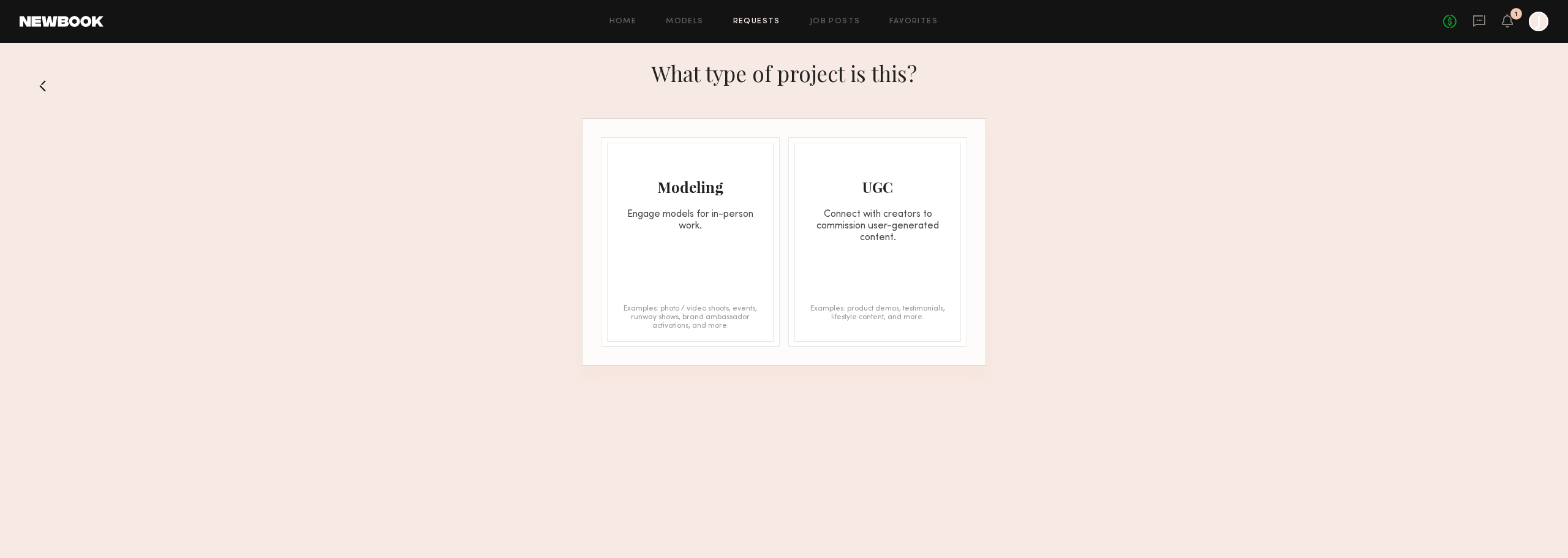
click at [689, 266] on div "Modeling Engage models for in-person work. Examples: photo / video shoots, even…" at bounding box center [690, 242] width 167 height 199
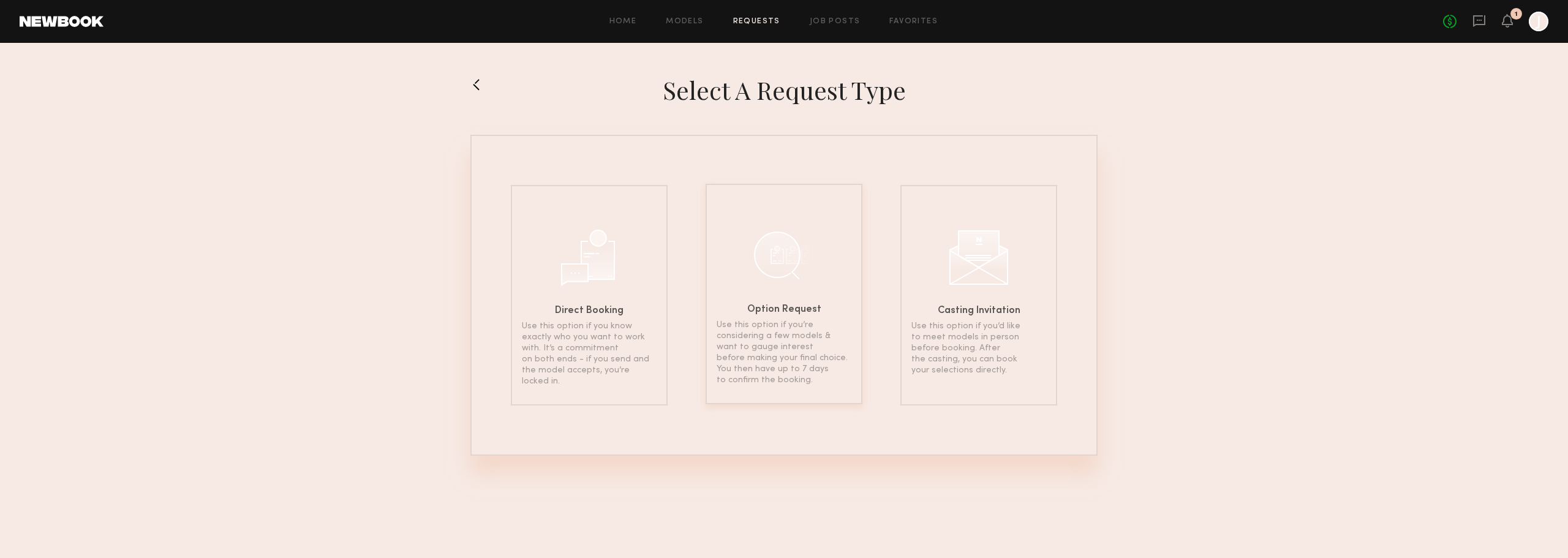
click at [801, 381] on p "Use this option if you’re considering a few models & want to gauge interest bef…" at bounding box center [784, 352] width 135 height 67
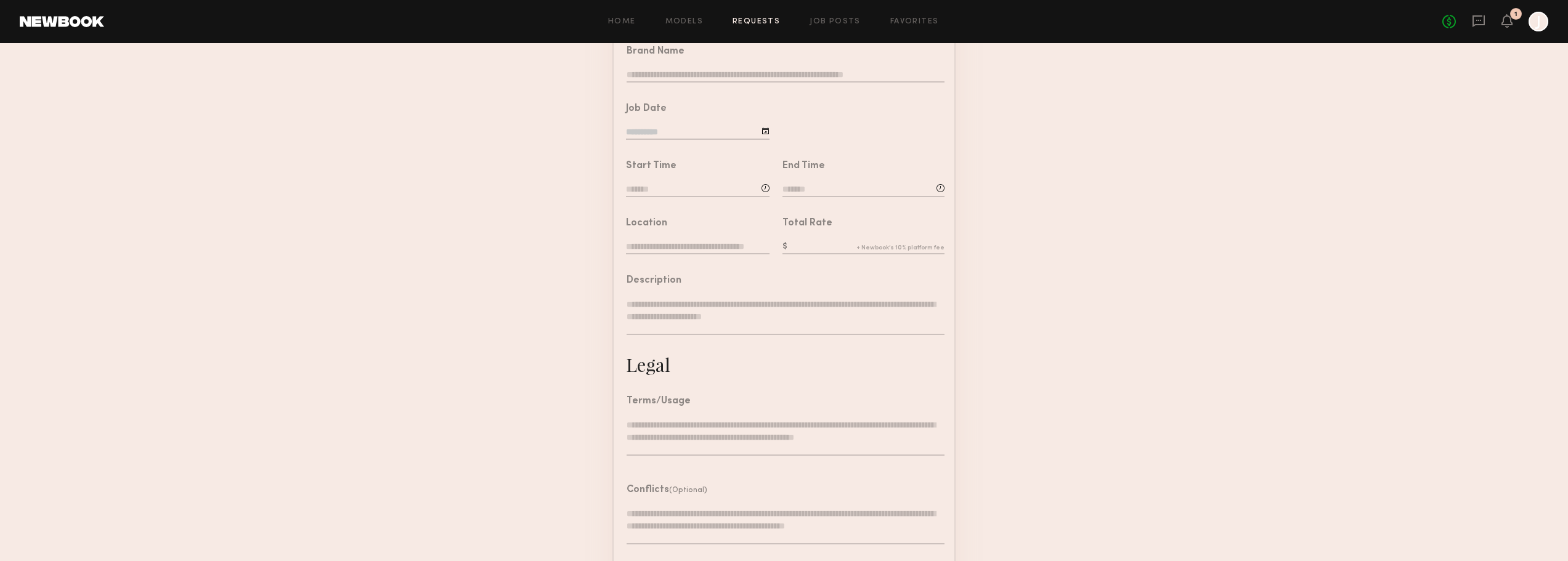
scroll to position [271, 0]
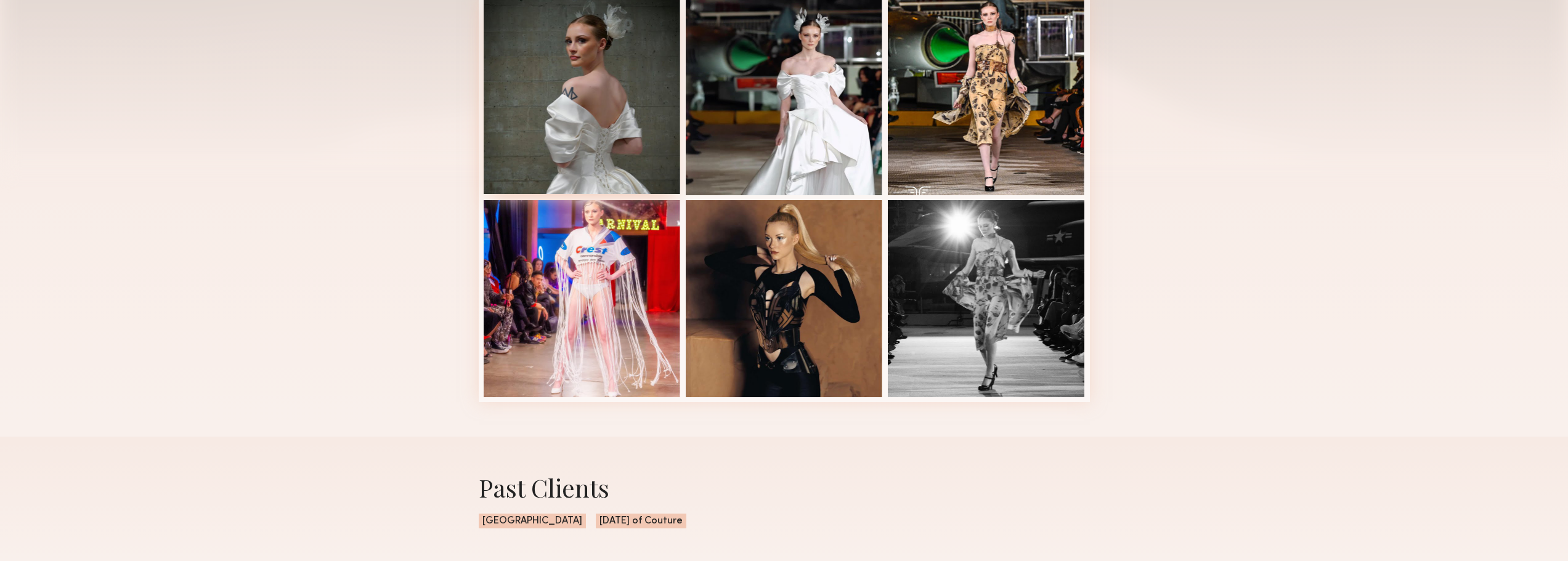
scroll to position [137, 0]
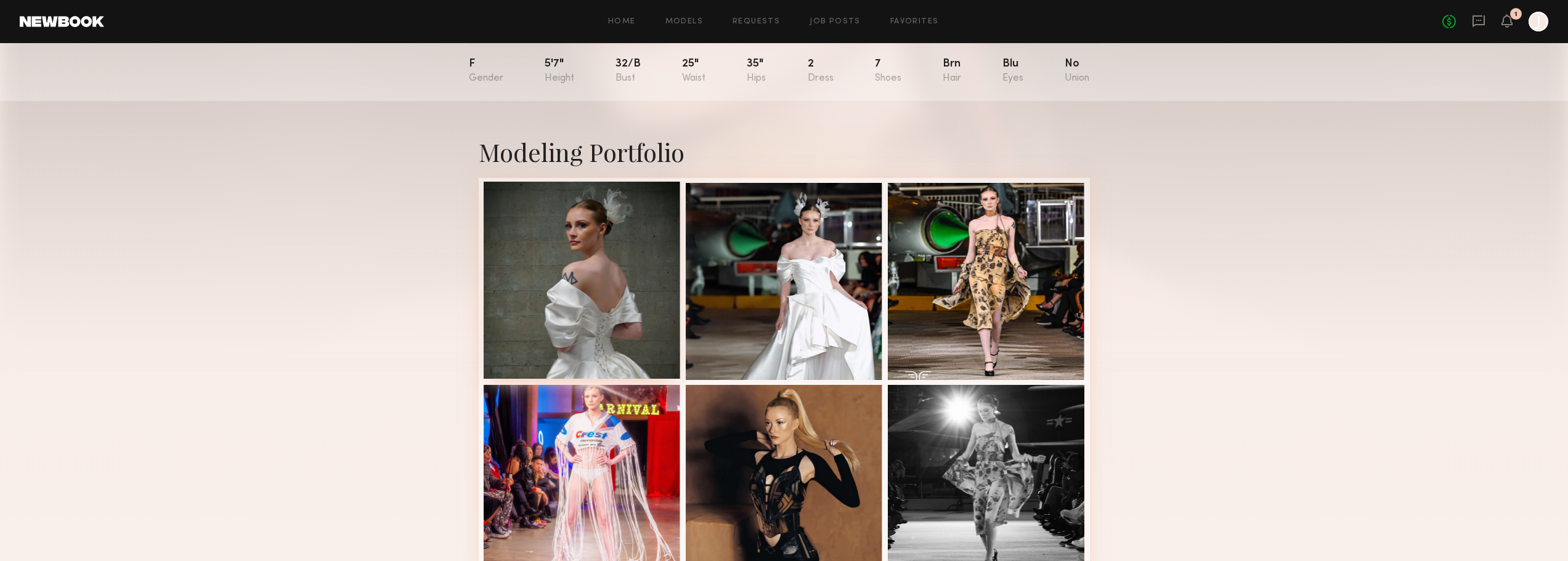
click at [586, 248] on div at bounding box center [582, 280] width 197 height 197
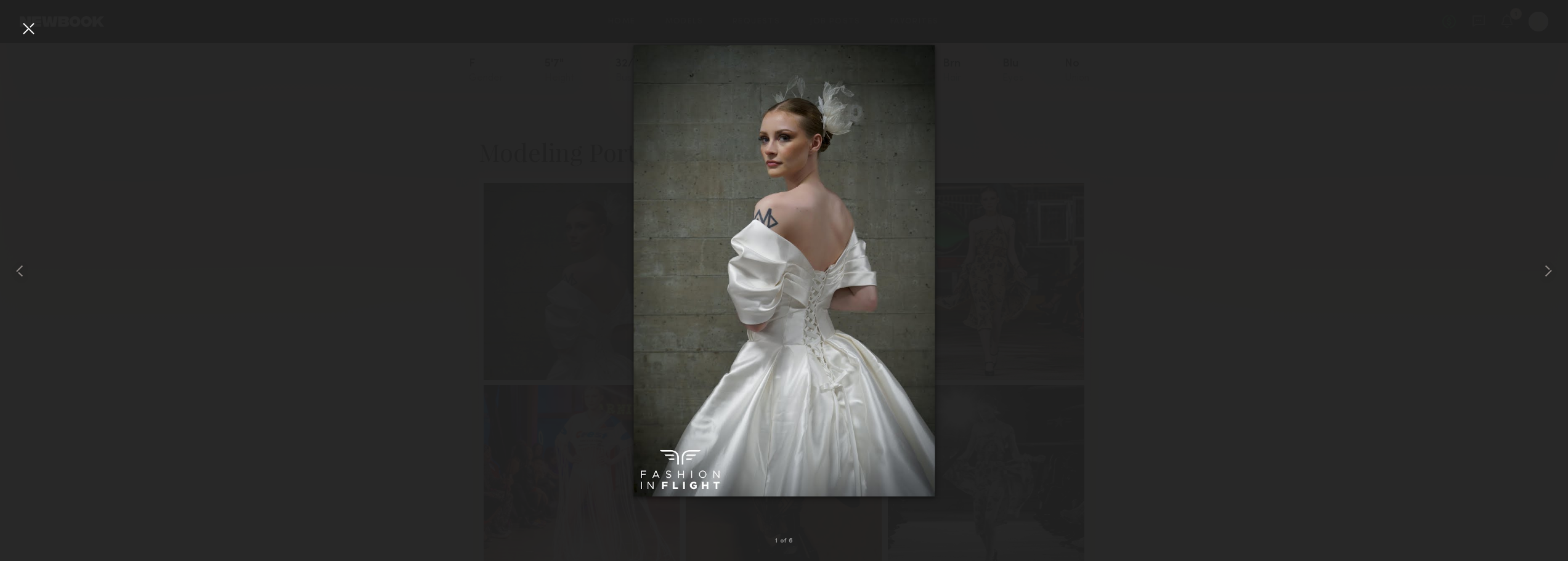
click at [1106, 369] on div at bounding box center [784, 270] width 1568 height 502
click at [1550, 266] on common-icon at bounding box center [1548, 271] width 20 height 20
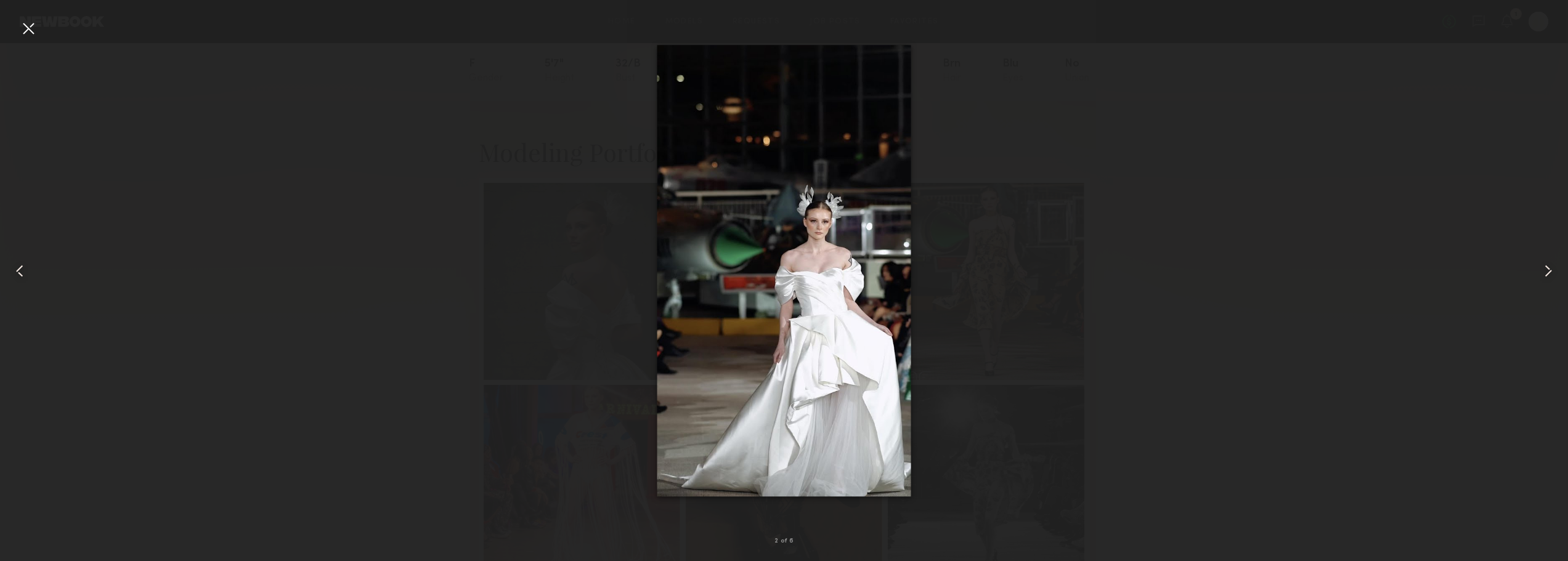
click at [1550, 266] on common-icon at bounding box center [1548, 271] width 20 height 20
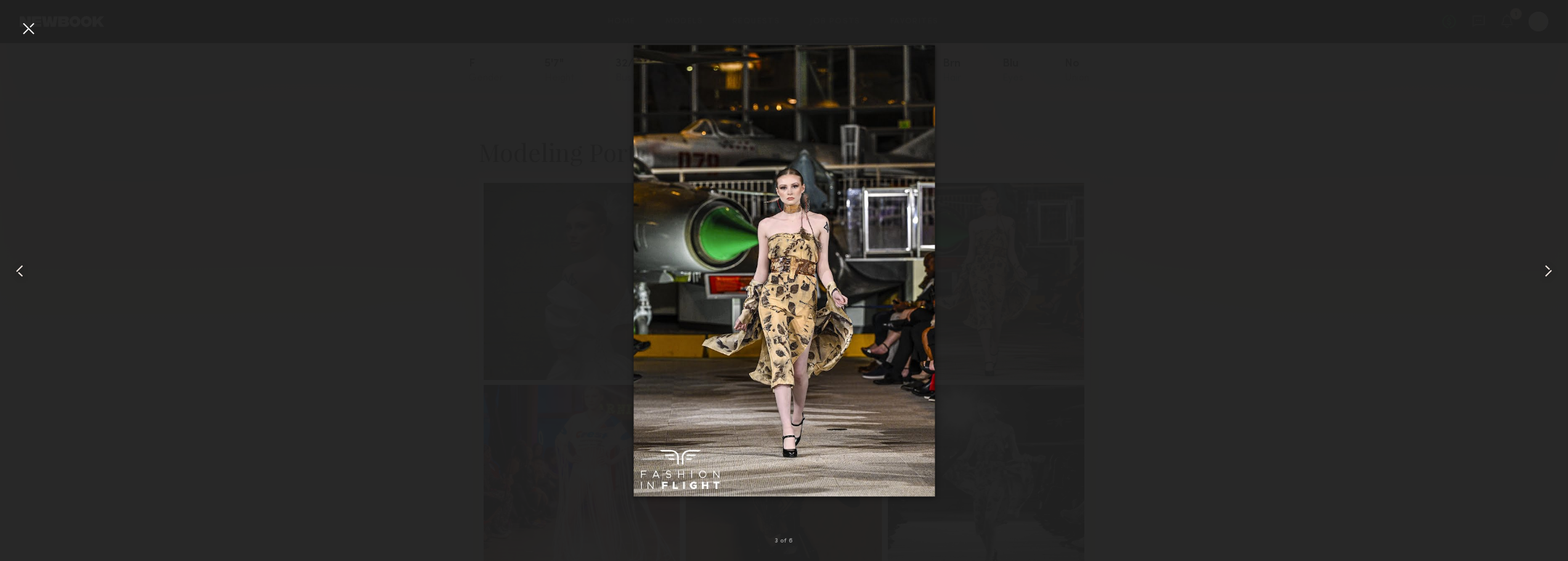
click at [1550, 266] on common-icon at bounding box center [1548, 271] width 20 height 20
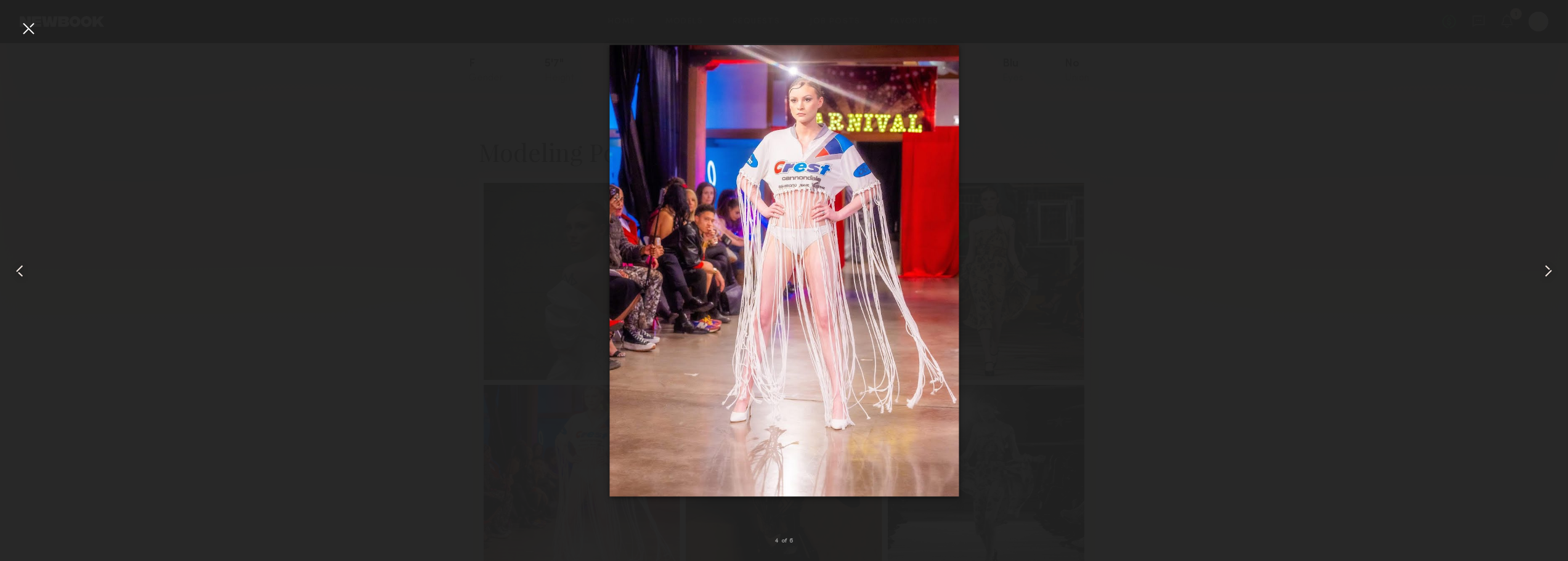
click at [1550, 266] on common-icon at bounding box center [1548, 271] width 20 height 20
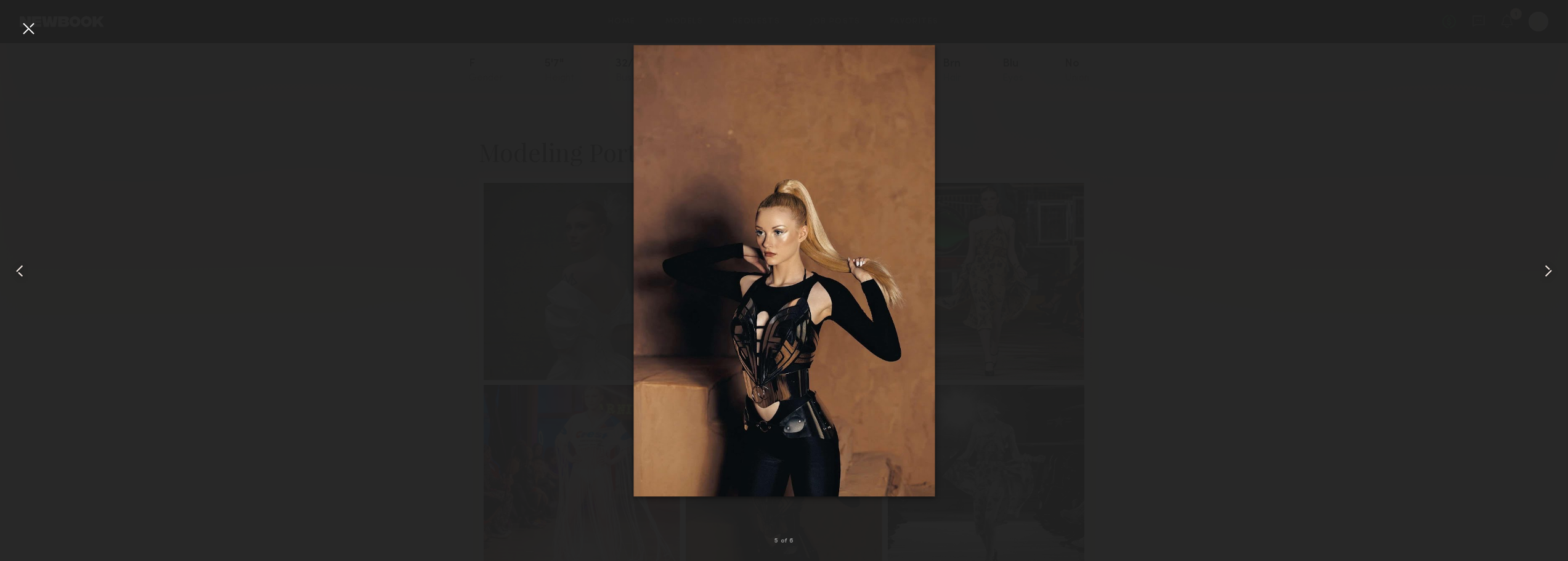
click at [1550, 266] on common-icon at bounding box center [1548, 271] width 20 height 20
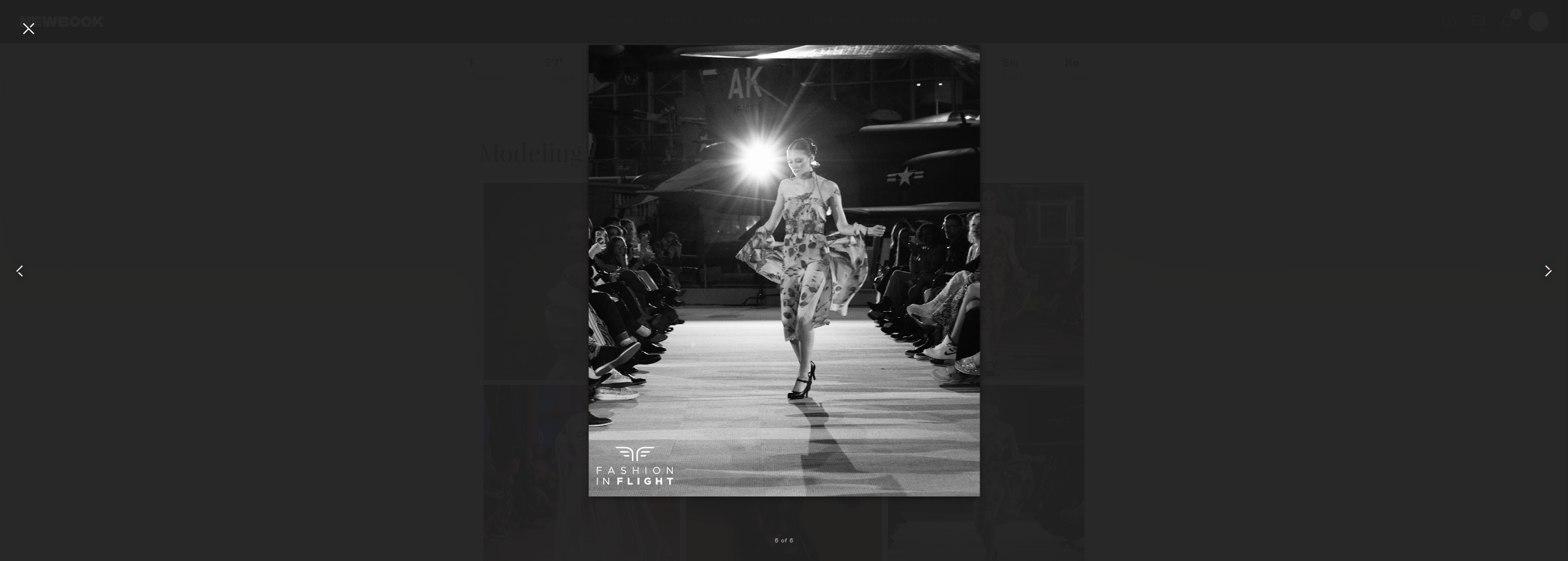
click at [1550, 266] on common-icon at bounding box center [1548, 271] width 20 height 20
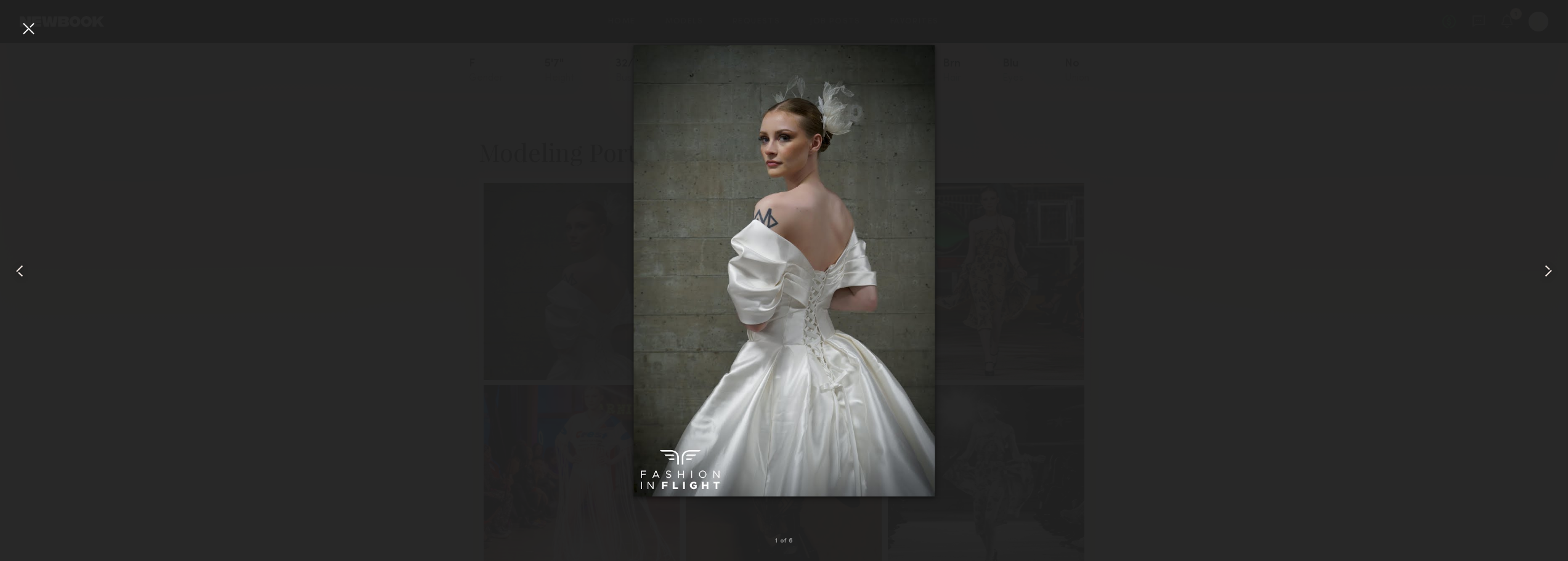
click at [1550, 266] on common-icon at bounding box center [1548, 271] width 20 height 20
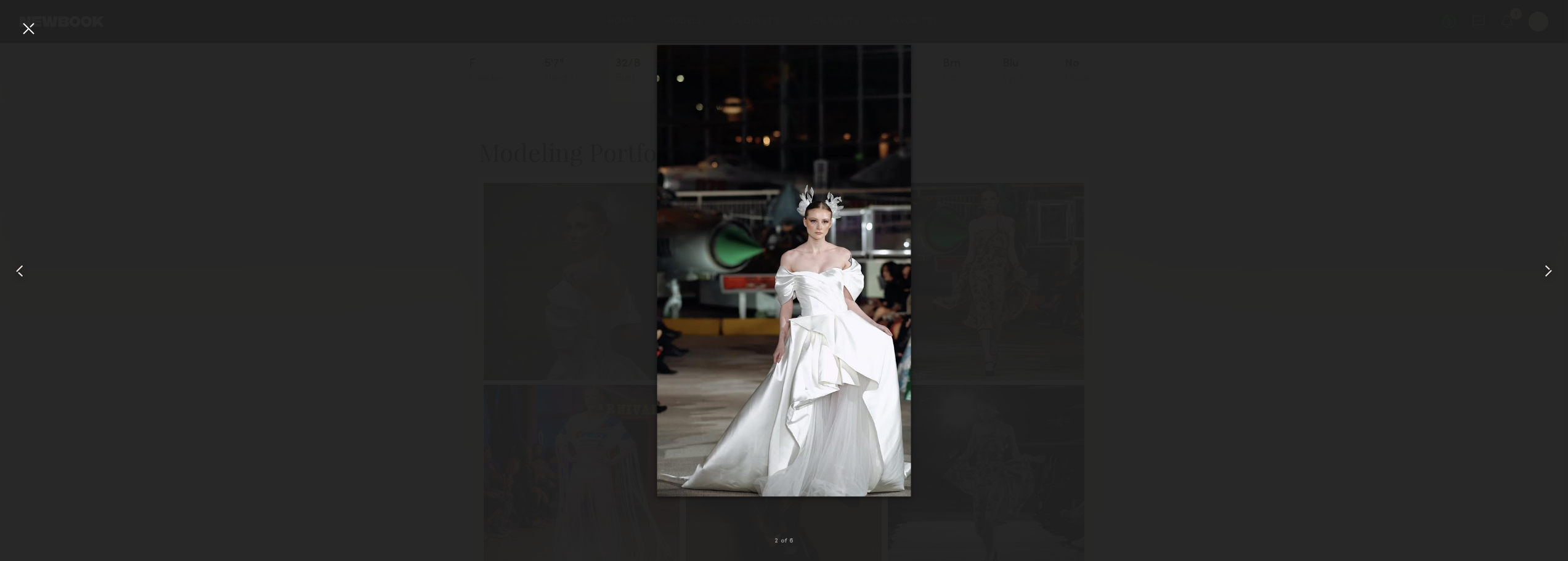
click at [1287, 284] on div at bounding box center [784, 270] width 1568 height 502
click at [32, 23] on div at bounding box center [29, 29] width 20 height 20
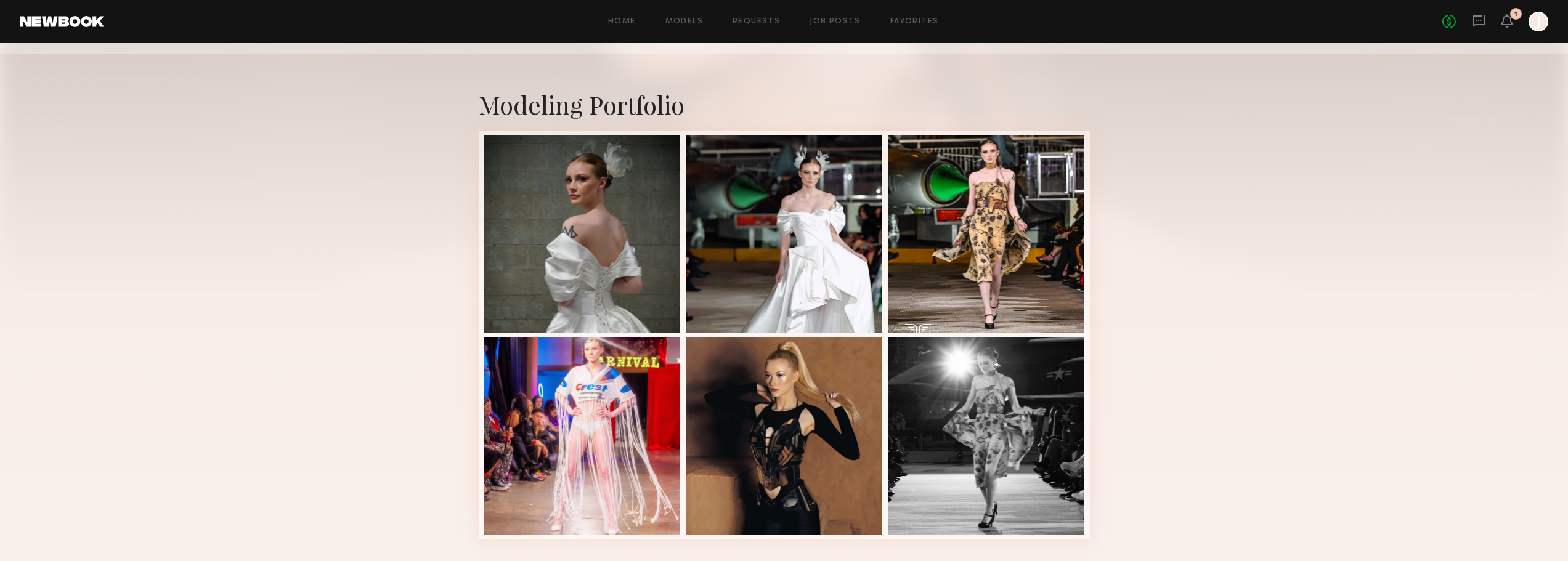
scroll to position [246, 0]
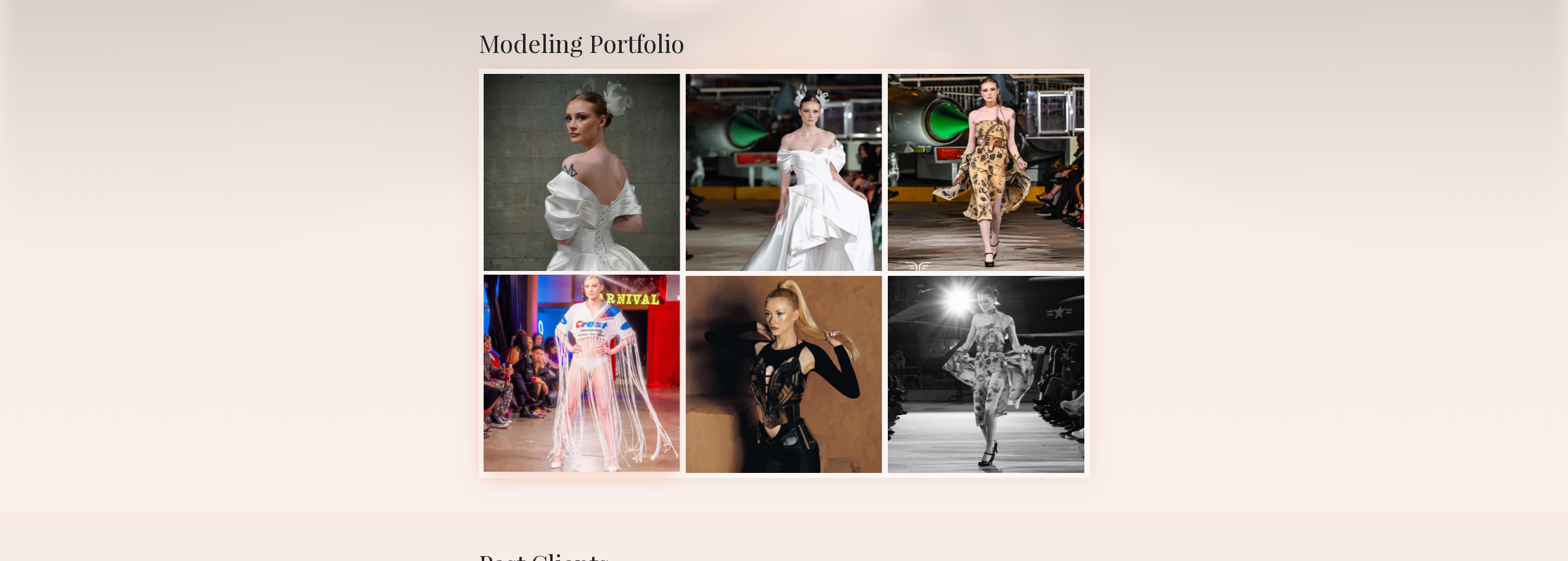
click at [612, 336] on div at bounding box center [582, 373] width 197 height 197
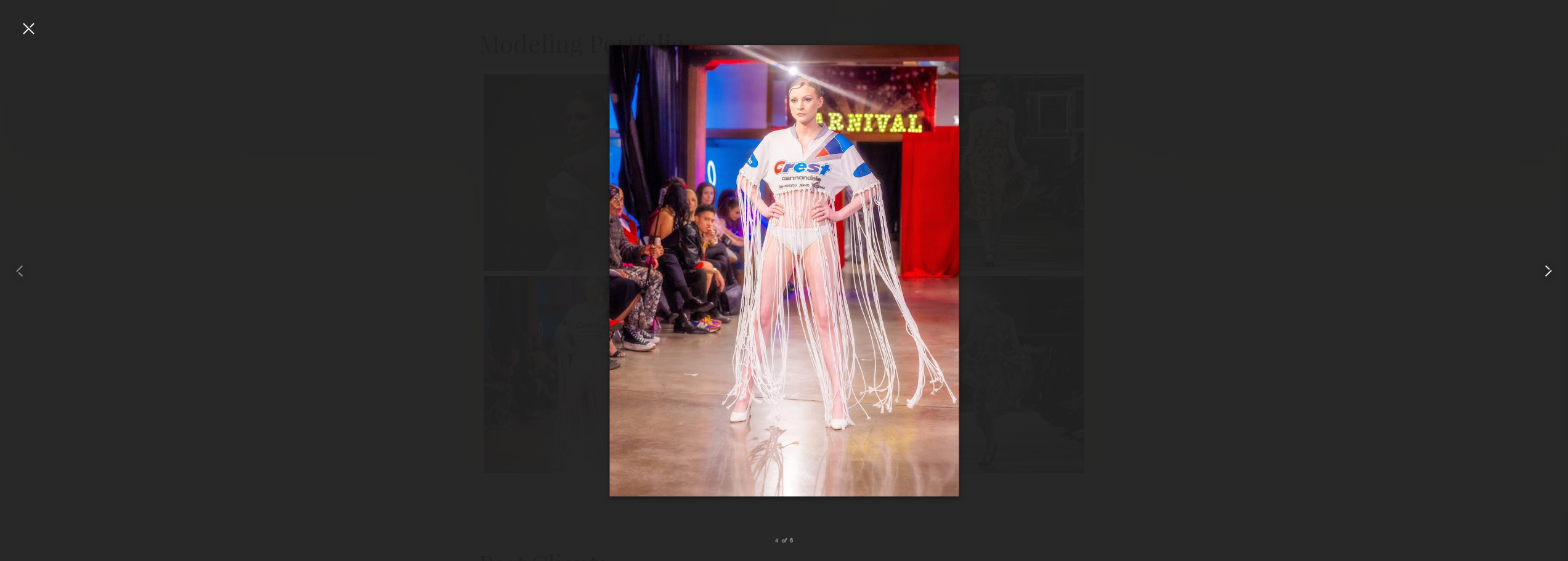
click at [1548, 270] on common-icon at bounding box center [1548, 271] width 20 height 20
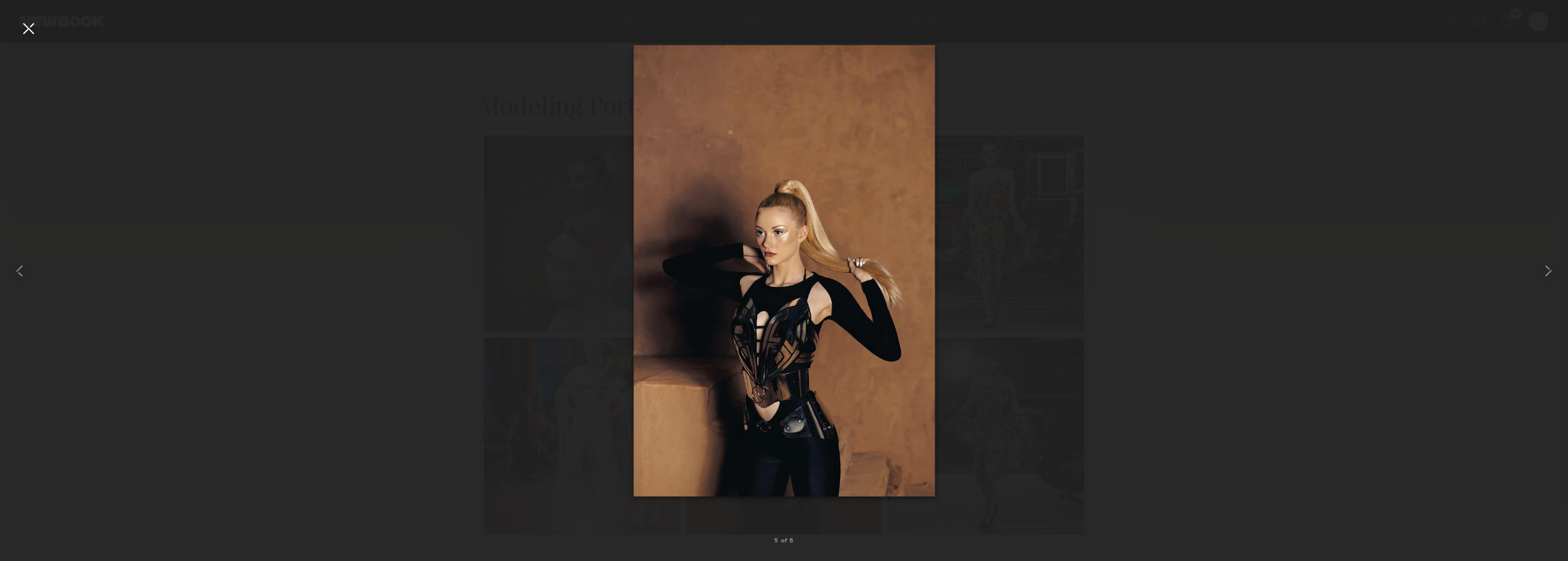
scroll to position [123, 0]
click at [36, 33] on div at bounding box center [29, 29] width 20 height 20
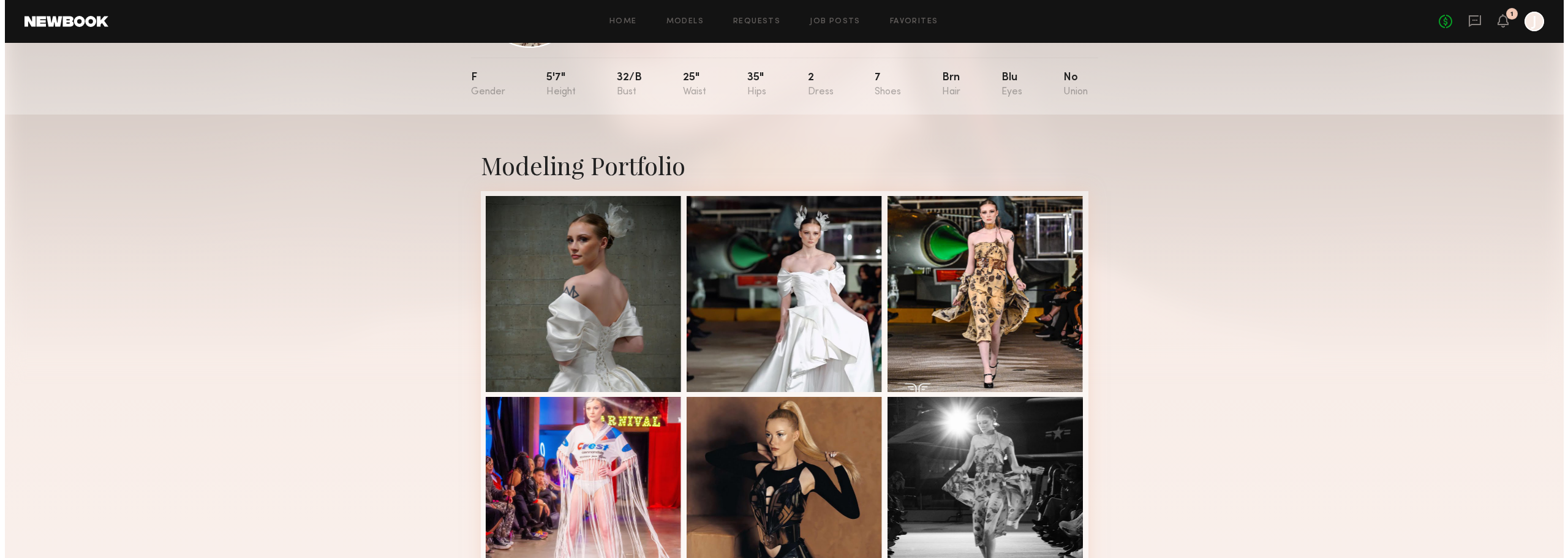
scroll to position [0, 0]
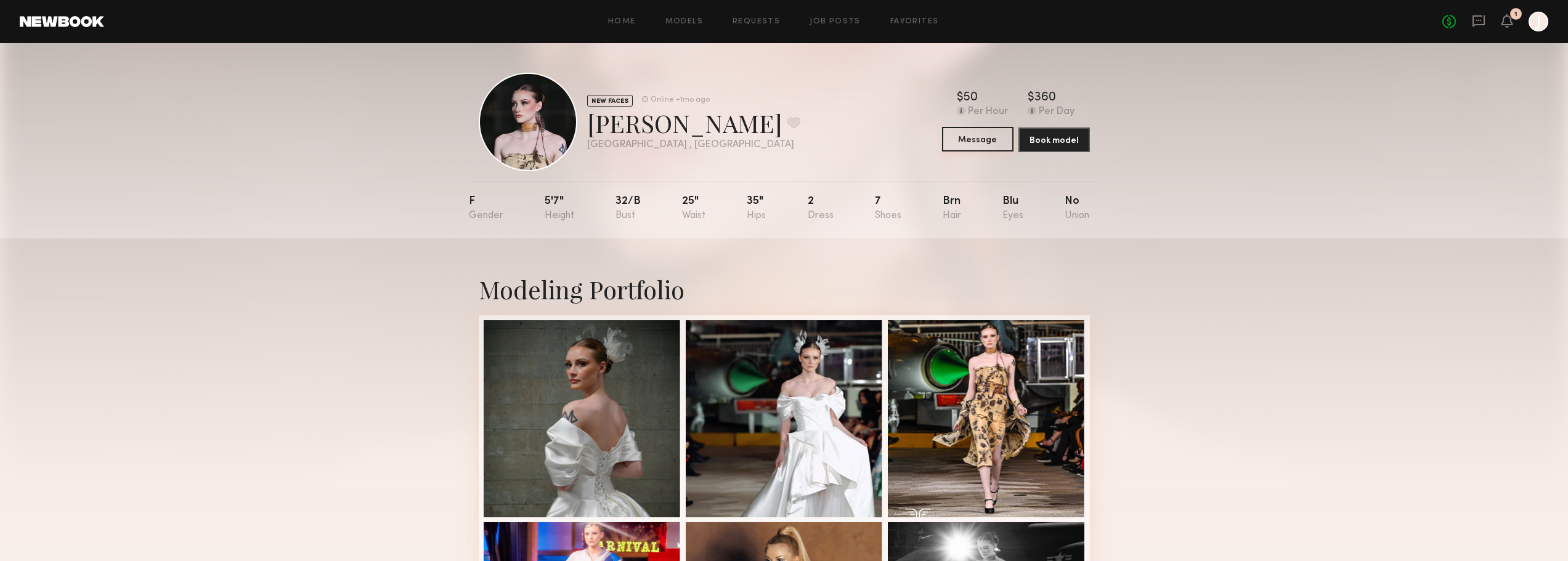
click at [984, 140] on button "Message" at bounding box center [978, 139] width 71 height 25
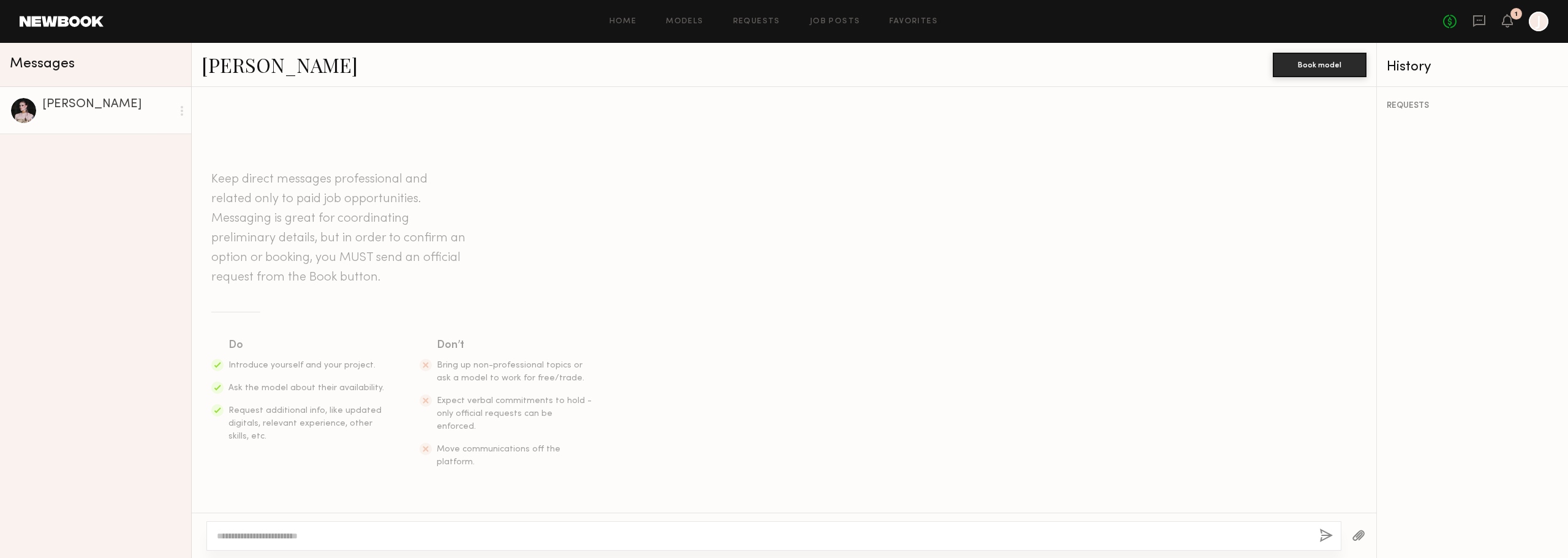
drag, startPoint x: 266, startPoint y: 537, endPoint x: 288, endPoint y: 530, distance: 23.1
click at [266, 536] on textarea at bounding box center [763, 536] width 1093 height 12
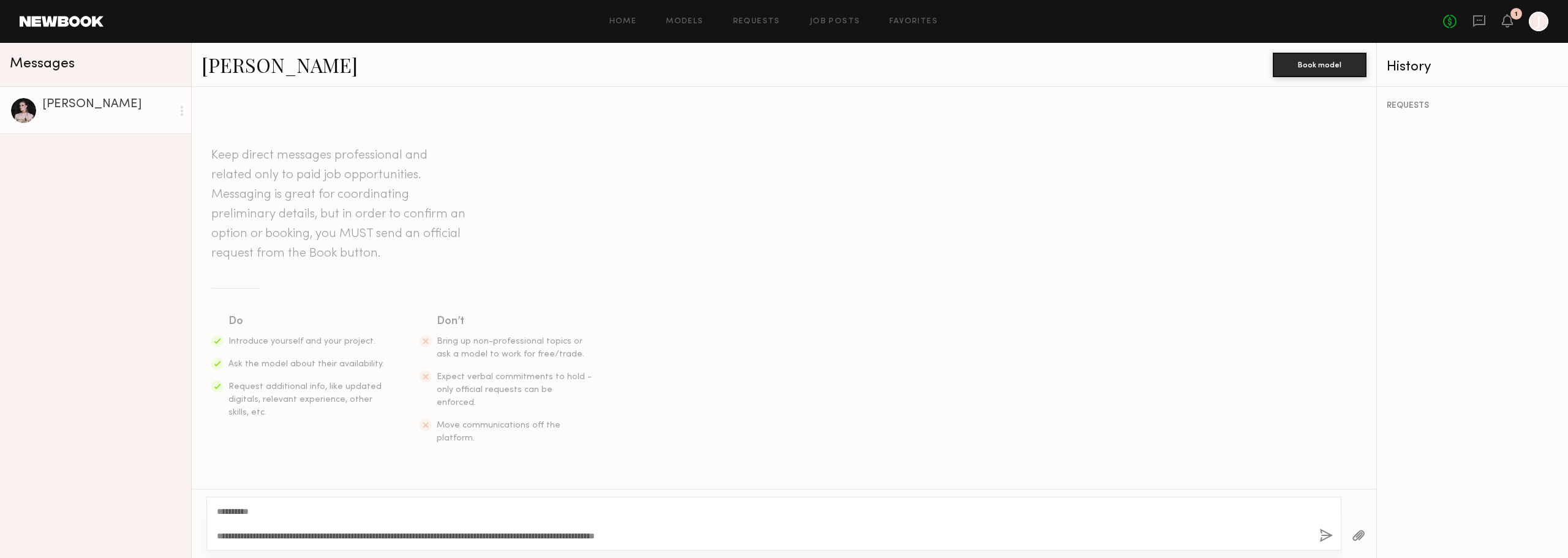
click at [725, 532] on textarea "**********" at bounding box center [763, 523] width 1093 height 36
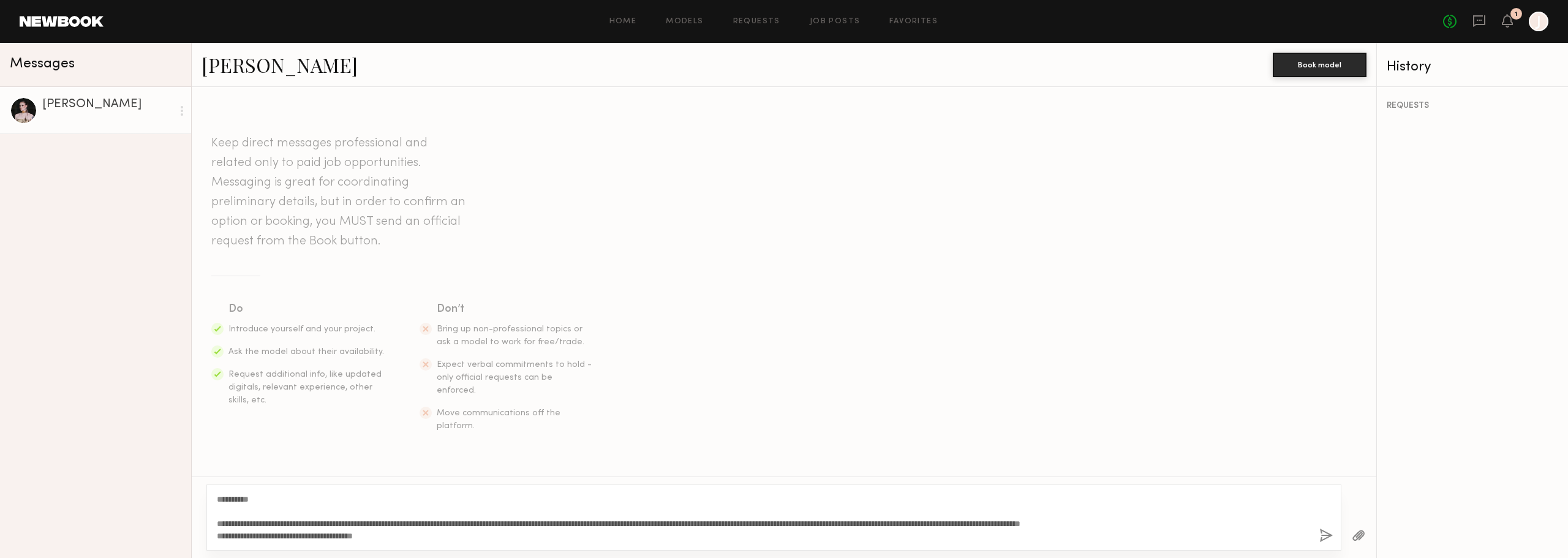
click at [1018, 525] on textarea "**********" at bounding box center [763, 517] width 1093 height 49
click at [1260, 524] on textarea "**********" at bounding box center [763, 517] width 1093 height 49
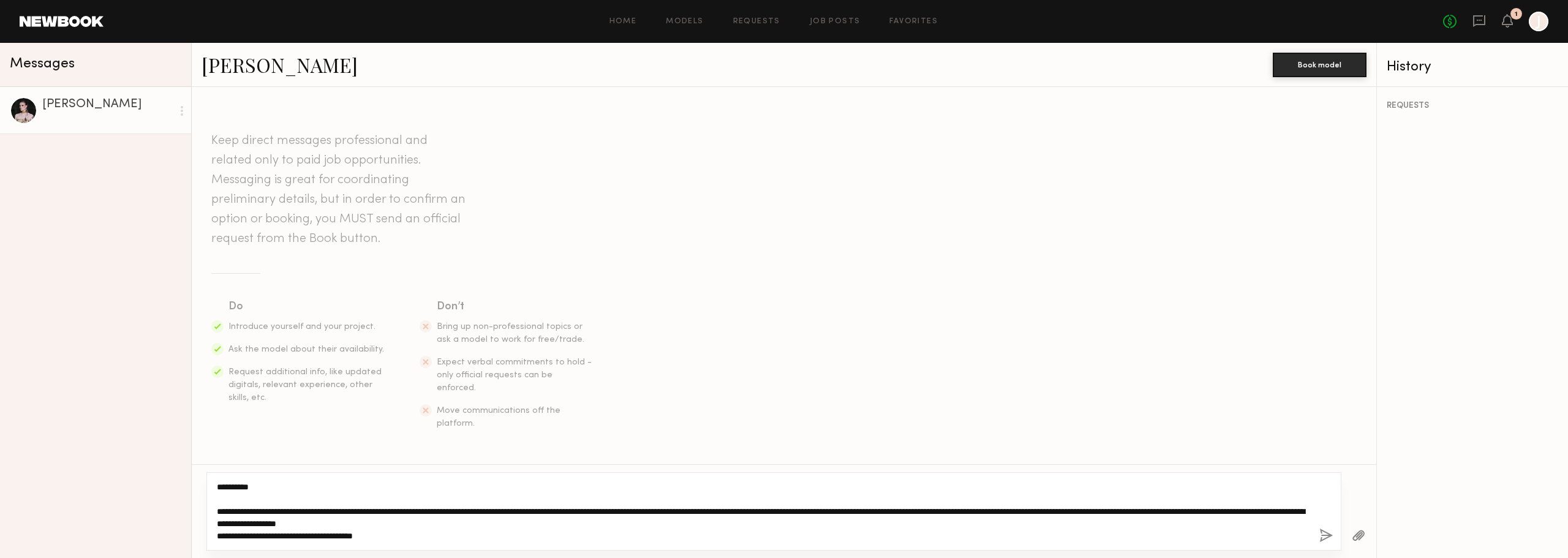
drag, startPoint x: 409, startPoint y: 535, endPoint x: 387, endPoint y: 535, distance: 22.0
click at [385, 535] on textarea "**********" at bounding box center [763, 511] width 1093 height 61
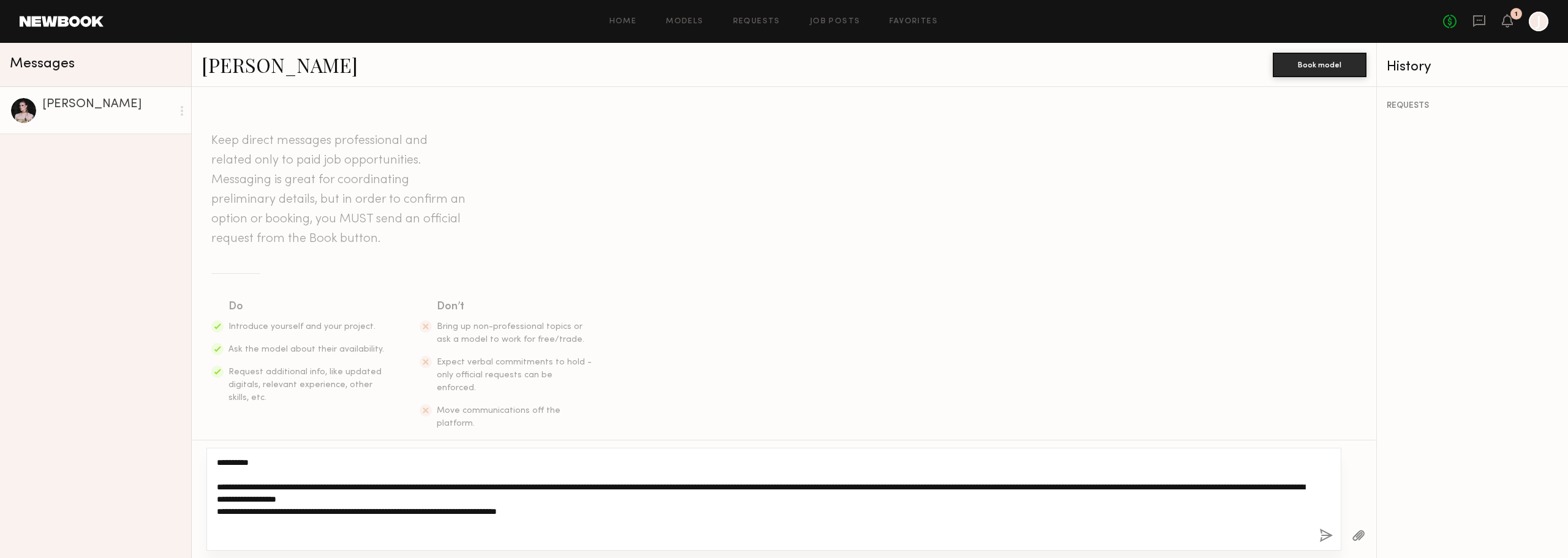
click at [1241, 483] on textarea "**********" at bounding box center [763, 499] width 1093 height 86
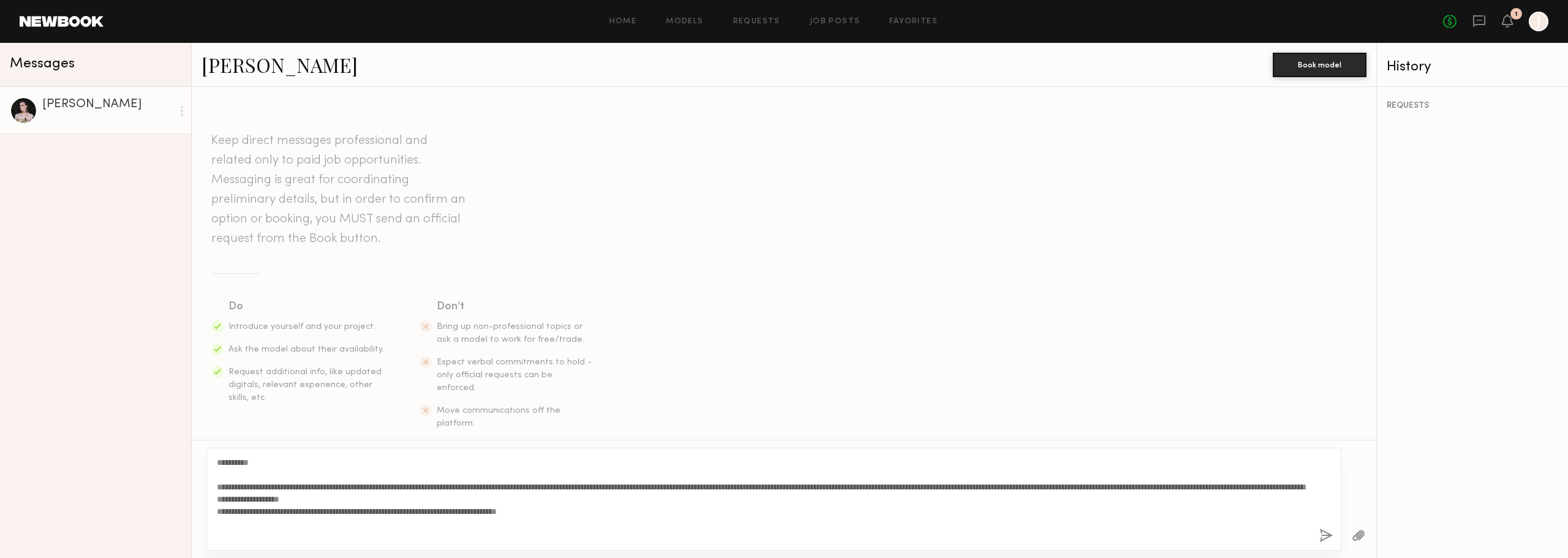
click at [1360, 535] on button "button" at bounding box center [1359, 536] width 13 height 15
click at [1359, 532] on button "button" at bounding box center [1359, 536] width 13 height 15
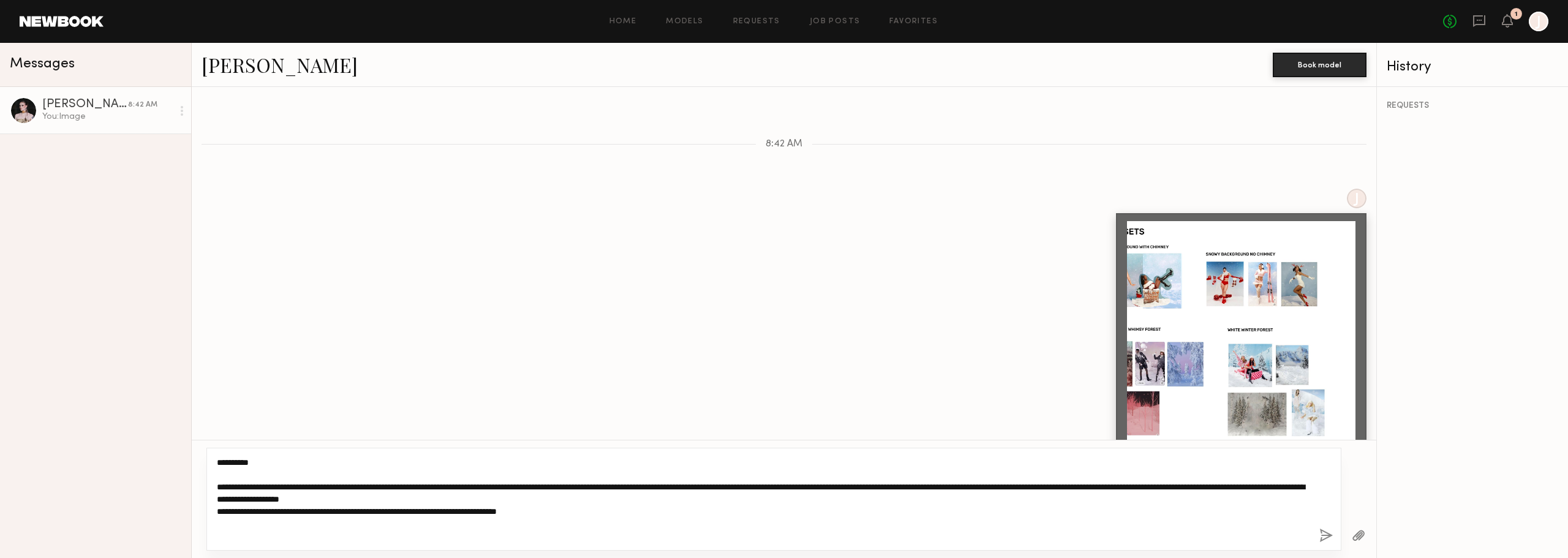
click at [1226, 509] on textarea "**********" at bounding box center [763, 499] width 1093 height 86
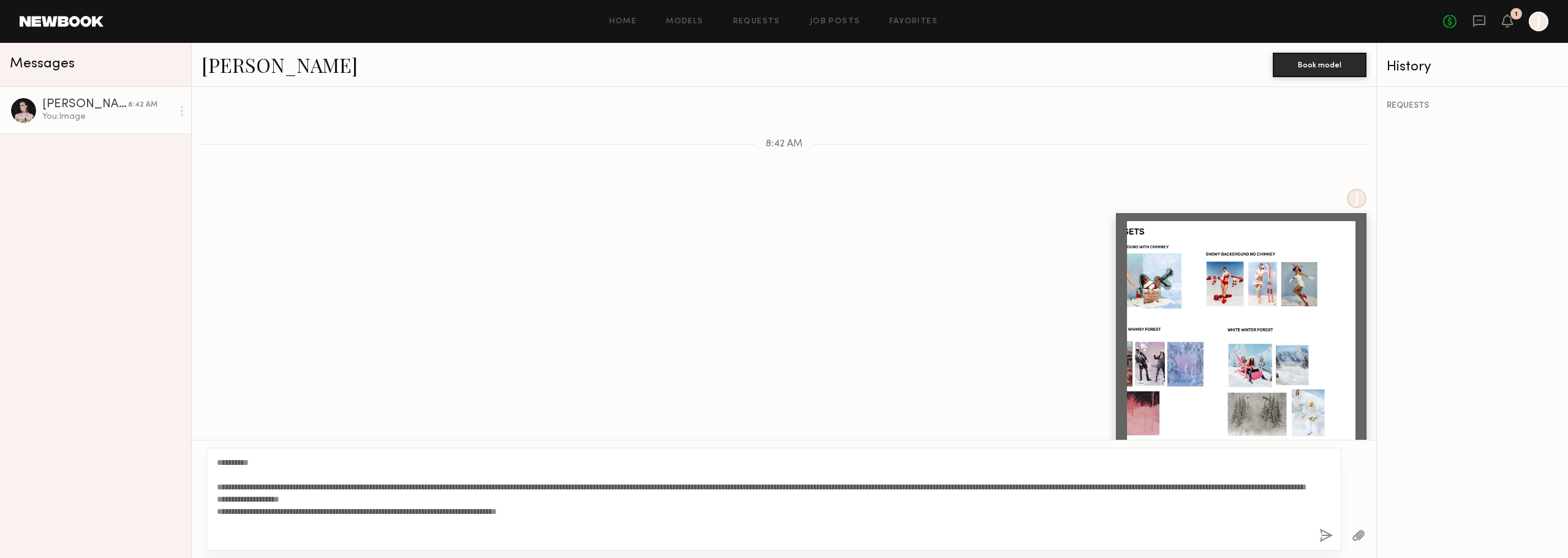
click at [1352, 533] on button "button" at bounding box center [1359, 536] width 13 height 15
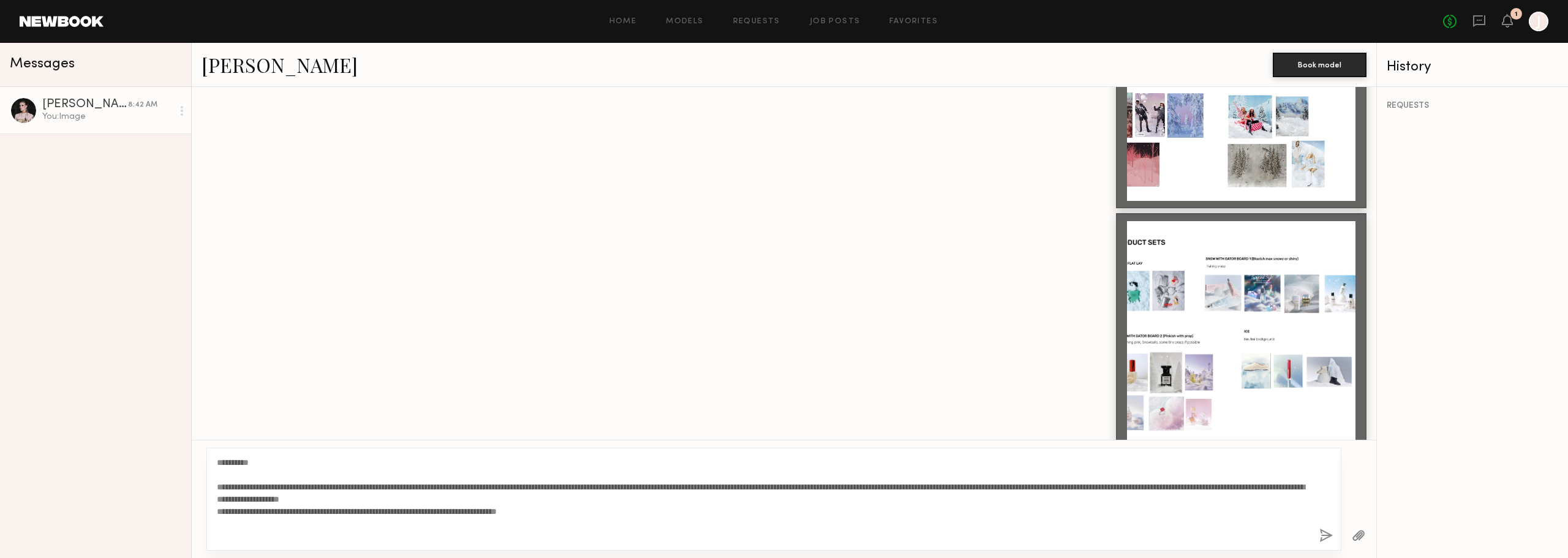
click at [1317, 221] on div at bounding box center [1241, 335] width 229 height 229
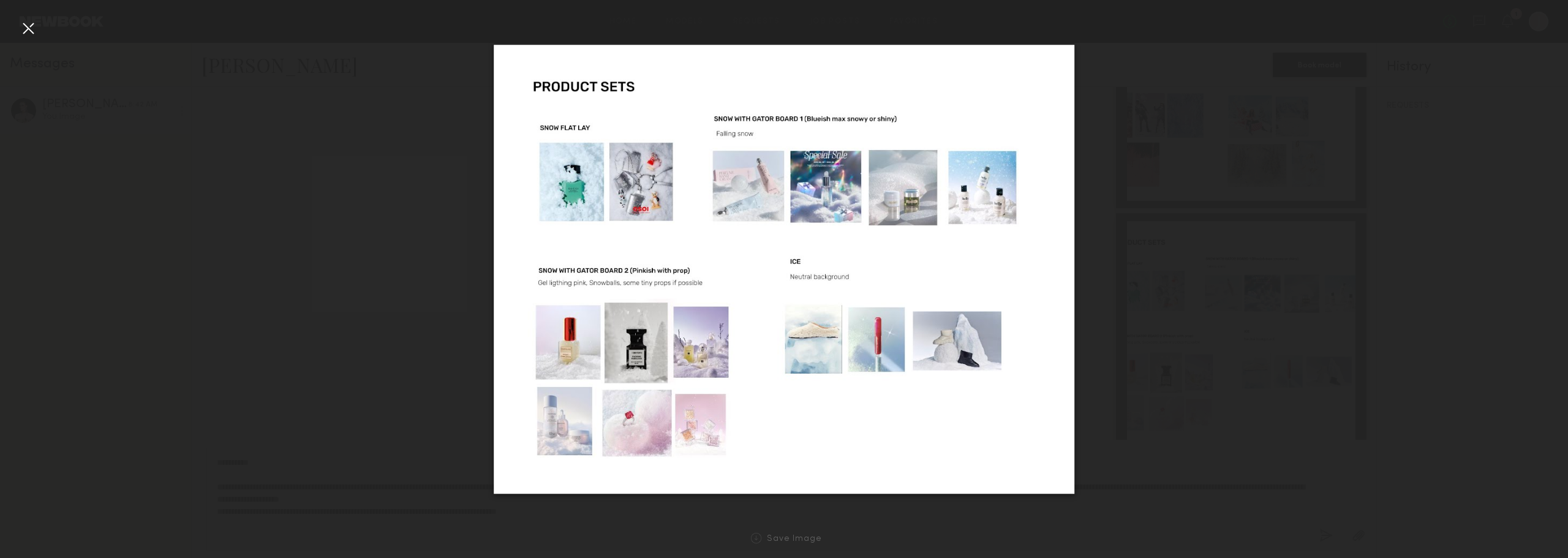
click at [30, 22] on div at bounding box center [28, 28] width 20 height 20
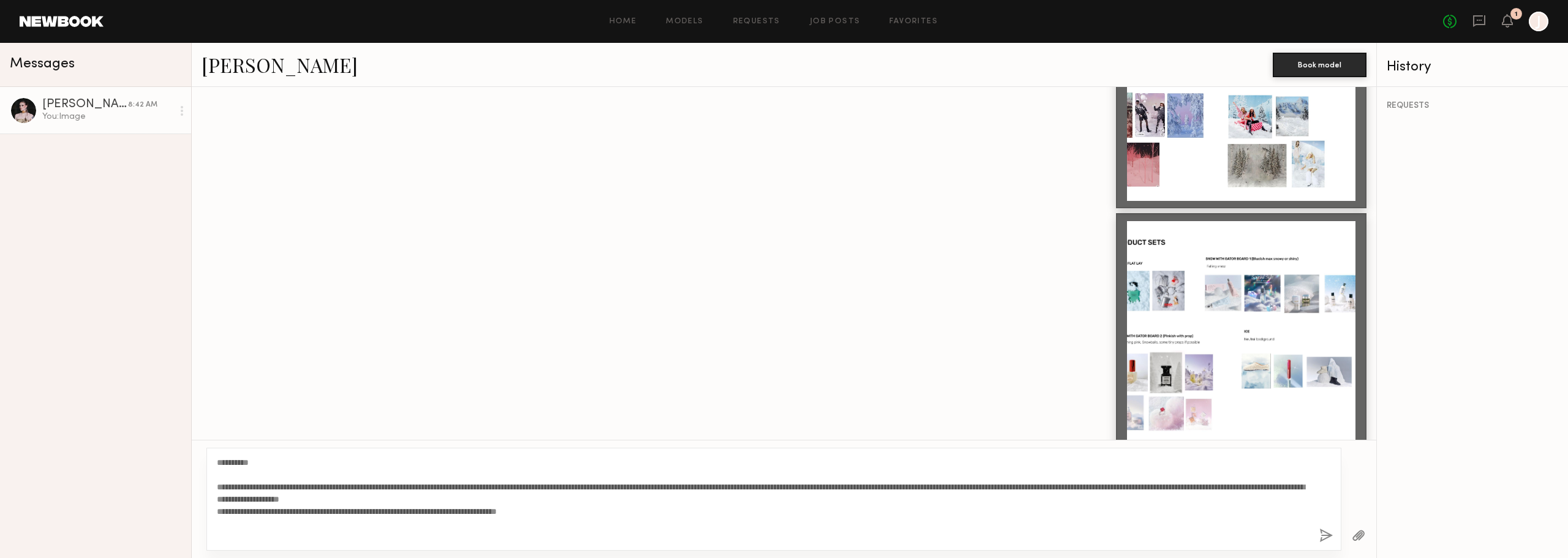
click at [1357, 539] on button "button" at bounding box center [1359, 536] width 13 height 15
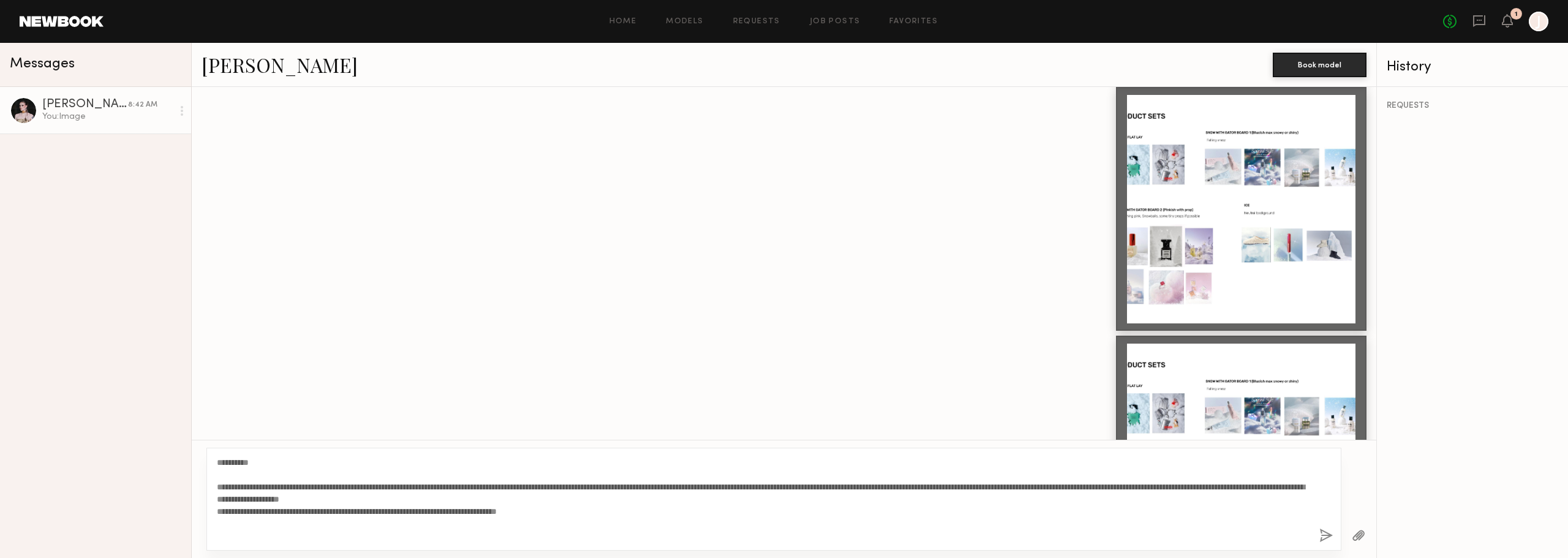
scroll to position [871, 0]
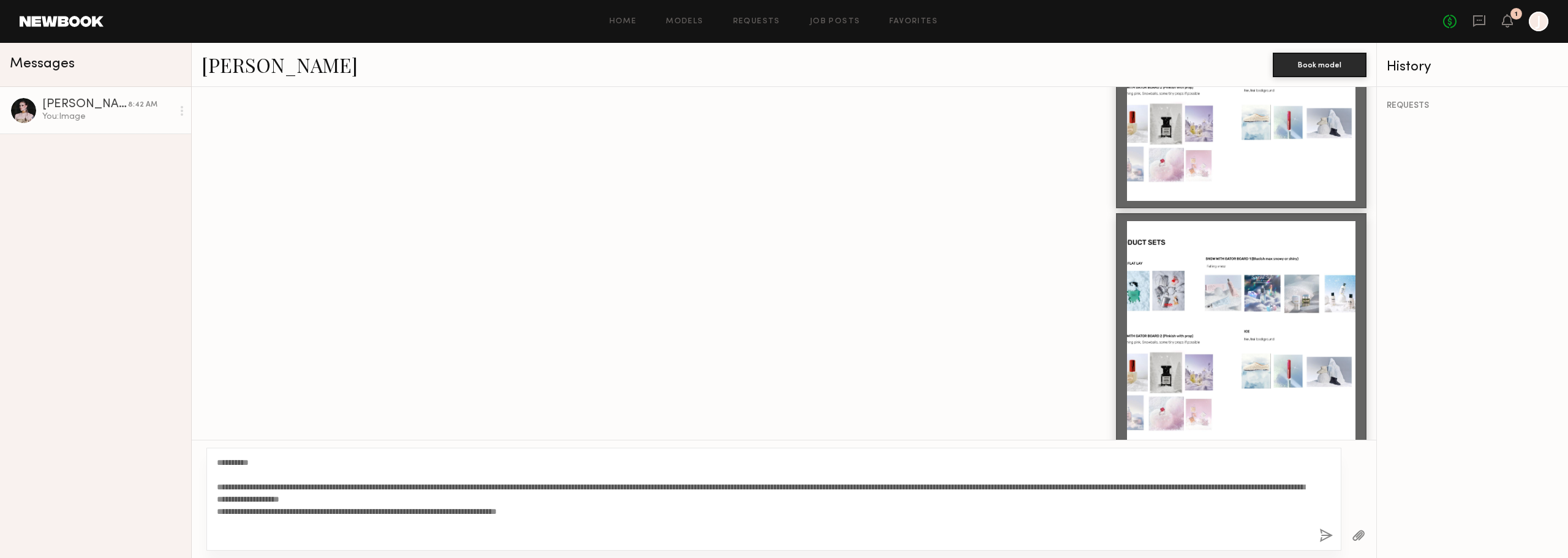
click at [1328, 356] on div at bounding box center [1241, 335] width 229 height 229
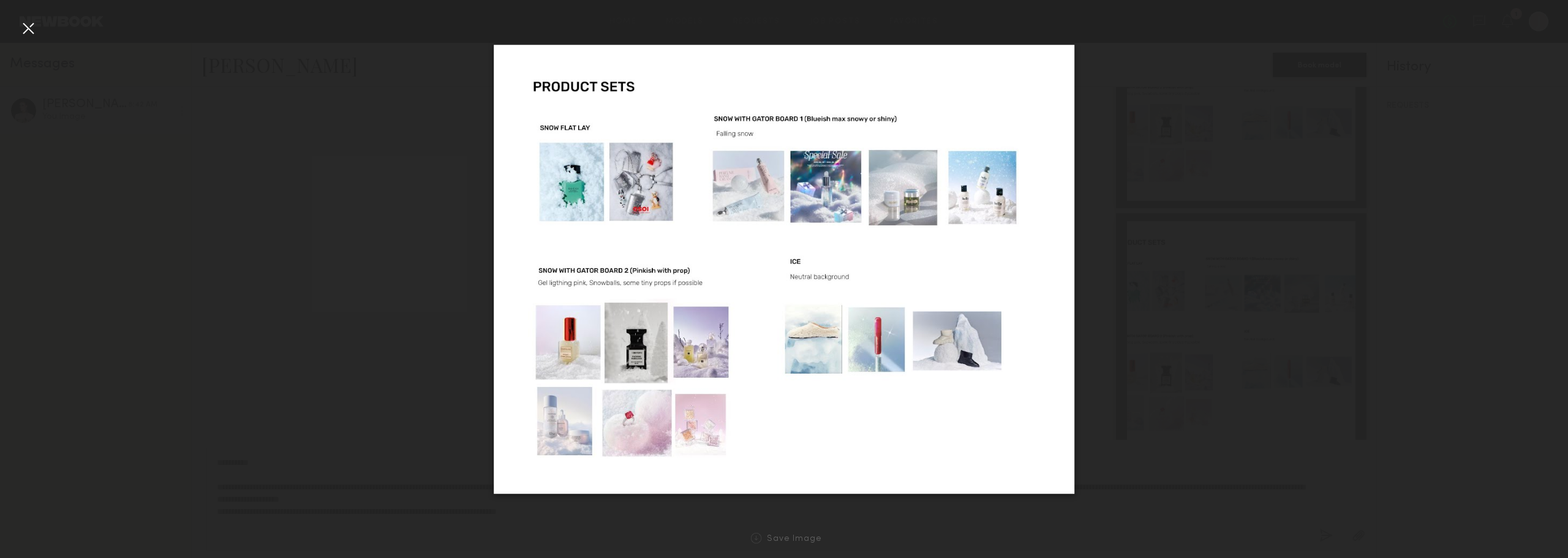
click at [19, 28] on div at bounding box center [28, 28] width 20 height 20
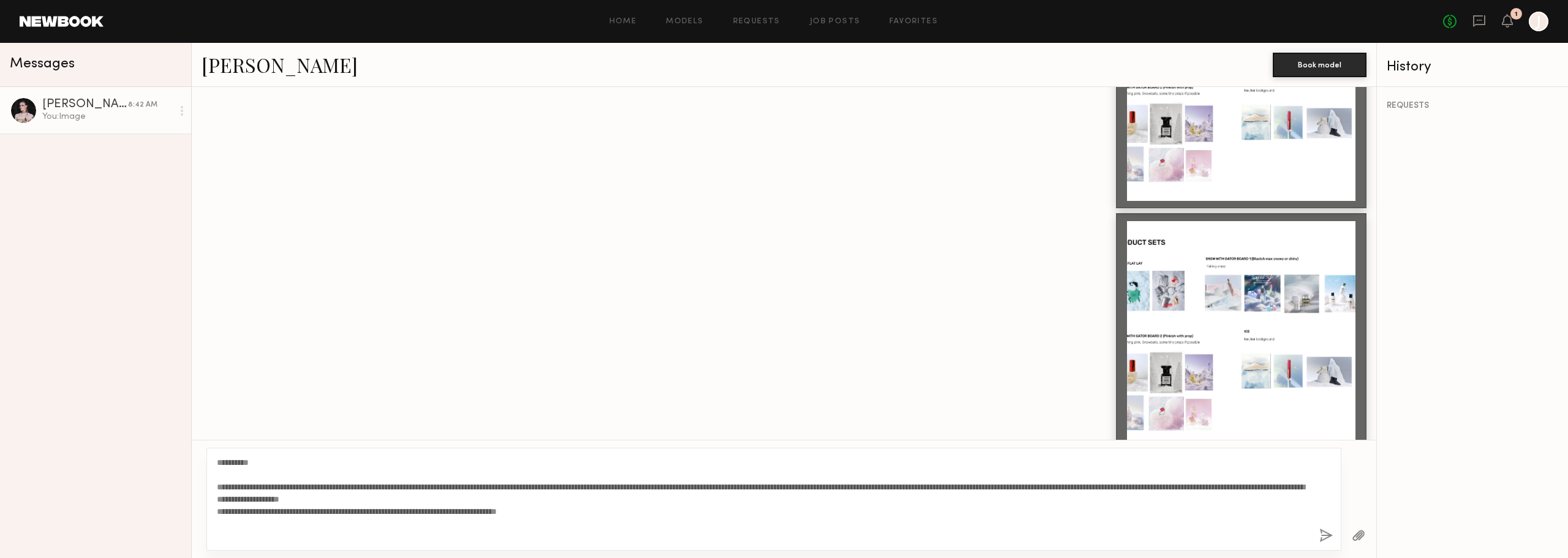
drag, startPoint x: 1327, startPoint y: 283, endPoint x: 982, endPoint y: 223, distance: 350.2
click at [982, 223] on div at bounding box center [784, 334] width 1185 height 244
click at [1359, 527] on div at bounding box center [1359, 536] width 35 height 30
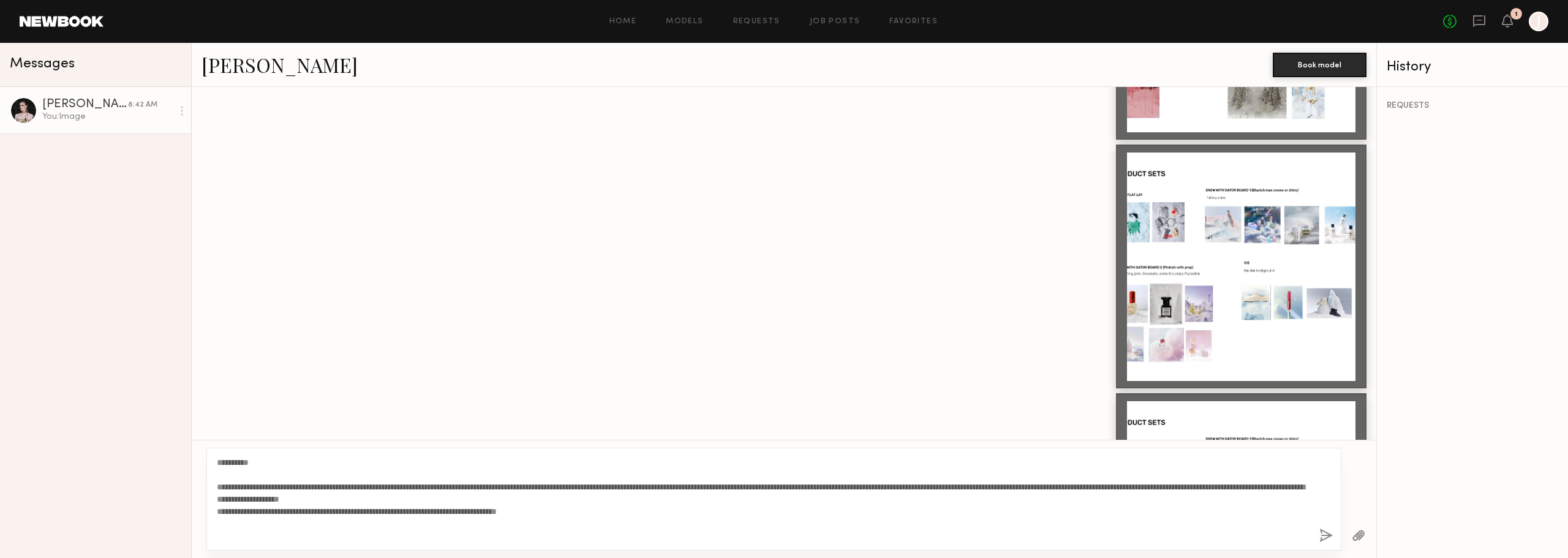
scroll to position [507, 0]
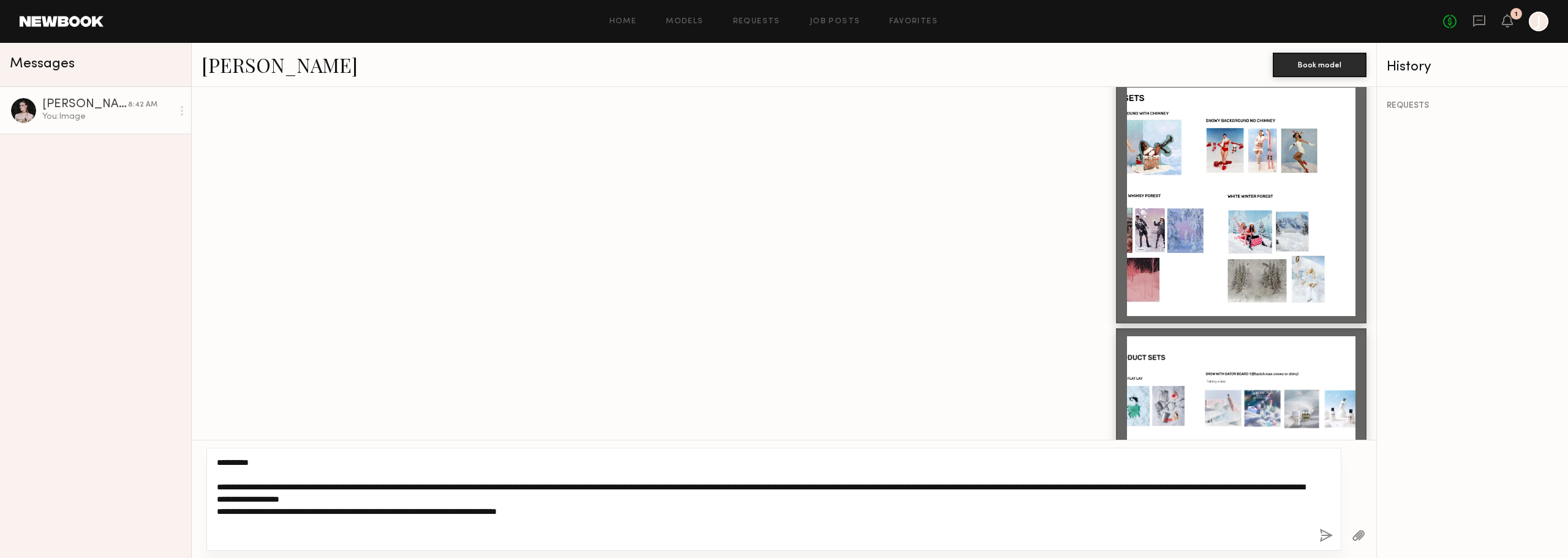
click at [380, 487] on textarea "**********" at bounding box center [763, 499] width 1093 height 86
click at [349, 487] on textarea "**********" at bounding box center [763, 499] width 1093 height 86
click at [635, 499] on textarea "**********" at bounding box center [763, 499] width 1093 height 86
click at [625, 502] on textarea "**********" at bounding box center [763, 499] width 1093 height 86
click at [615, 521] on textarea "**********" at bounding box center [763, 499] width 1093 height 86
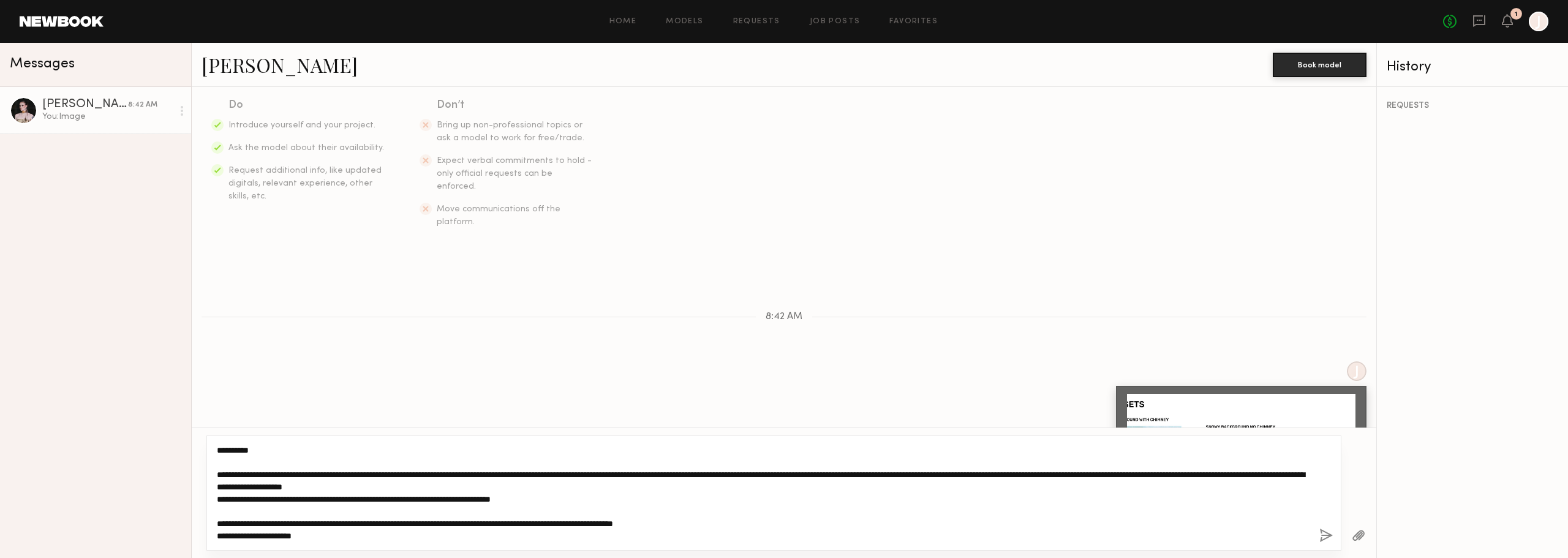
scroll to position [18, 0]
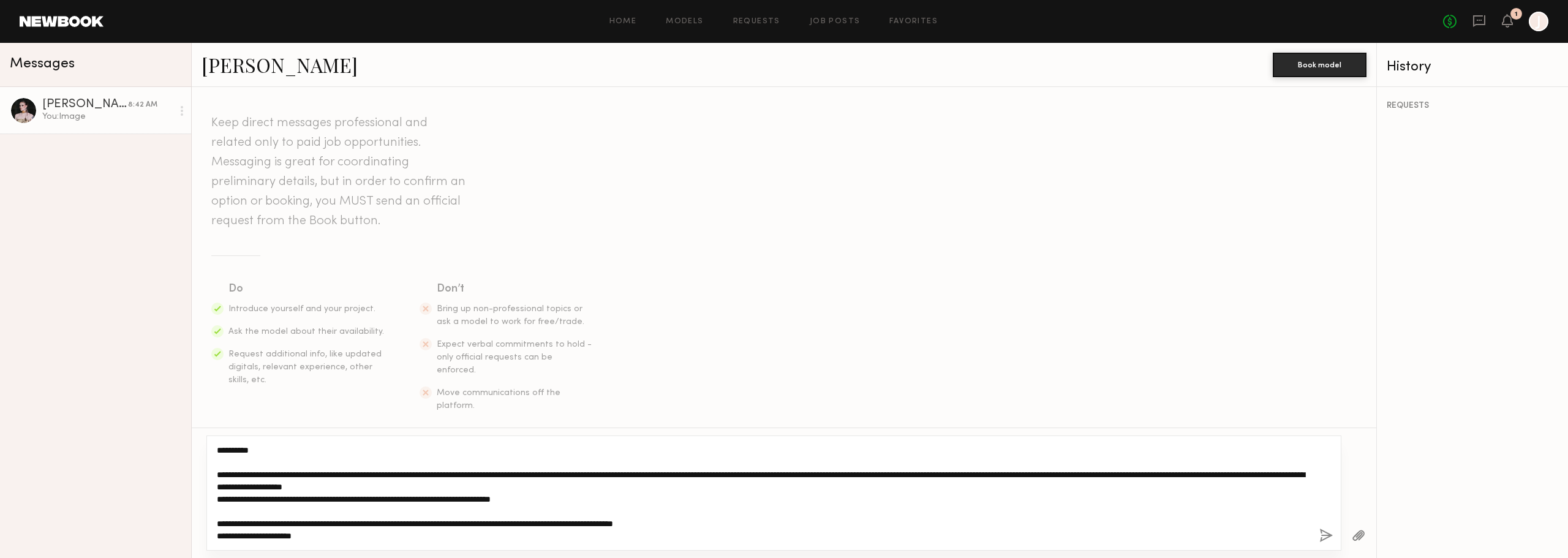
click at [221, 472] on textarea "**********" at bounding box center [763, 493] width 1093 height 98
drag, startPoint x: 219, startPoint y: 472, endPoint x: 313, endPoint y: 531, distance: 111.0
click at [313, 531] on textarea "**********" at bounding box center [763, 493] width 1093 height 98
click at [316, 527] on textarea "**********" at bounding box center [763, 493] width 1093 height 98
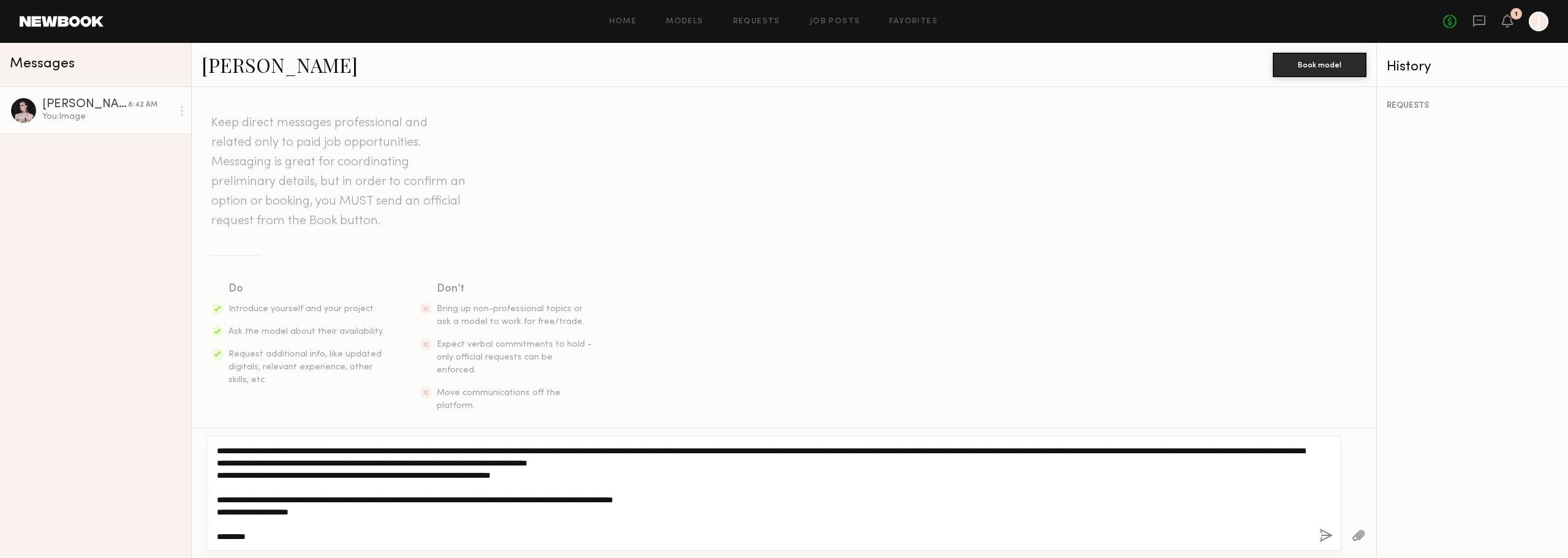
scroll to position [0, 0]
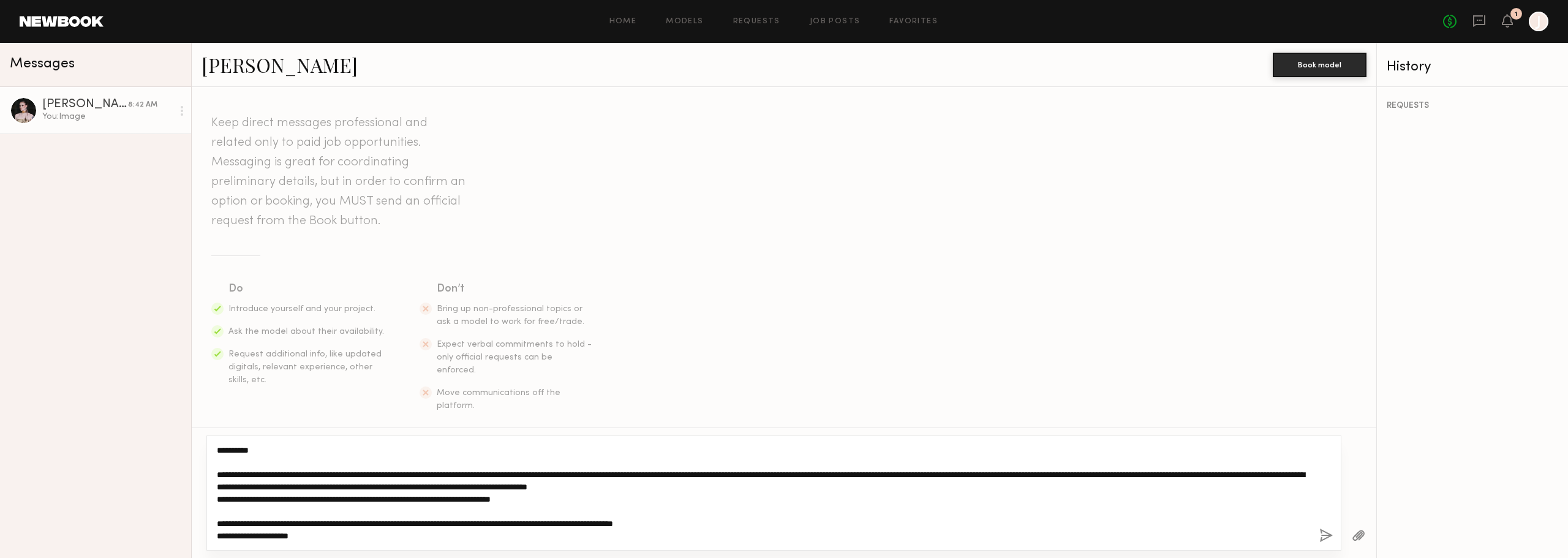
drag, startPoint x: 295, startPoint y: 528, endPoint x: 217, endPoint y: 474, distance: 94.9
click at [217, 474] on textarea "**********" at bounding box center [763, 493] width 1093 height 98
type textarea "**********"
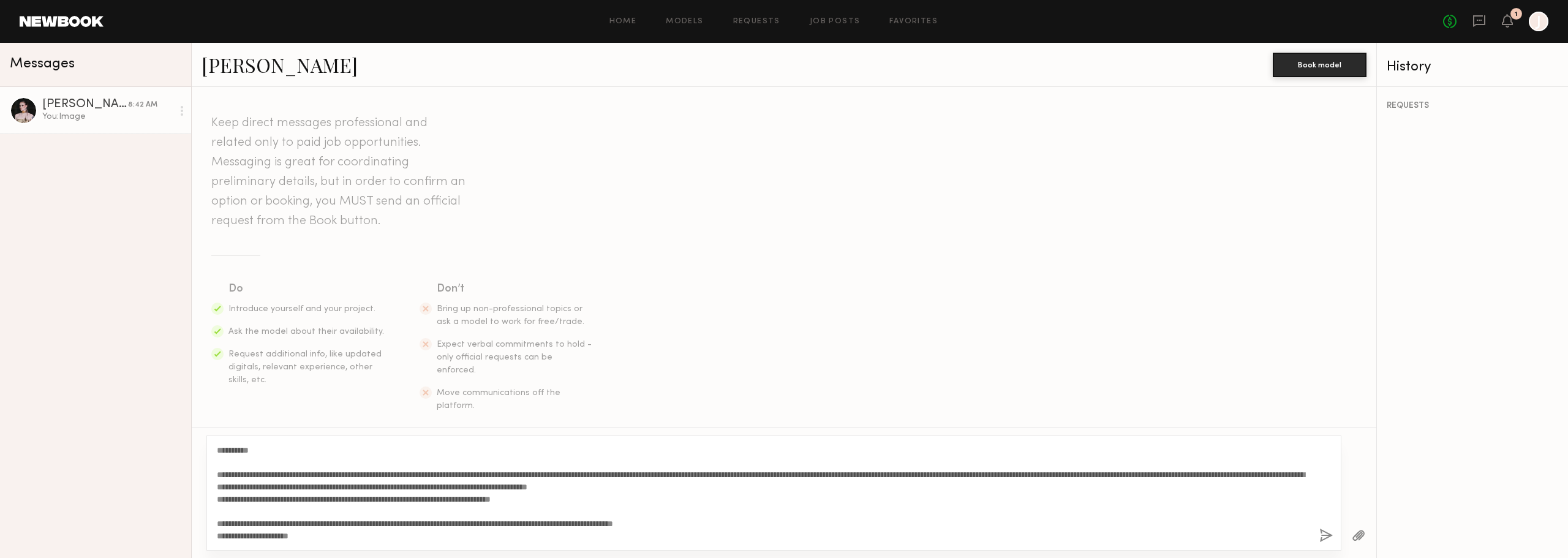
click at [1320, 530] on button "button" at bounding box center [1326, 536] width 13 height 15
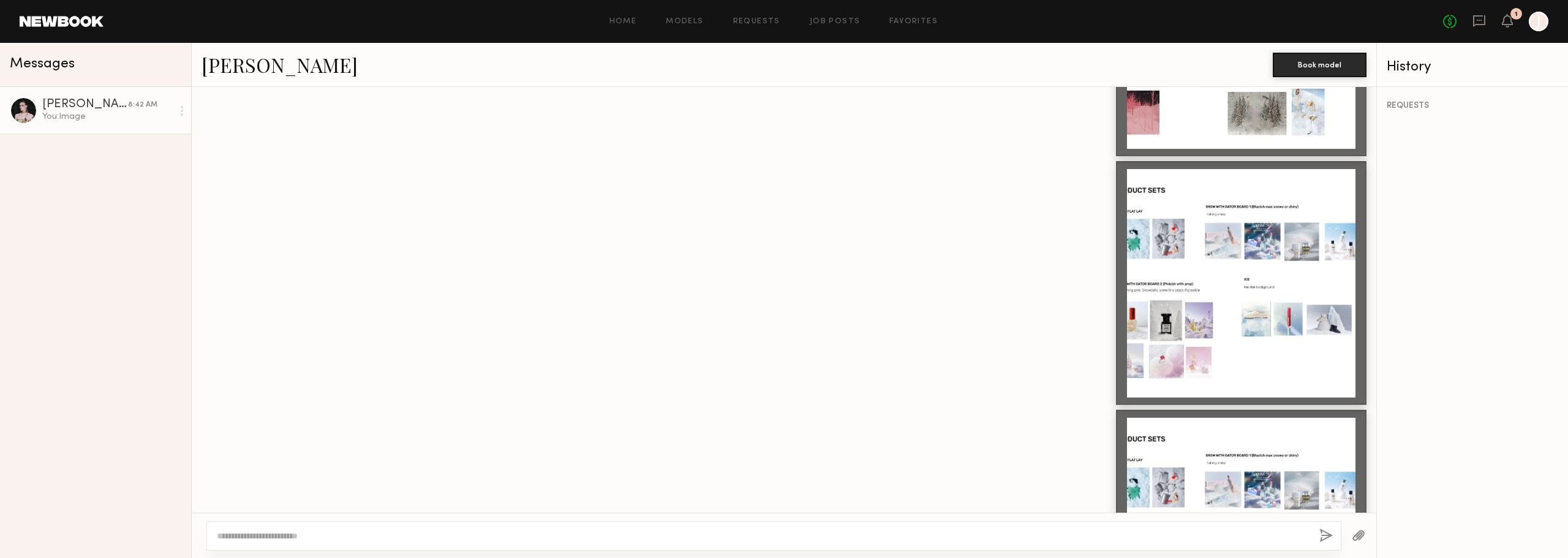
scroll to position [491, 0]
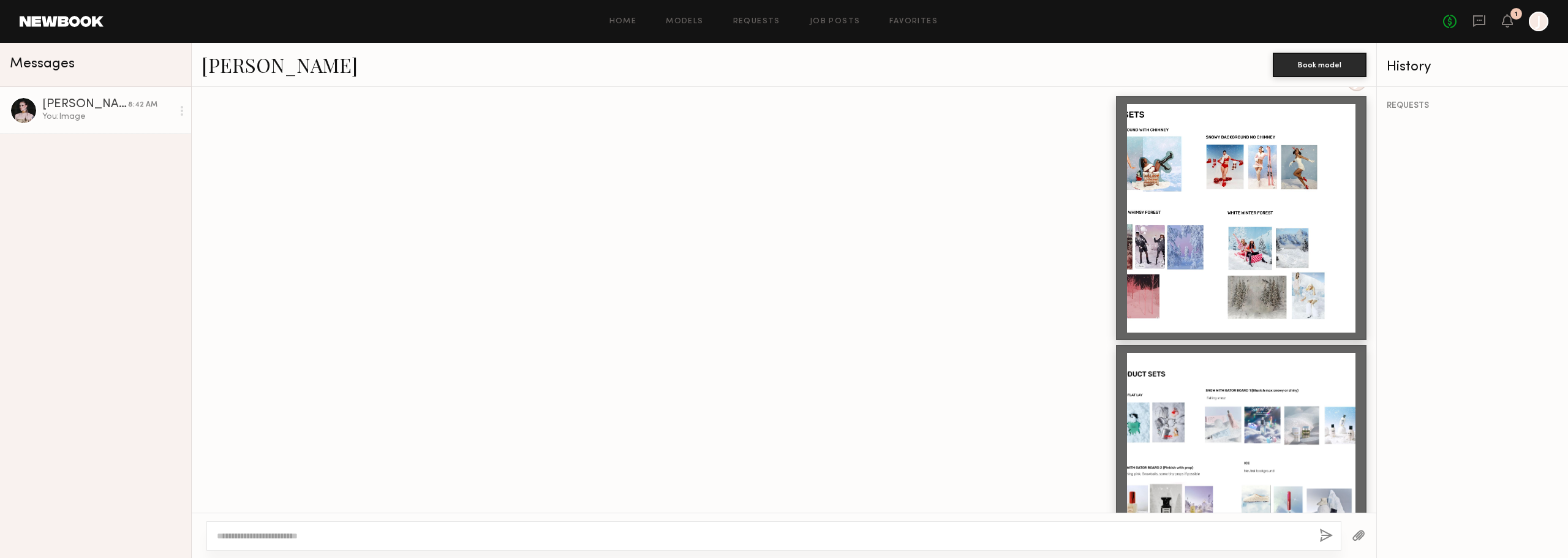
click at [260, 60] on link "Hailey M." at bounding box center [280, 65] width 156 height 27
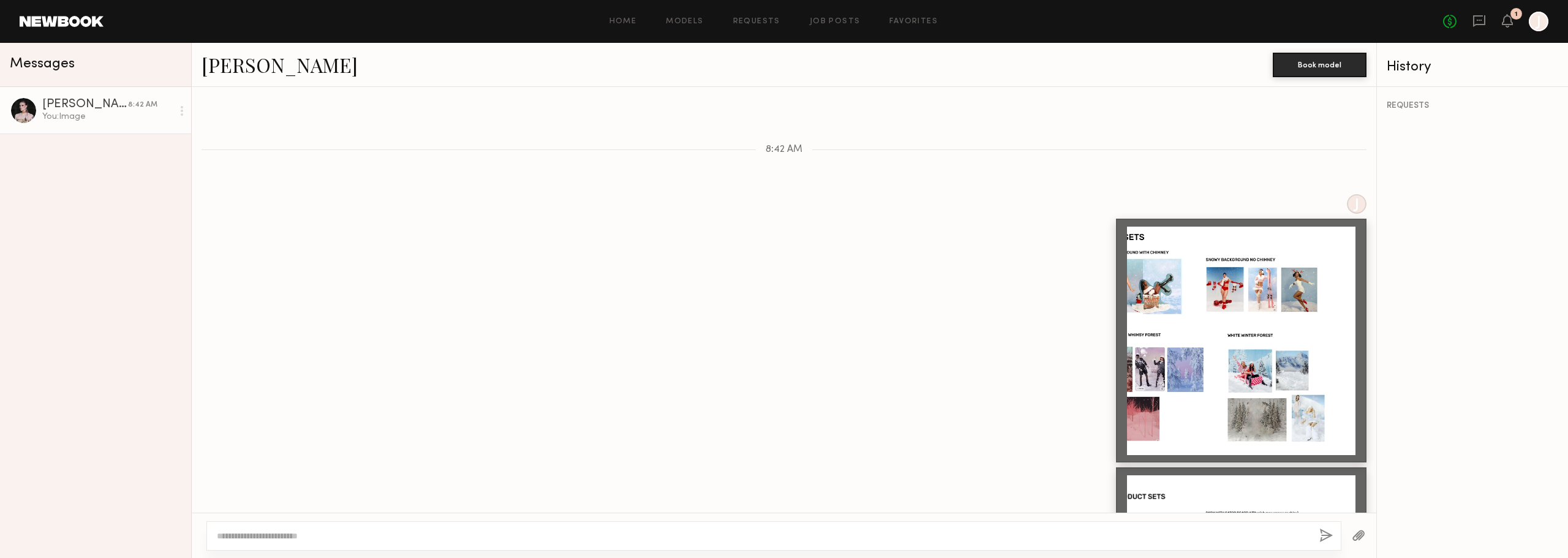
click at [38, 114] on link "Hailey M. 8:42 AM You: Image" at bounding box center [95, 110] width 191 height 47
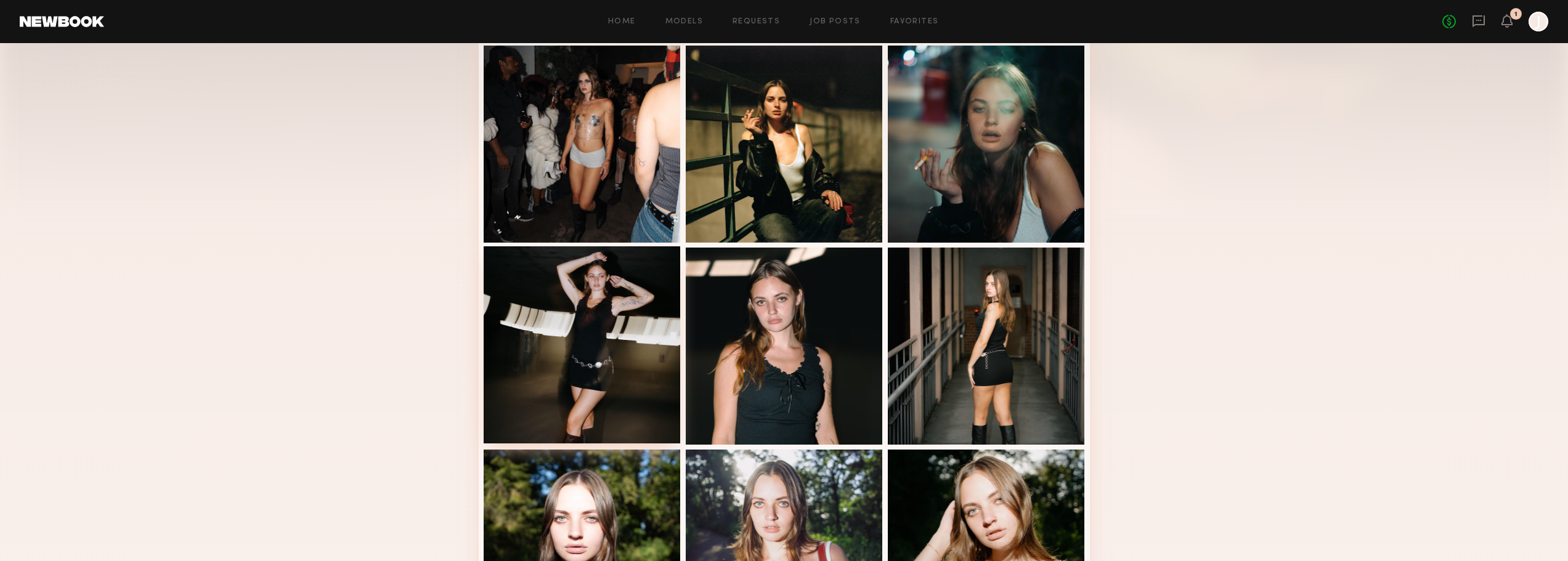
scroll to position [213, 0]
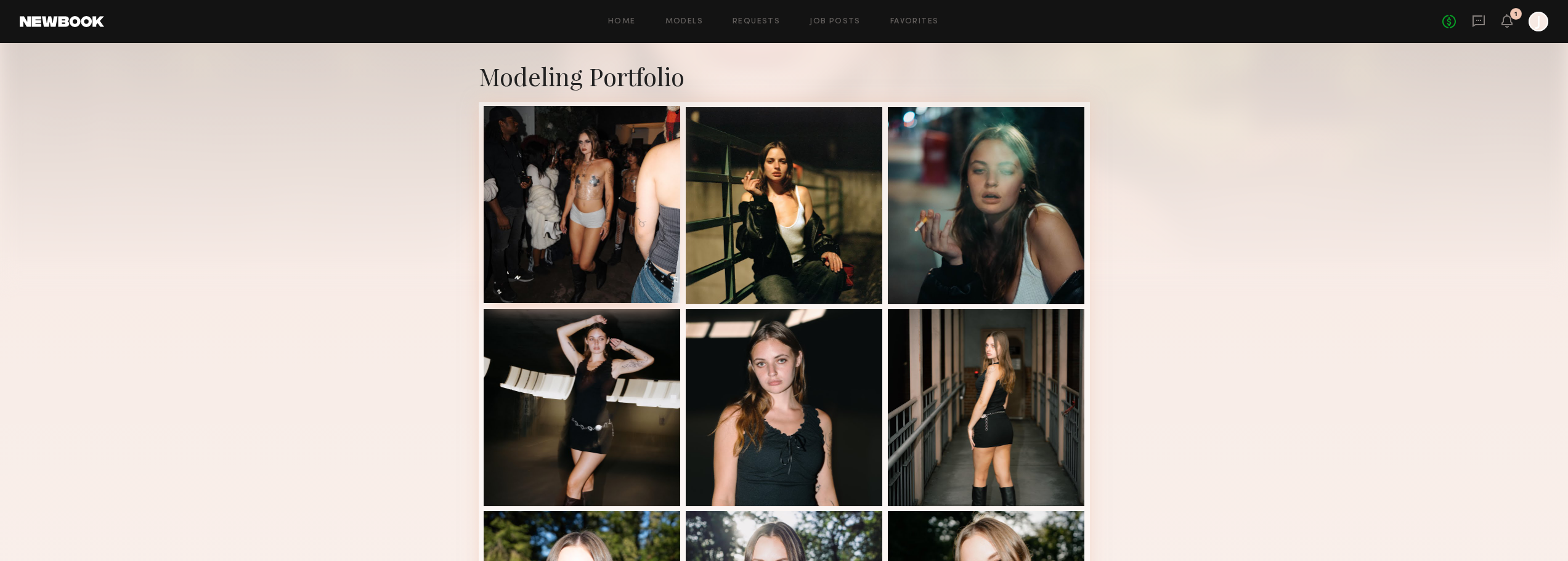
click at [601, 196] on div at bounding box center [582, 204] width 197 height 197
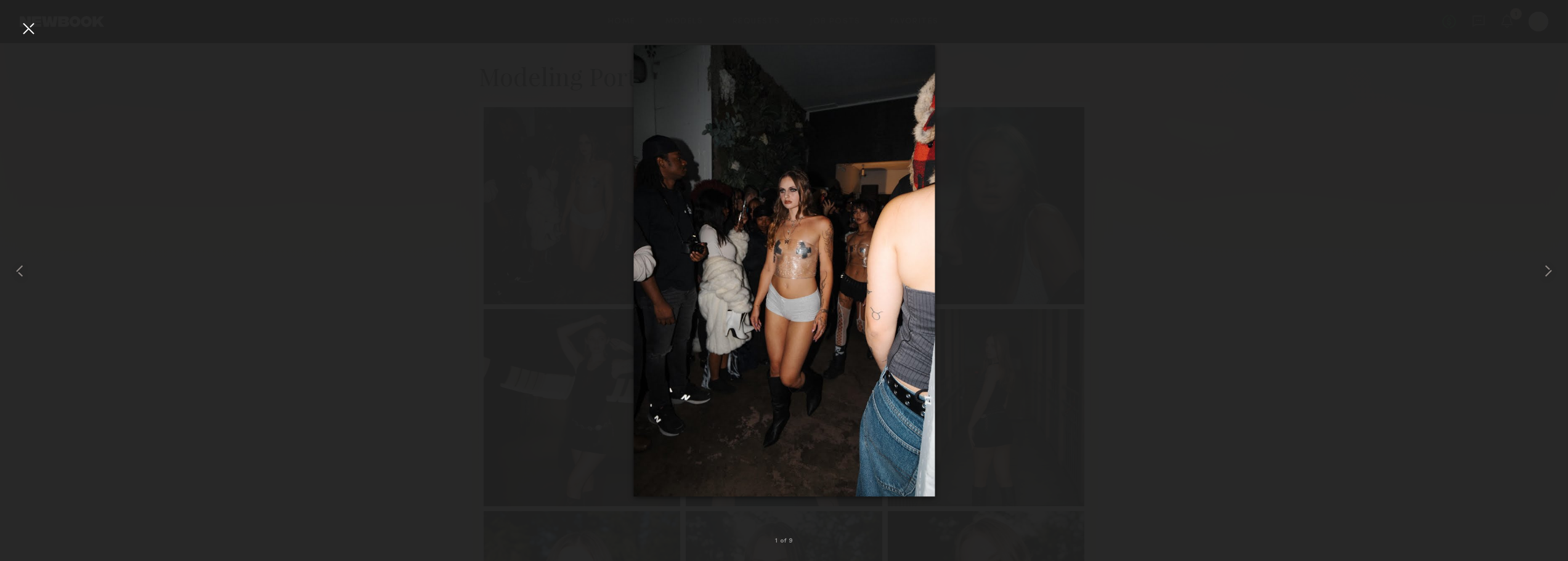
click at [25, 20] on div at bounding box center [29, 29] width 20 height 20
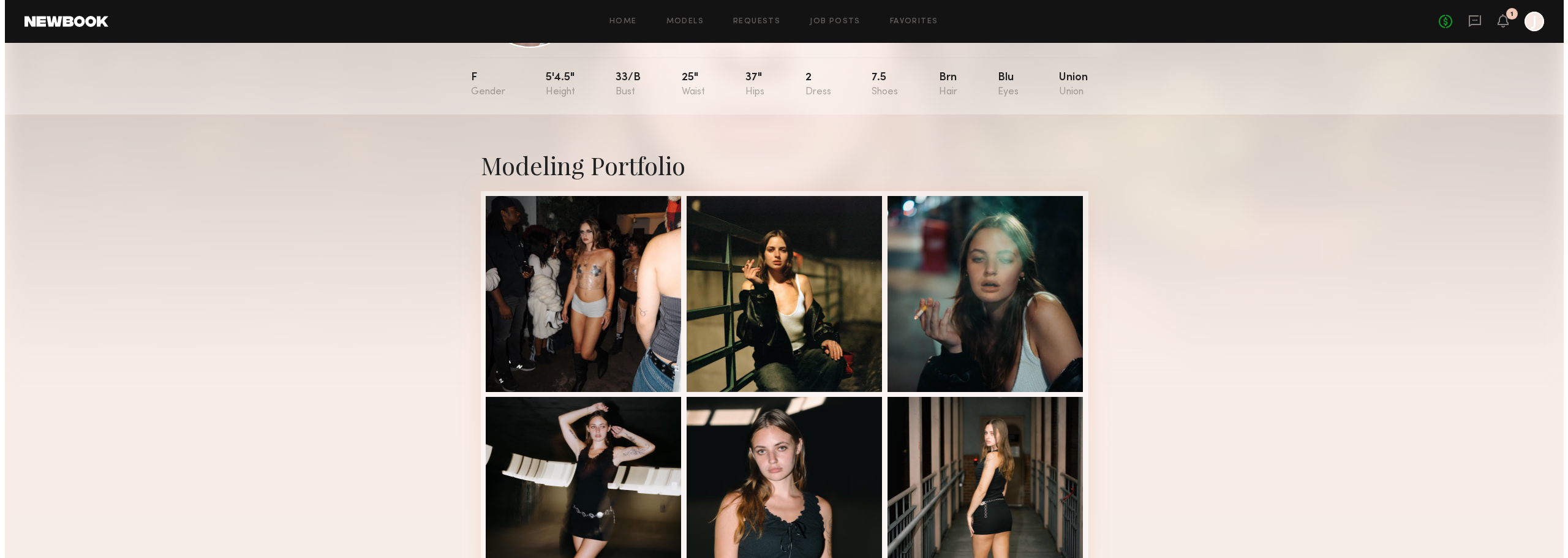
scroll to position [0, 0]
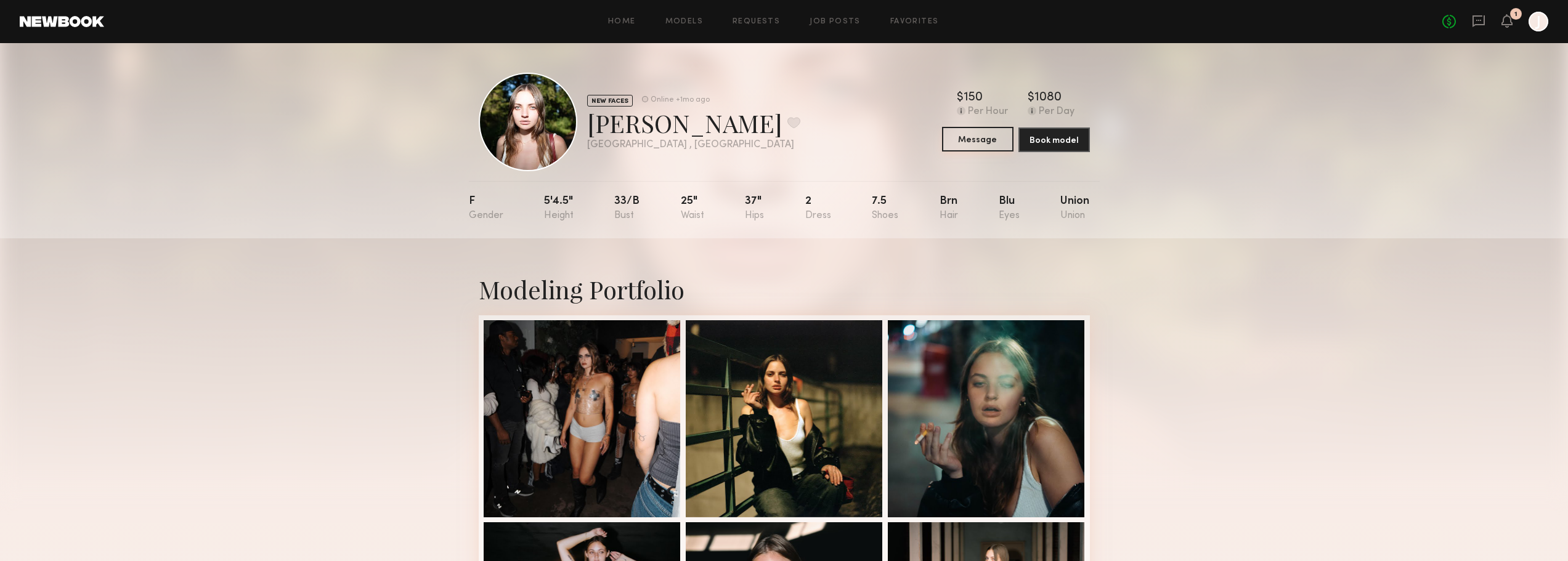
click at [978, 143] on button "Message" at bounding box center [978, 139] width 71 height 25
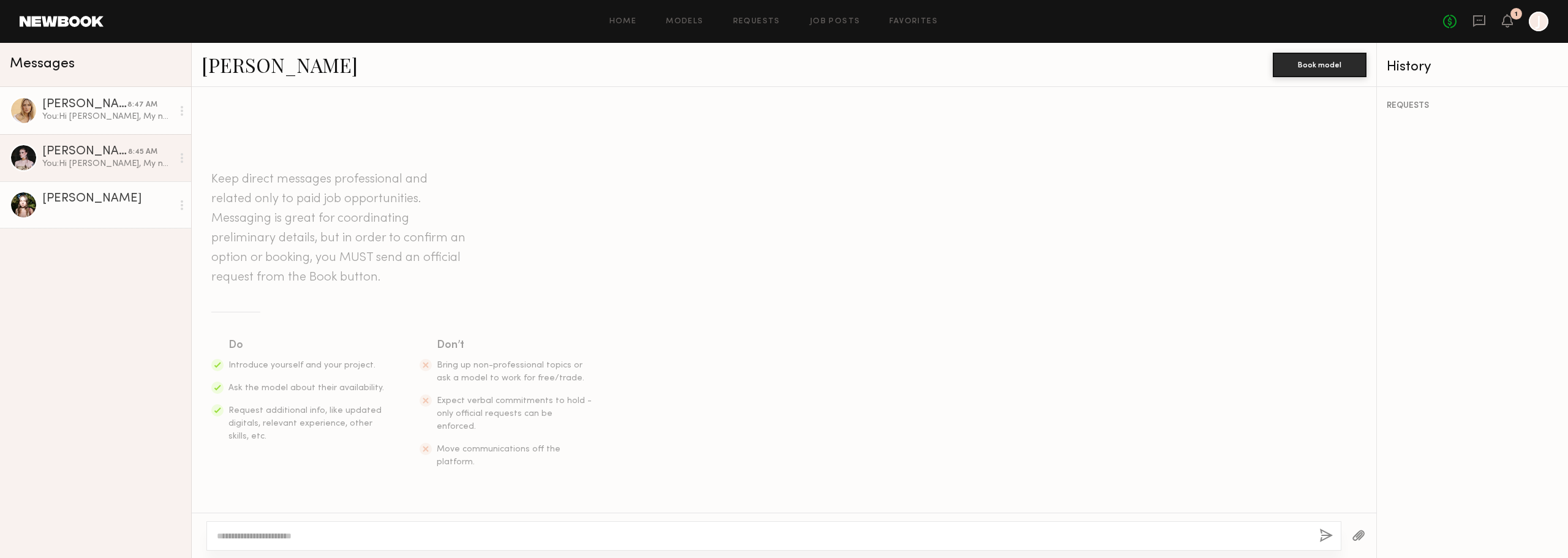
click at [75, 115] on div "You: Hi [PERSON_NAME], My name is [PERSON_NAME] and I'm the VP of Marketing and…" at bounding box center [107, 116] width 130 height 12
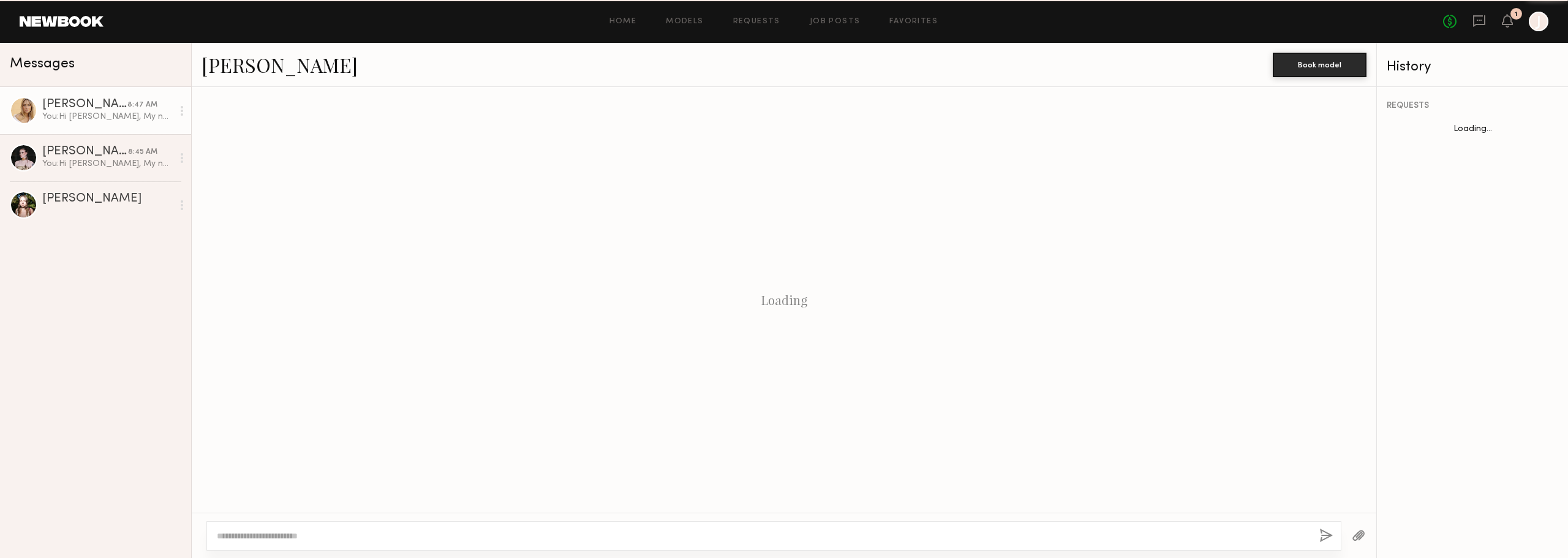
scroll to position [852, 0]
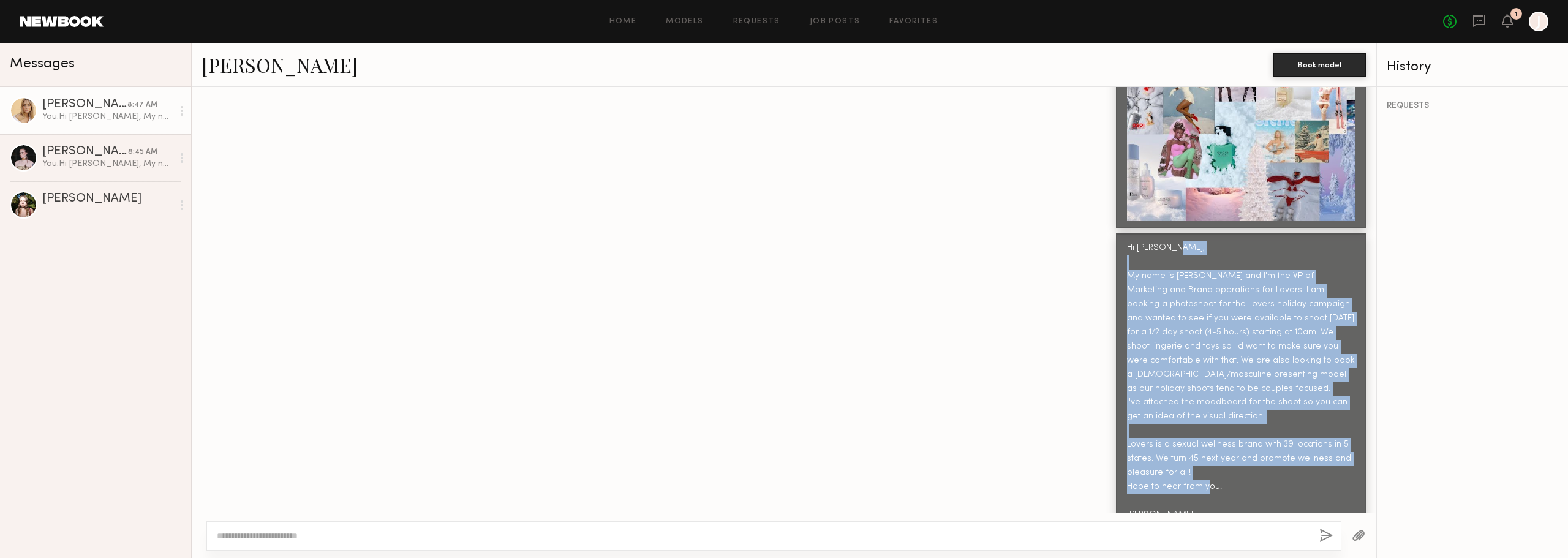
drag, startPoint x: 1119, startPoint y: 248, endPoint x: 1170, endPoint y: 497, distance: 254.2
click at [1170, 497] on div "Hi Peyton, My name is Jen May and I'm the VP of Marketing and Brand operations …" at bounding box center [1241, 381] width 250 height 296
copy div "My name is Jen May and I'm the VP of Marketing and Brand operations for Lovers.…"
click at [118, 195] on div "Kira C." at bounding box center [107, 199] width 130 height 12
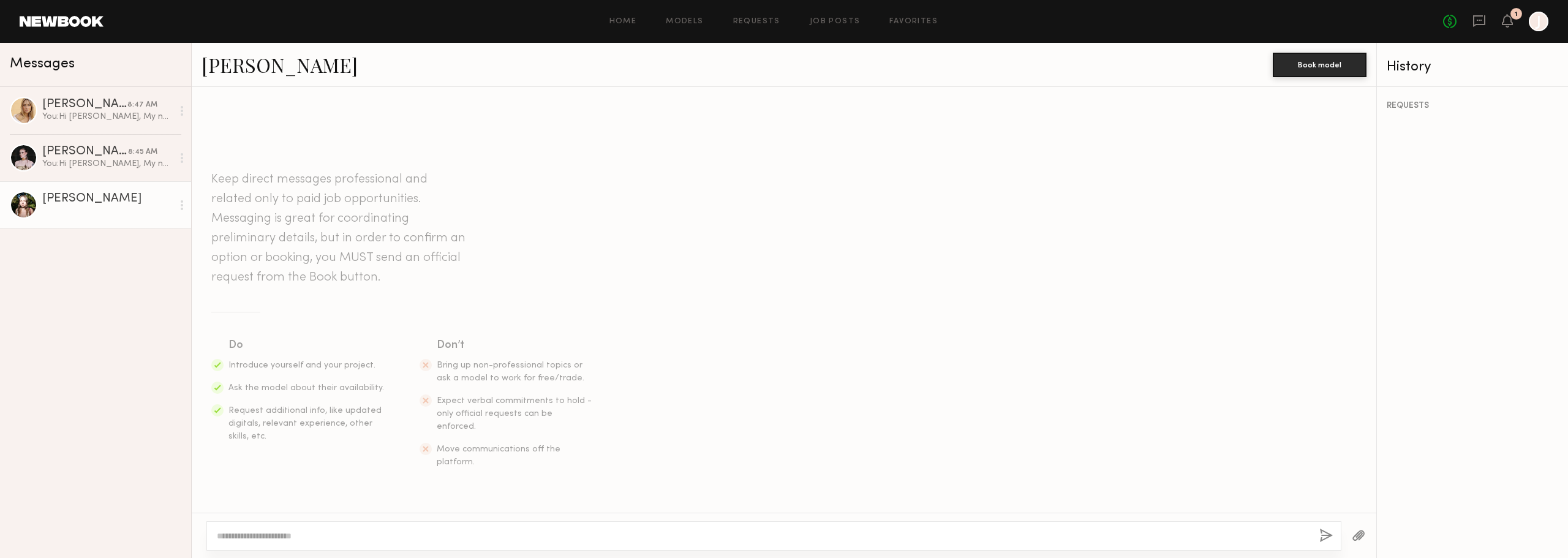
click at [244, 67] on link "[PERSON_NAME]" at bounding box center [280, 65] width 156 height 27
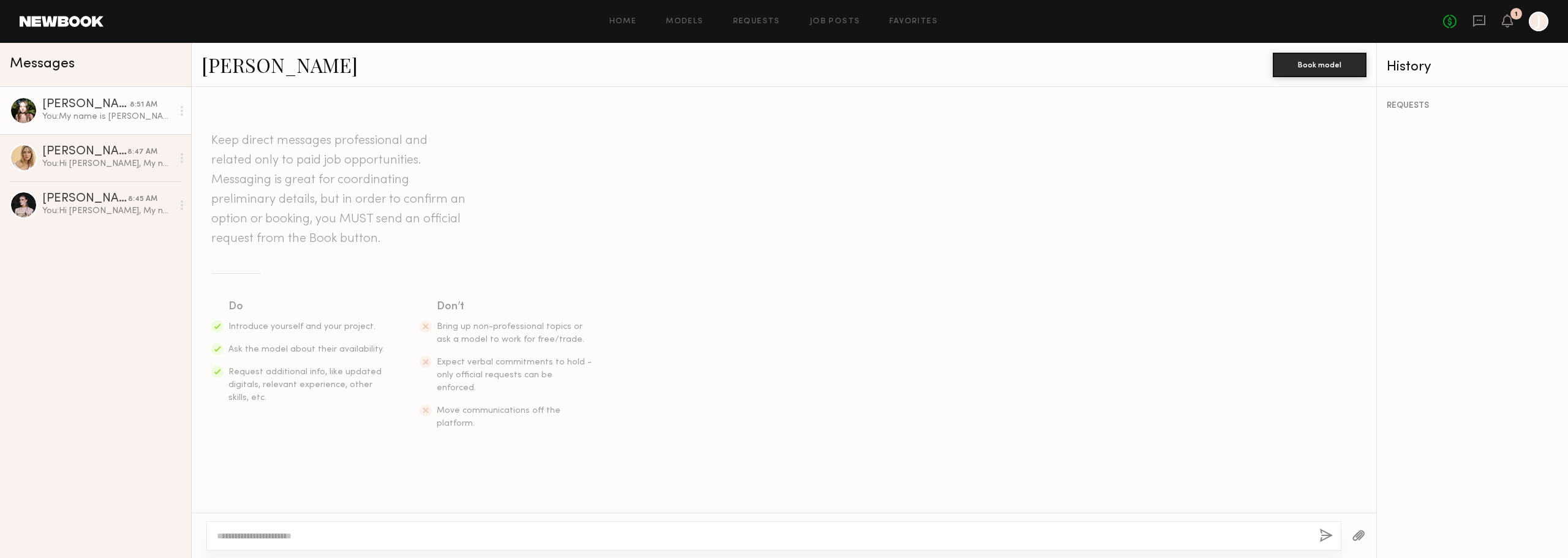
scroll to position [919, 0]
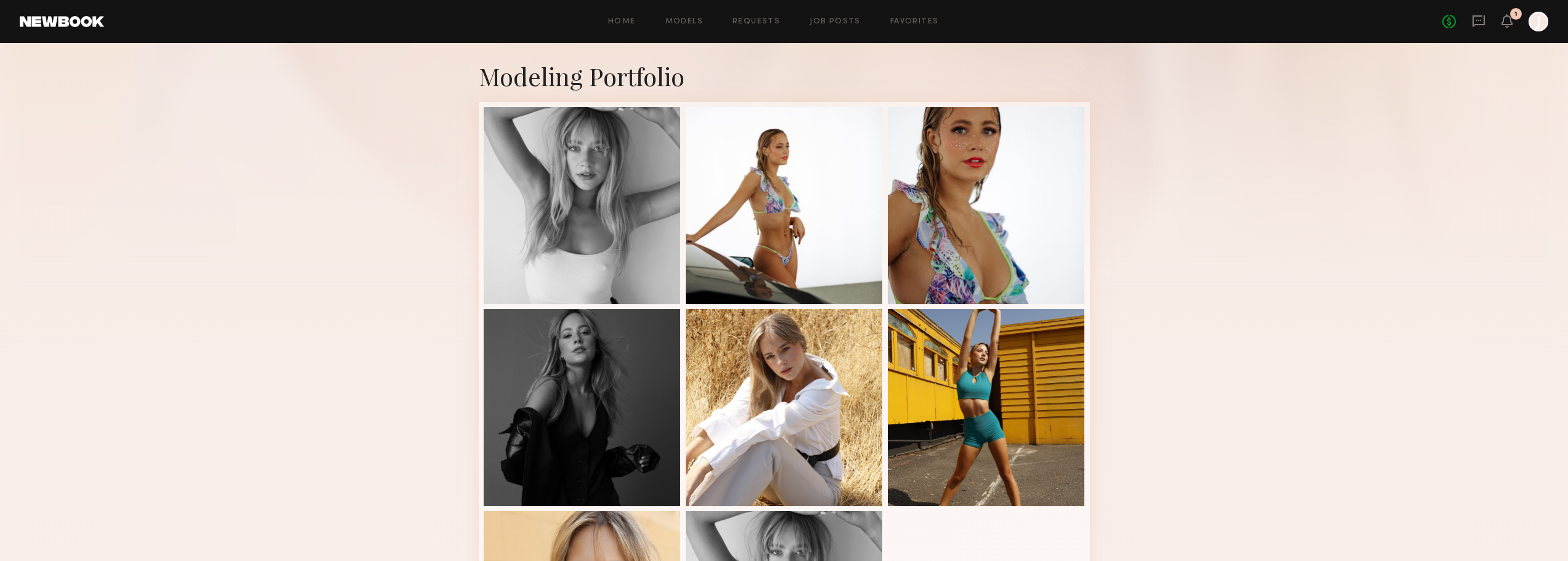
scroll to position [29, 0]
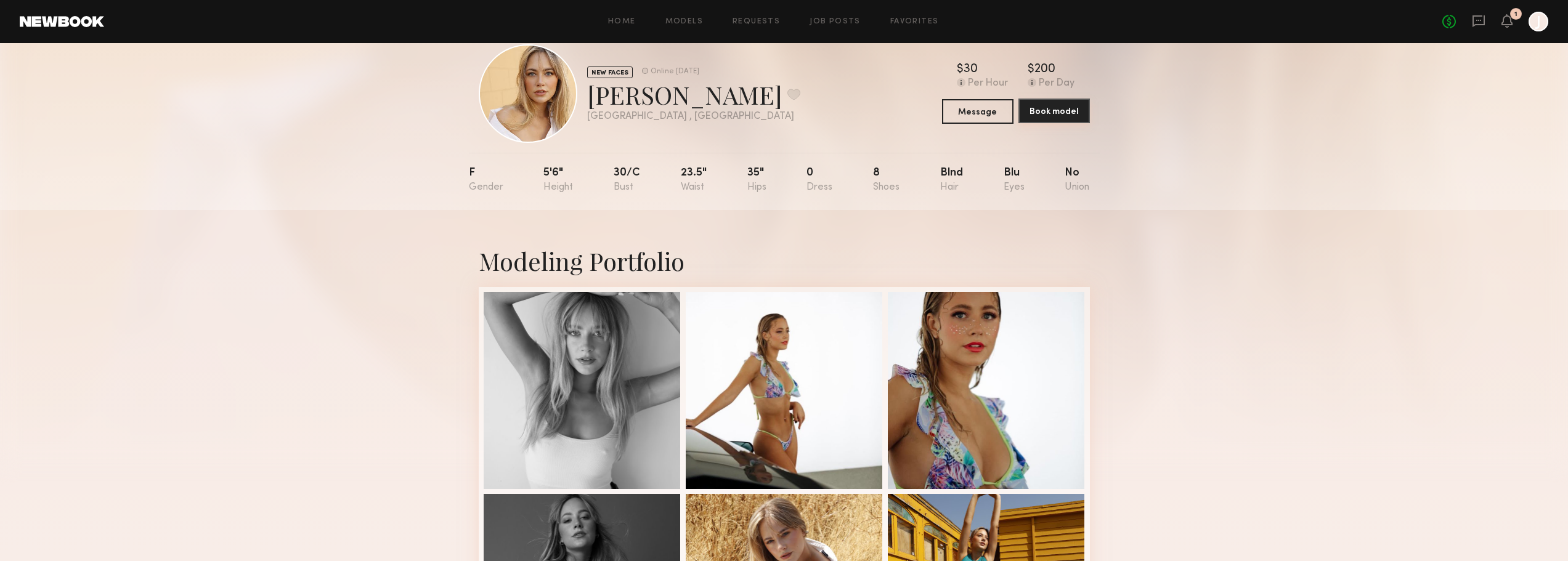
click at [1057, 112] on button "Book model" at bounding box center [1054, 111] width 71 height 25
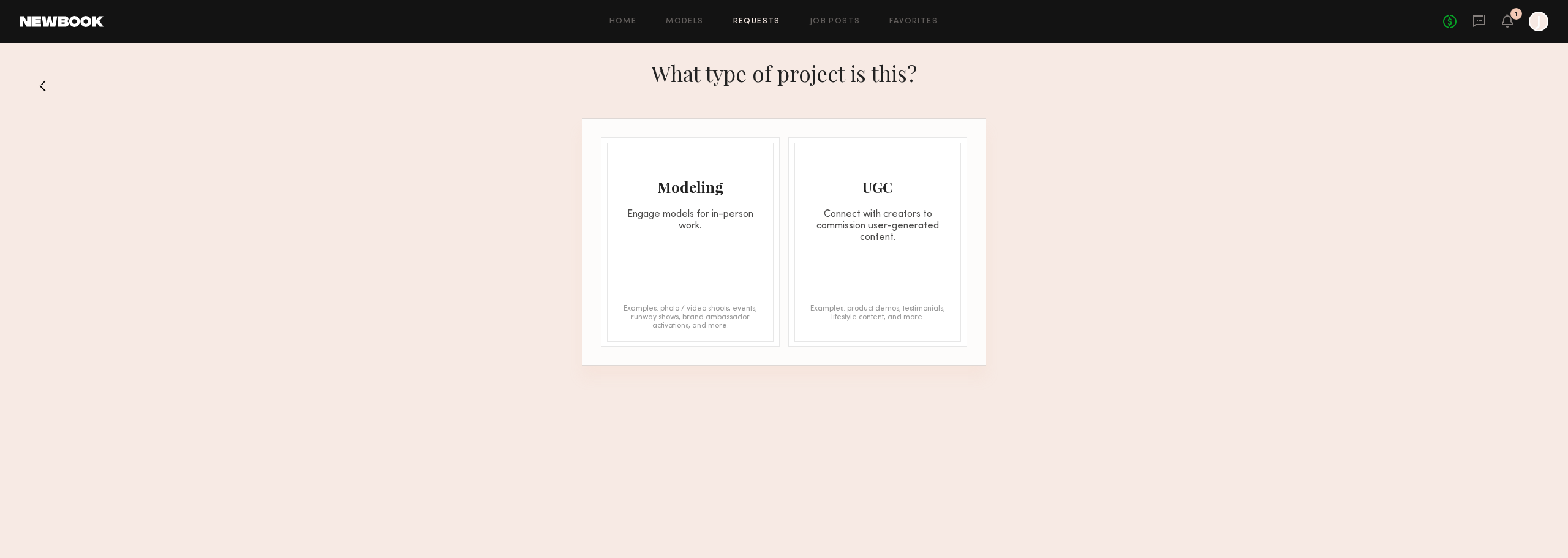
click at [653, 208] on div "Engage models for in-person work." at bounding box center [690, 220] width 165 height 23
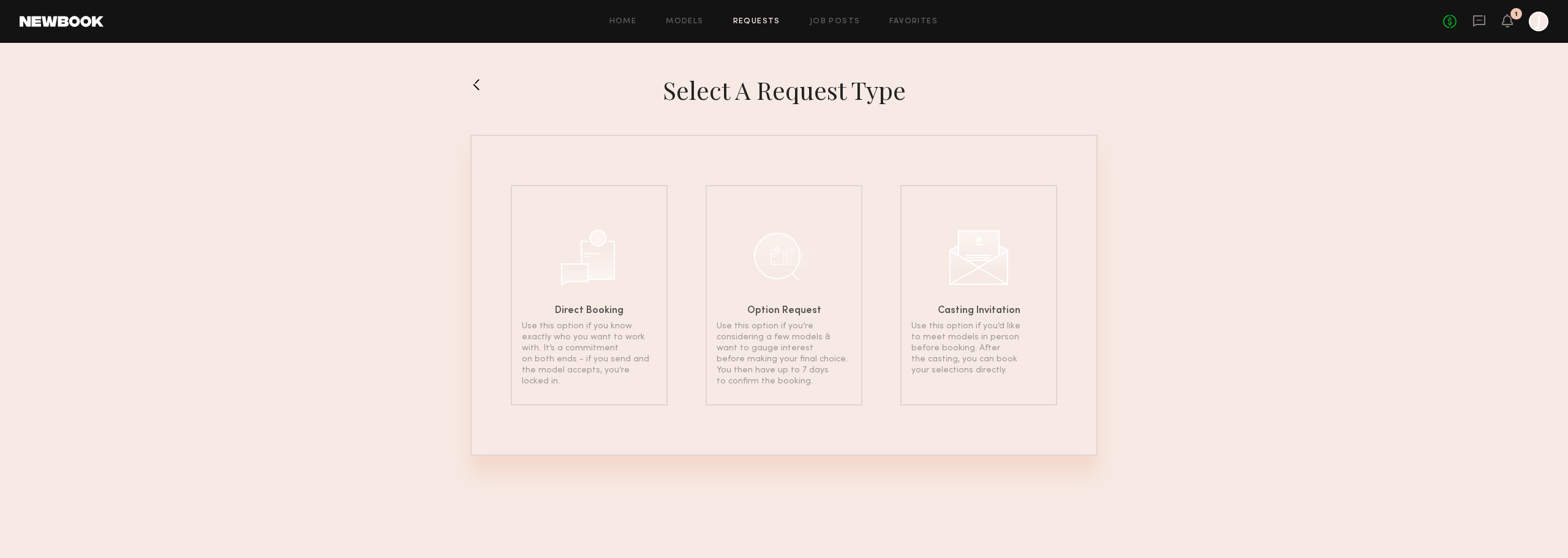
drag, startPoint x: 454, startPoint y: 90, endPoint x: 469, endPoint y: 84, distance: 16.2
click at [458, 90] on section "Select a Request Type Direct Booking Use this option if you know exactly who yo…" at bounding box center [784, 264] width 1568 height 381
click at [469, 84] on section "Select a Request Type Direct Booking Use this option if you know exactly who yo…" at bounding box center [784, 264] width 1568 height 381
click at [474, 81] on button at bounding box center [480, 84] width 20 height 20
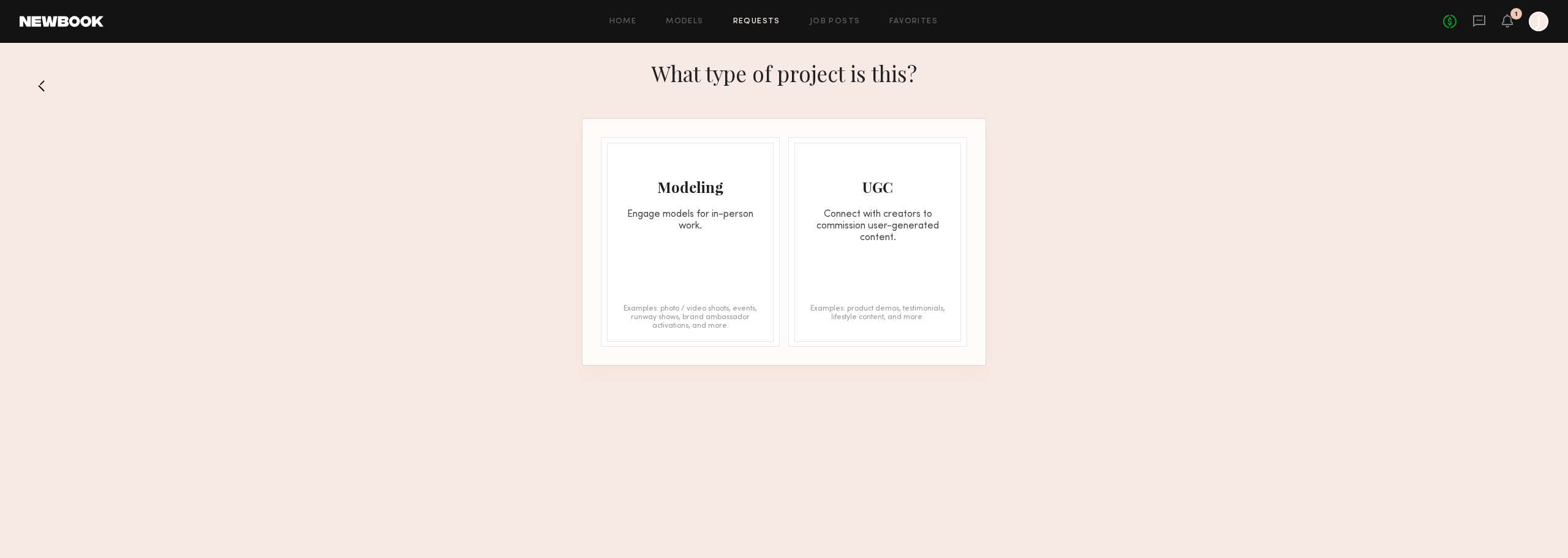
click at [45, 85] on button at bounding box center [46, 86] width 20 height 20
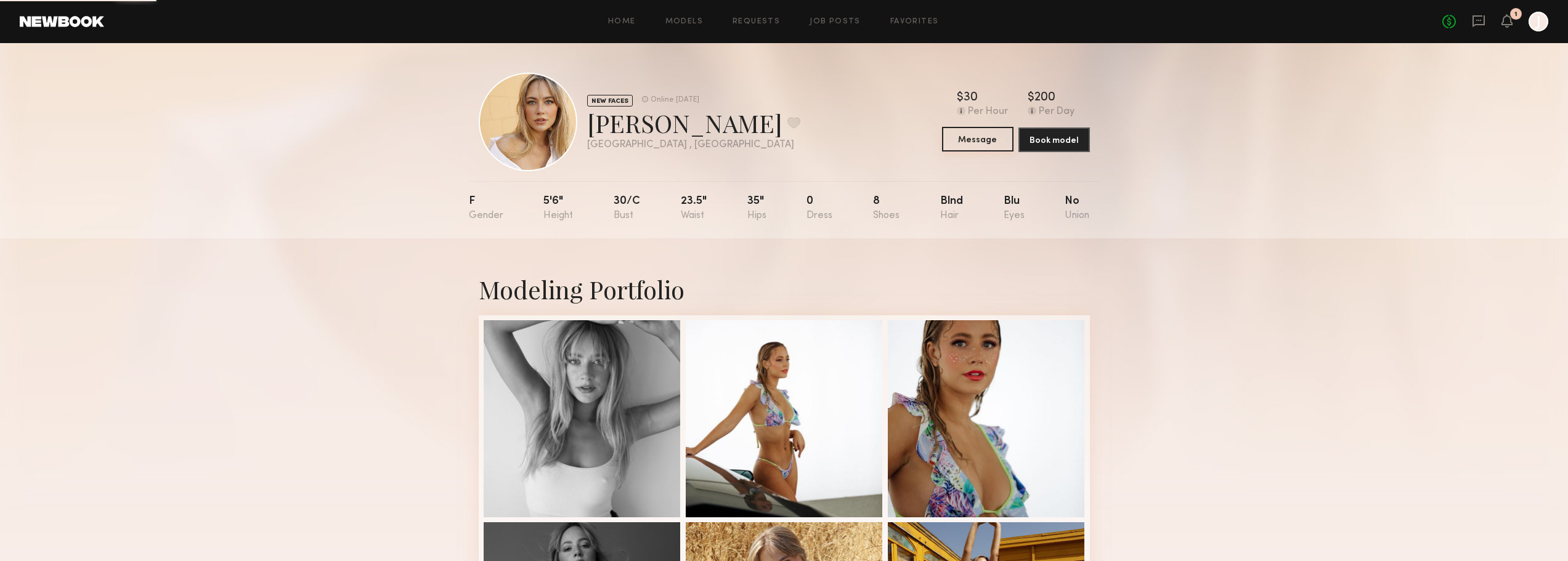
click at [968, 142] on button "Message" at bounding box center [978, 139] width 71 height 25
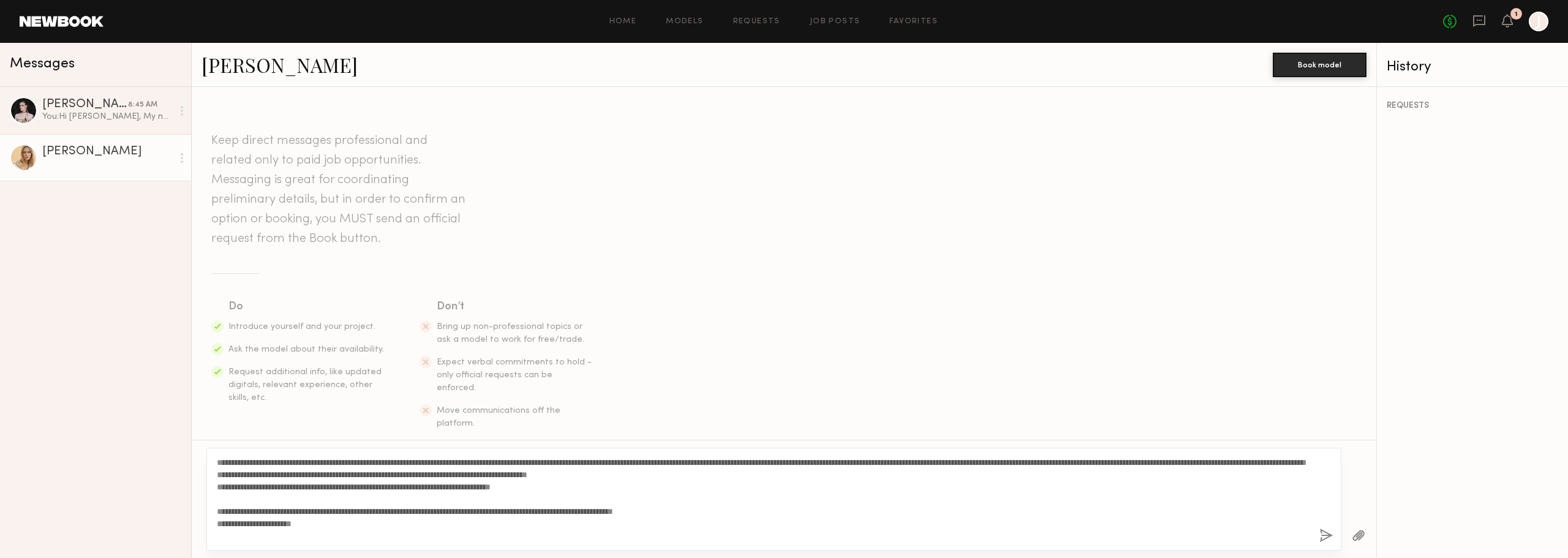
click at [217, 460] on textarea "**********" at bounding box center [763, 499] width 1093 height 86
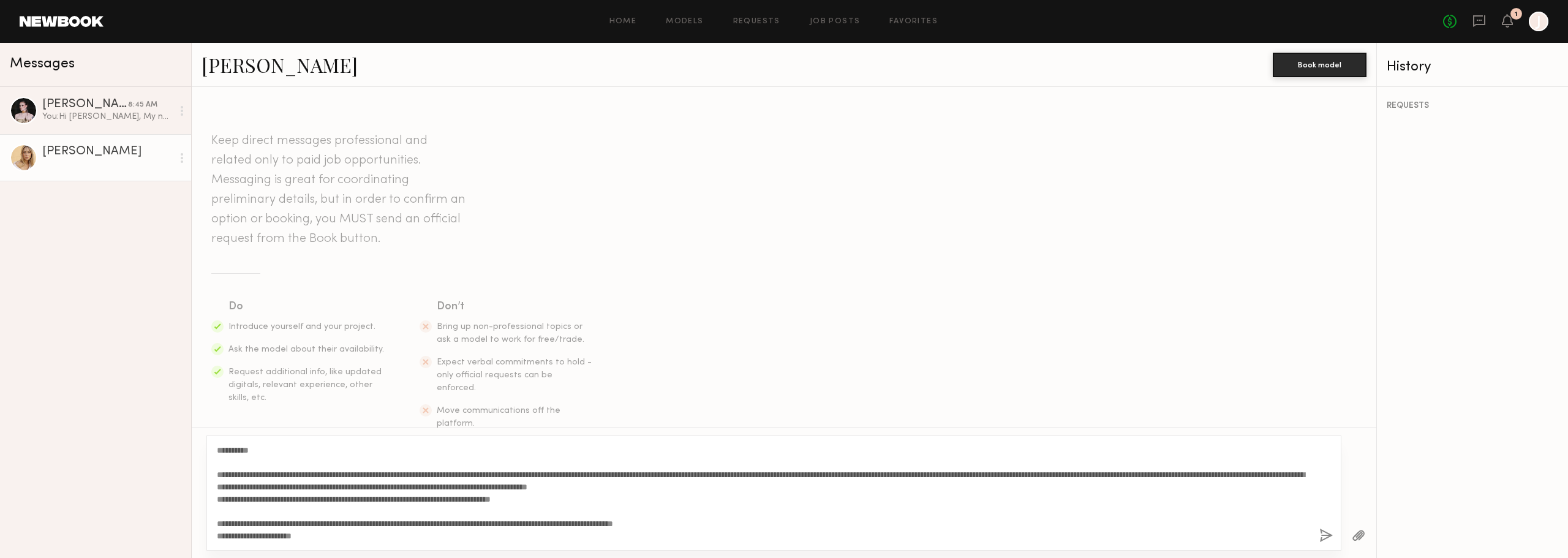
scroll to position [12, 0]
click at [334, 519] on textarea "**********" at bounding box center [763, 493] width 1093 height 98
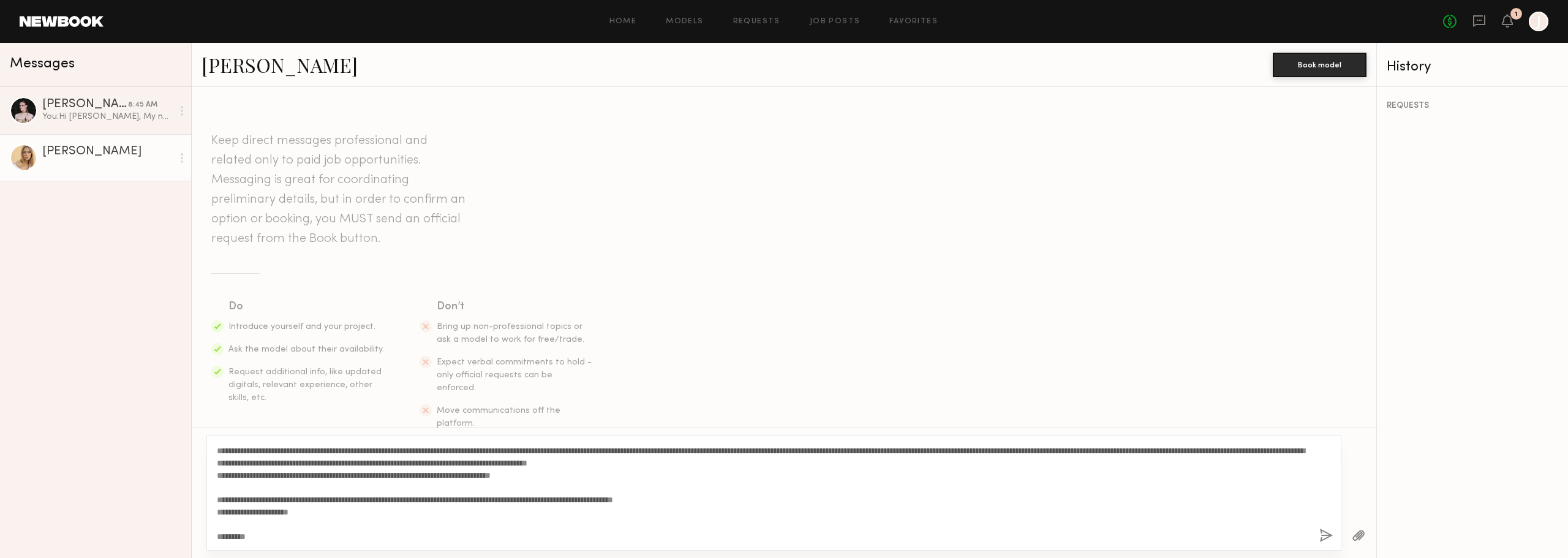
type textarea "**********"
click at [1360, 529] on button "button" at bounding box center [1359, 536] width 13 height 15
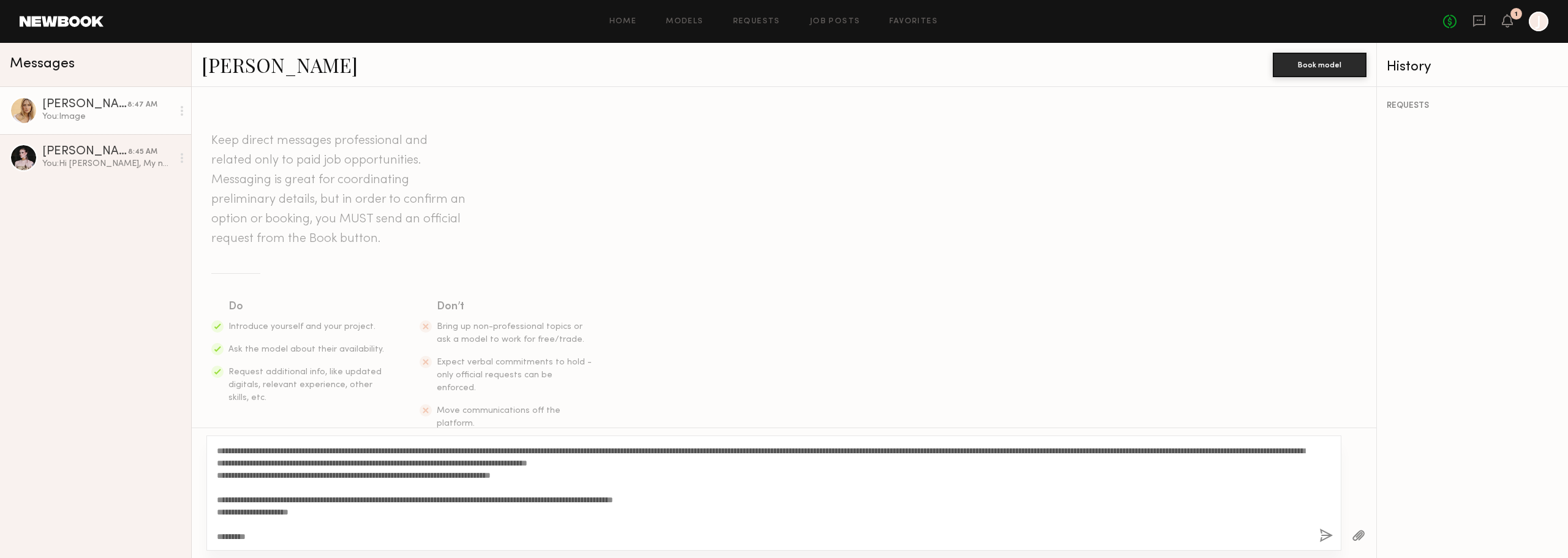
scroll to position [387, 0]
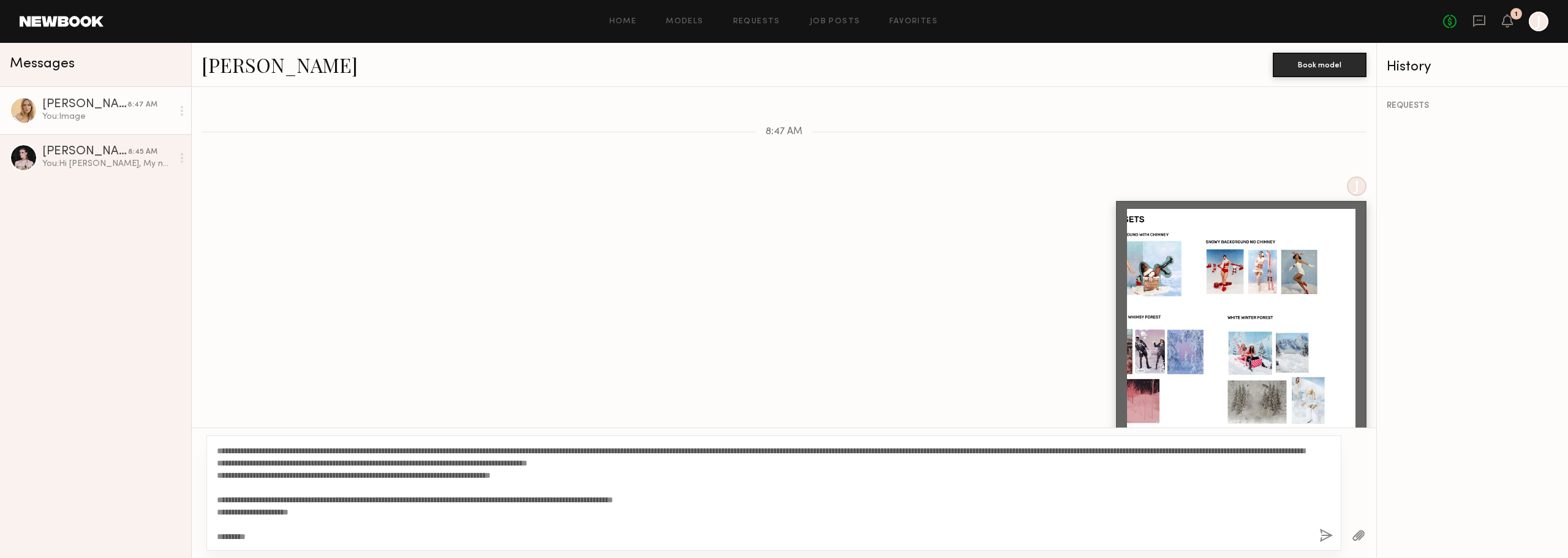
click at [1363, 539] on button "button" at bounding box center [1359, 536] width 13 height 15
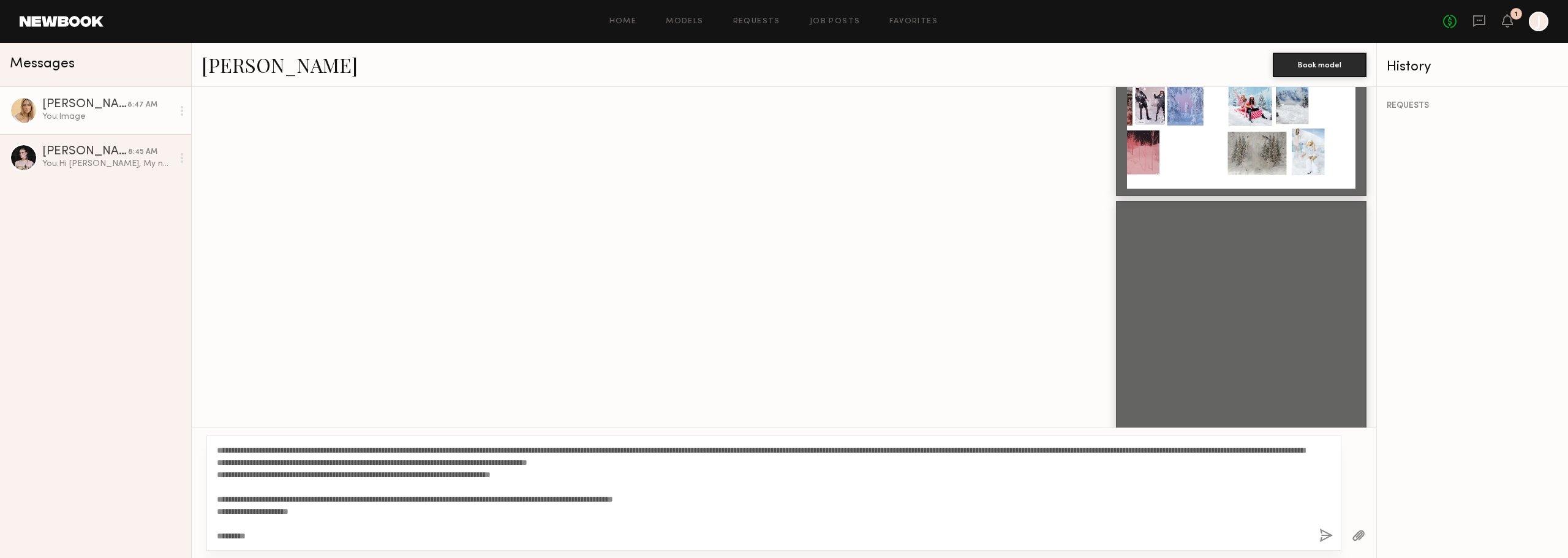
scroll to position [0, 0]
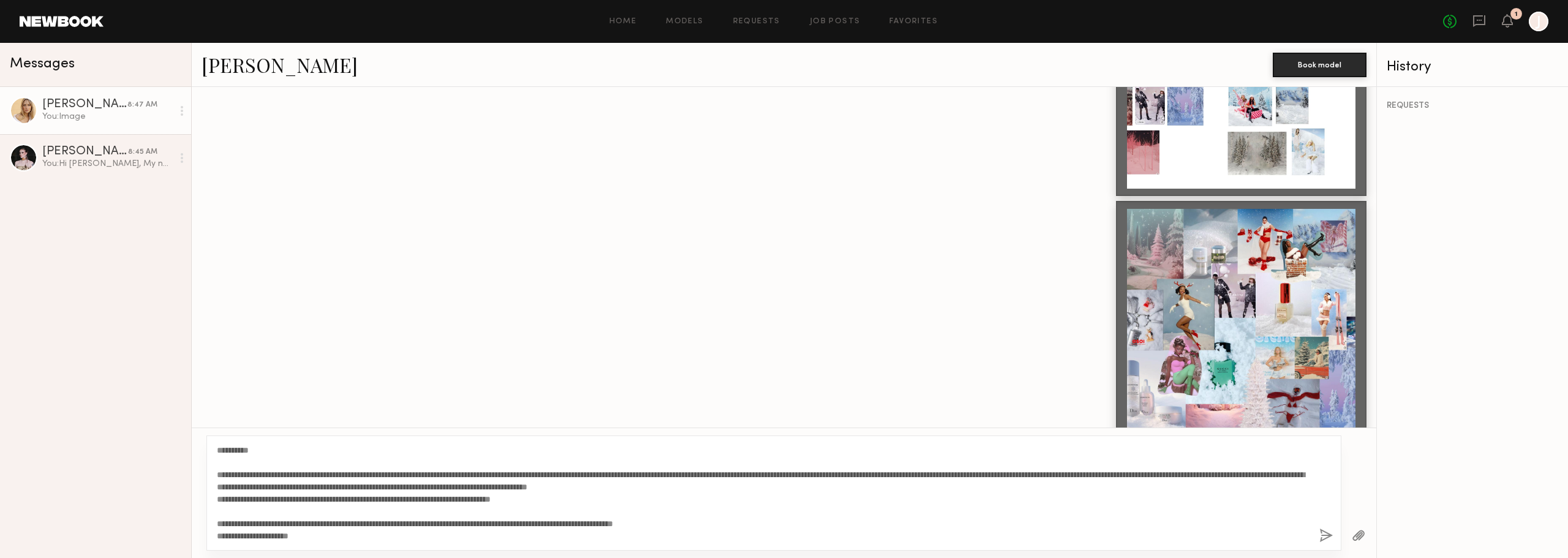
click at [1326, 534] on button "button" at bounding box center [1326, 536] width 13 height 15
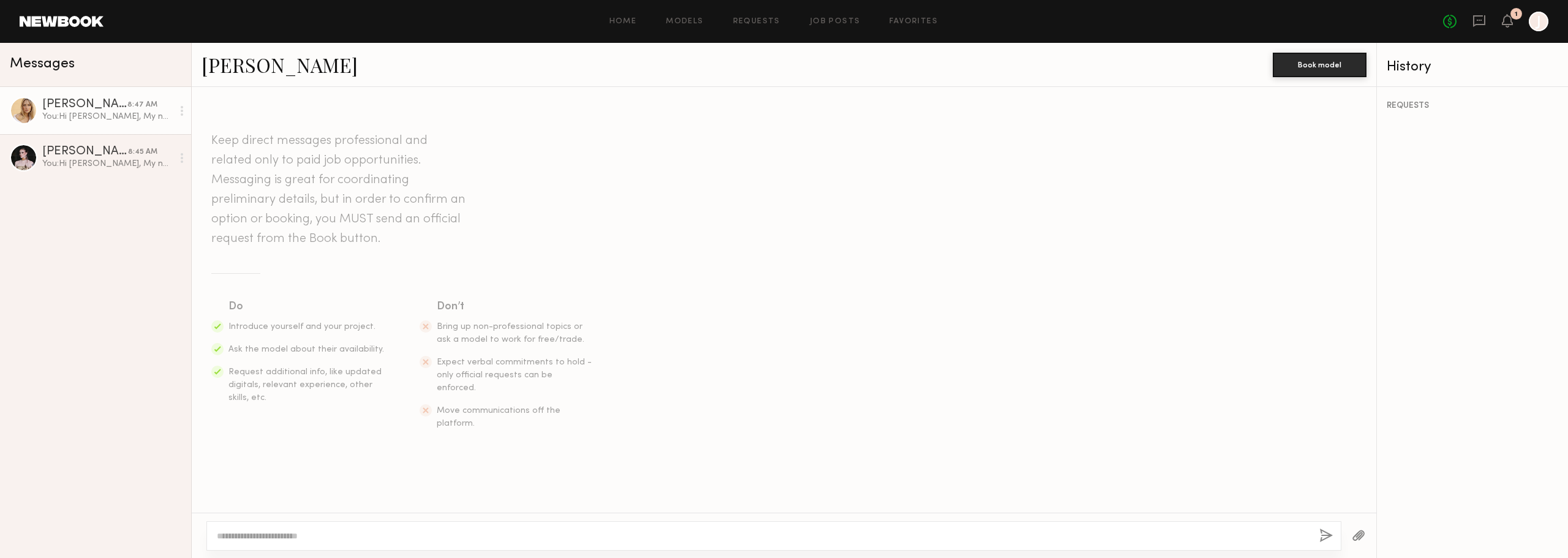
click at [67, 109] on div "[PERSON_NAME]" at bounding box center [85, 105] width 85 height 12
click at [242, 61] on link "[PERSON_NAME]" at bounding box center [280, 65] width 156 height 27
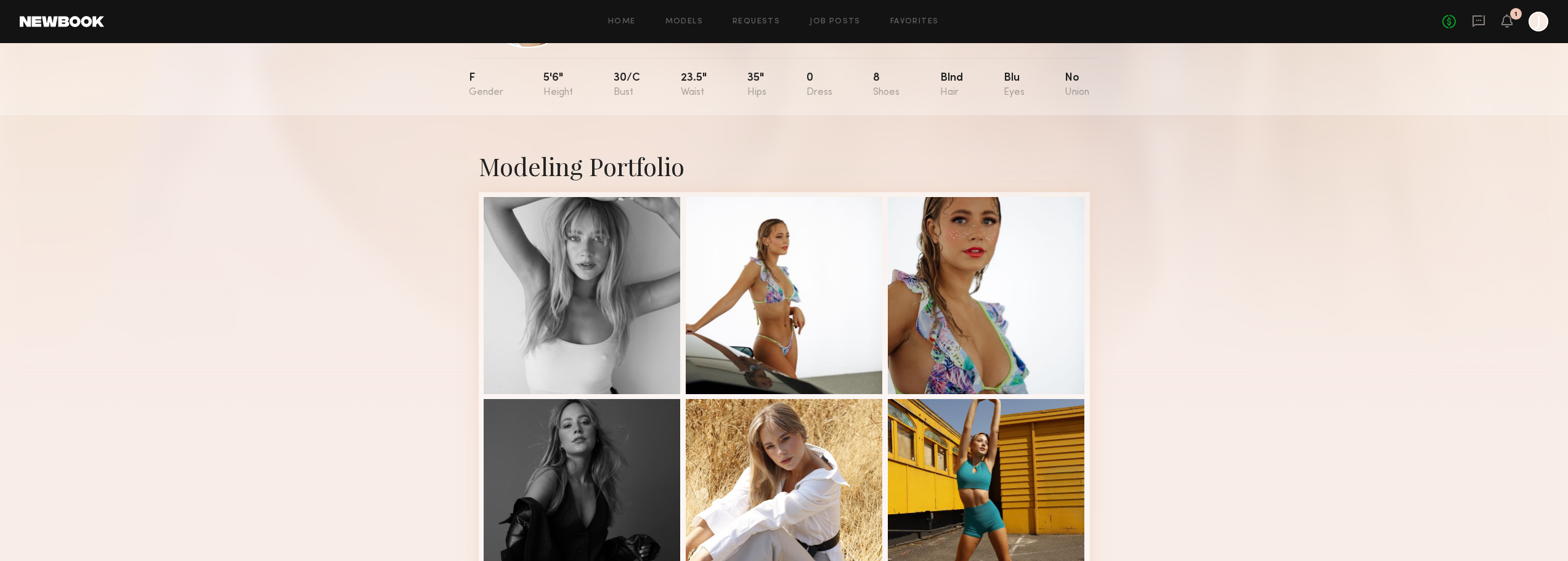
scroll to position [185, 0]
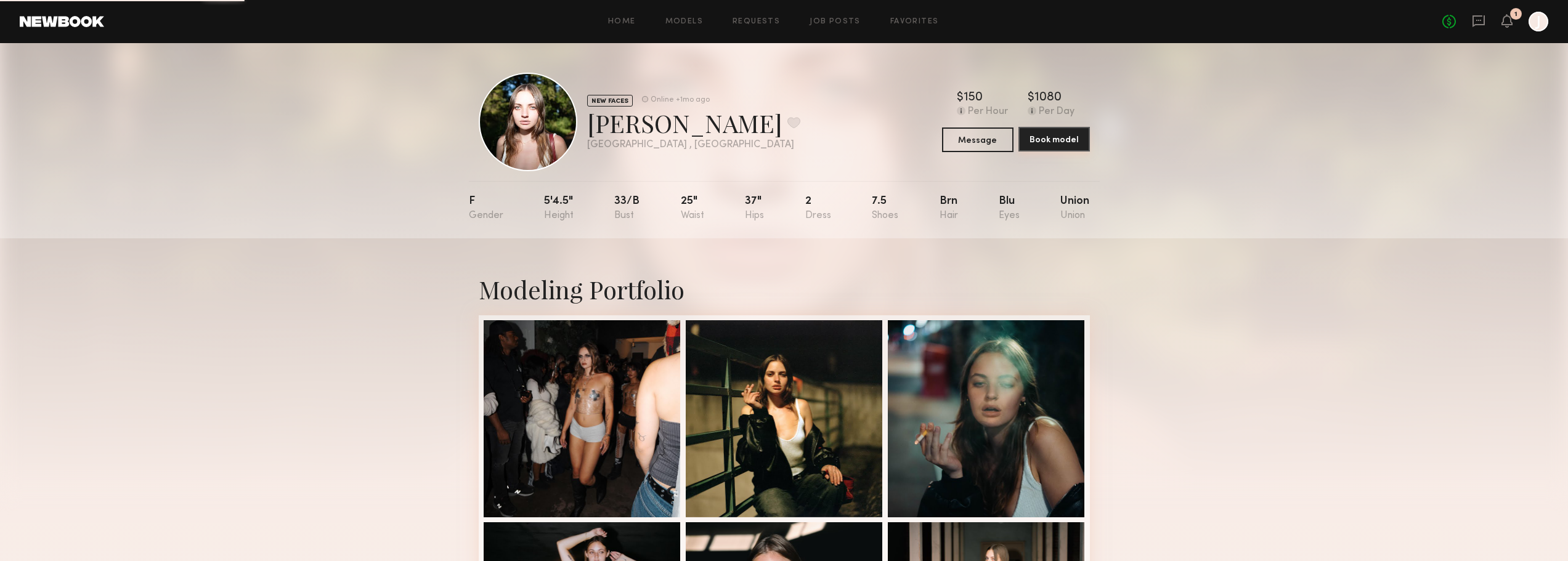
click at [1070, 144] on button "Book model" at bounding box center [1054, 139] width 71 height 25
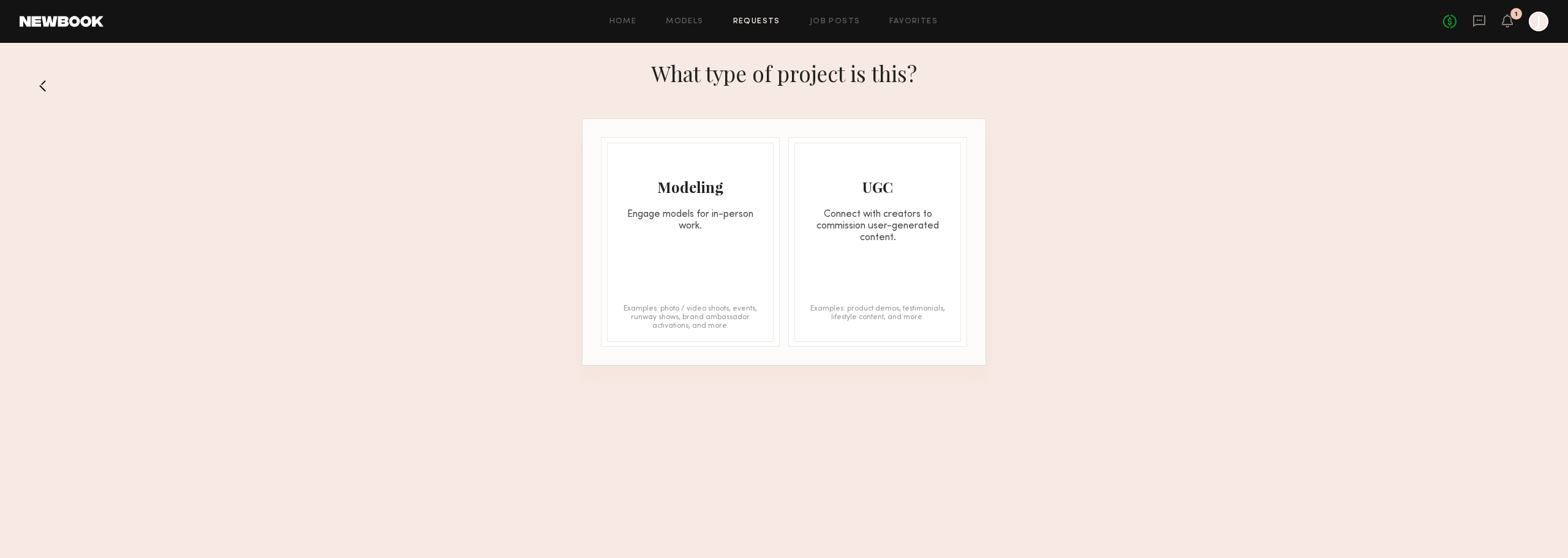
click at [47, 98] on div "What type of project is this?" at bounding box center [784, 85] width 1568 height 66
click at [43, 83] on button at bounding box center [46, 86] width 20 height 20
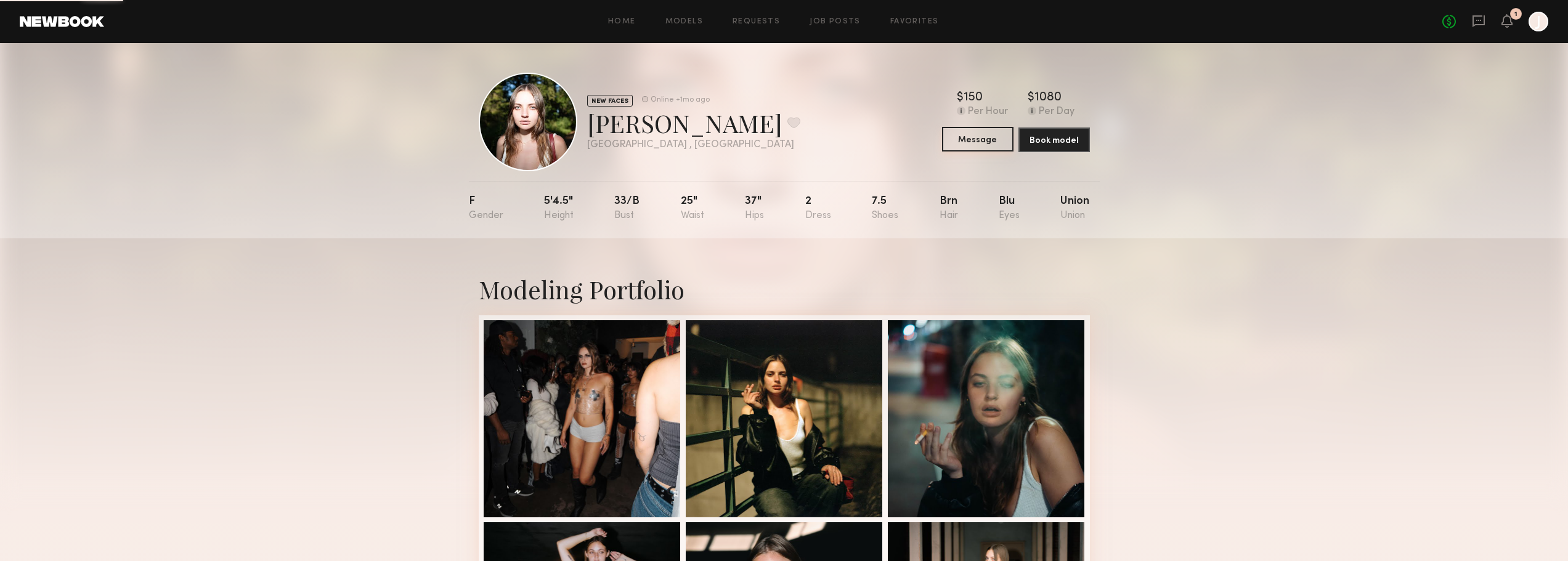
click at [958, 138] on button "Message" at bounding box center [978, 139] width 71 height 25
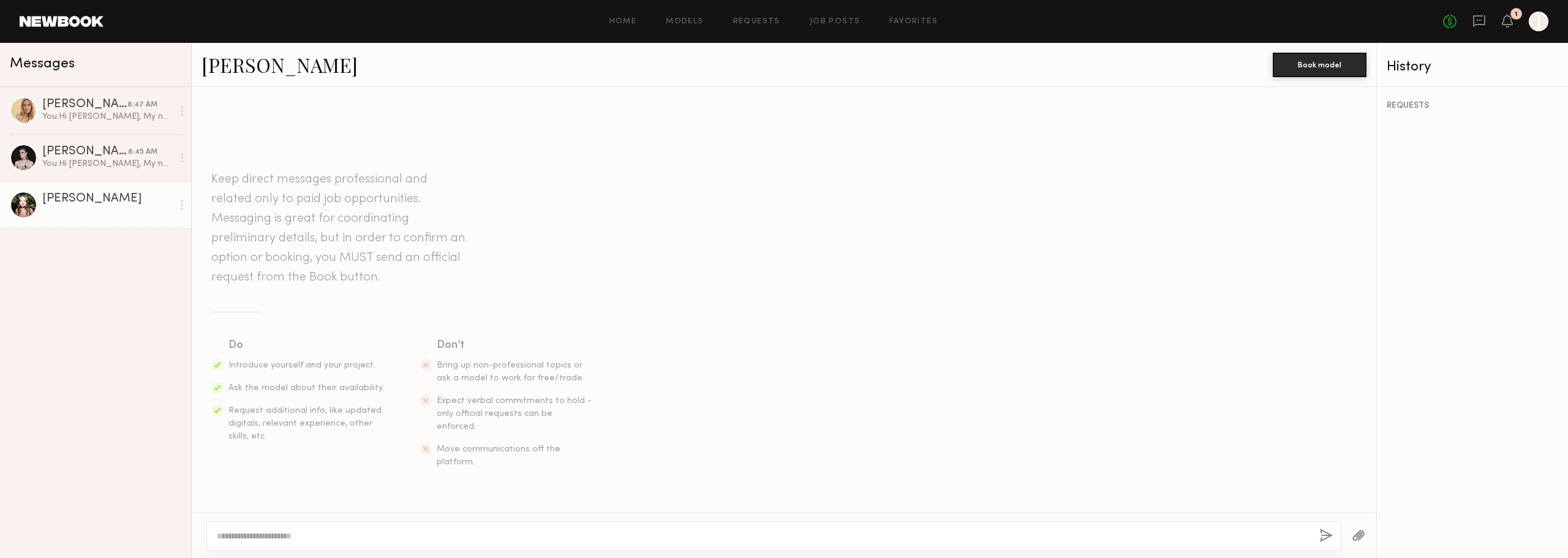
click at [344, 539] on textarea at bounding box center [763, 536] width 1093 height 12
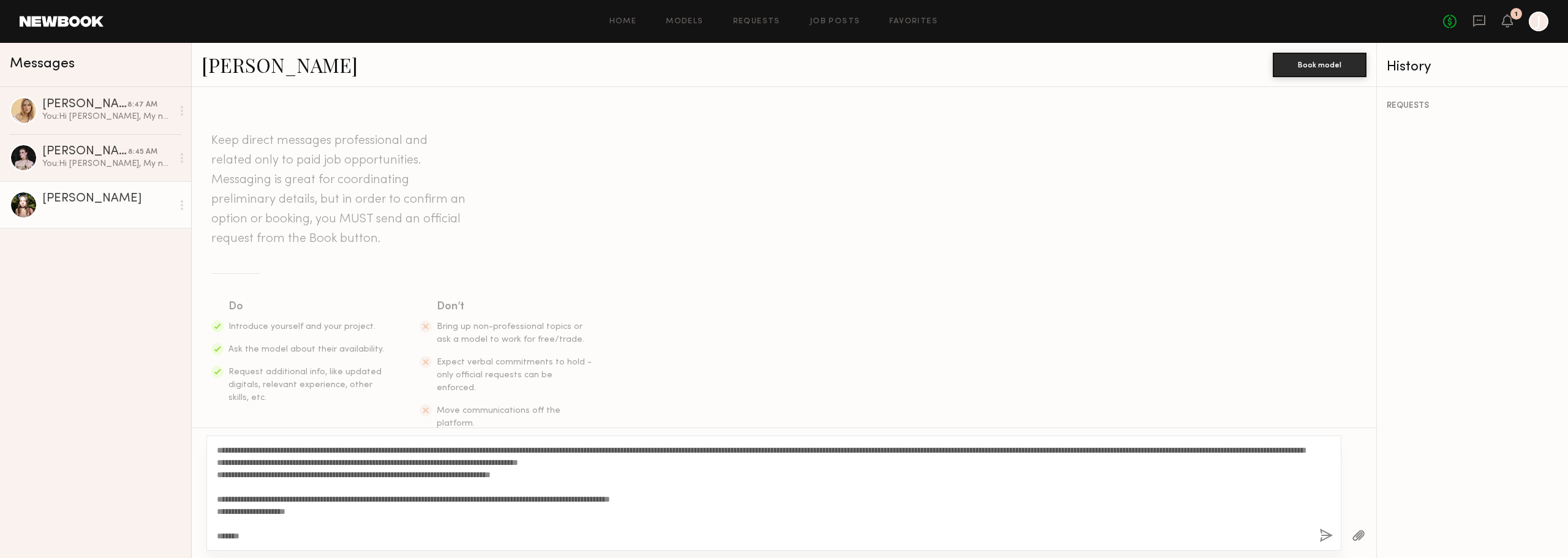
type textarea "**********"
click at [1364, 535] on button "button" at bounding box center [1359, 536] width 13 height 15
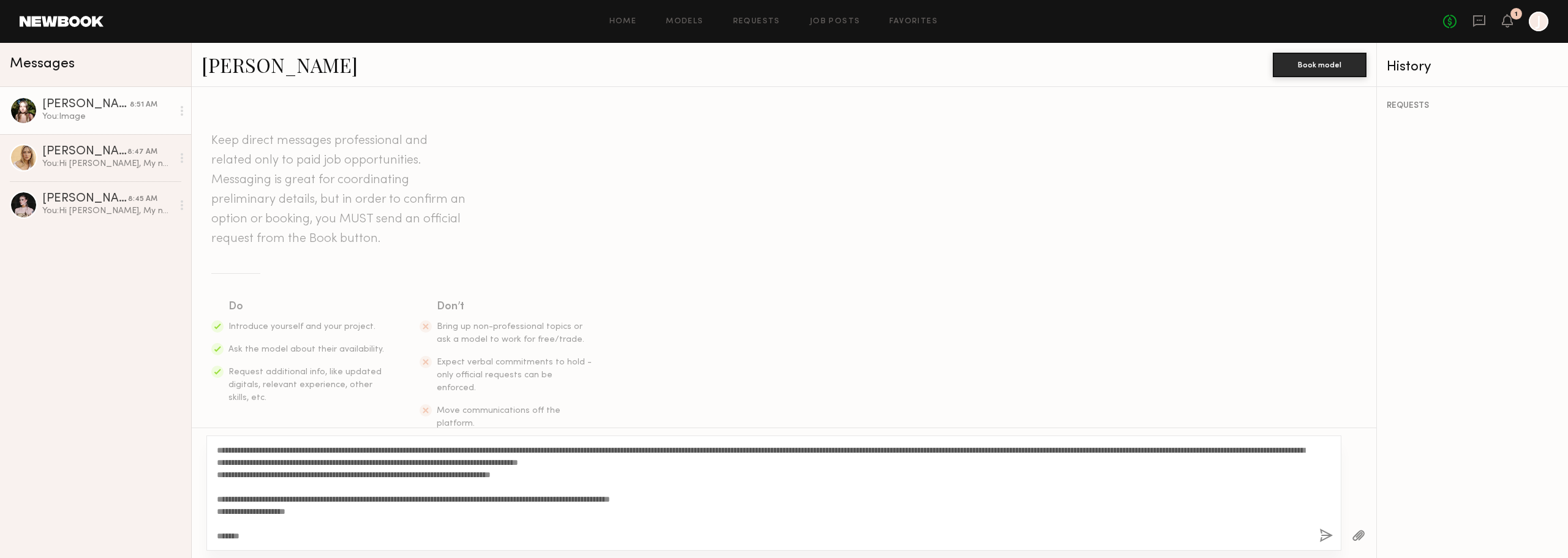
scroll to position [387, 0]
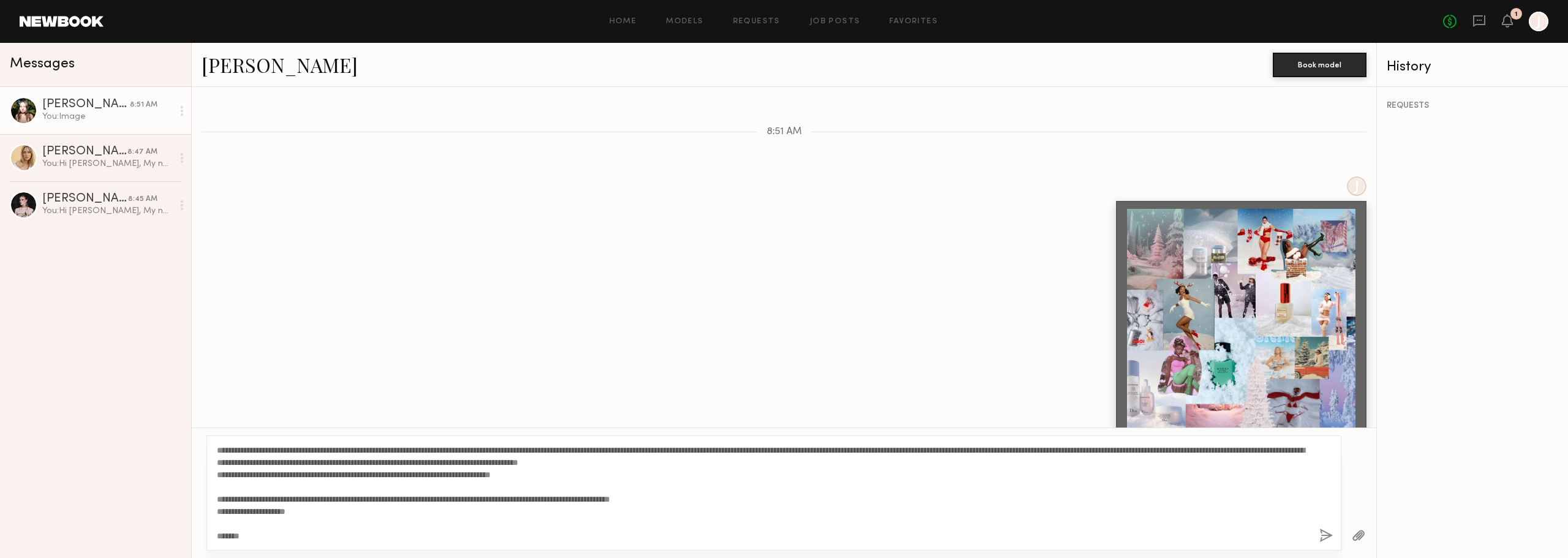
click at [1360, 535] on button "button" at bounding box center [1359, 536] width 13 height 15
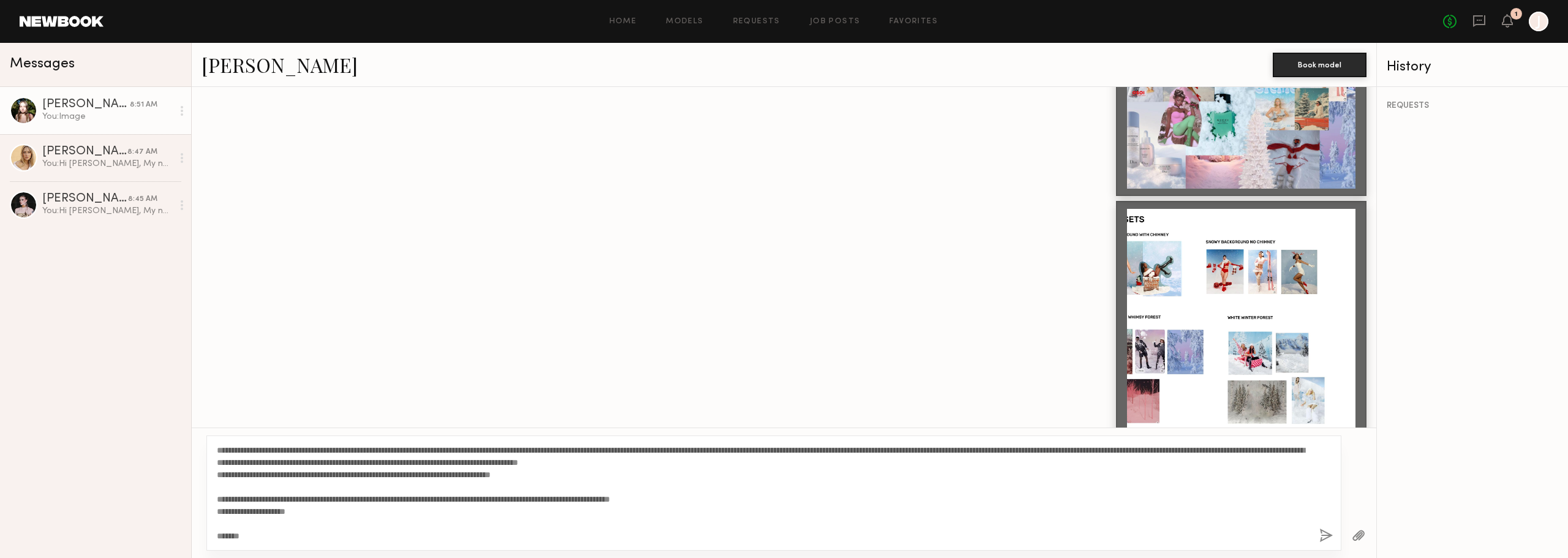
click at [1327, 535] on button "button" at bounding box center [1326, 536] width 13 height 15
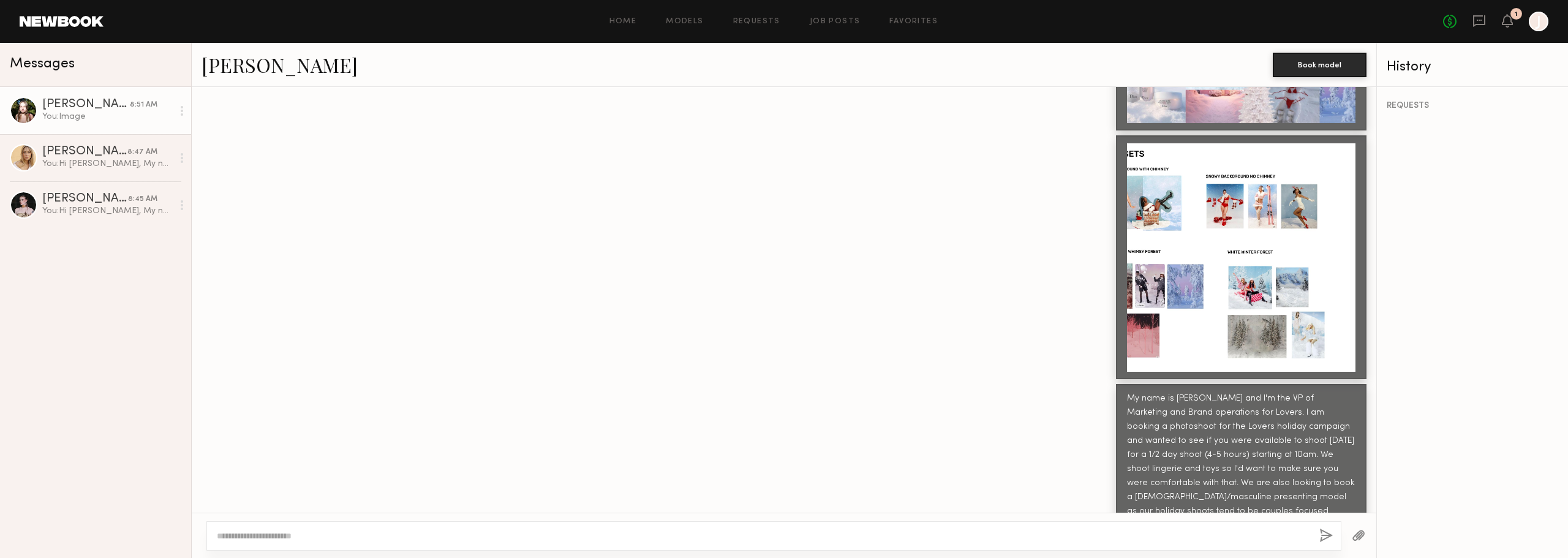
scroll to position [517, 0]
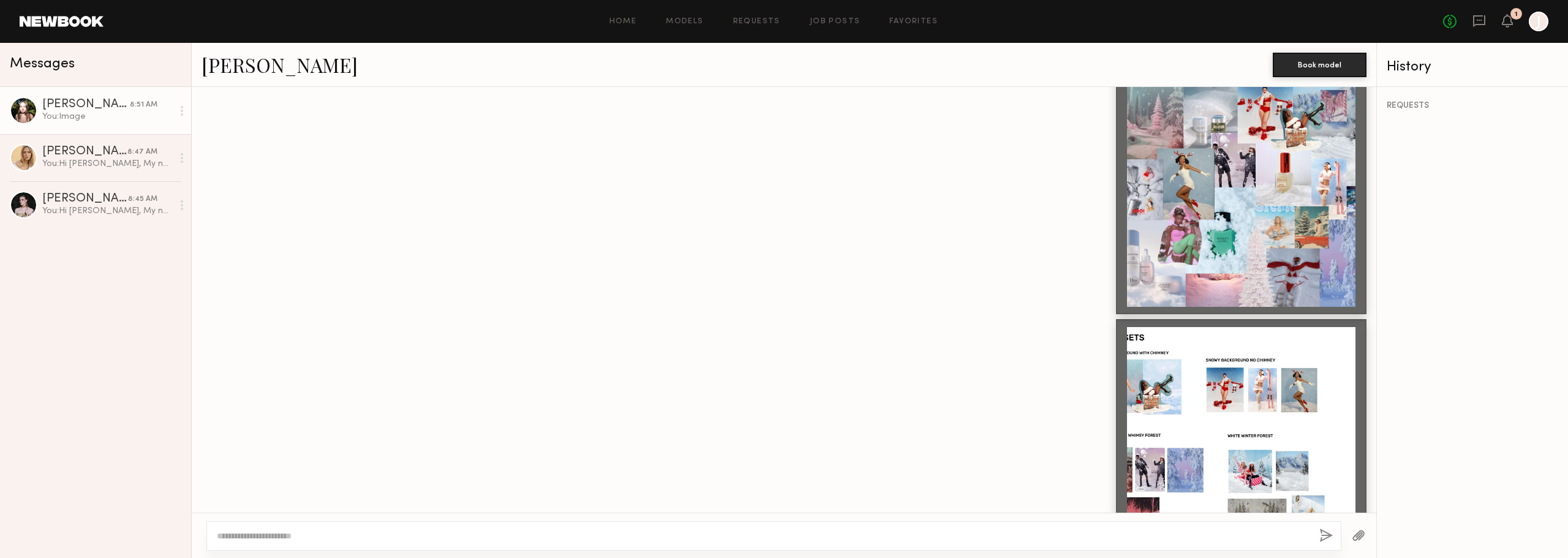
click at [70, 99] on div "Kira C." at bounding box center [86, 105] width 88 height 12
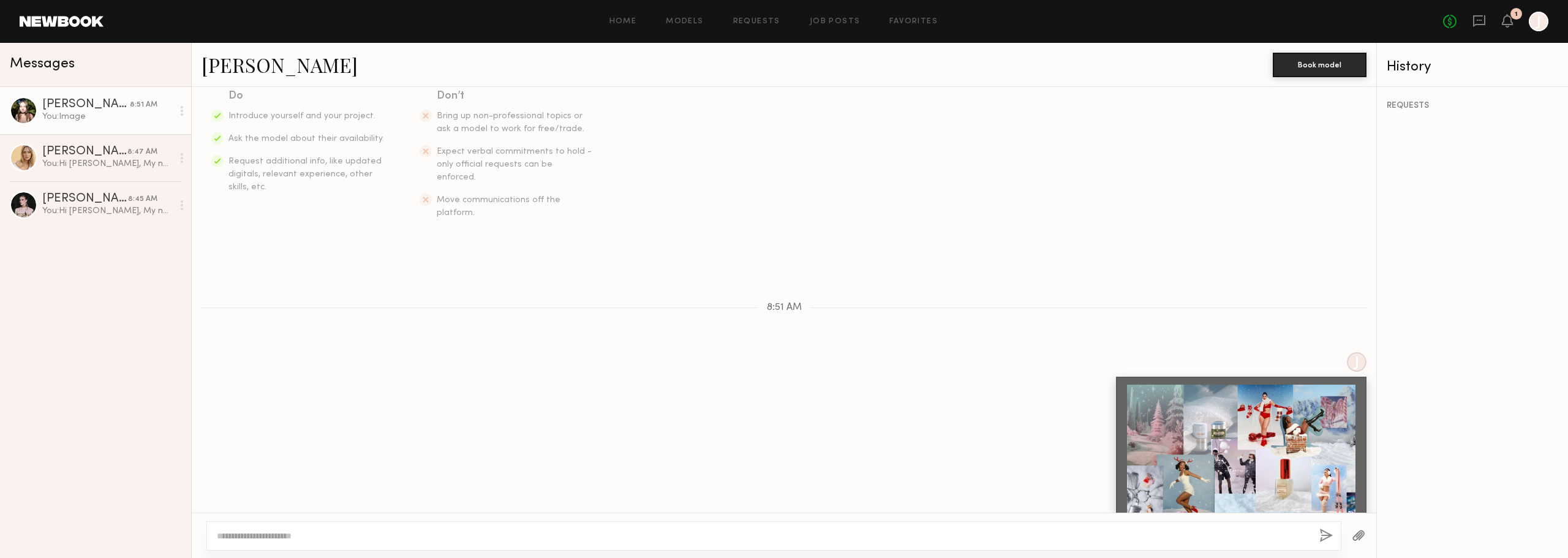
scroll to position [27, 0]
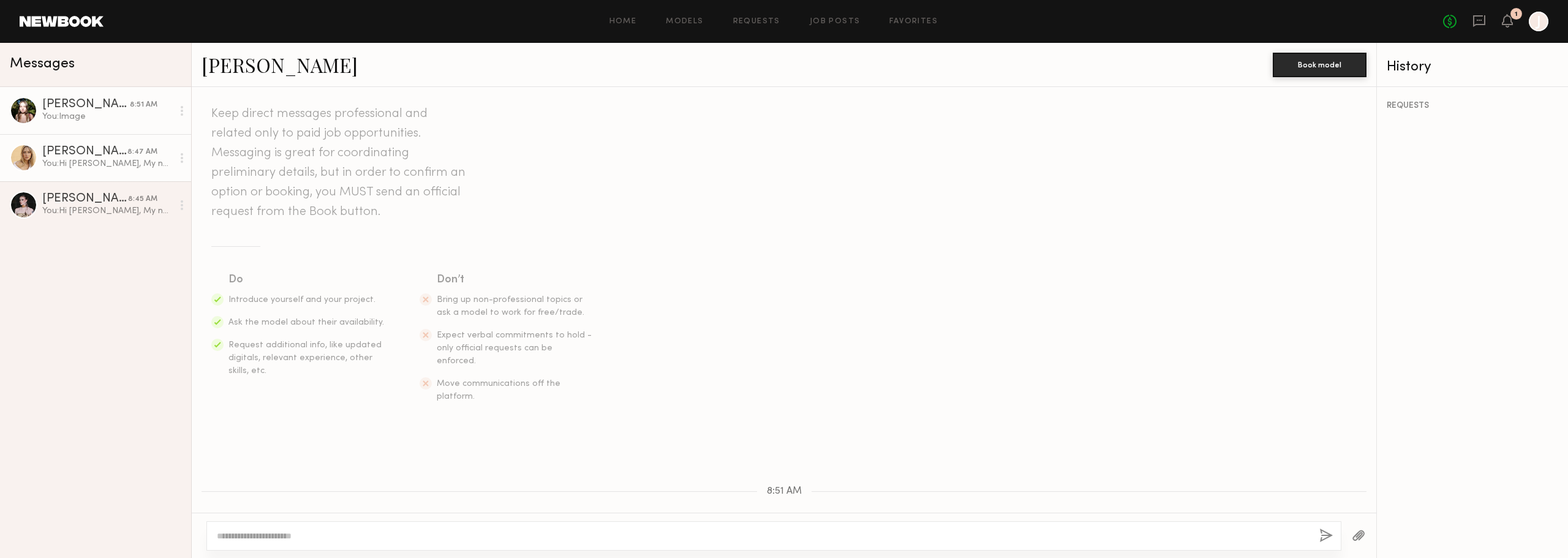
click at [106, 161] on div "You: Hi Peyton, My name is Jen May and I'm the VP of Marketing and Brand operat…" at bounding box center [107, 163] width 130 height 12
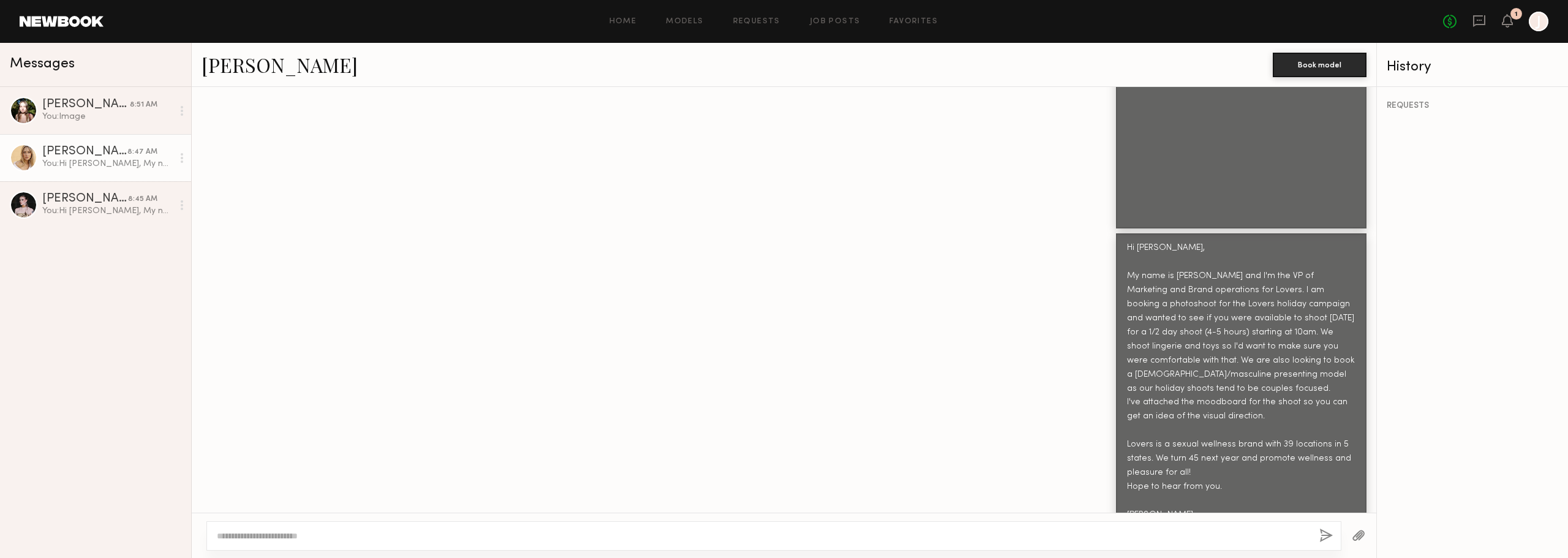
scroll to position [729, 0]
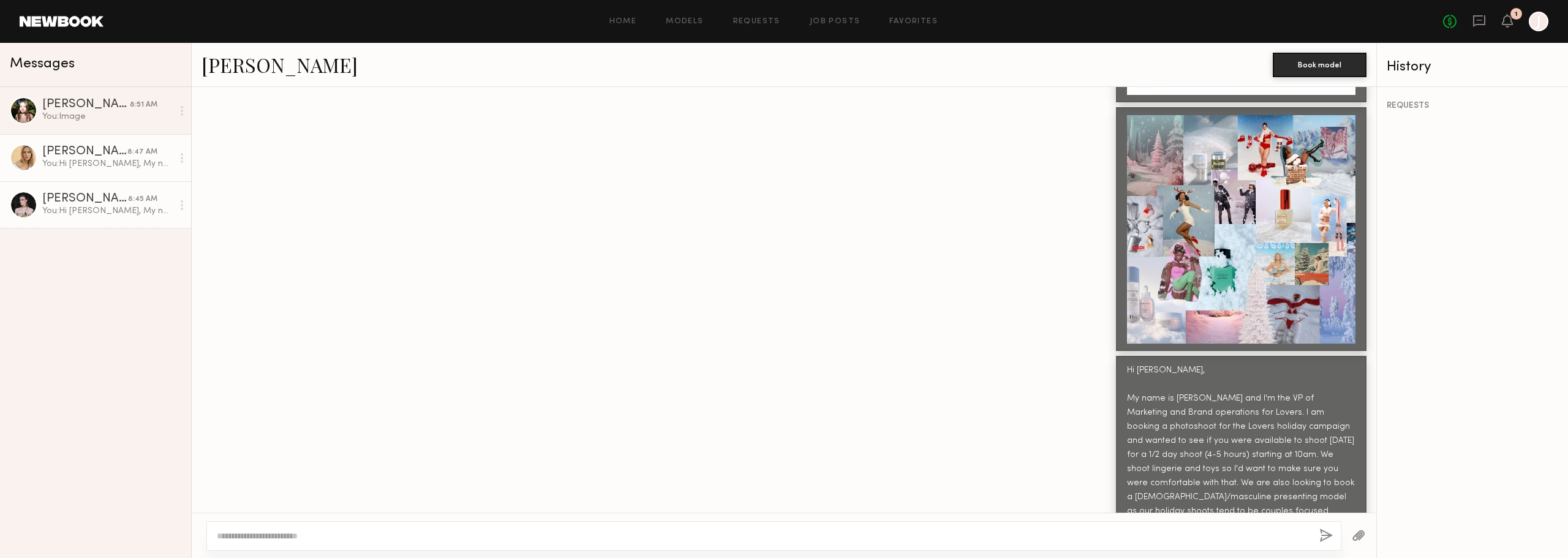
click at [75, 205] on div "Hailey M." at bounding box center [85, 199] width 86 height 12
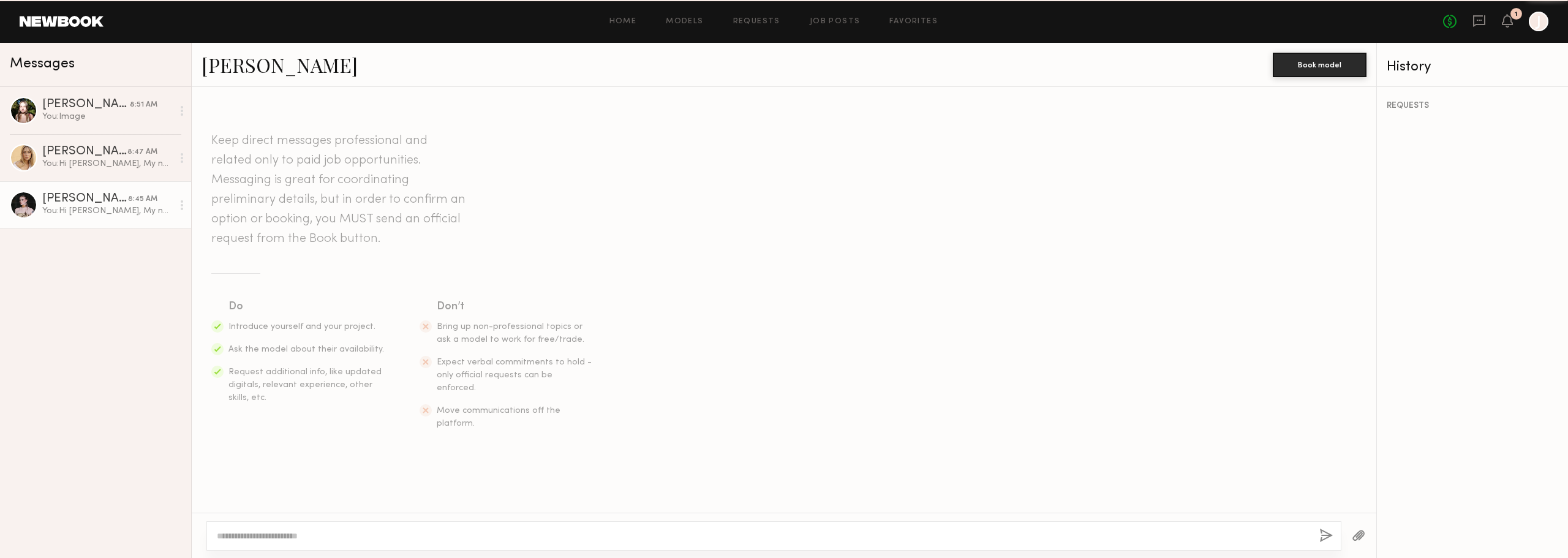
scroll to position [1348, 0]
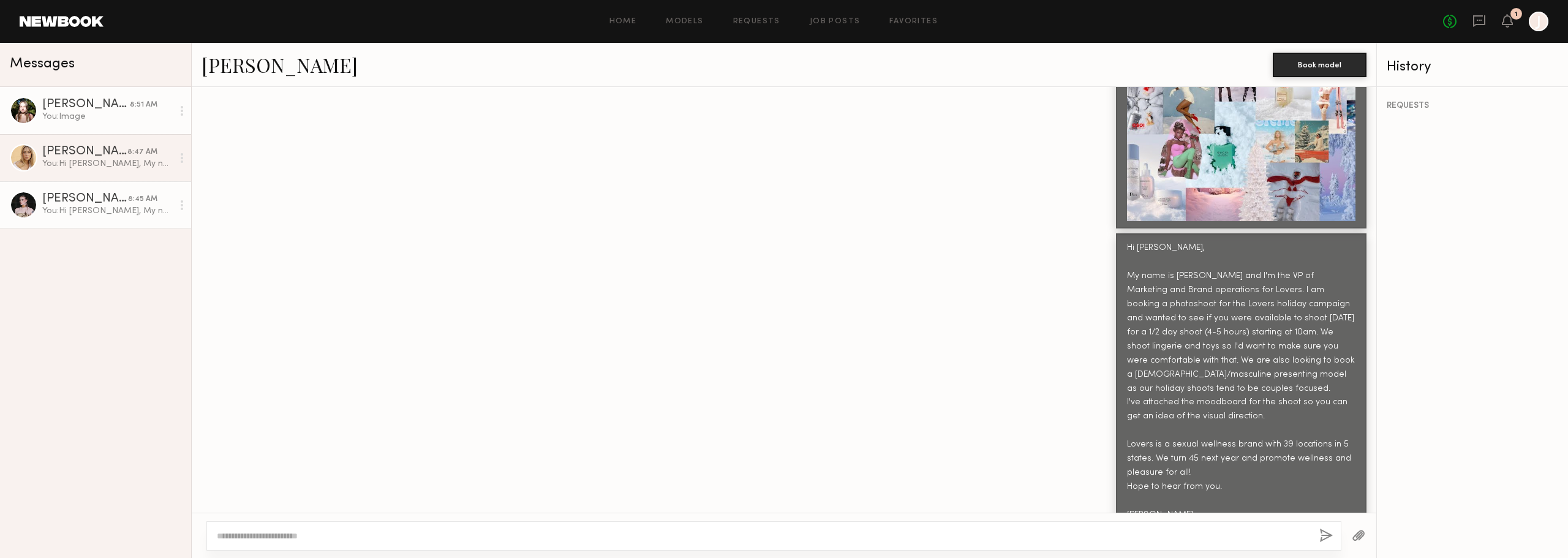
click at [91, 118] on div "You: Image" at bounding box center [107, 116] width 130 height 12
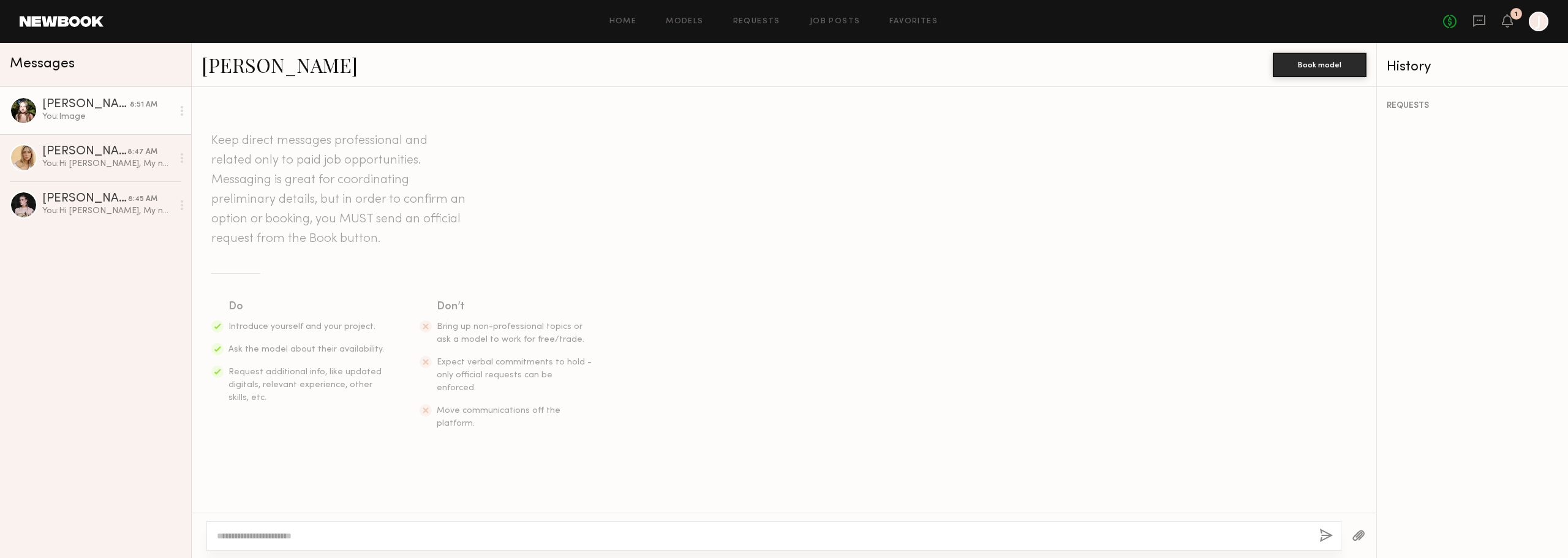
click at [88, 120] on div "You: Image" at bounding box center [107, 116] width 130 height 12
click at [217, 57] on link "[PERSON_NAME]" at bounding box center [280, 65] width 156 height 27
click at [102, 165] on div "You: Hi Peyton, My name is Jen May and I'm the VP of Marketing and Brand operat…" at bounding box center [107, 163] width 130 height 12
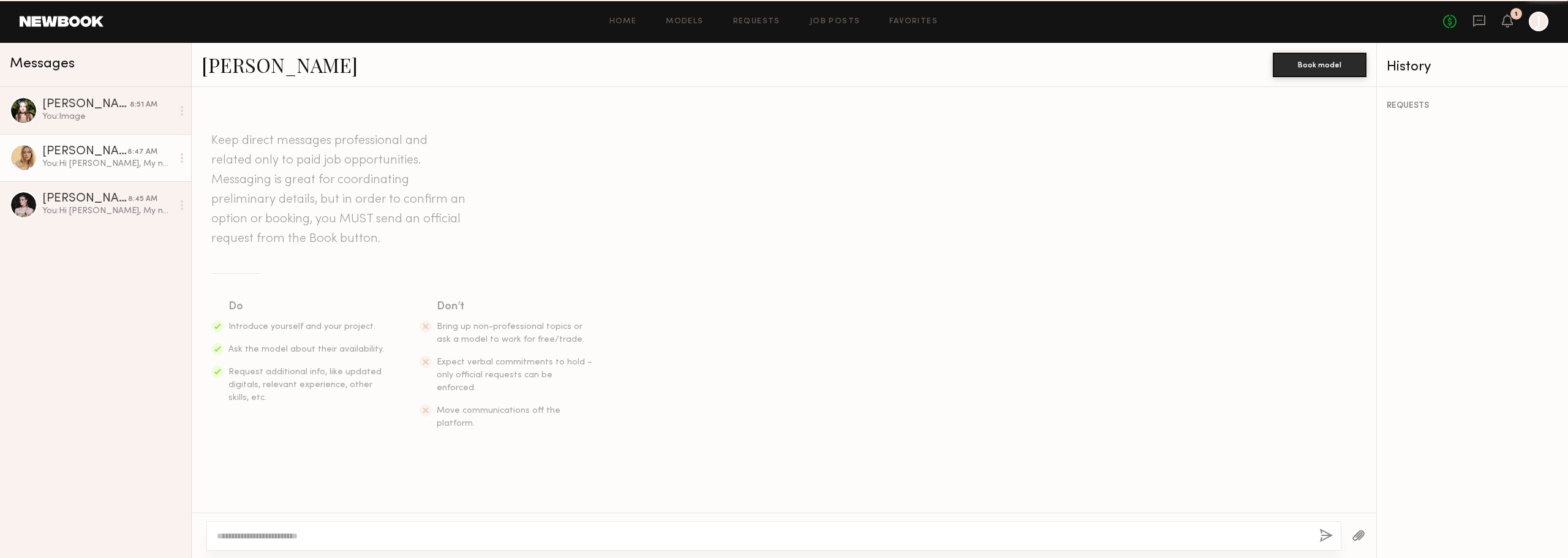
scroll to position [852, 0]
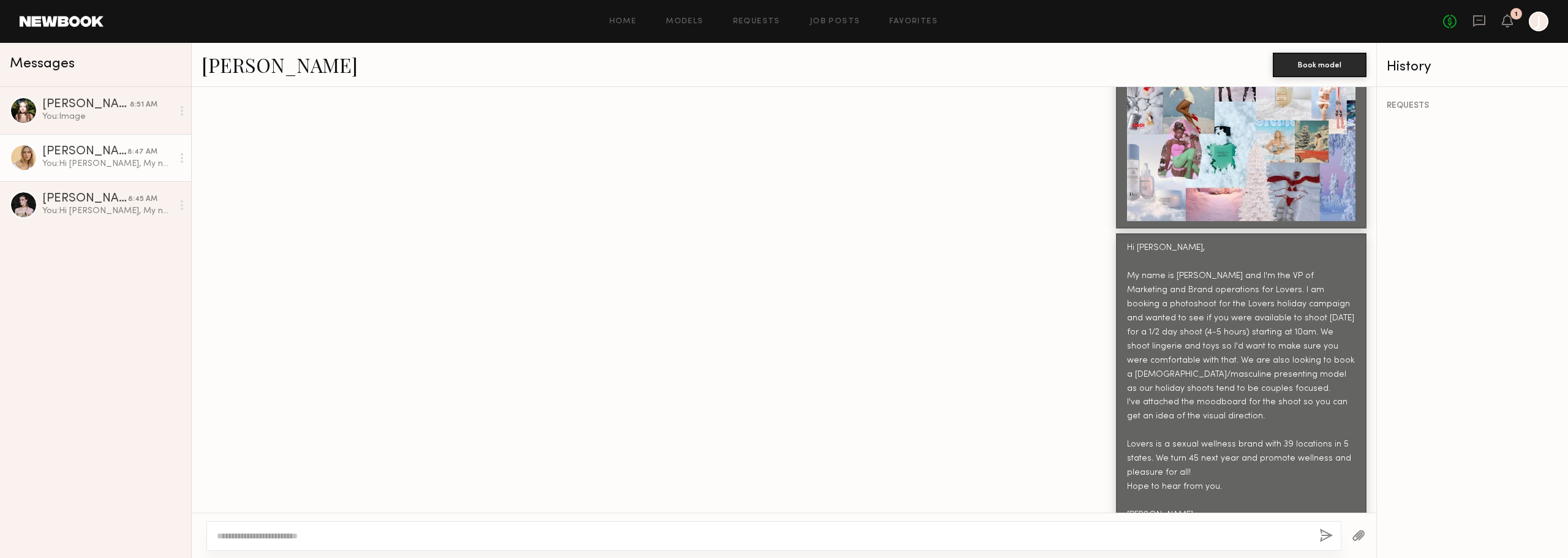
click at [228, 76] on link "[PERSON_NAME]" at bounding box center [280, 65] width 156 height 27
click at [84, 203] on div "[PERSON_NAME]" at bounding box center [85, 199] width 86 height 12
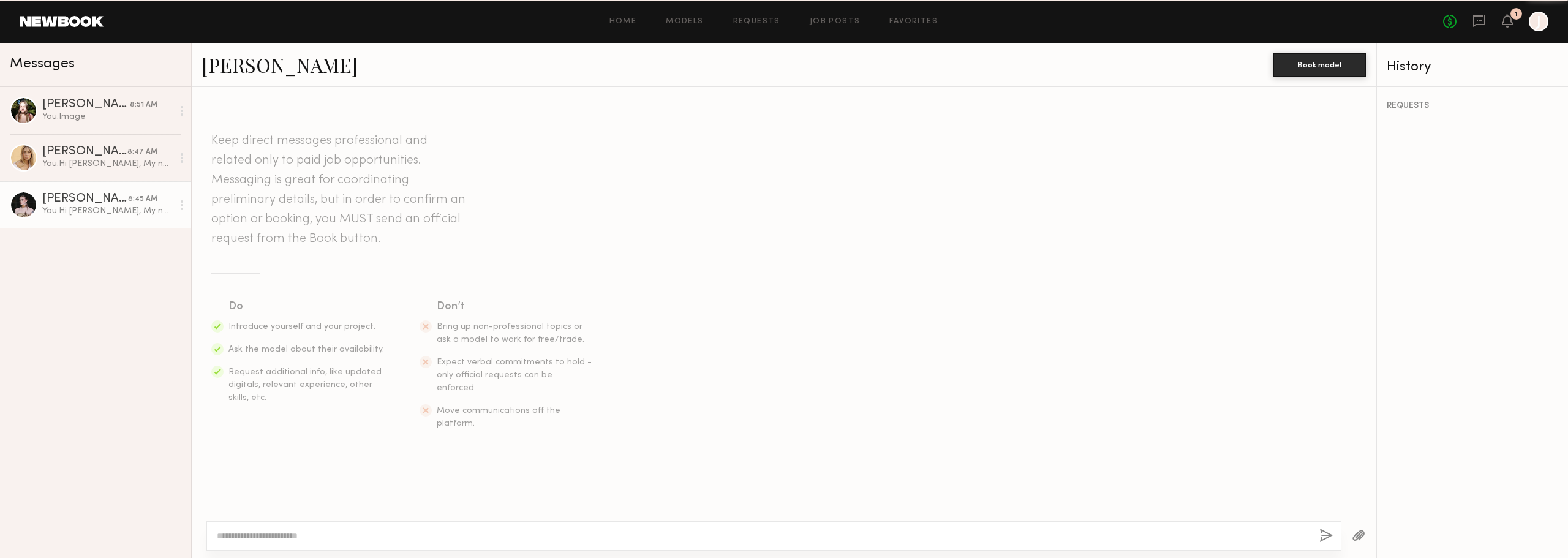
scroll to position [1348, 0]
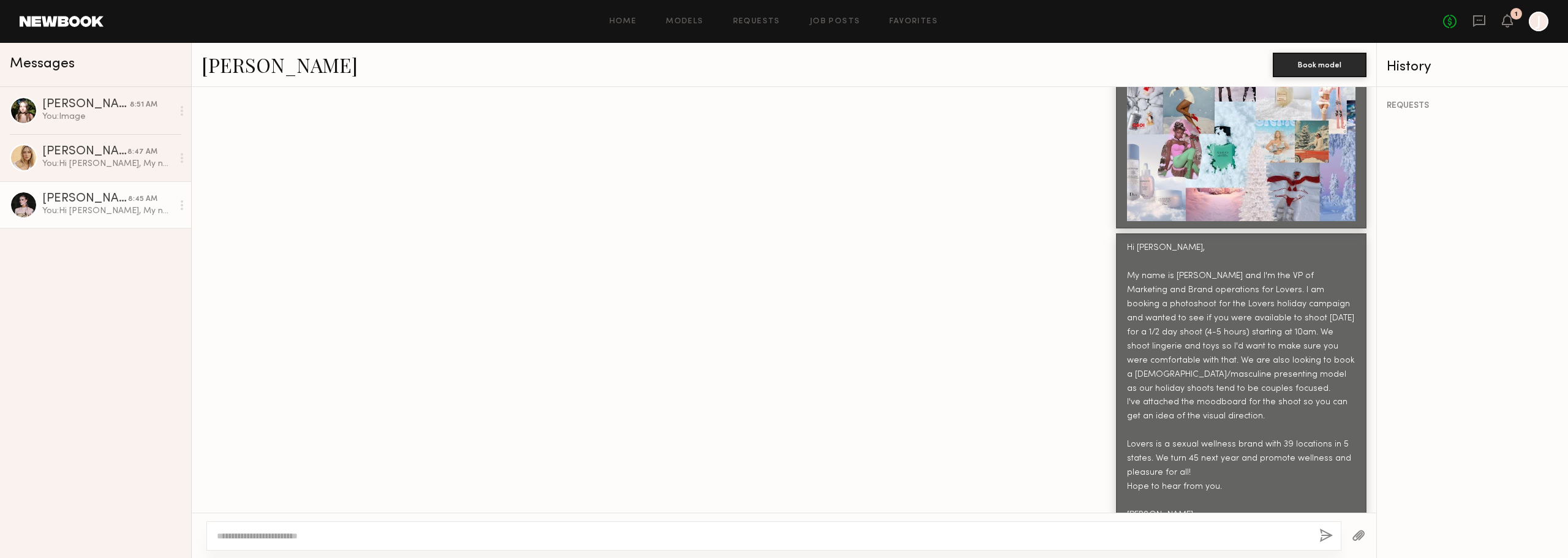
click at [49, 205] on div "[PERSON_NAME]" at bounding box center [85, 199] width 86 height 12
click at [258, 61] on link "[PERSON_NAME]" at bounding box center [280, 65] width 156 height 27
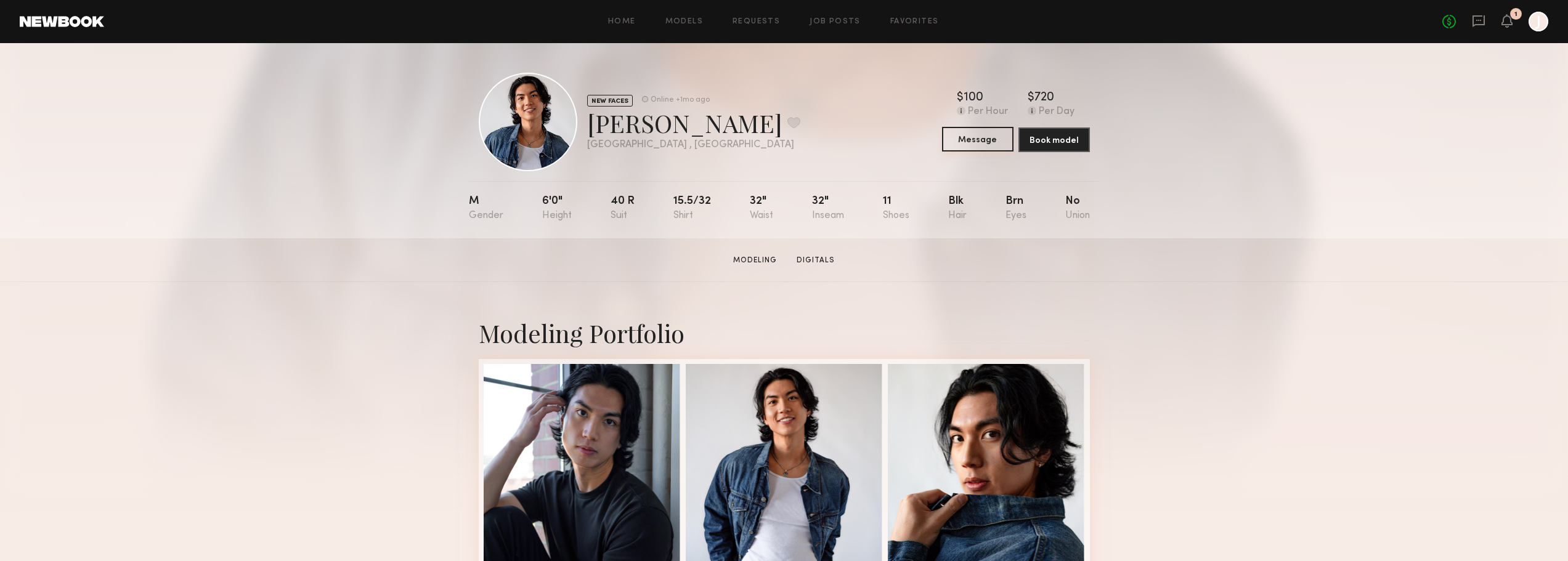
click at [973, 149] on button "Message" at bounding box center [978, 139] width 71 height 25
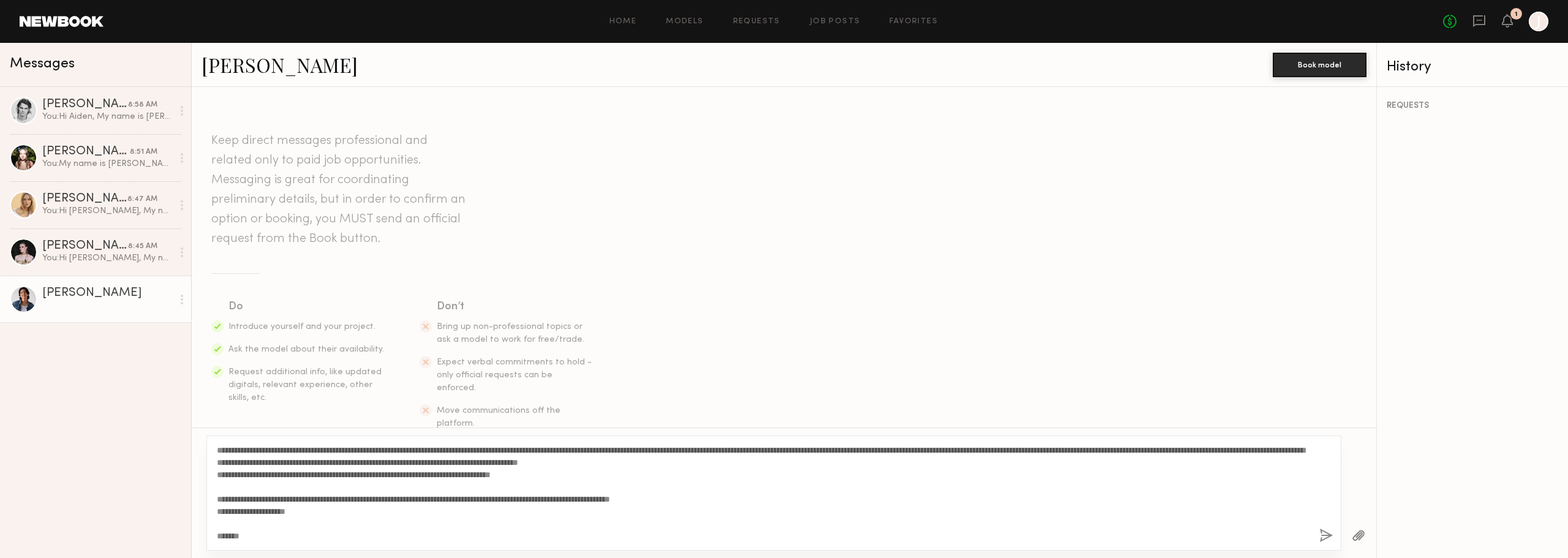
click at [217, 452] on textarea "**********" at bounding box center [763, 493] width 1093 height 98
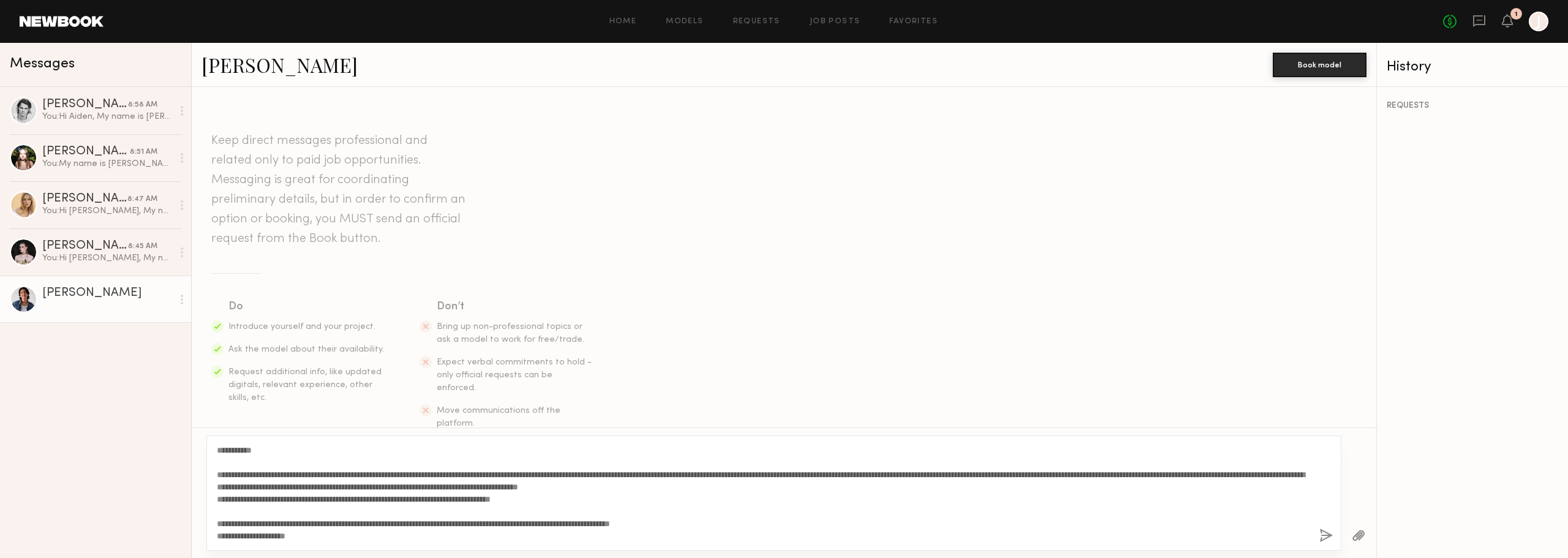
scroll to position [25, 0]
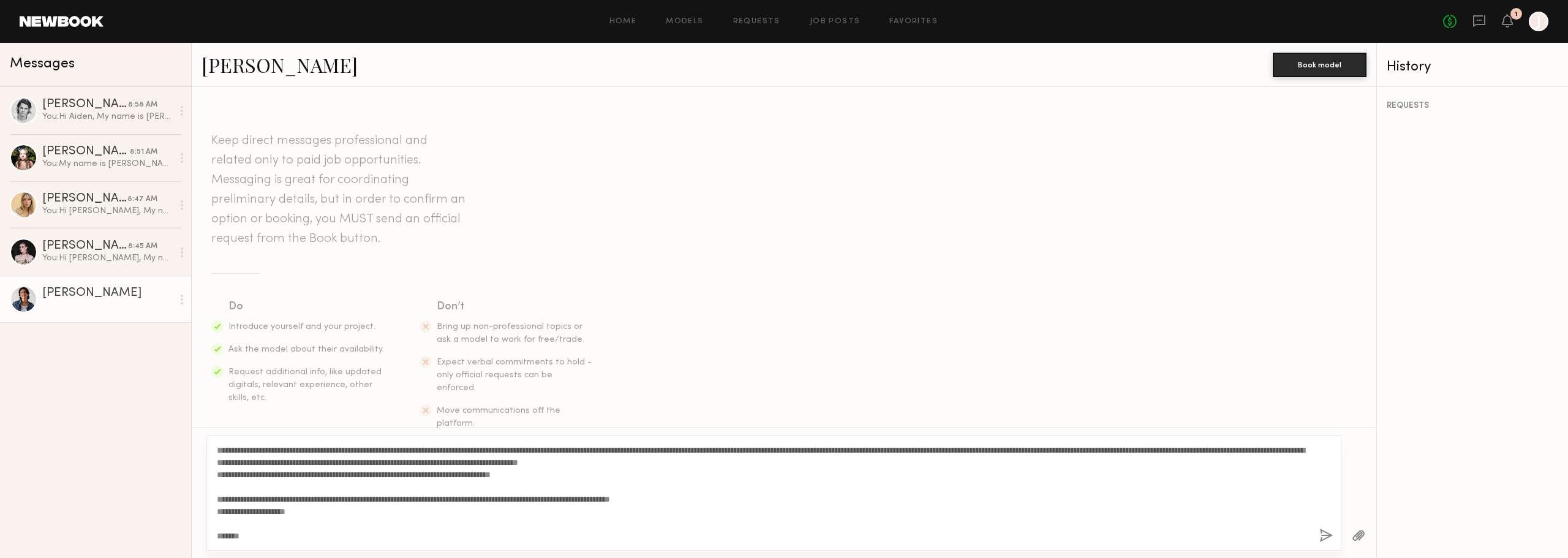
type textarea "**********"
click at [1352, 533] on button "button" at bounding box center [1359, 536] width 13 height 15
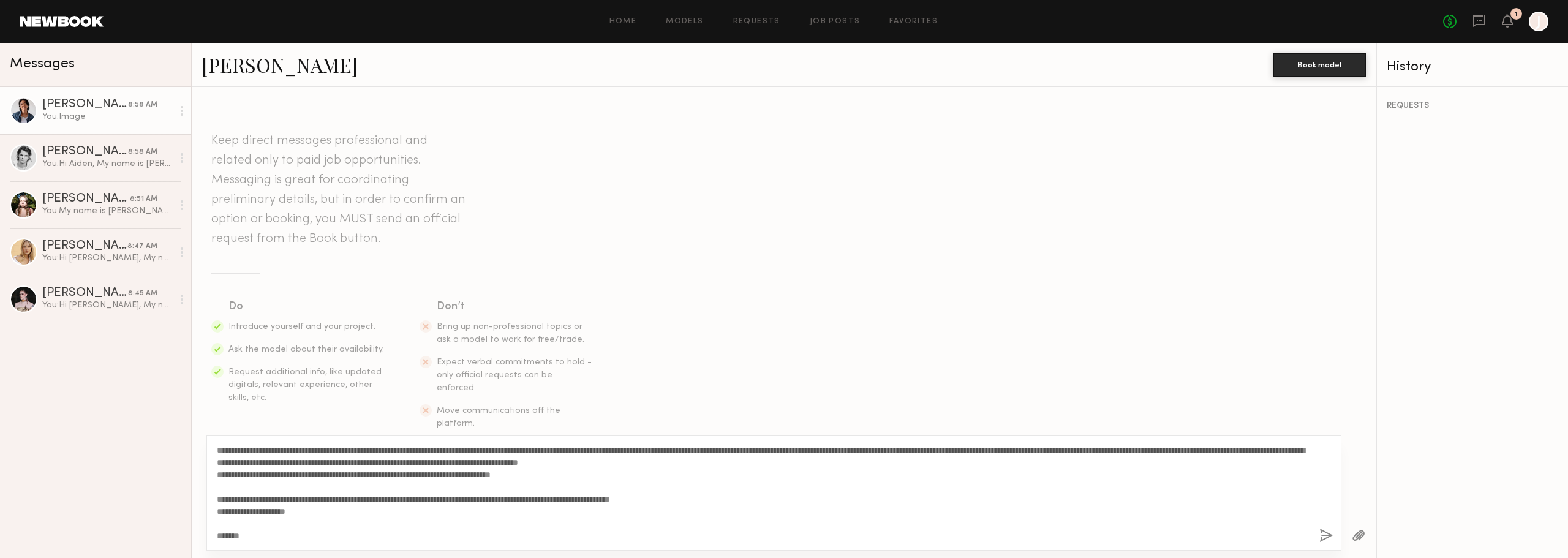
scroll to position [387, 0]
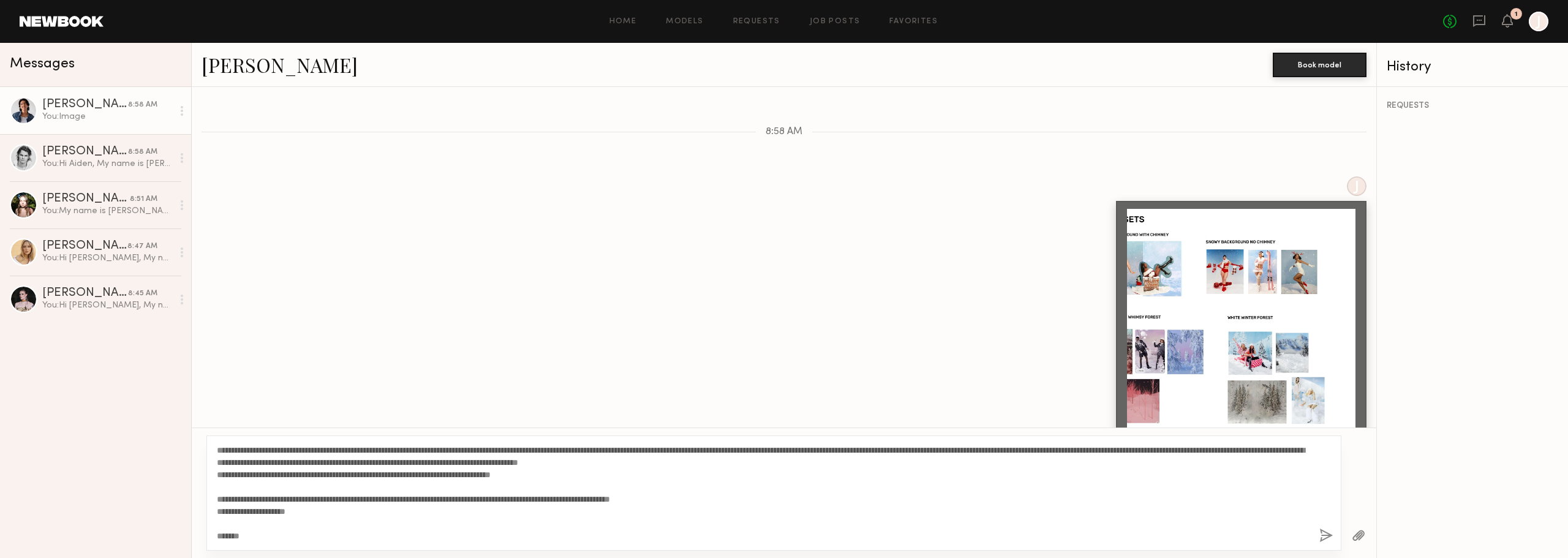
click at [1357, 536] on button "button" at bounding box center [1359, 536] width 13 height 15
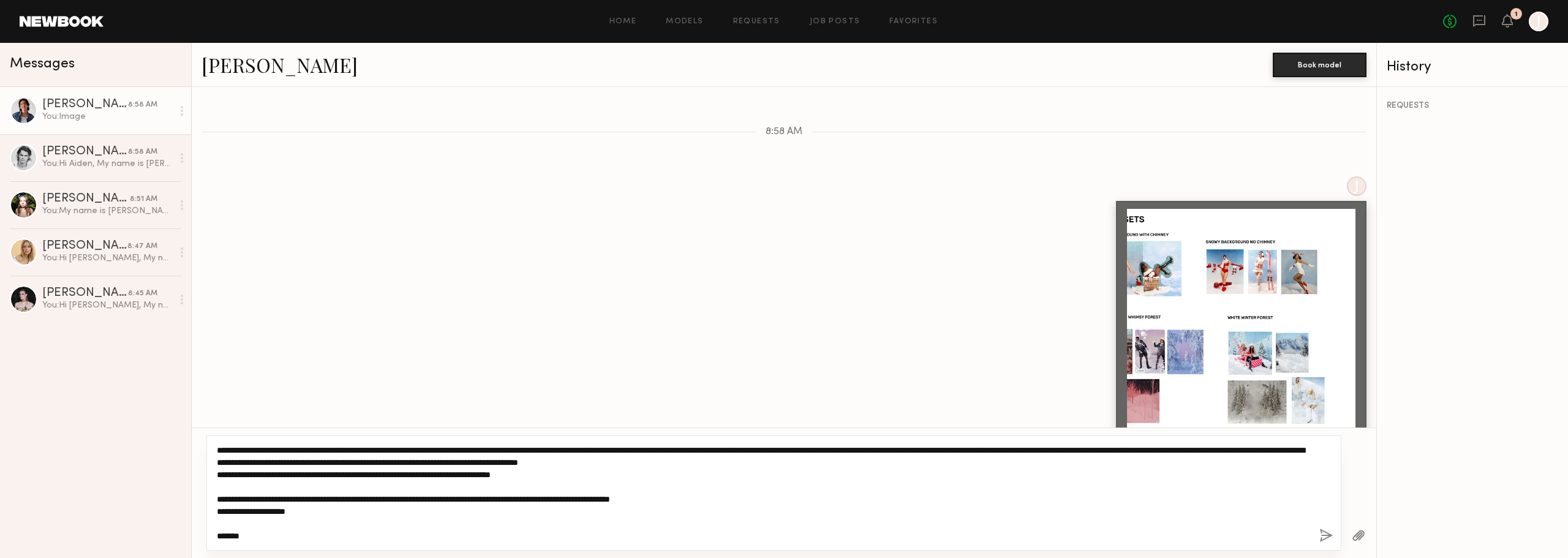
scroll to position [0, 0]
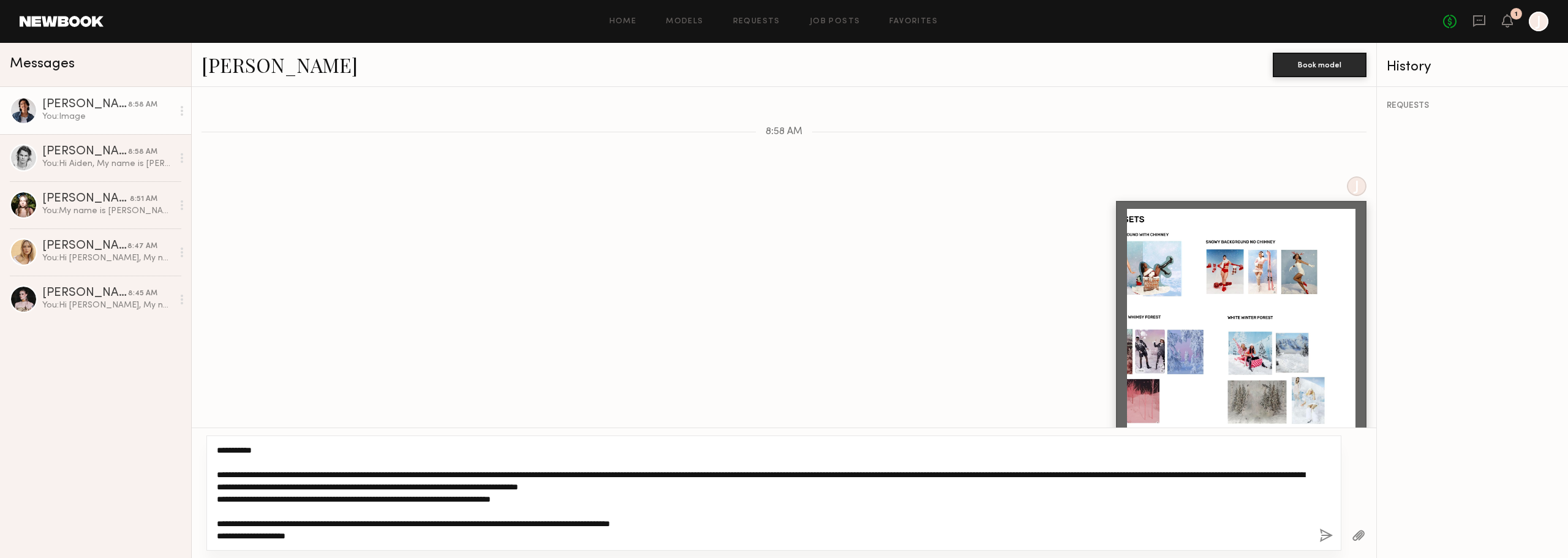
drag, startPoint x: 275, startPoint y: 537, endPoint x: 198, endPoint y: 437, distance: 126.2
click at [198, 437] on div "**********" at bounding box center [784, 492] width 1185 height 130
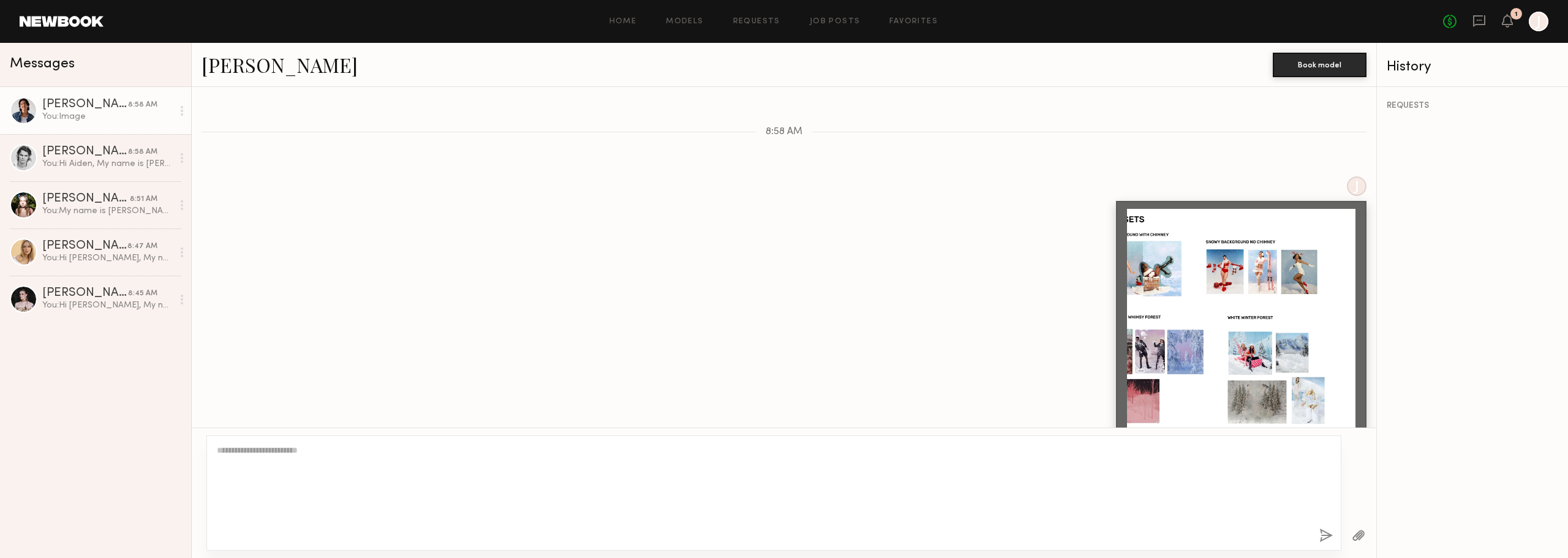
scroll to position [302, 0]
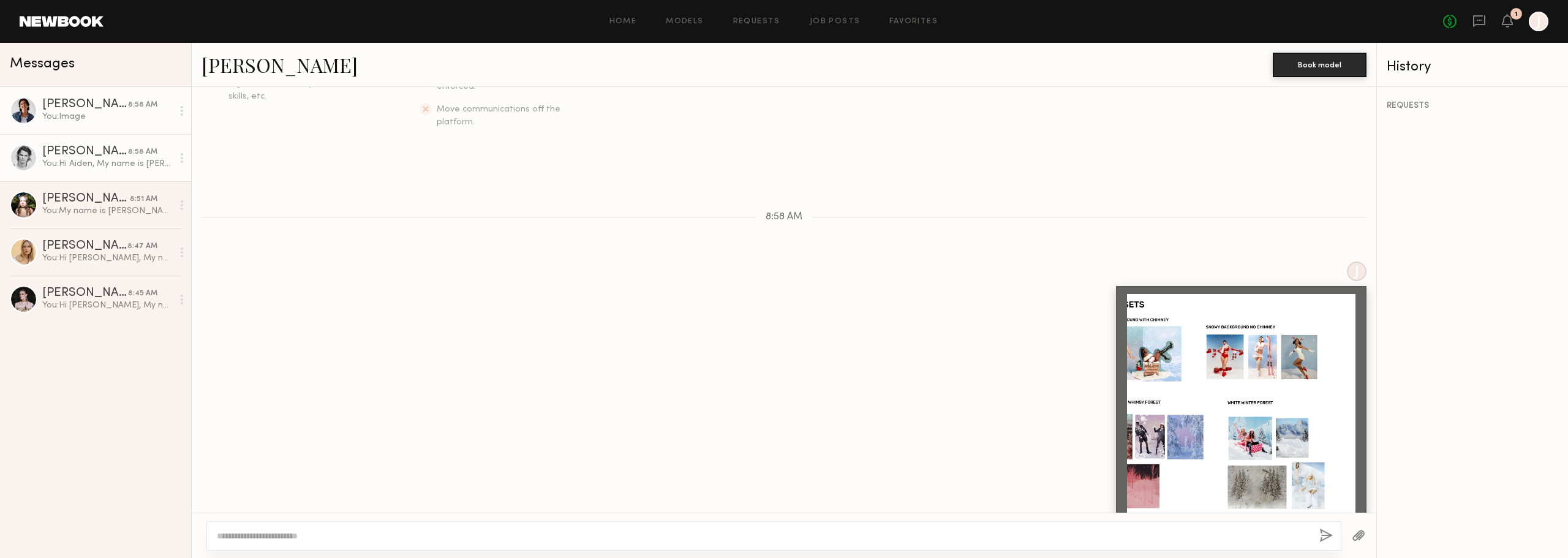
click at [80, 165] on div "You: Hi Aiden, My name is Jen May and I'm the VP of Marketing and Brand operati…" at bounding box center [107, 163] width 130 height 12
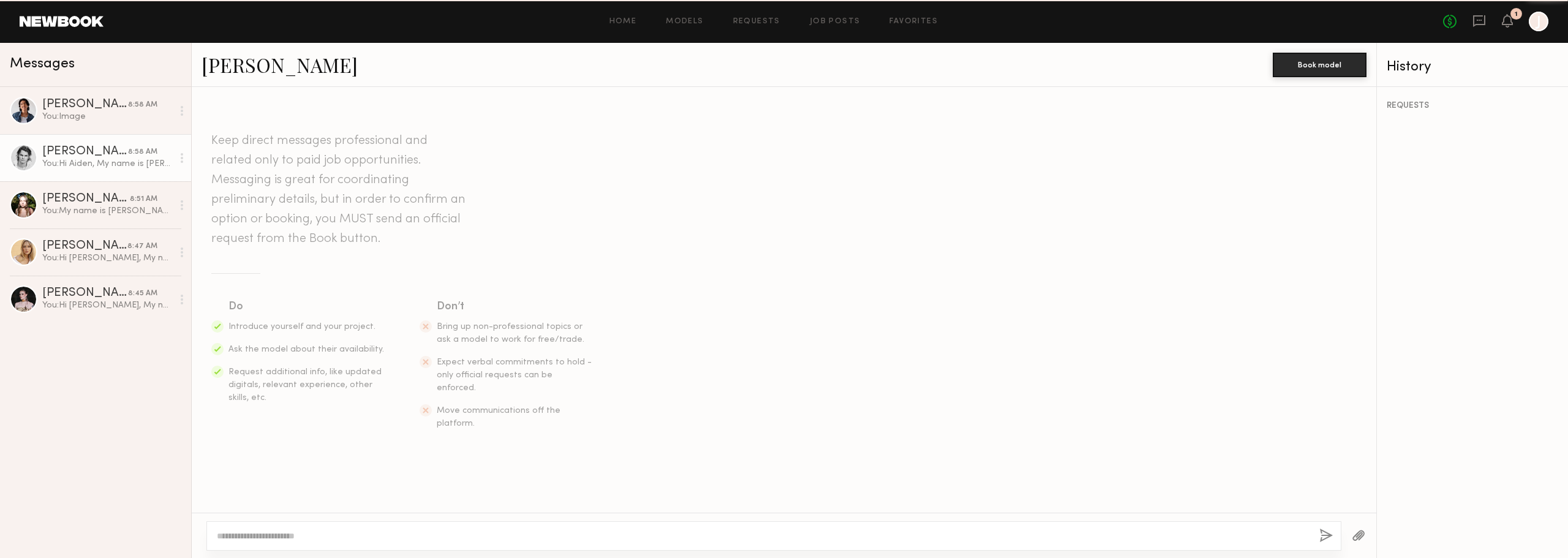
scroll to position [837, 0]
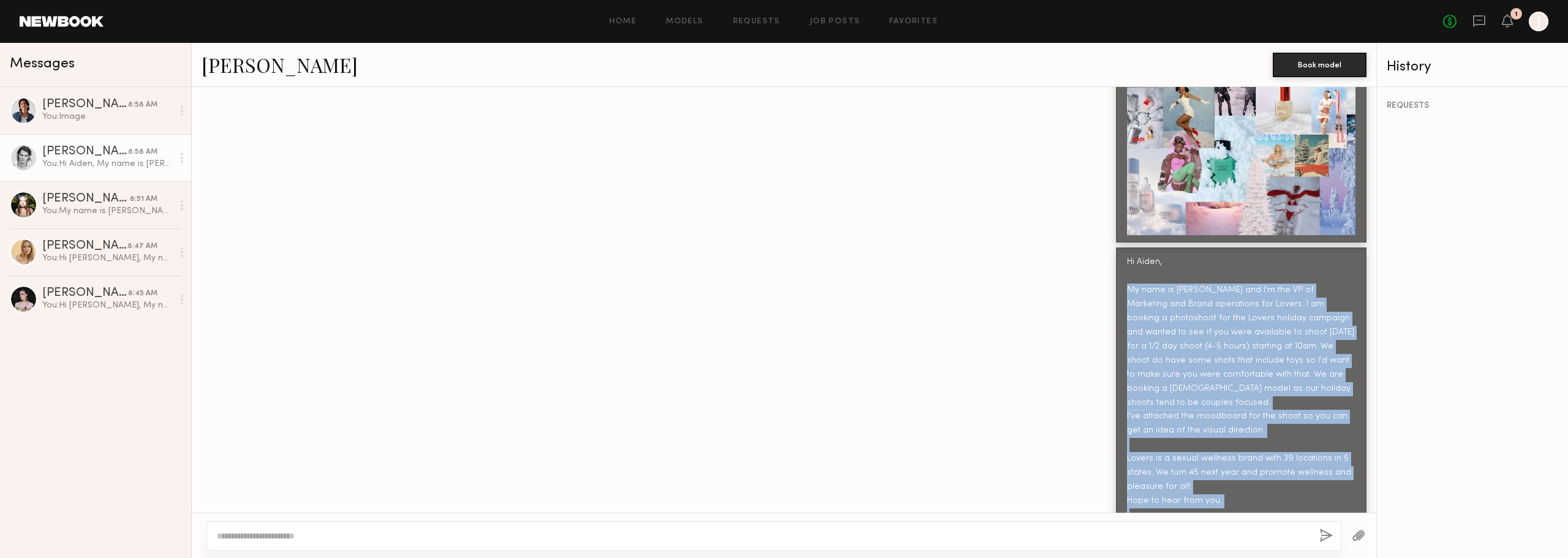
drag, startPoint x: 1121, startPoint y: 260, endPoint x: 1210, endPoint y: 495, distance: 251.3
click at [1210, 495] on div "Hi Aiden, My name is [PERSON_NAME] and I'm the VP of Marketing and Brand operat…" at bounding box center [1241, 396] width 229 height 281
copy div "My name is Jen May and I'm the VP of Marketing and Brand operations for Lovers.…"
click at [83, 122] on div "You: Image" at bounding box center [107, 116] width 130 height 12
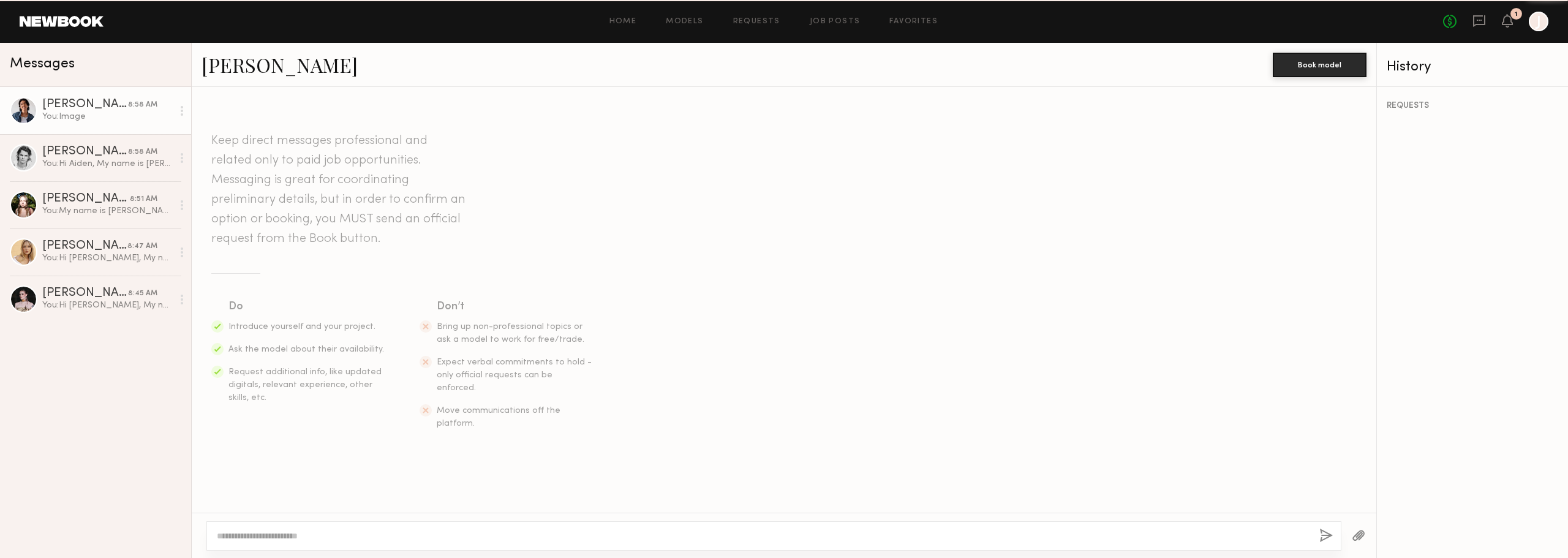
scroll to position [302, 0]
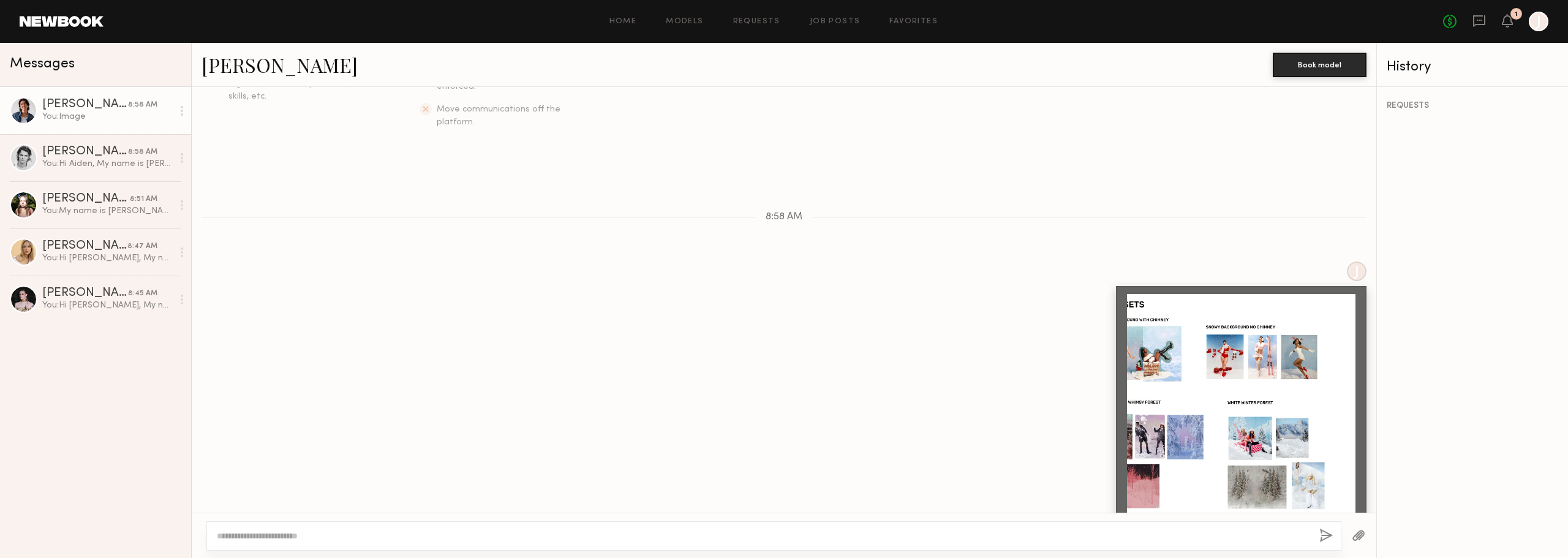
click at [632, 545] on div at bounding box center [774, 536] width 1135 height 29
click at [634, 537] on textarea at bounding box center [763, 536] width 1093 height 12
paste textarea "**********"
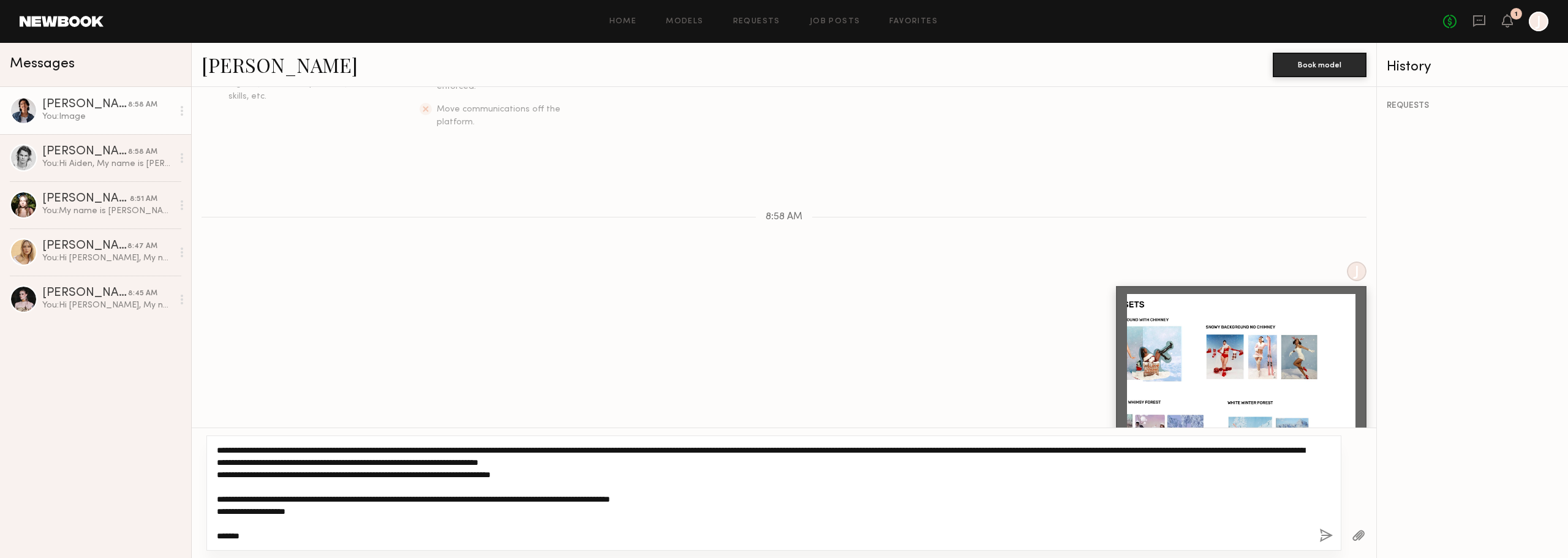
click at [217, 450] on textarea "**********" at bounding box center [763, 493] width 1093 height 98
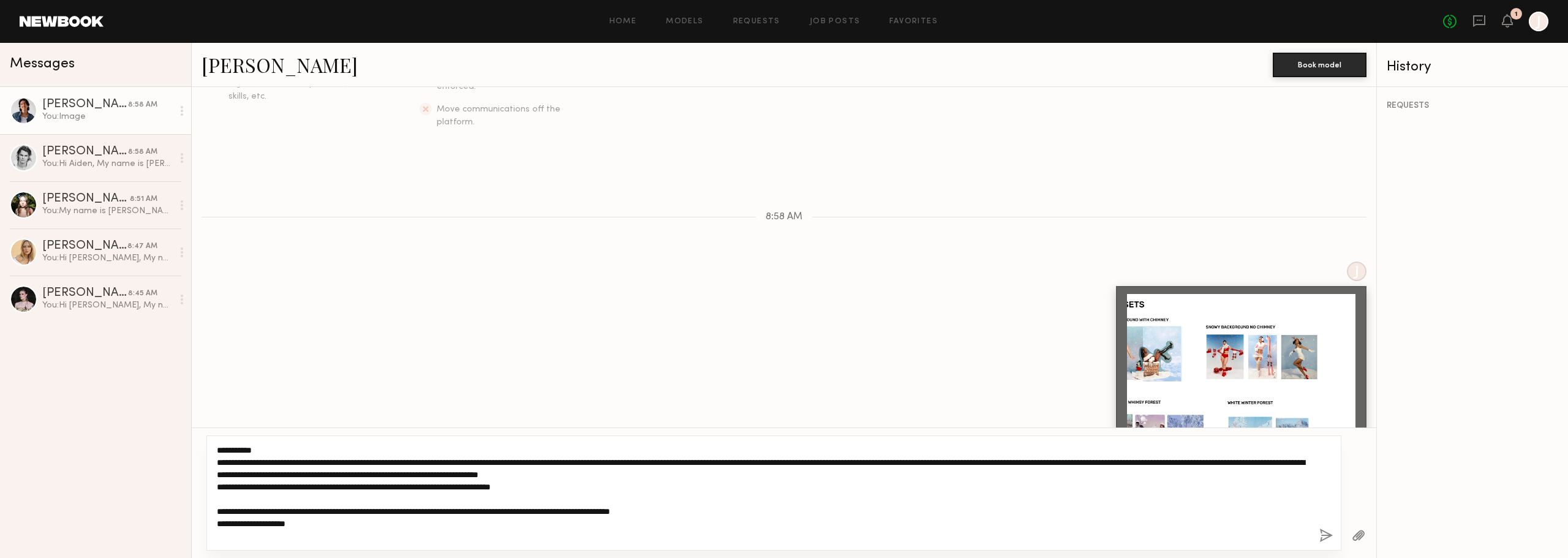
drag, startPoint x: 1251, startPoint y: 462, endPoint x: 1272, endPoint y: 462, distance: 21.0
click at [1272, 462] on textarea "**********" at bounding box center [763, 493] width 1093 height 98
type textarea "**********"
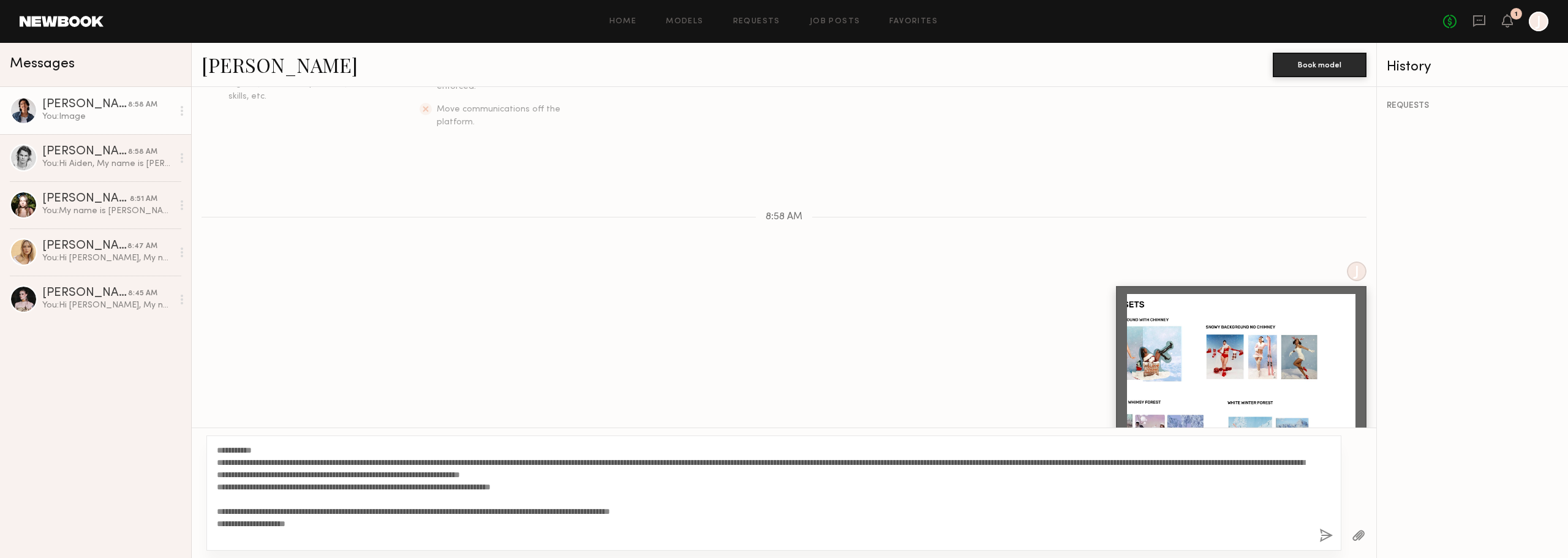
click at [1322, 532] on button "button" at bounding box center [1326, 536] width 13 height 15
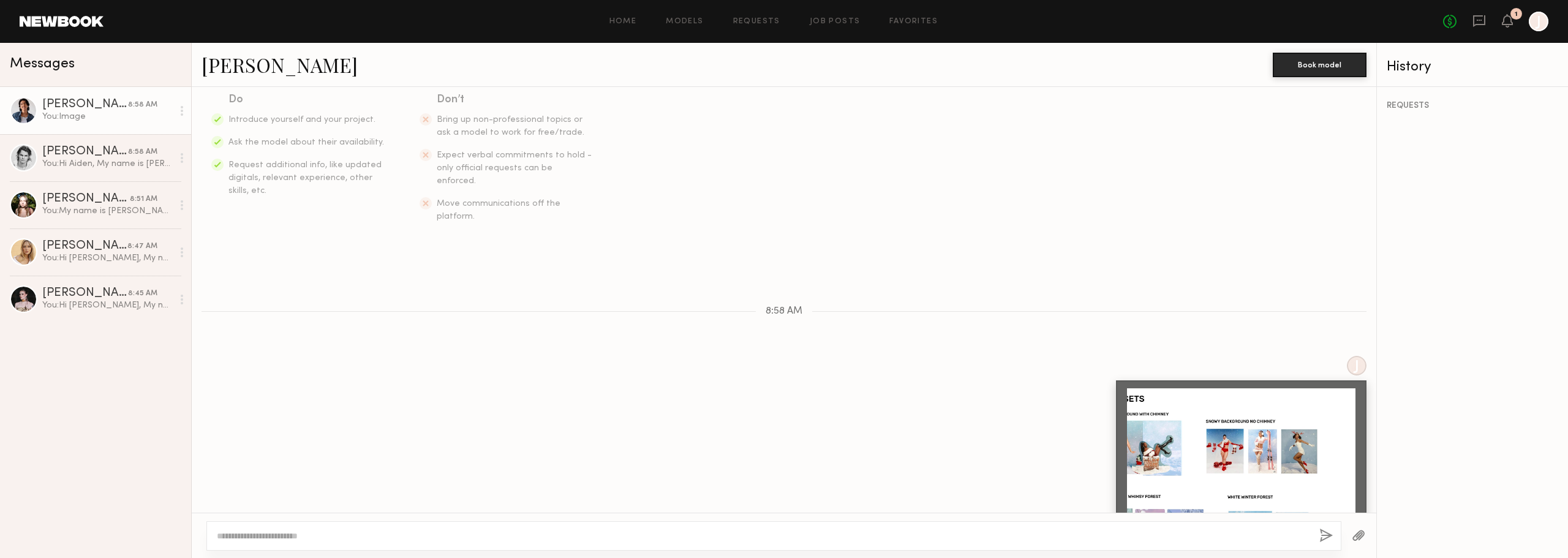
scroll to position [84, 0]
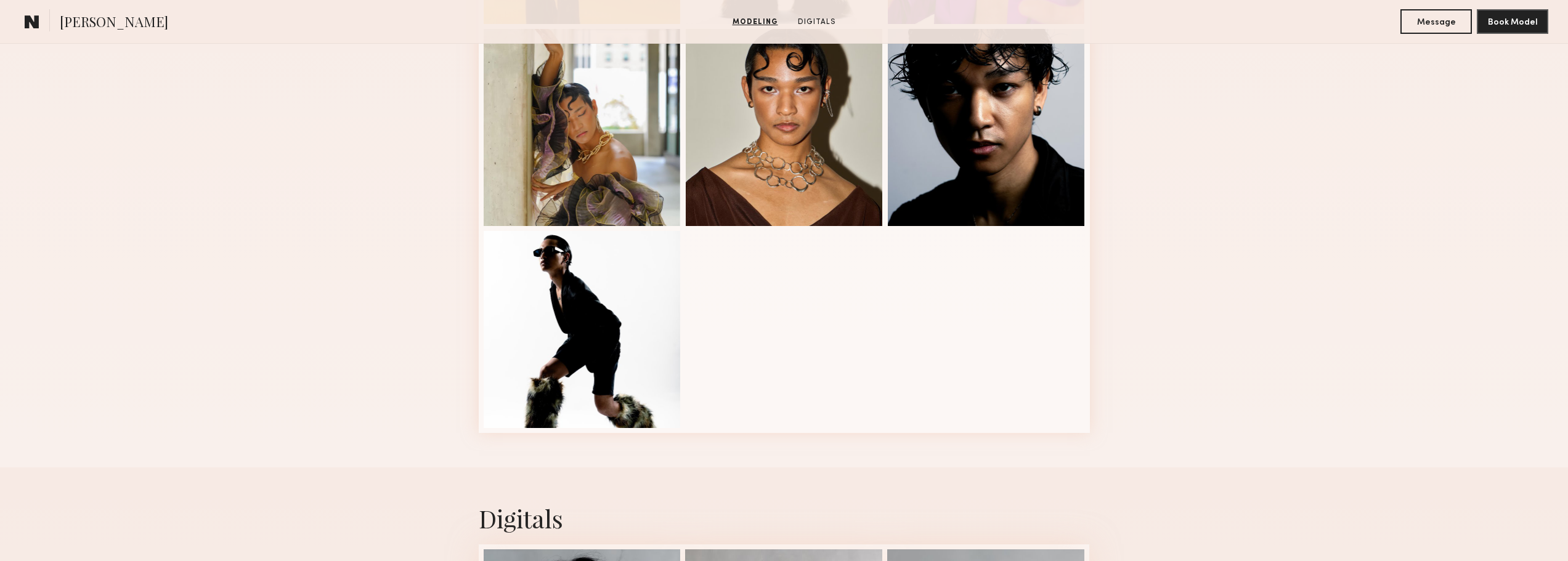
scroll to position [677, 0]
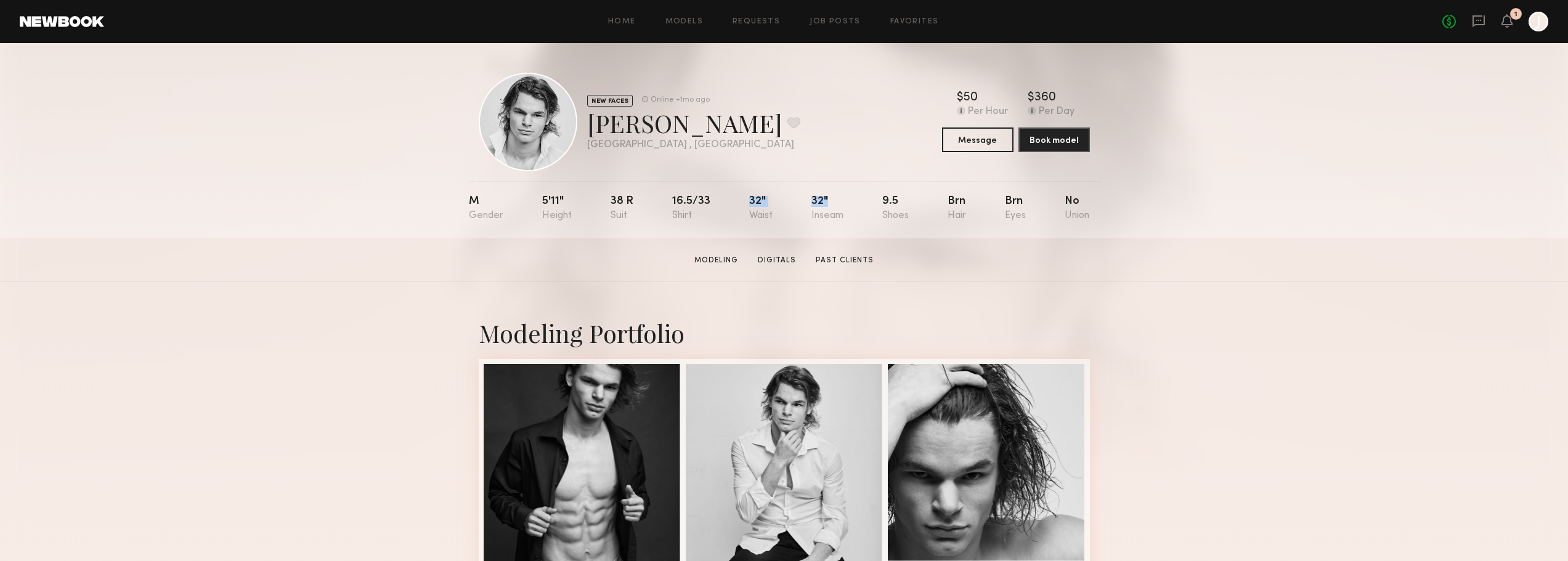
drag, startPoint x: 743, startPoint y: 200, endPoint x: 844, endPoint y: 219, distance: 102.8
click at [844, 219] on nb-model-profile-props "M 5'11" 38 r 16.5/33 32" 32" 9.5 Brn Brn No" at bounding box center [784, 210] width 631 height 57
drag, startPoint x: 822, startPoint y: 202, endPoint x: 779, endPoint y: 222, distance: 47.4
click at [779, 222] on div "M 5'11" 38 r 16.5/33 32" 32" 9.5 Brn Brn No" at bounding box center [779, 210] width 621 height 57
click at [991, 142] on button "Message" at bounding box center [978, 139] width 71 height 25
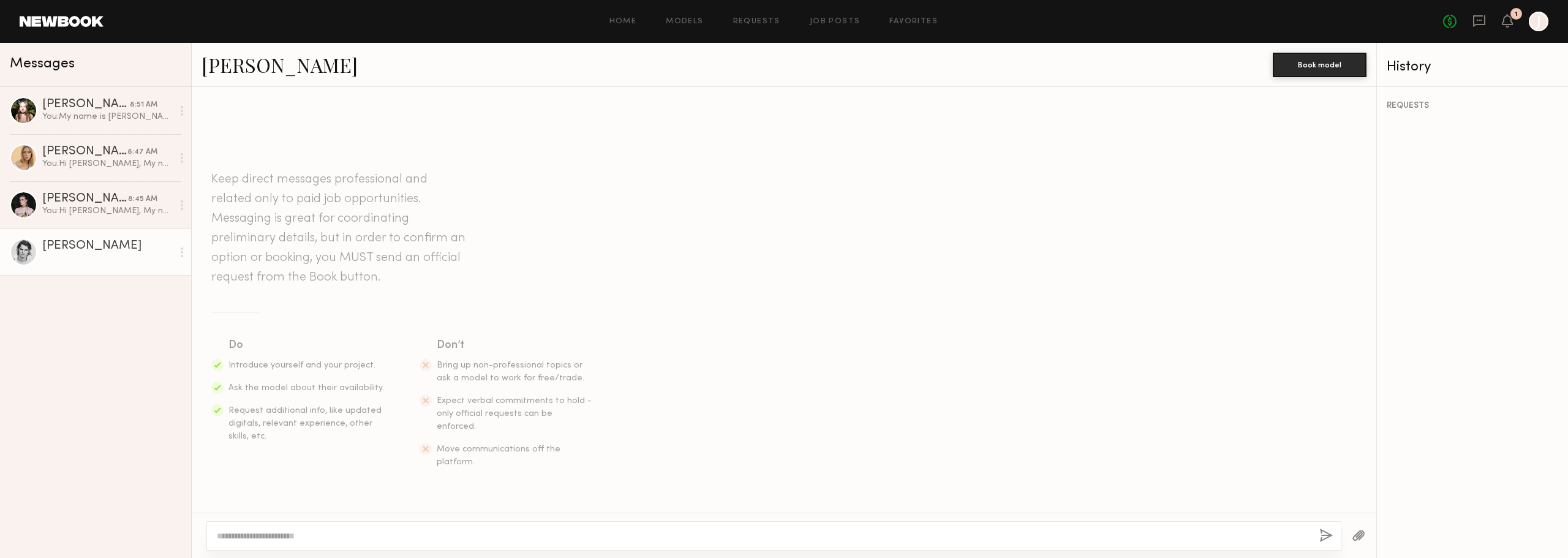
click at [280, 530] on textarea at bounding box center [763, 536] width 1093 height 12
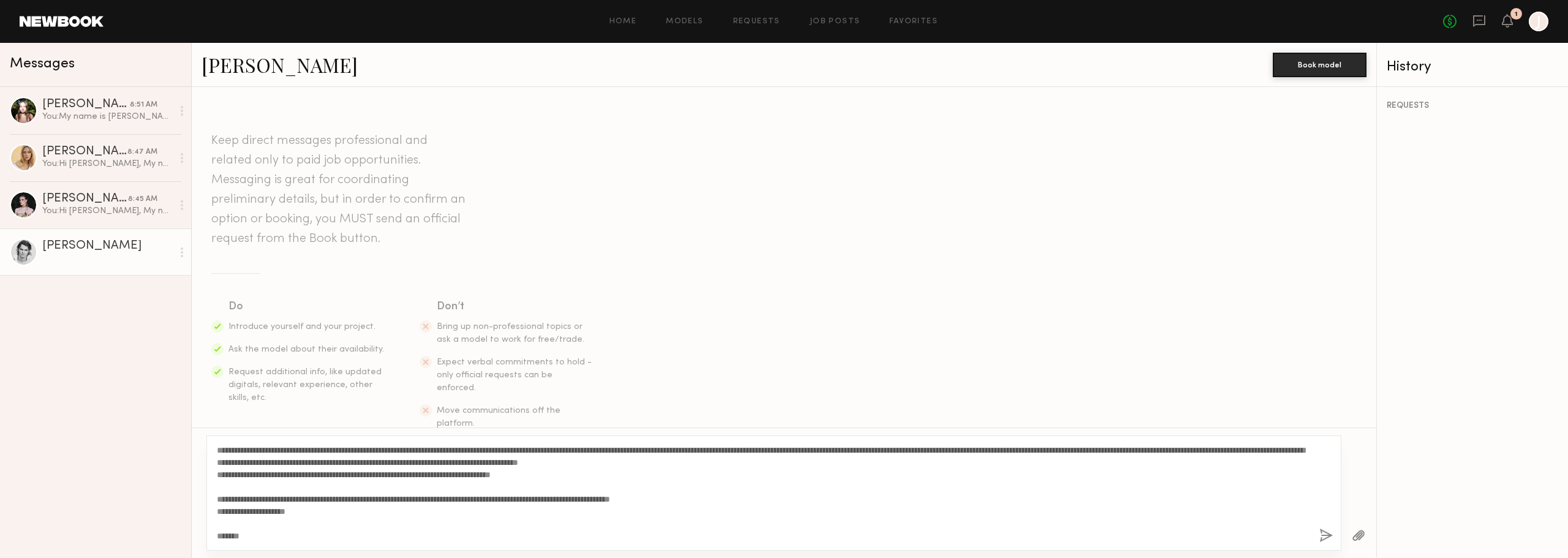
click at [218, 452] on textarea "**********" at bounding box center [763, 493] width 1093 height 98
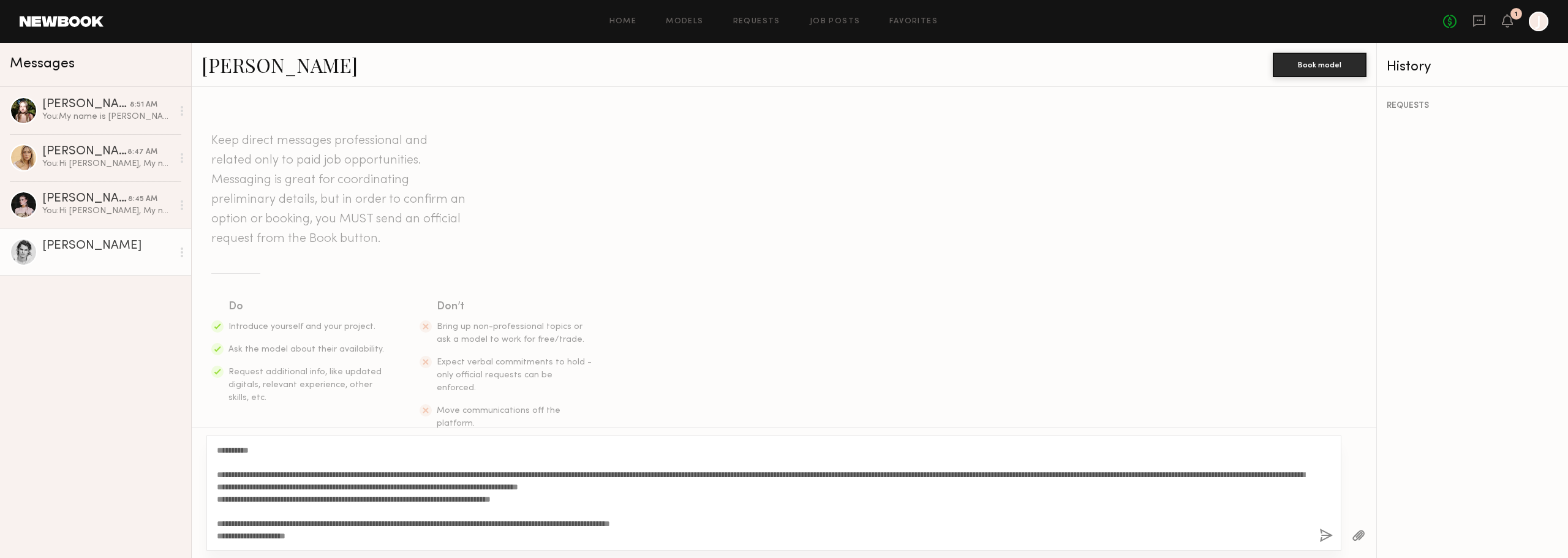
drag, startPoint x: 217, startPoint y: 485, endPoint x: 264, endPoint y: 487, distance: 47.0
click at [264, 487] on textarea "**********" at bounding box center [763, 493] width 1093 height 98
drag, startPoint x: 573, startPoint y: 484, endPoint x: 607, endPoint y: 485, distance: 34.0
click at [607, 485] on textarea "**********" at bounding box center [763, 493] width 1093 height 98
click at [606, 493] on textarea "**********" at bounding box center [763, 493] width 1093 height 98
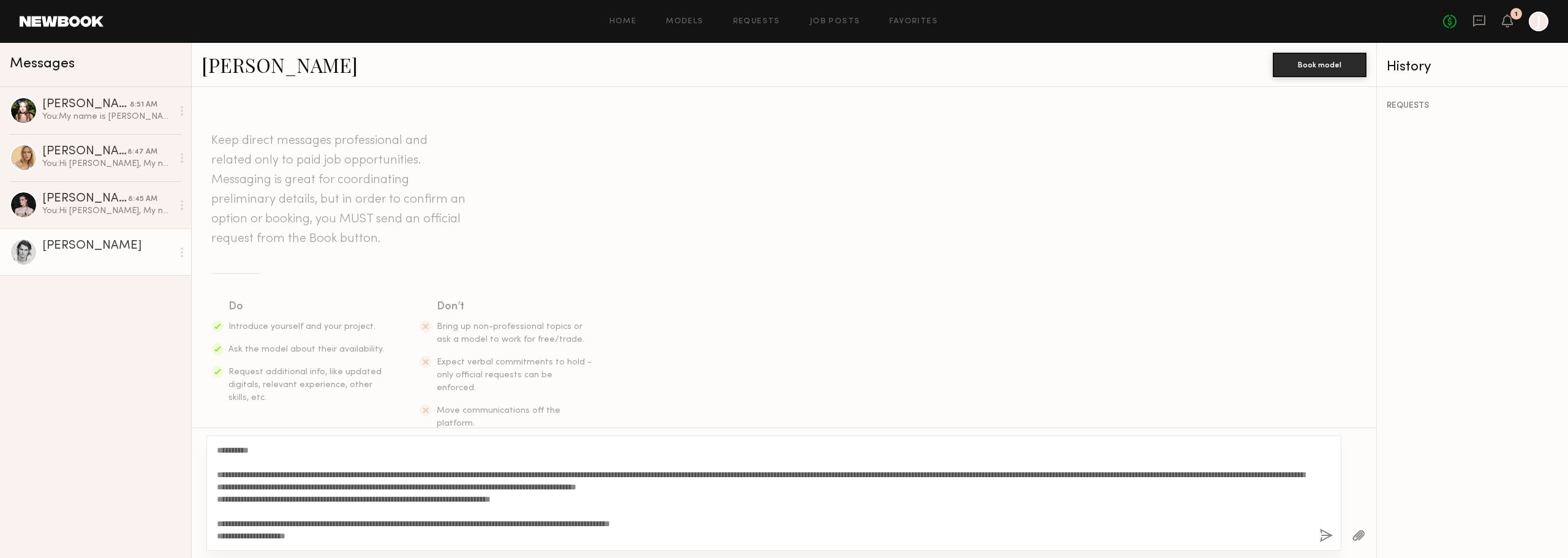
drag, startPoint x: 602, startPoint y: 488, endPoint x: 662, endPoint y: 488, distance: 60.0
click at [662, 488] on textarea "**********" at bounding box center [763, 493] width 1093 height 98
click at [620, 486] on textarea "**********" at bounding box center [763, 493] width 1093 height 98
click at [646, 485] on textarea "**********" at bounding box center [763, 493] width 1093 height 98
drag, startPoint x: 672, startPoint y: 484, endPoint x: 760, endPoint y: 485, distance: 88.0
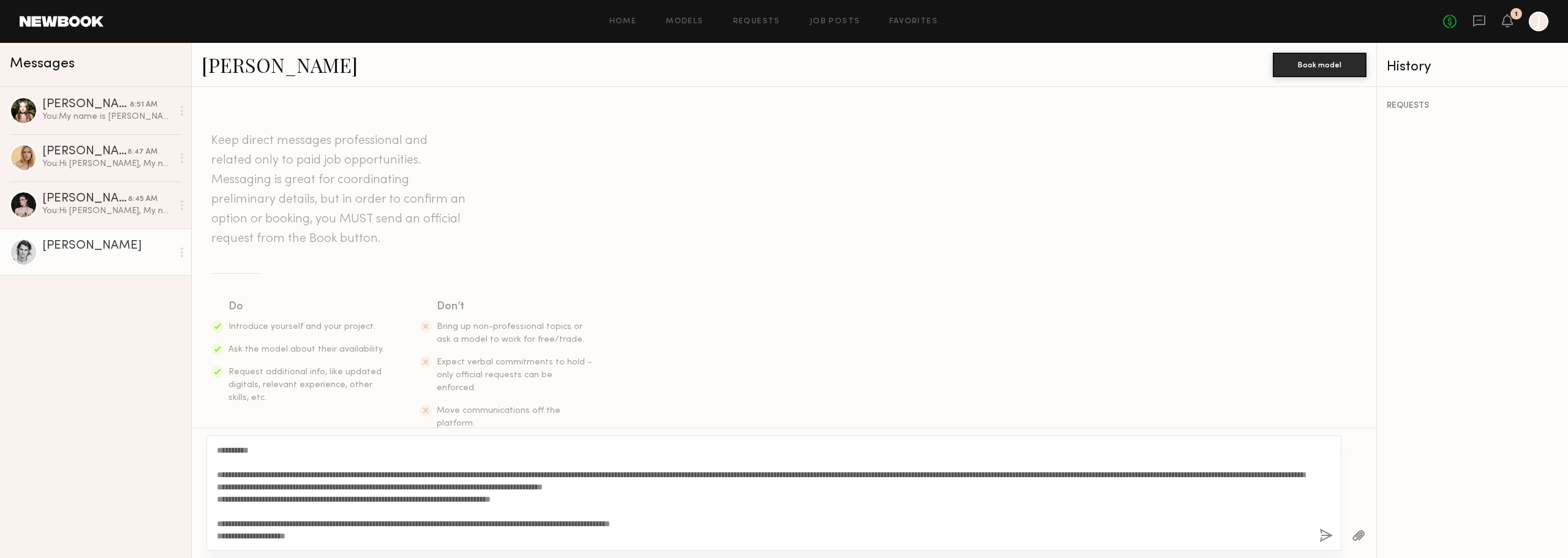
click at [760, 485] on textarea "**********" at bounding box center [763, 493] width 1093 height 98
type textarea "**********"
click at [1357, 535] on button "button" at bounding box center [1359, 536] width 13 height 15
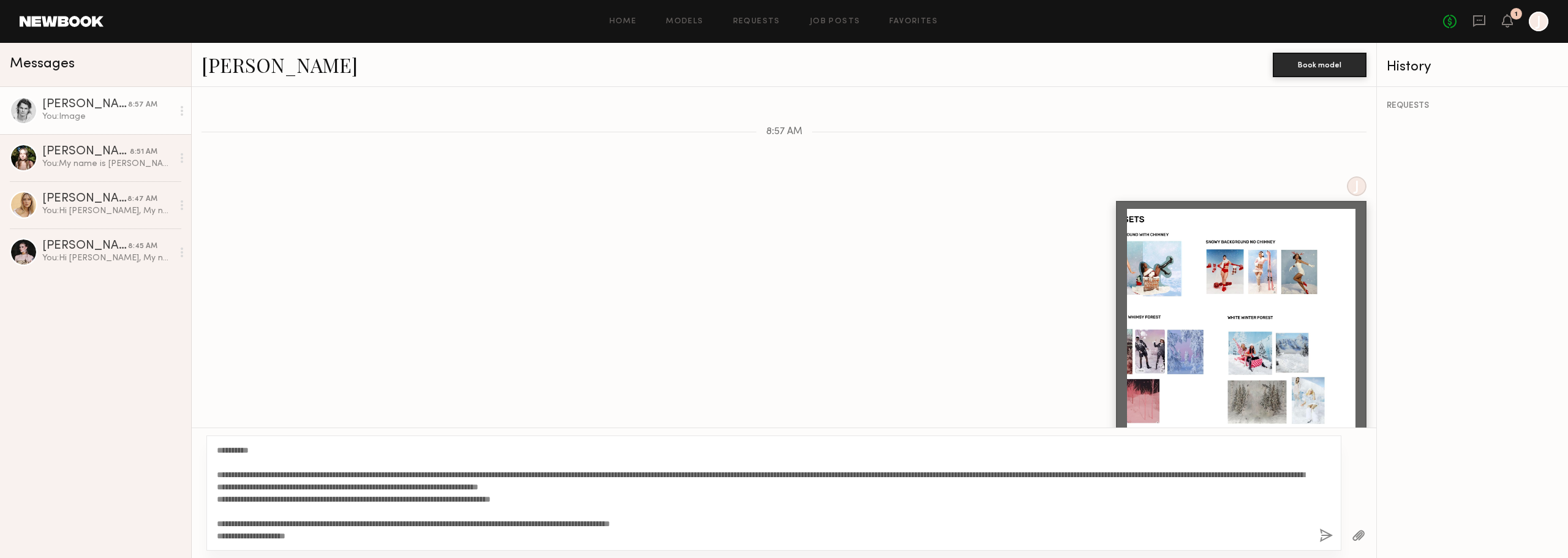
click at [1364, 539] on button "button" at bounding box center [1359, 536] width 13 height 15
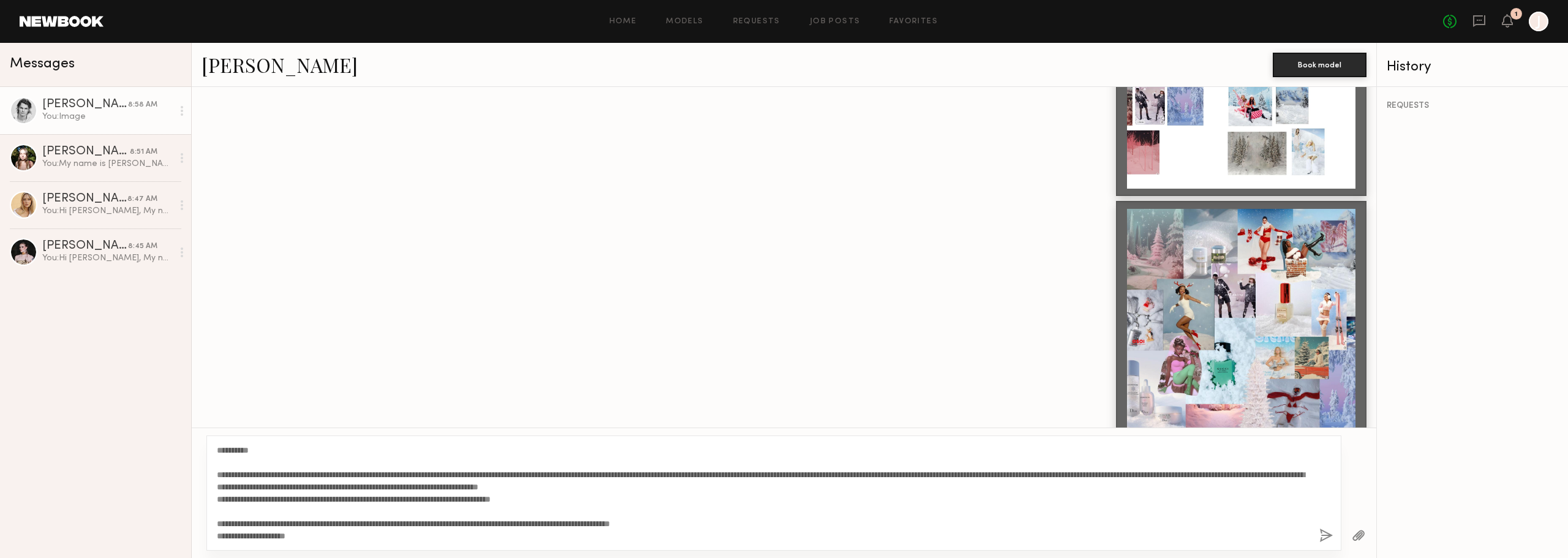
click at [1326, 542] on button "button" at bounding box center [1326, 536] width 13 height 15
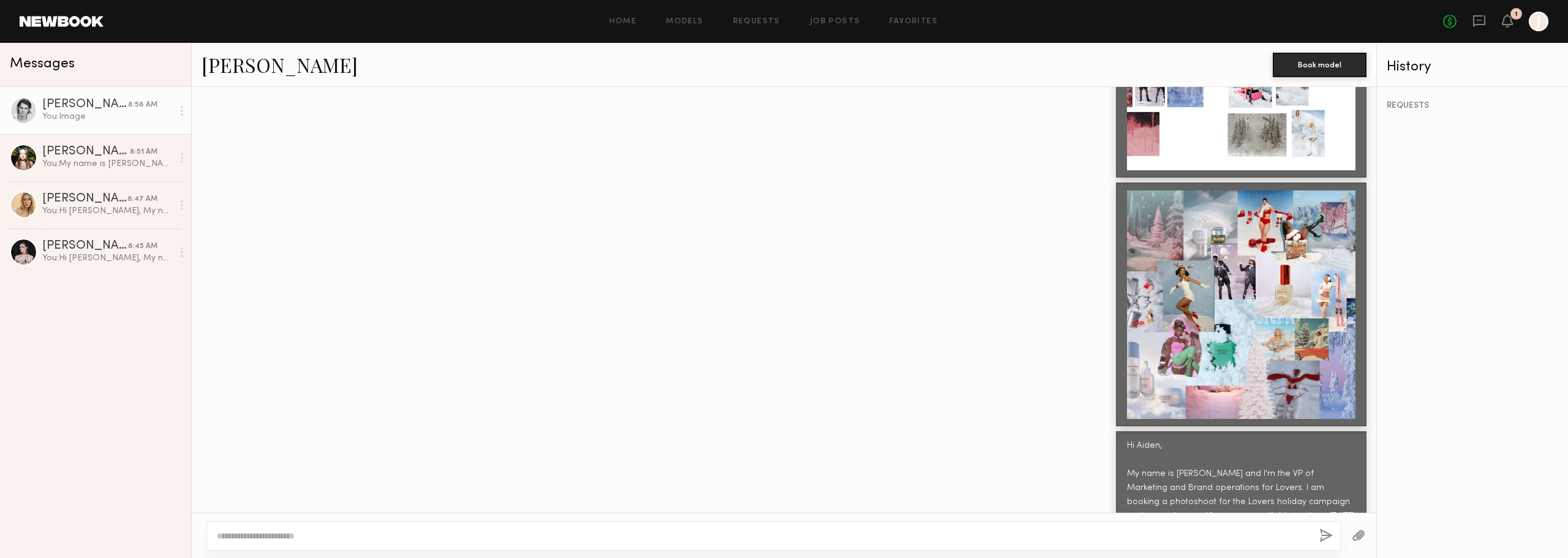
scroll to position [593, 0]
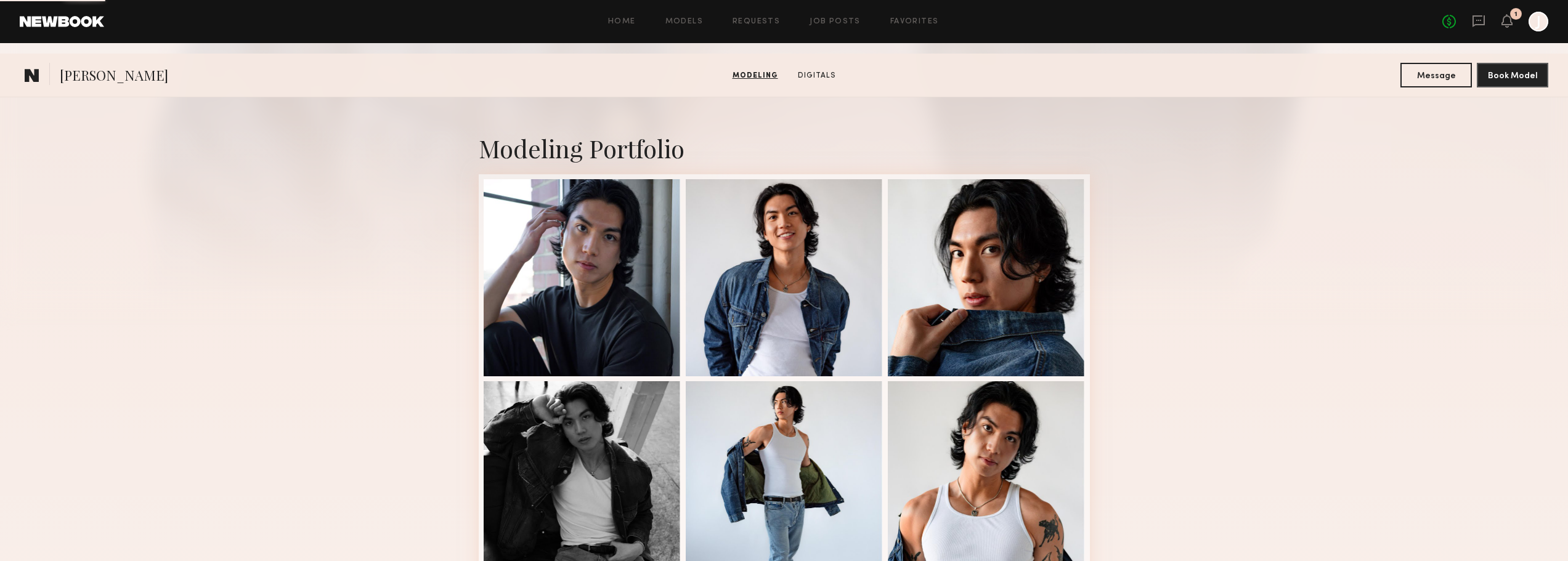
scroll to position [308, 0]
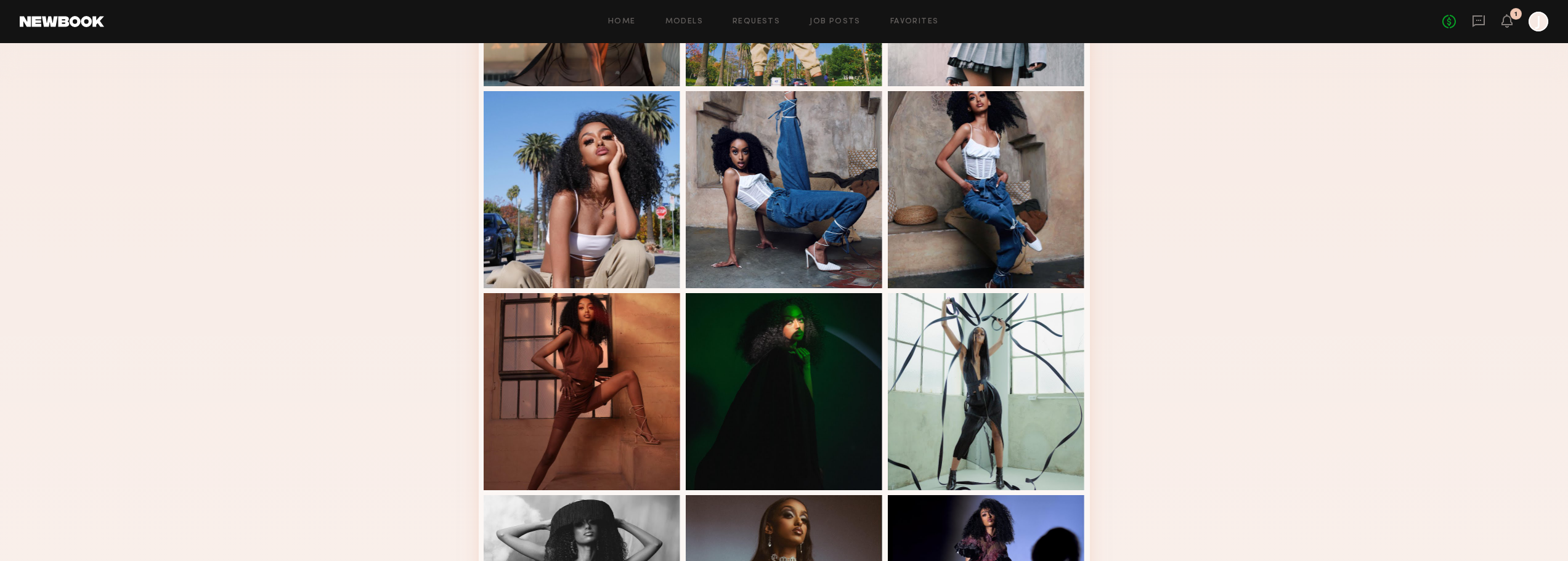
scroll to position [369, 0]
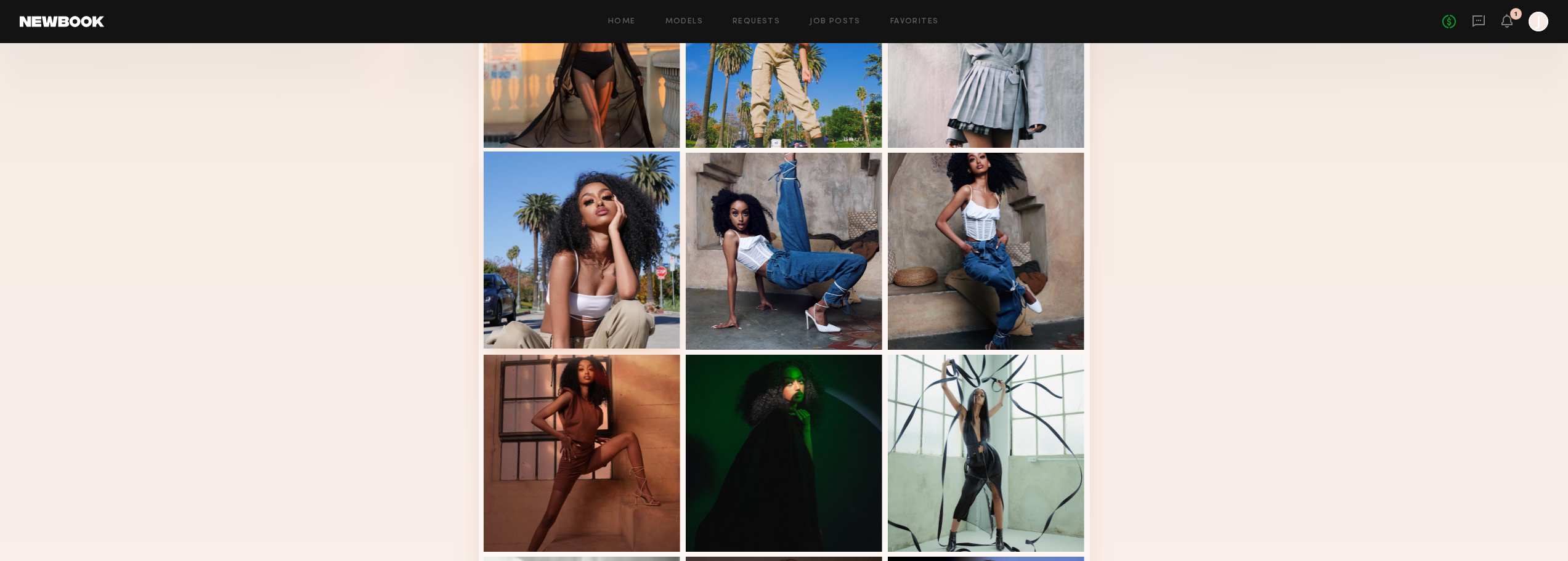
click at [564, 270] on div at bounding box center [582, 250] width 197 height 197
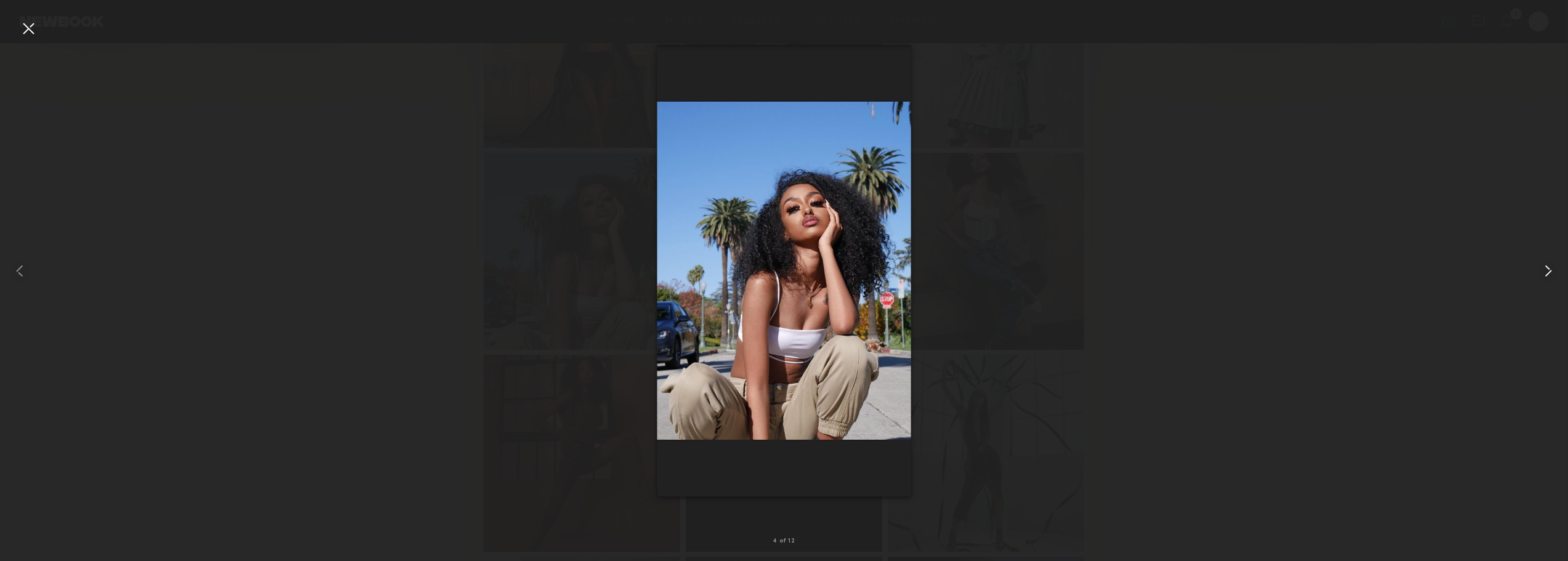
click at [1547, 266] on common-icon at bounding box center [1548, 271] width 20 height 20
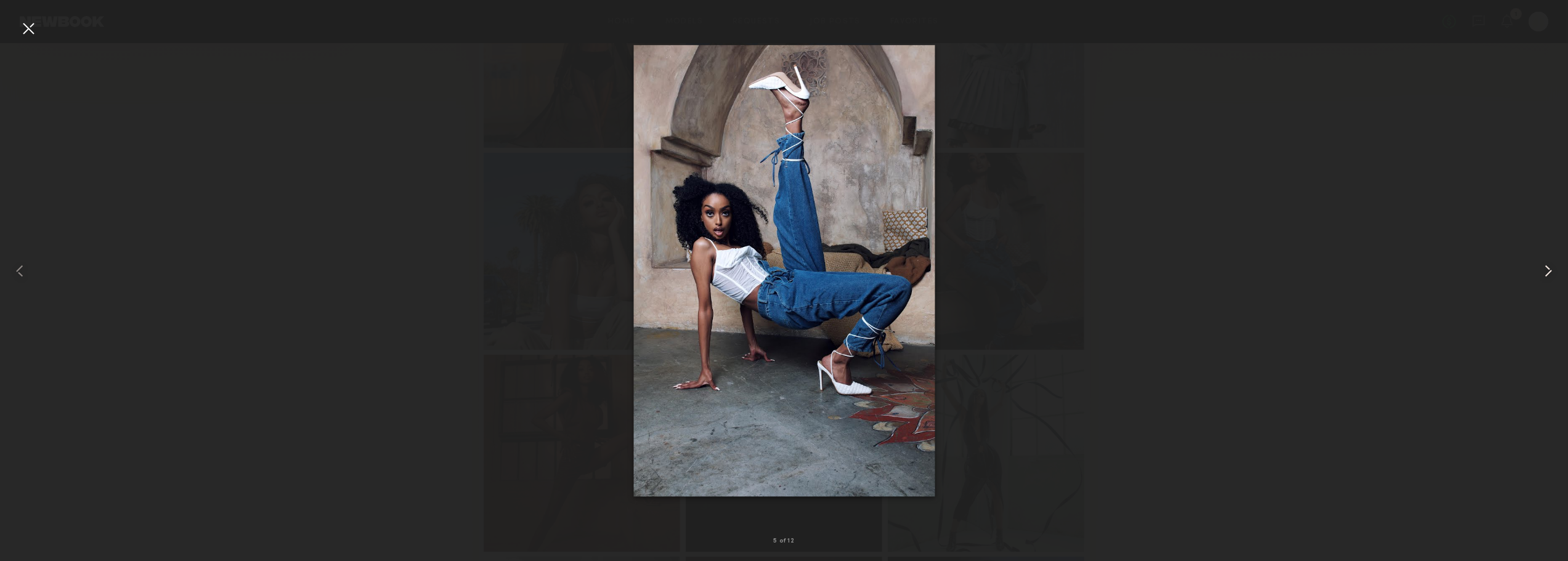
click at [1547, 266] on common-icon at bounding box center [1548, 271] width 20 height 20
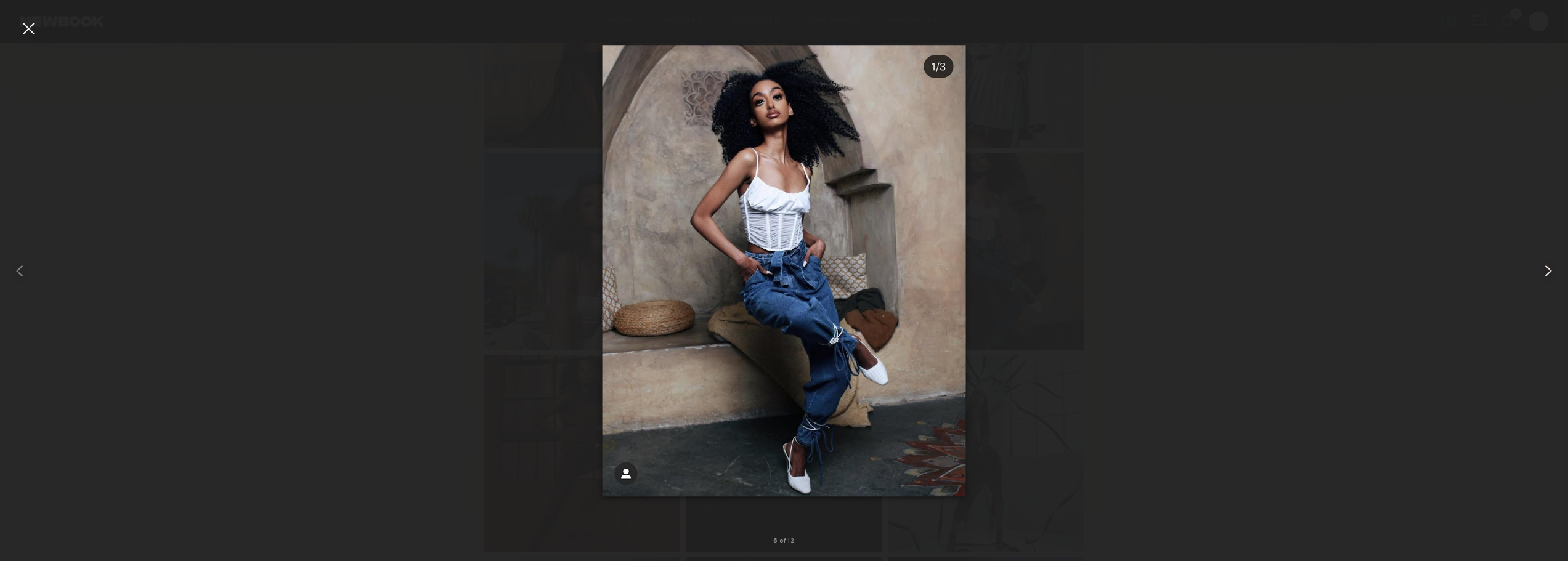
click at [1547, 266] on common-icon at bounding box center [1548, 271] width 20 height 20
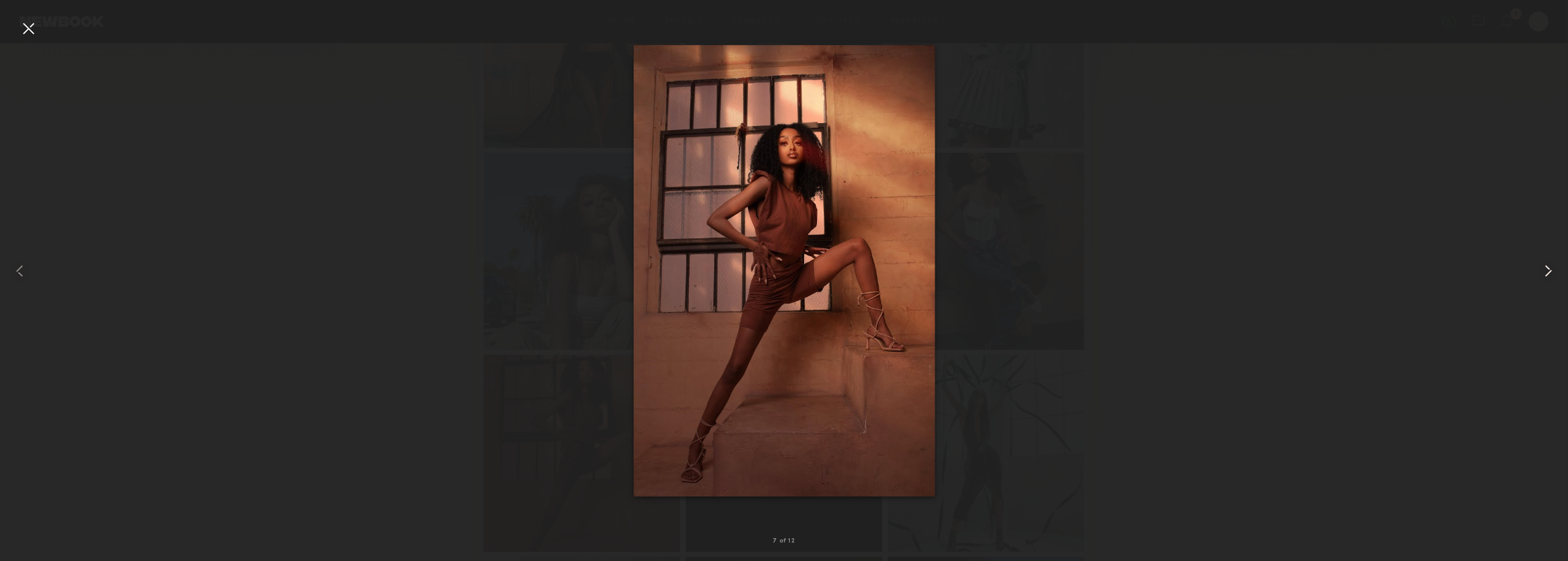
click at [1547, 266] on common-icon at bounding box center [1548, 271] width 20 height 20
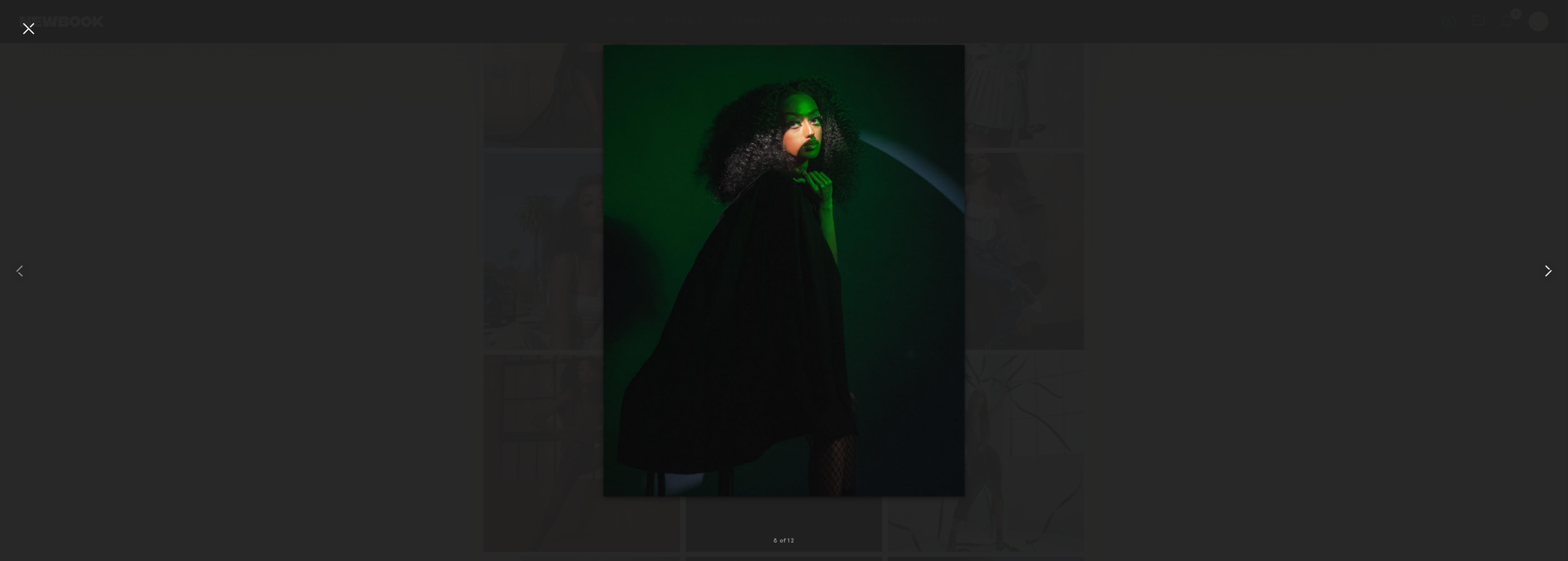
click at [1547, 266] on common-icon at bounding box center [1548, 271] width 20 height 20
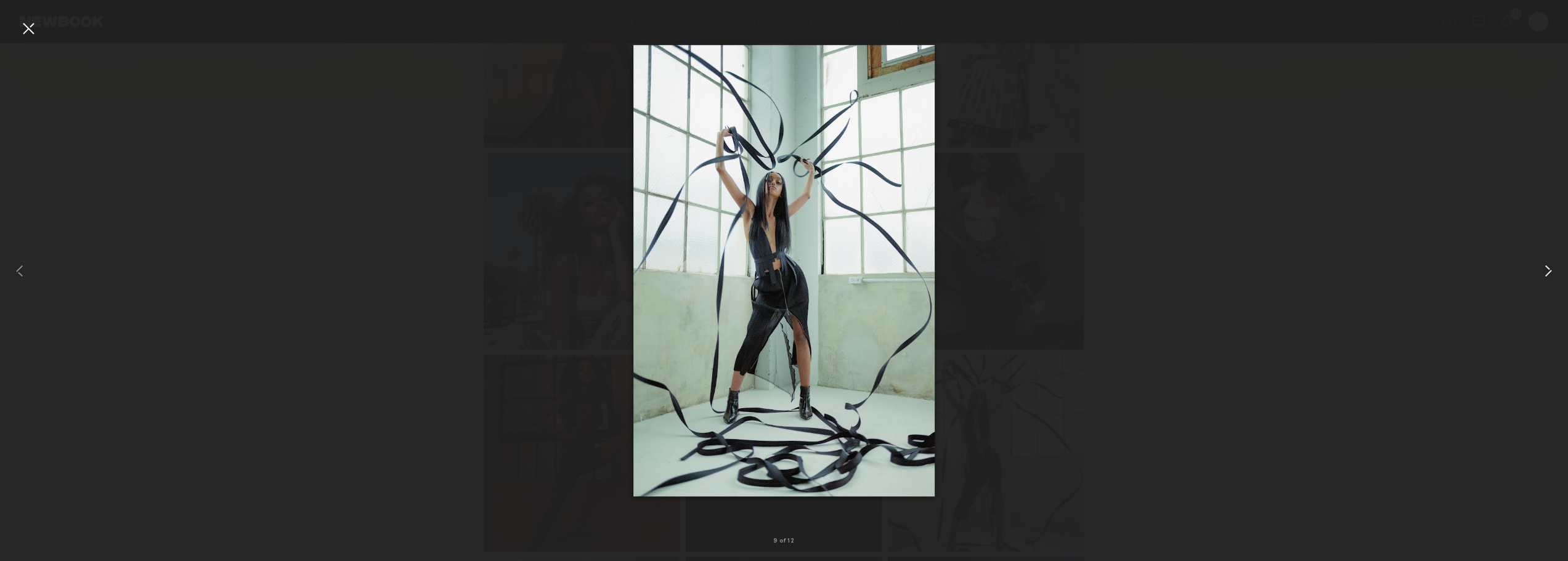
click at [1547, 266] on common-icon at bounding box center [1548, 271] width 20 height 20
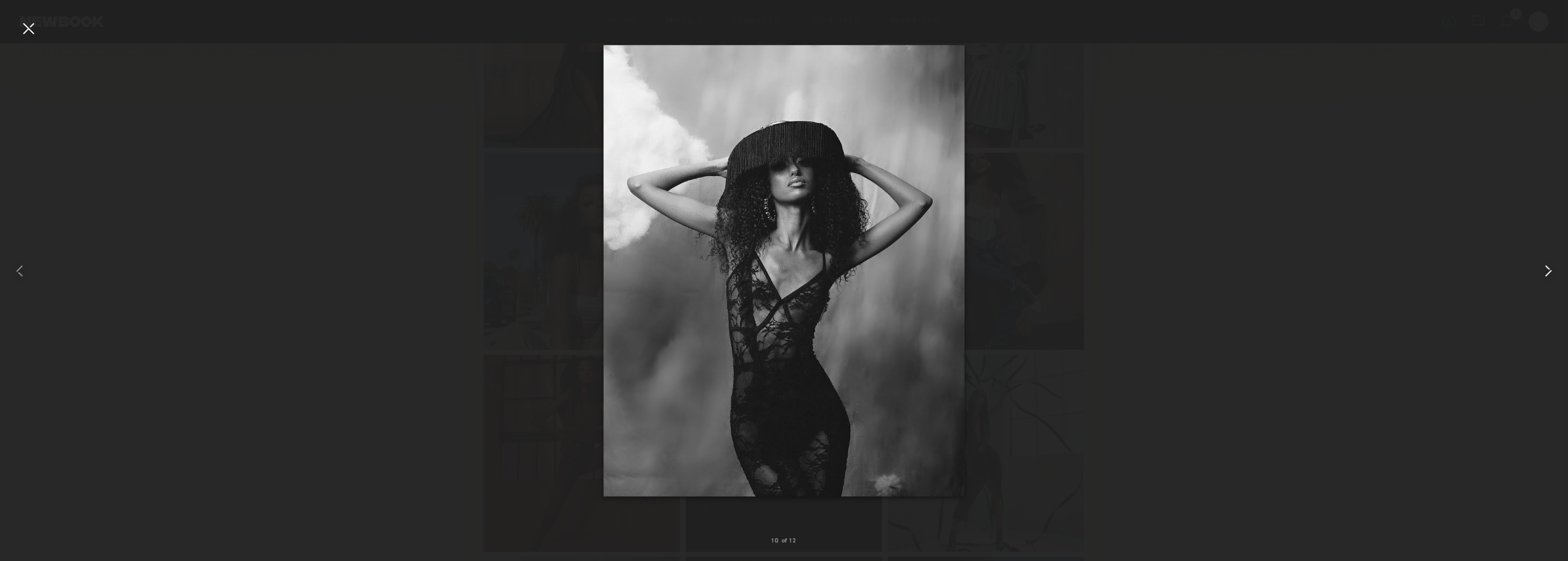
click at [1547, 266] on common-icon at bounding box center [1548, 271] width 20 height 20
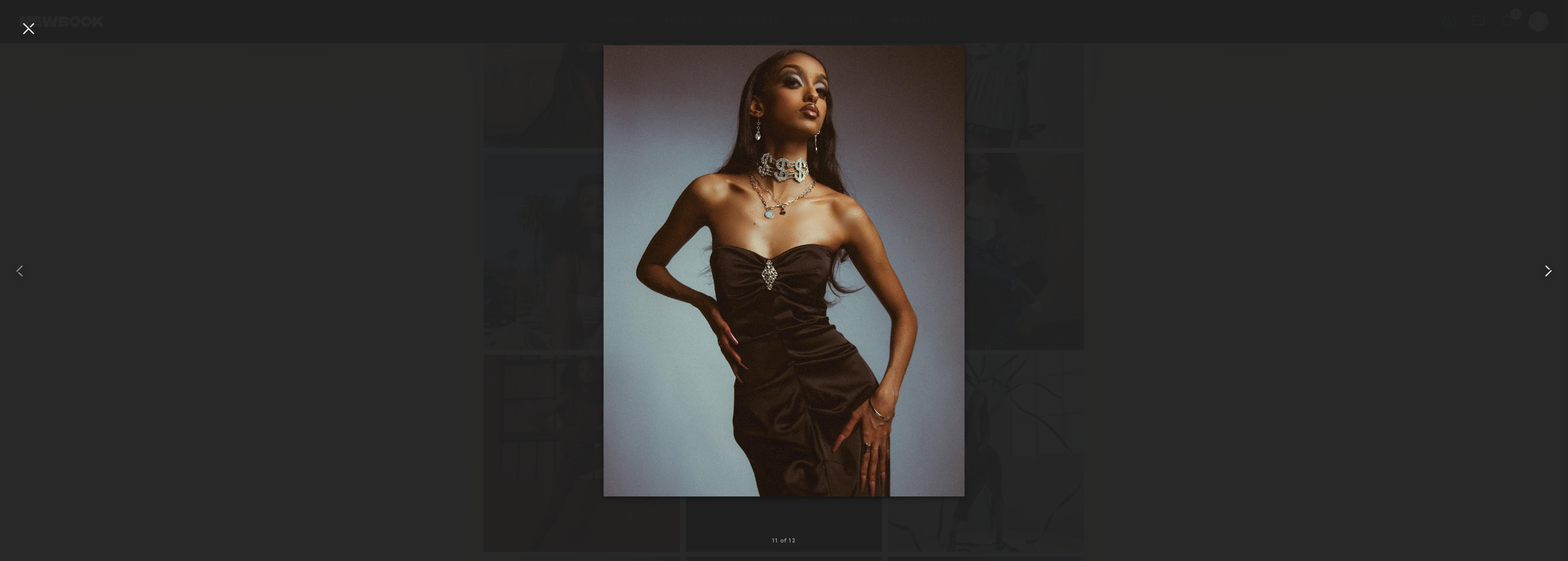
click at [1547, 266] on common-icon at bounding box center [1548, 271] width 20 height 20
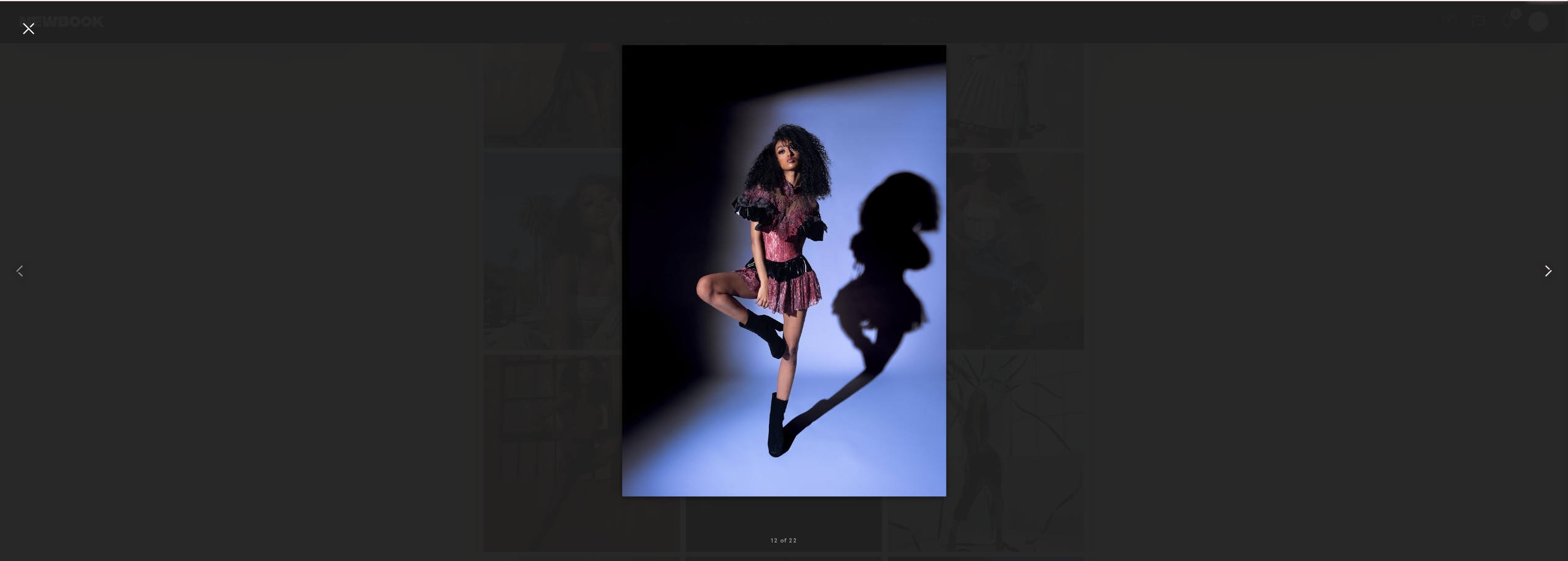
click at [1547, 266] on common-icon at bounding box center [1548, 271] width 20 height 20
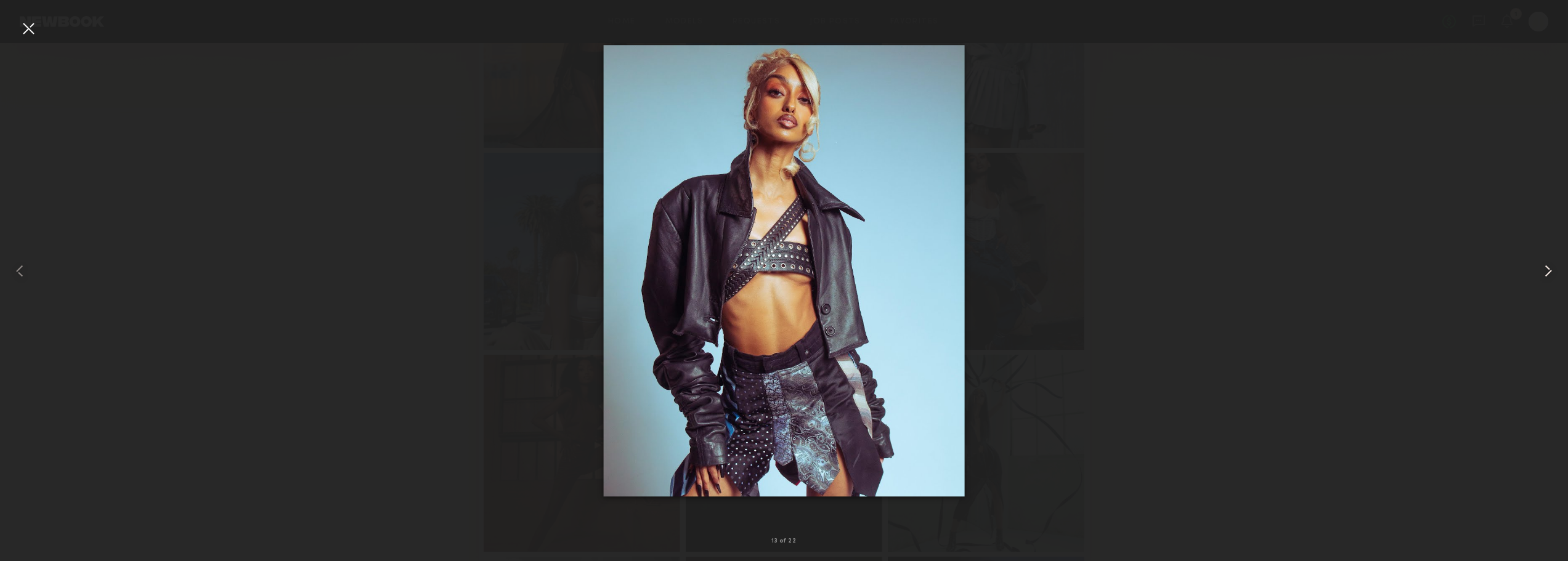
click at [1547, 266] on common-icon at bounding box center [1548, 271] width 20 height 20
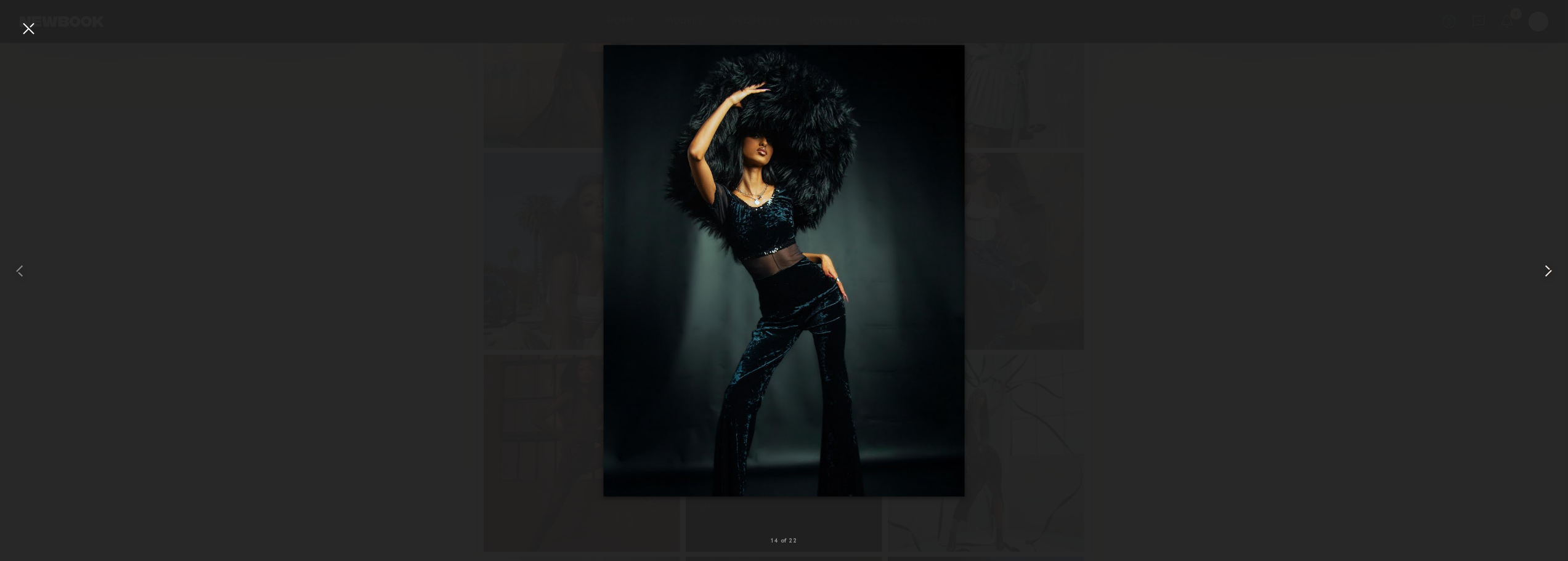
click at [1547, 266] on common-icon at bounding box center [1548, 271] width 20 height 20
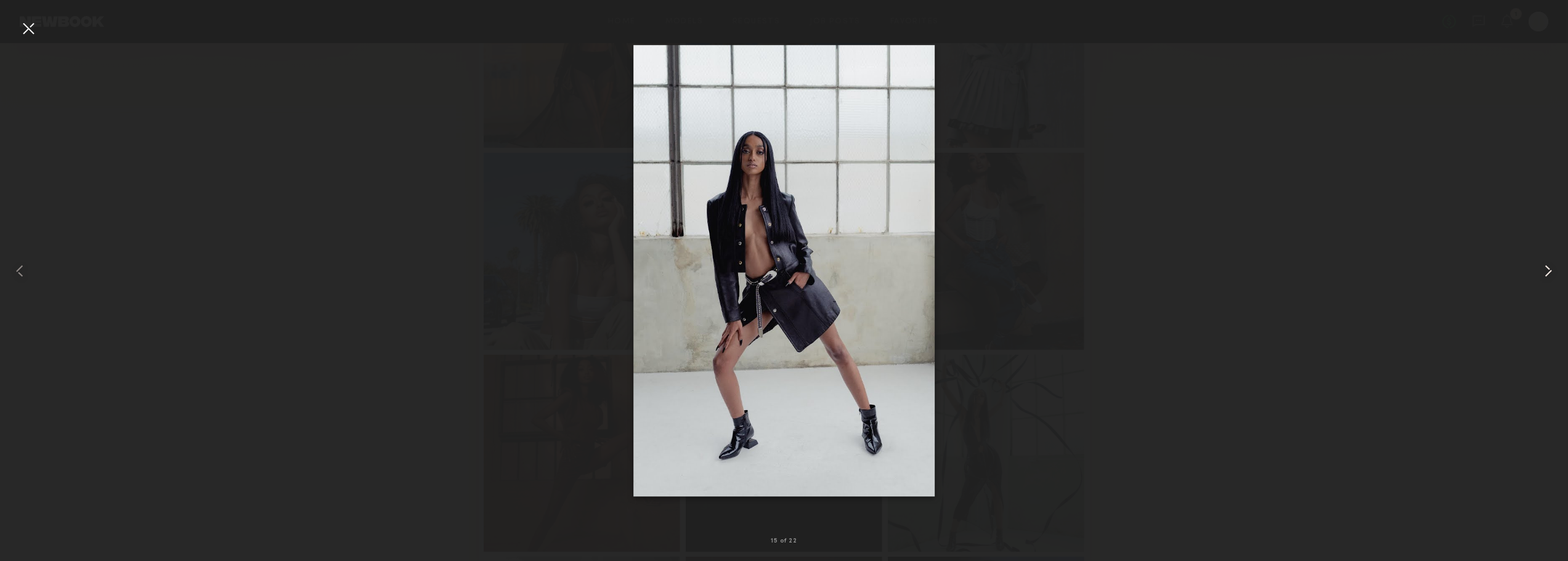
click at [1547, 266] on common-icon at bounding box center [1548, 271] width 20 height 20
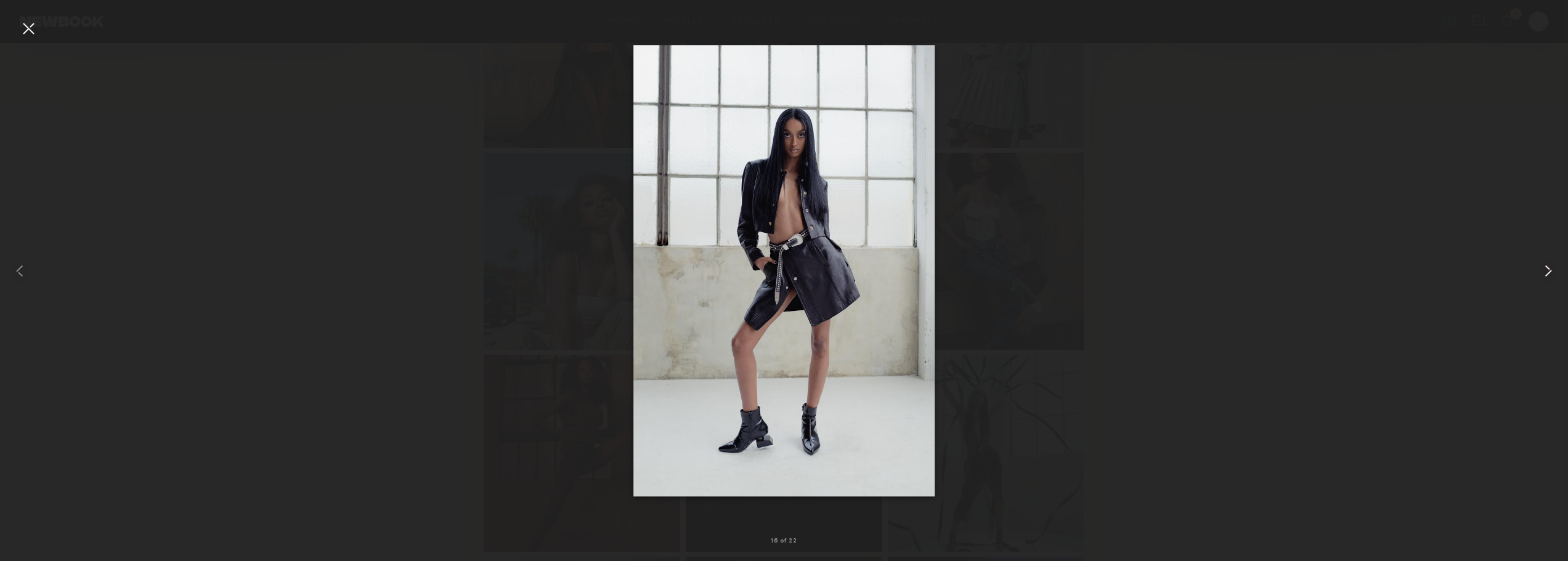
click at [1547, 266] on common-icon at bounding box center [1548, 271] width 20 height 20
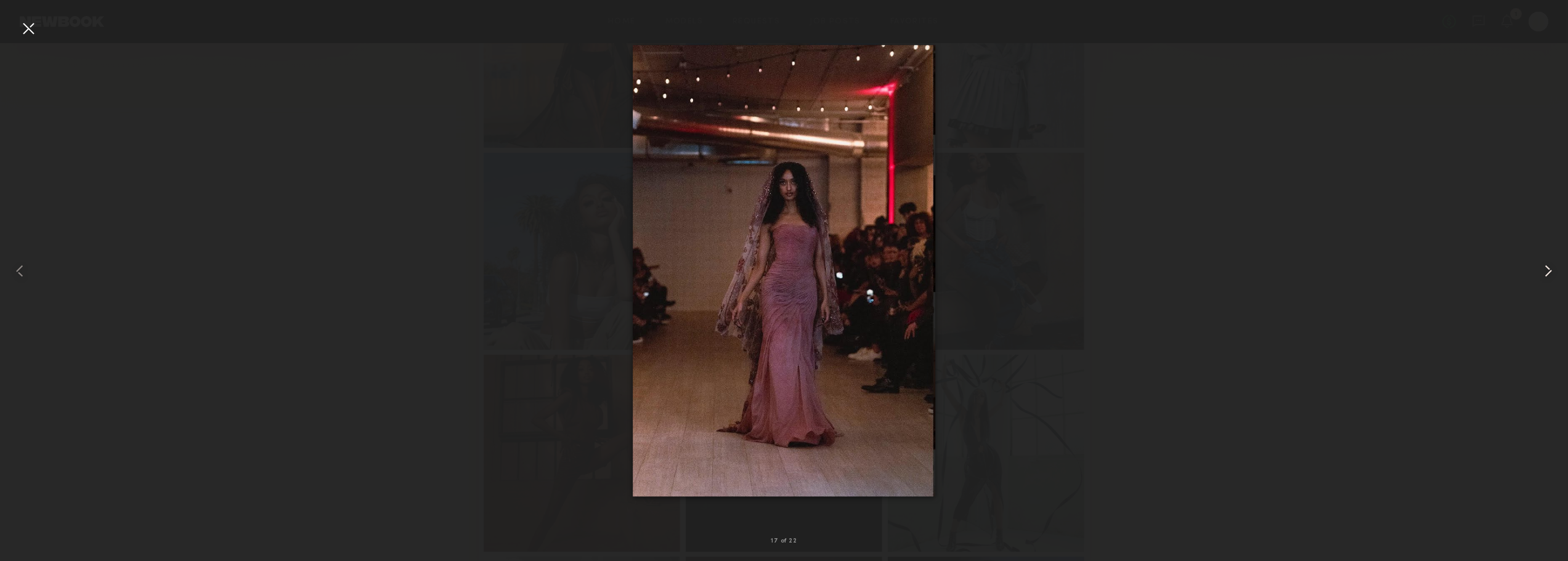
click at [1547, 266] on common-icon at bounding box center [1548, 271] width 20 height 20
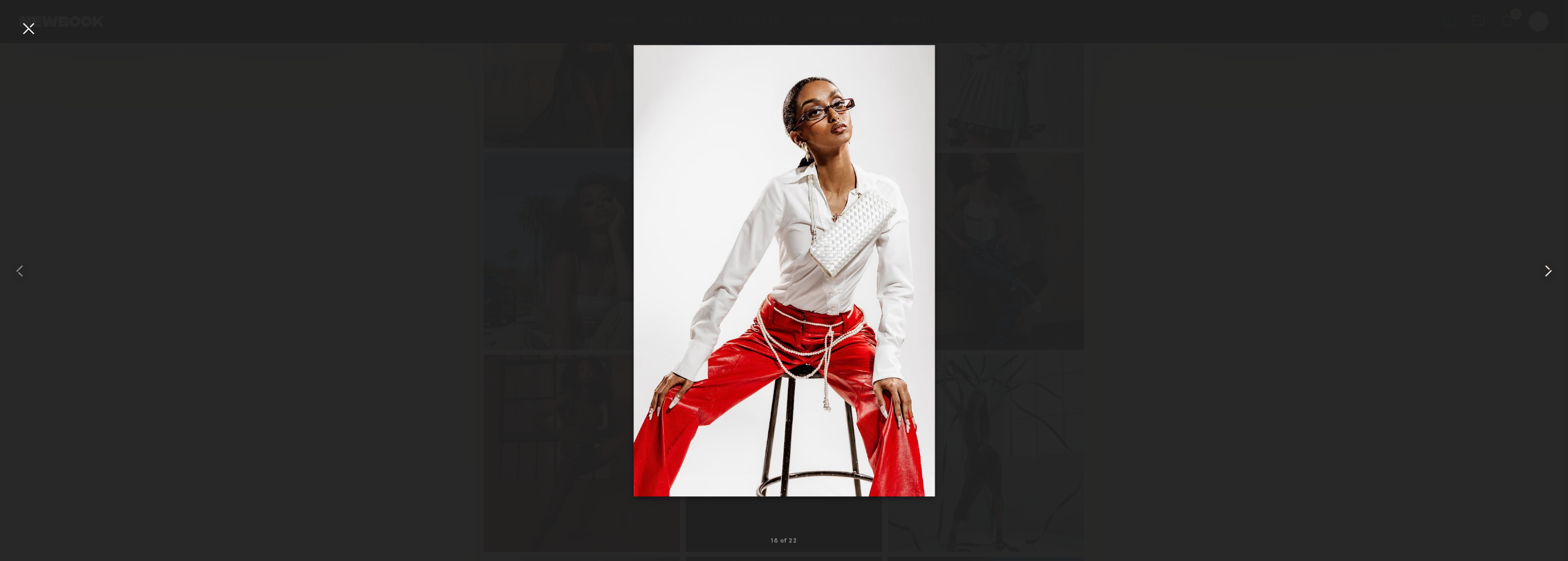
click at [1547, 266] on common-icon at bounding box center [1548, 271] width 20 height 20
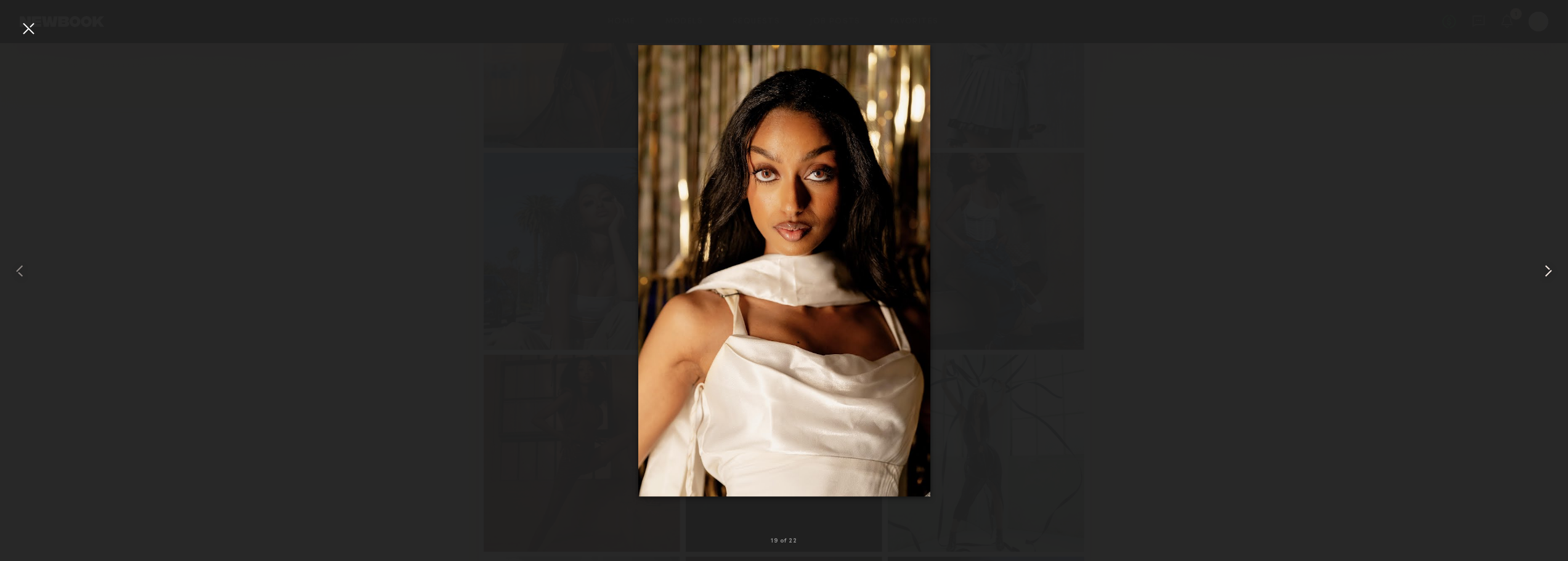
click at [1547, 266] on common-icon at bounding box center [1548, 271] width 20 height 20
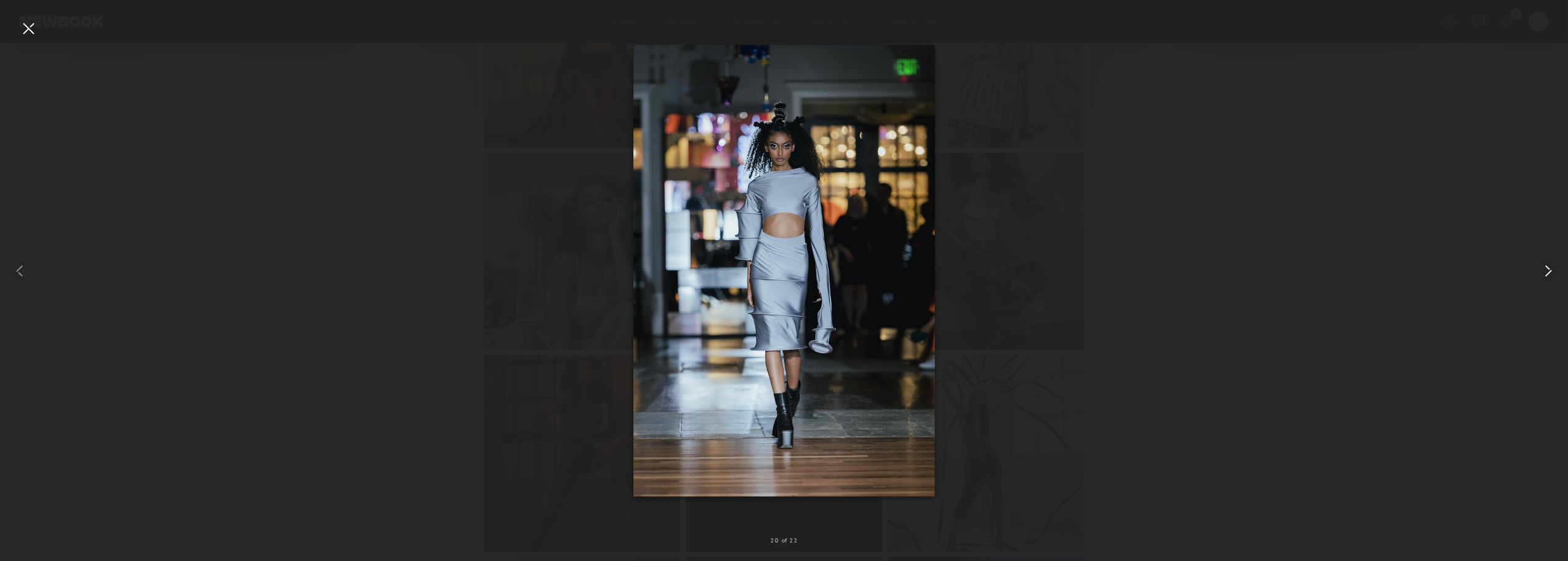
click at [1547, 266] on common-icon at bounding box center [1548, 271] width 20 height 20
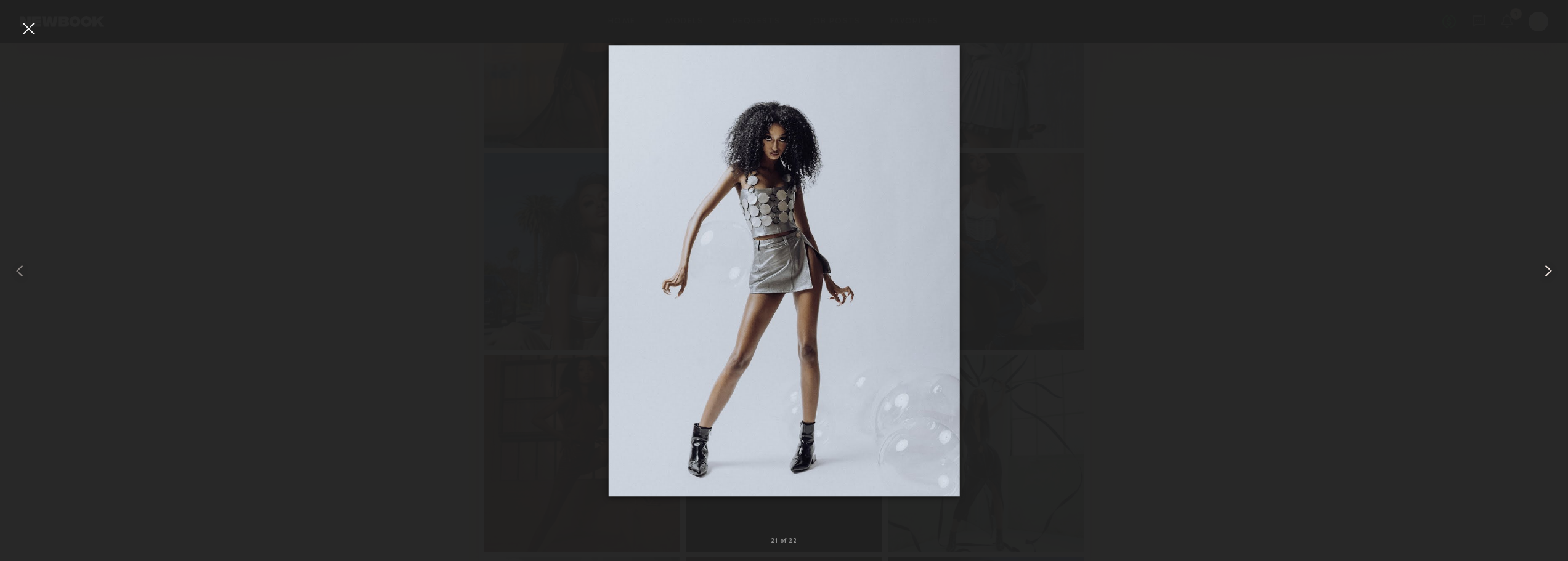
click at [1547, 266] on common-icon at bounding box center [1548, 271] width 20 height 20
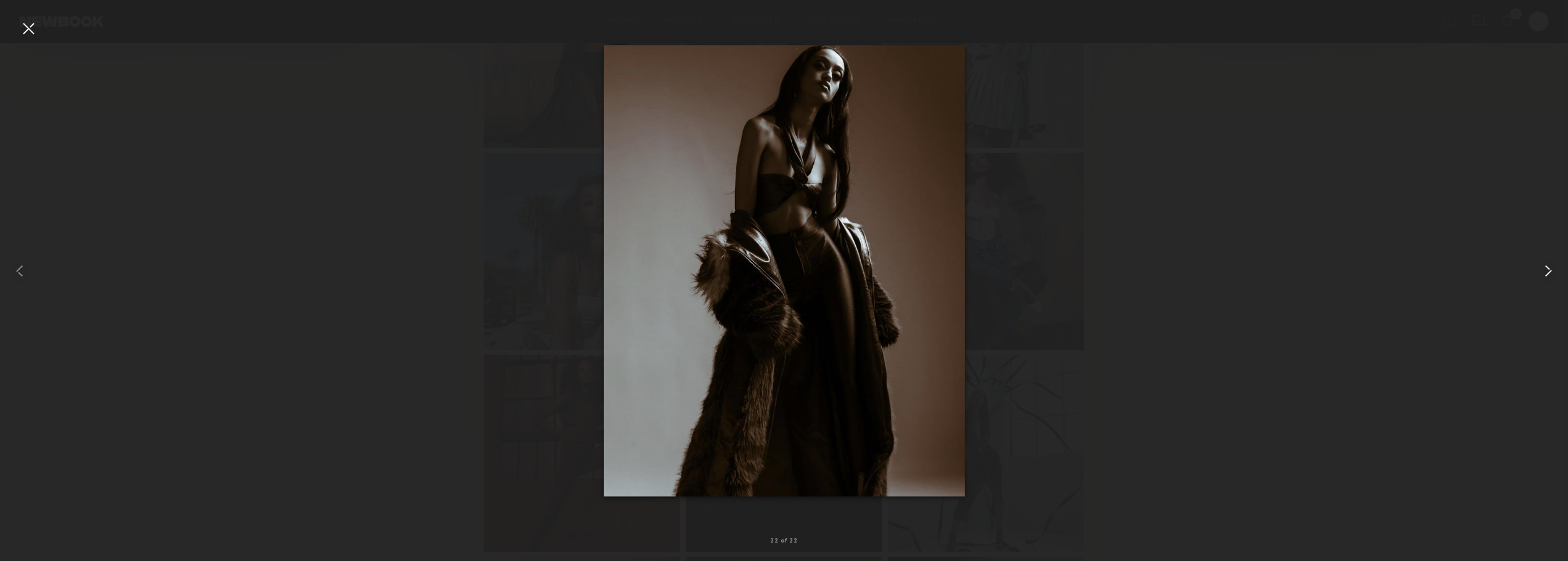
click at [1547, 266] on common-icon at bounding box center [1548, 271] width 20 height 20
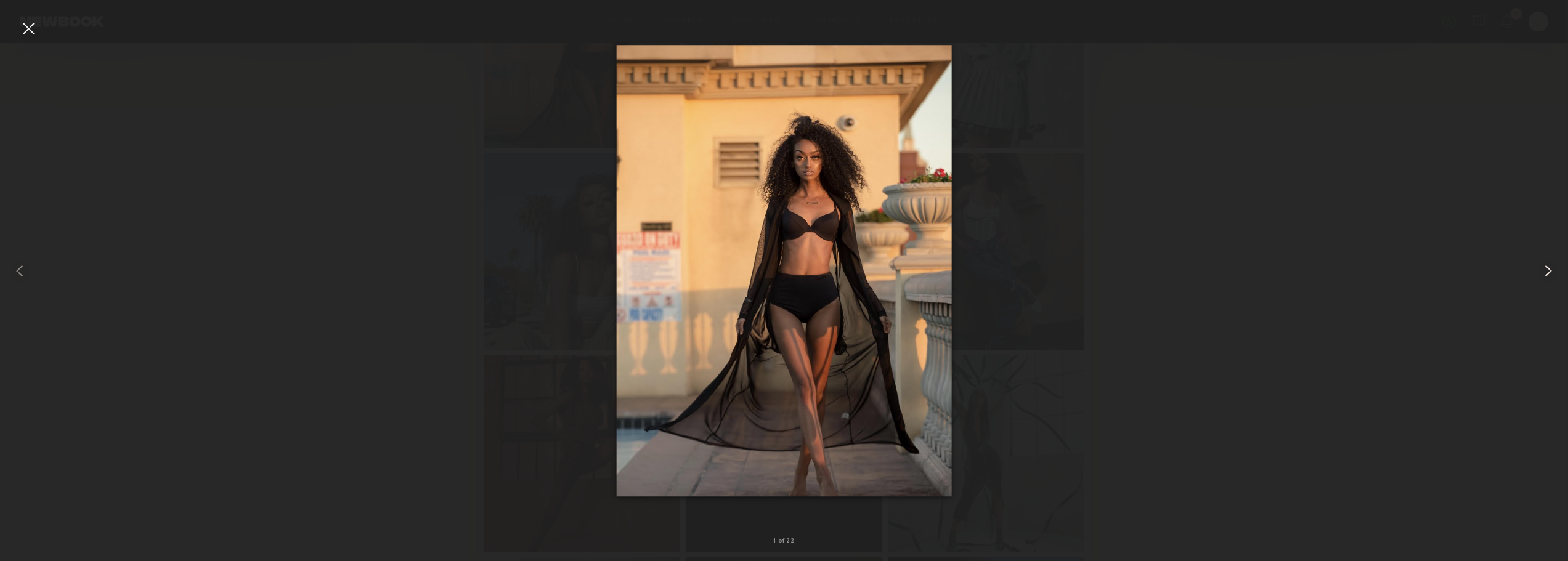
click at [1547, 266] on common-icon at bounding box center [1548, 271] width 20 height 20
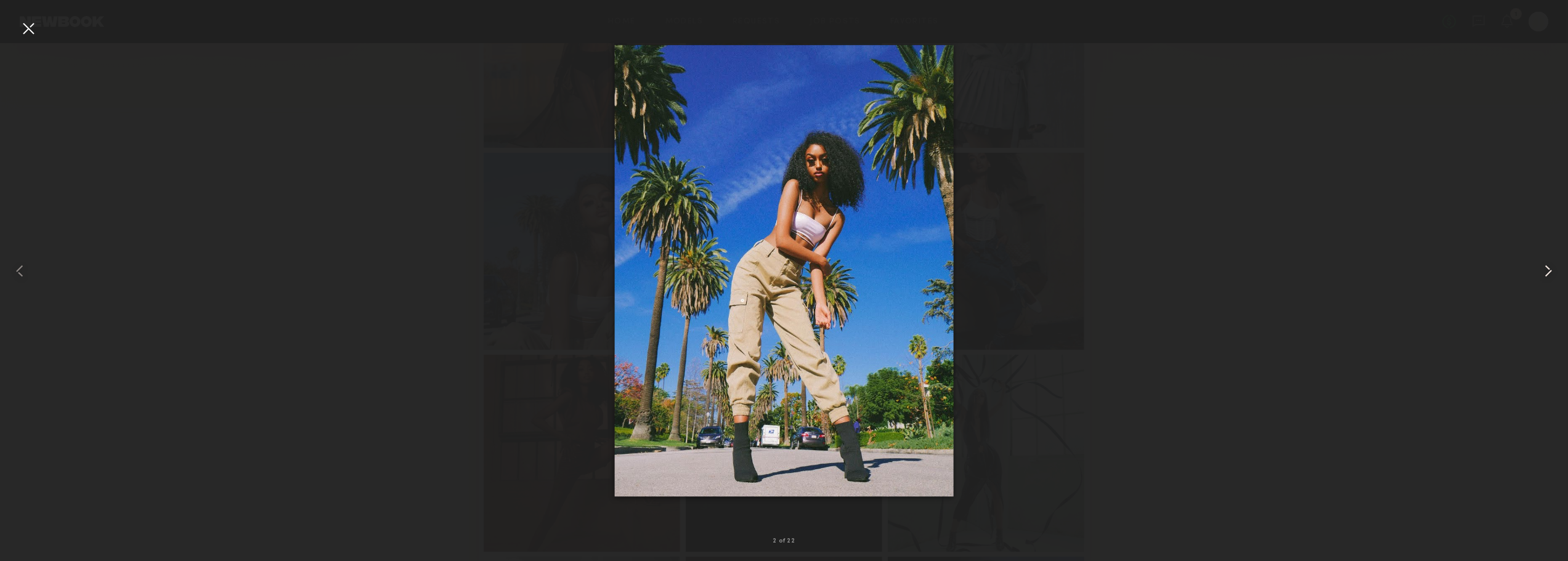
click at [1547, 266] on common-icon at bounding box center [1548, 271] width 20 height 20
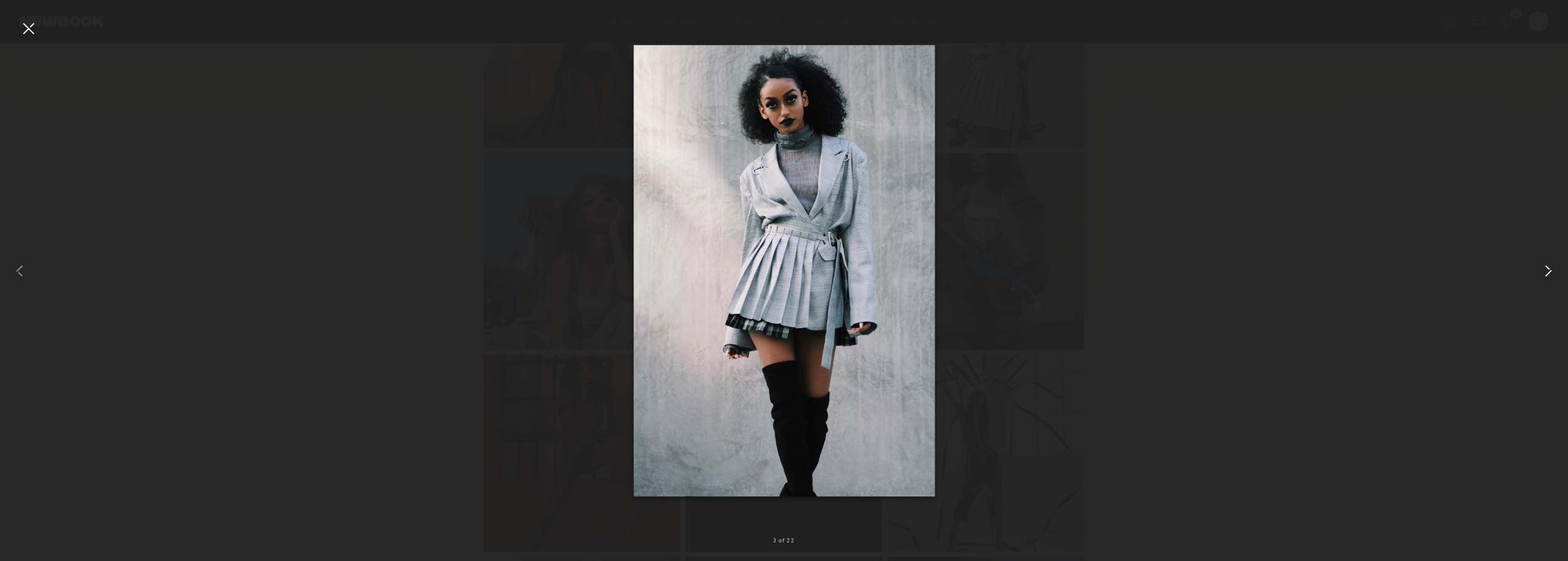
click at [1547, 266] on common-icon at bounding box center [1548, 271] width 20 height 20
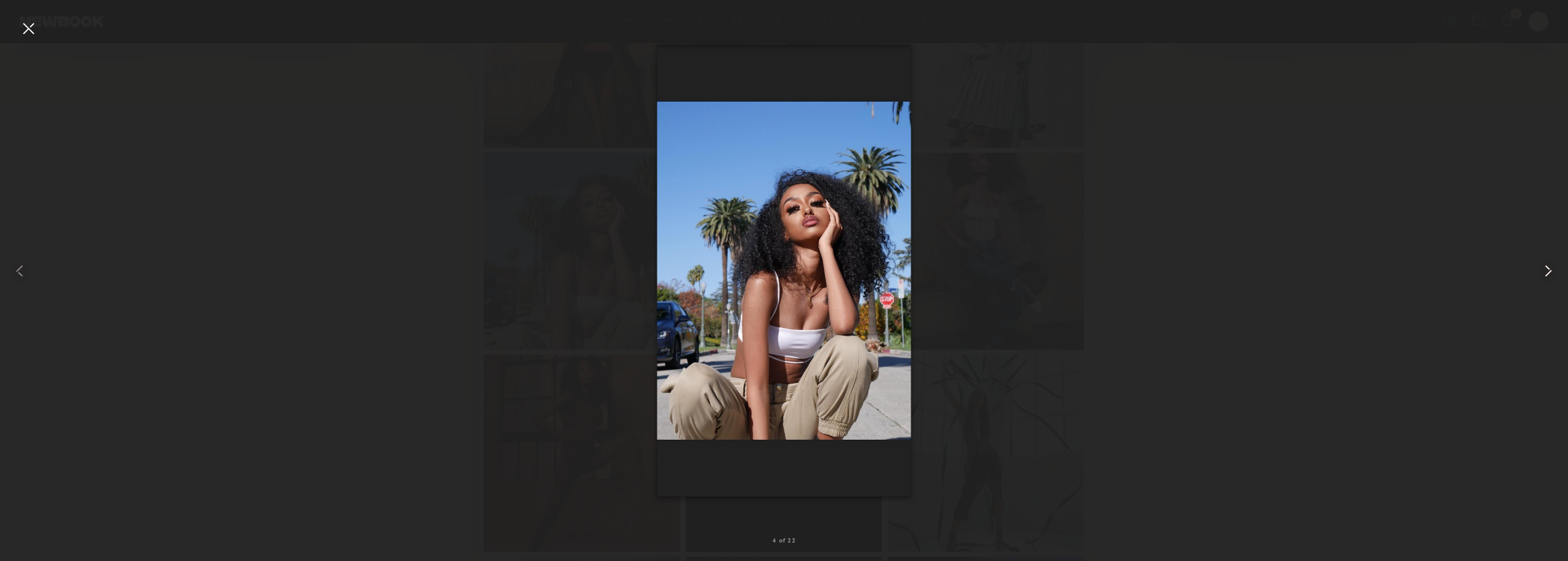
click at [1547, 266] on common-icon at bounding box center [1548, 271] width 20 height 20
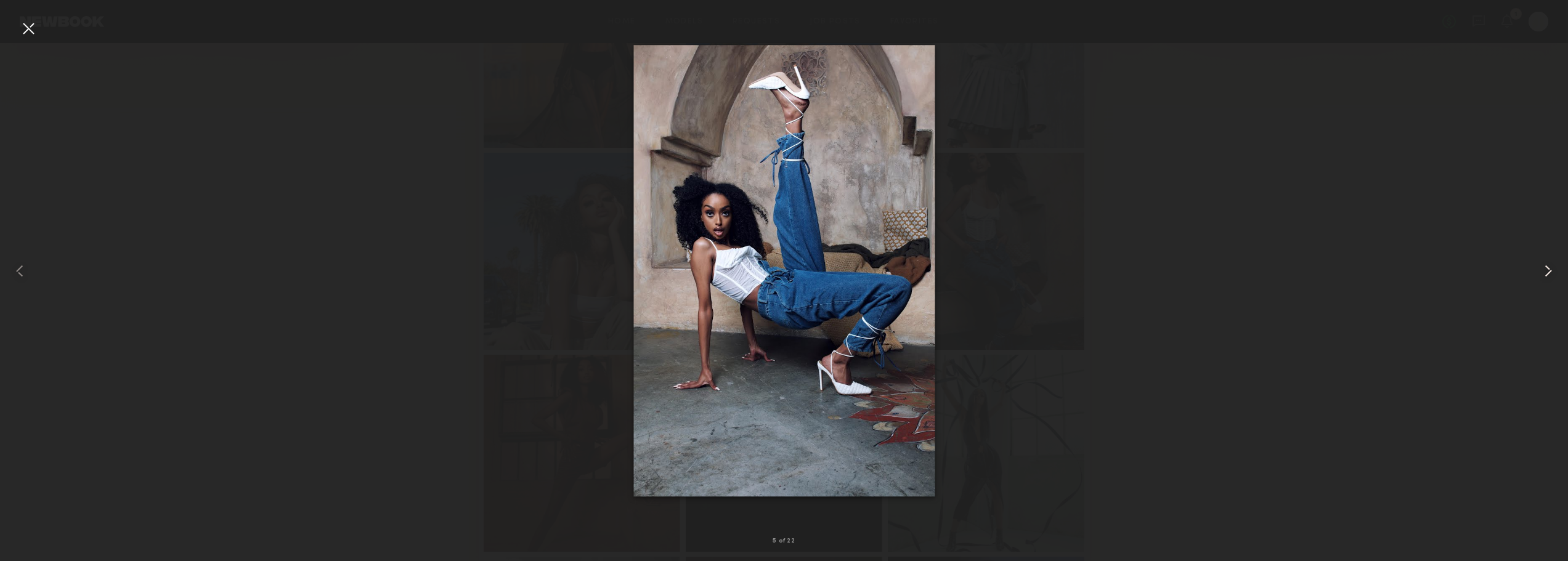
click at [1547, 266] on common-icon at bounding box center [1548, 271] width 20 height 20
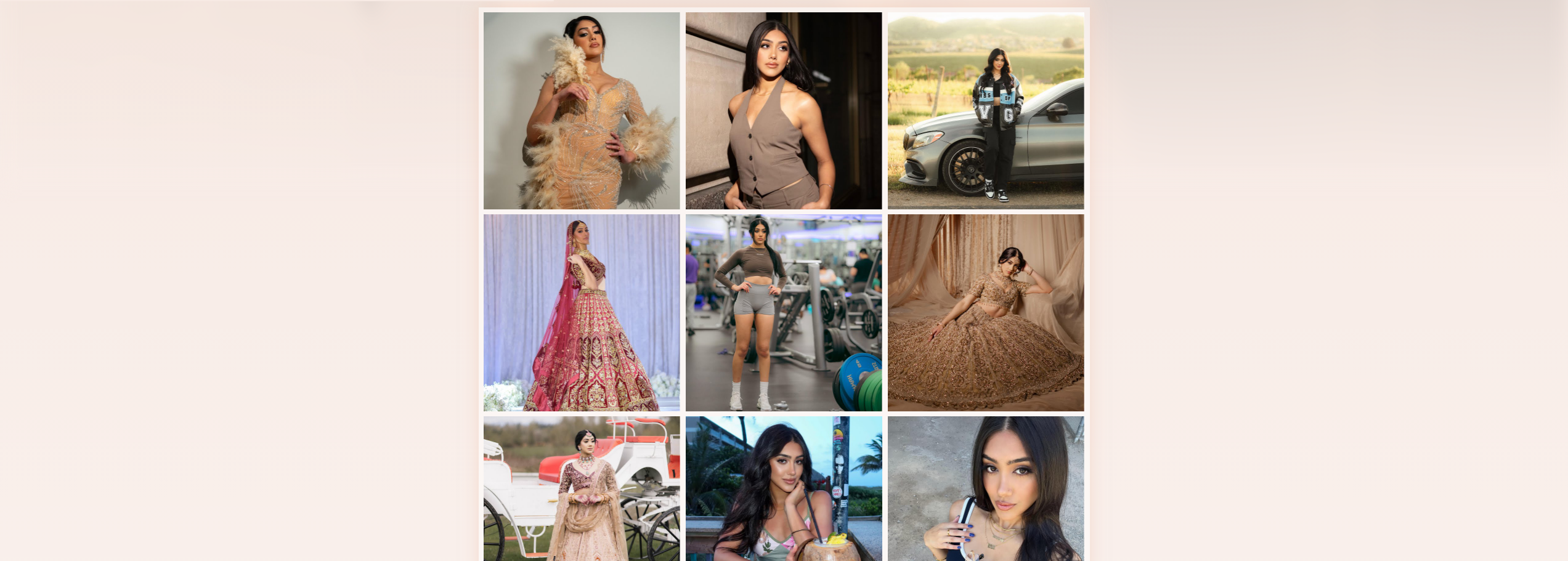
scroll to position [492, 0]
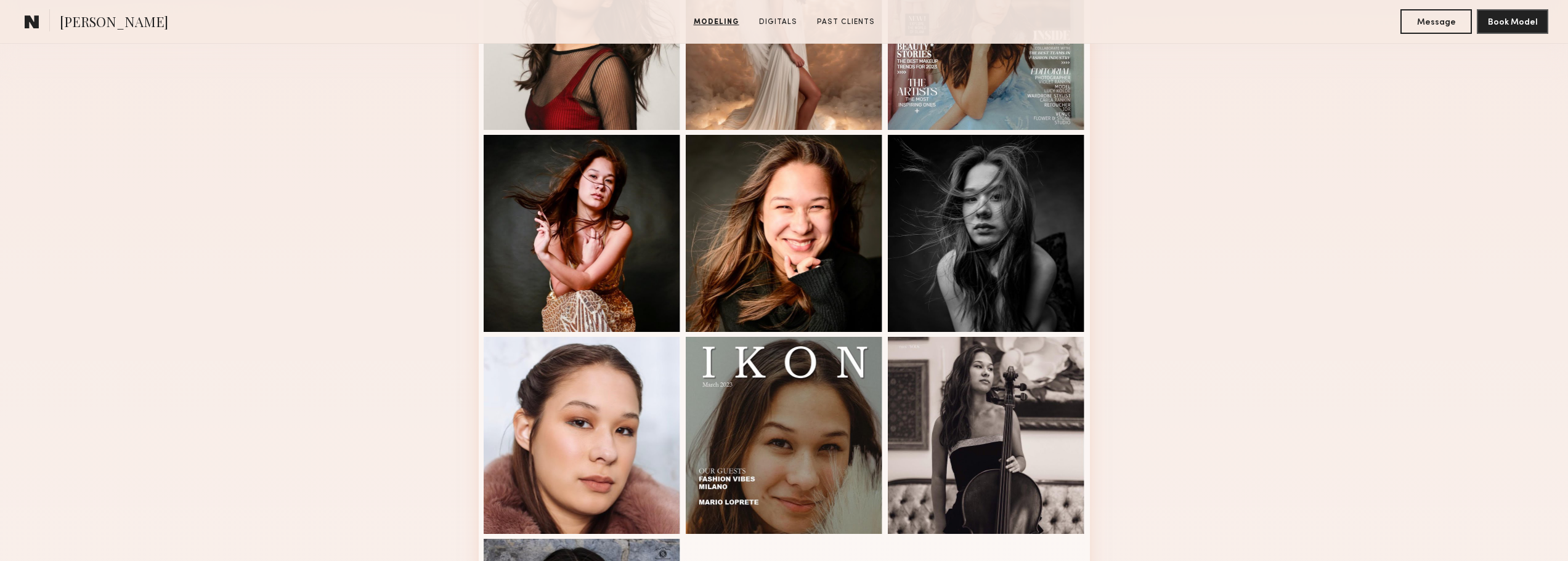
scroll to position [246, 0]
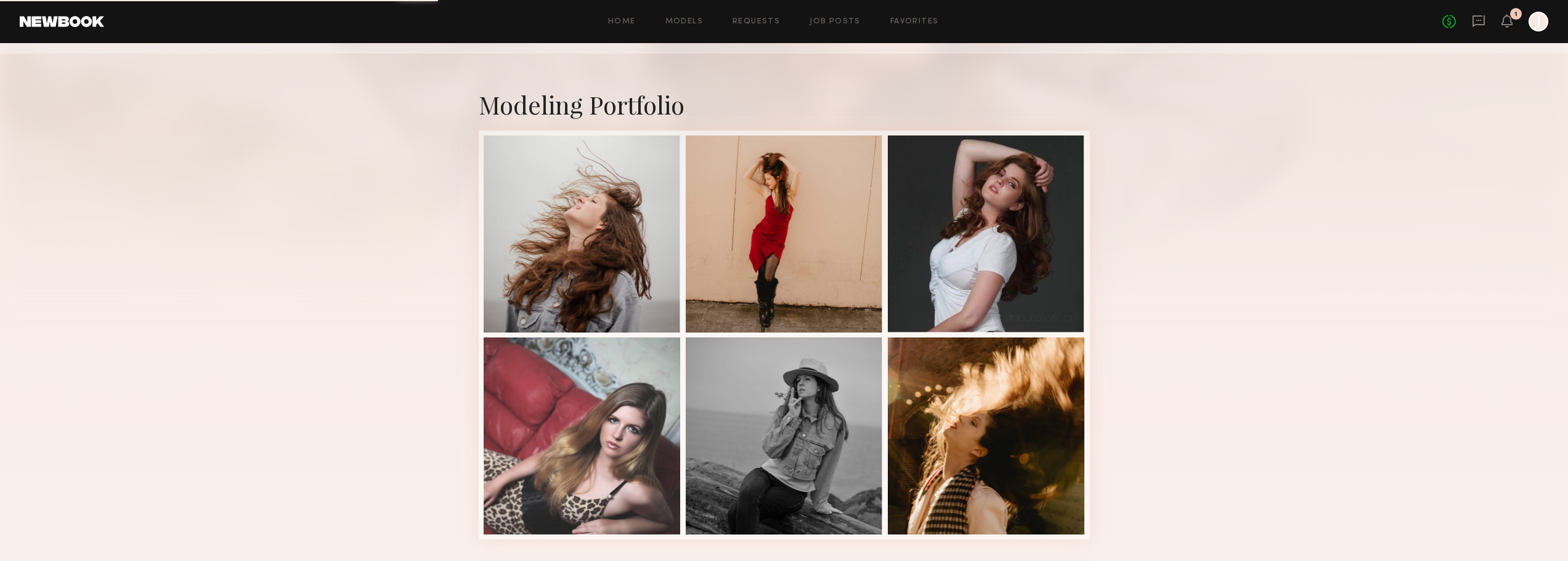
scroll to position [258, 0]
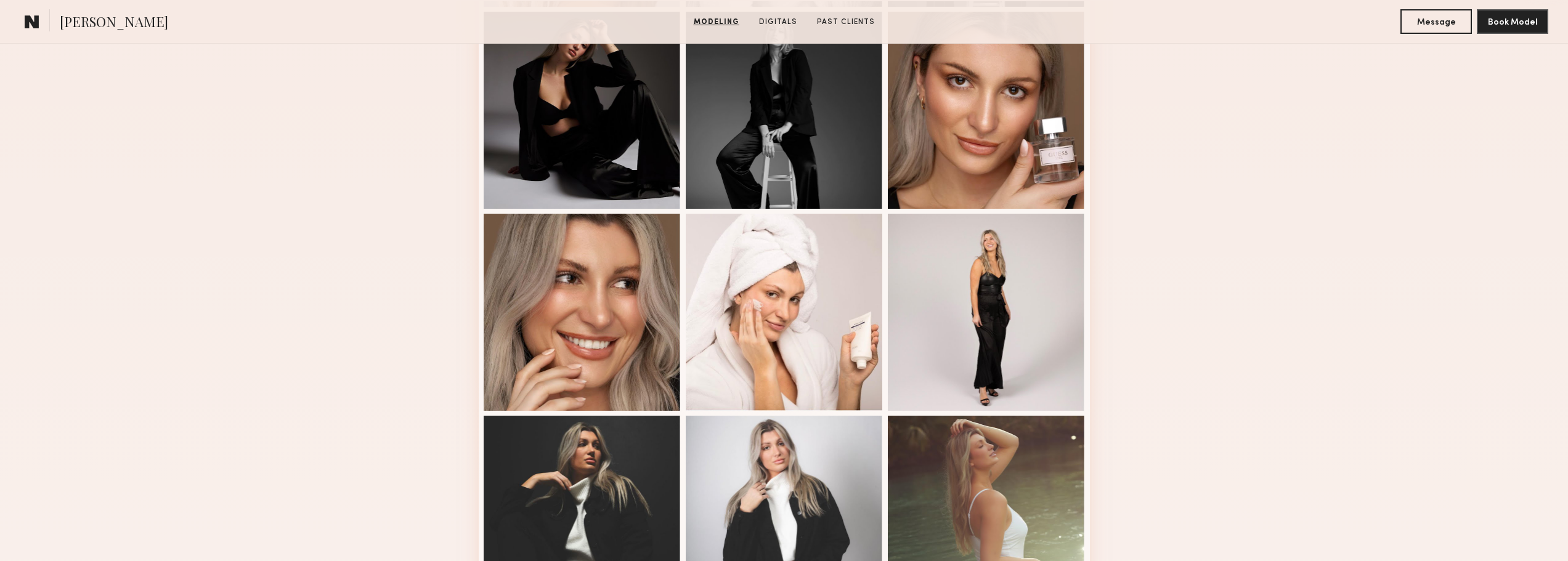
scroll to position [738, 0]
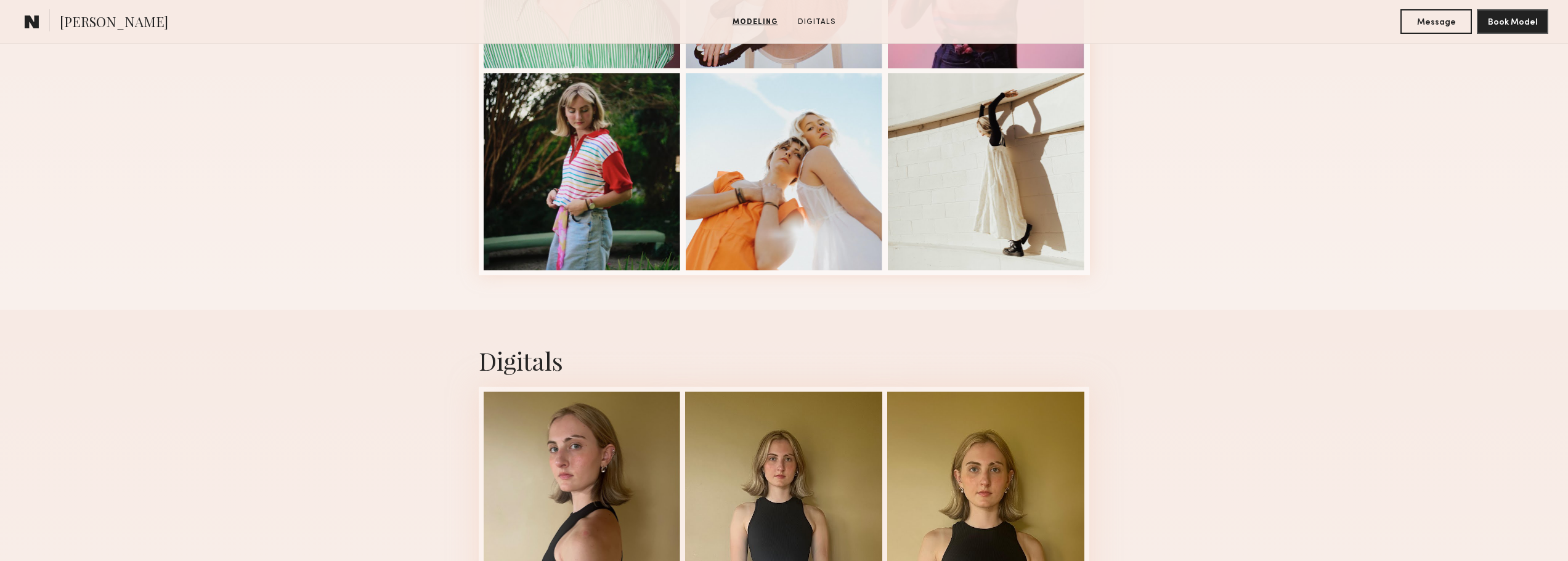
scroll to position [554, 0]
